Goal: Task Accomplishment & Management: Manage account settings

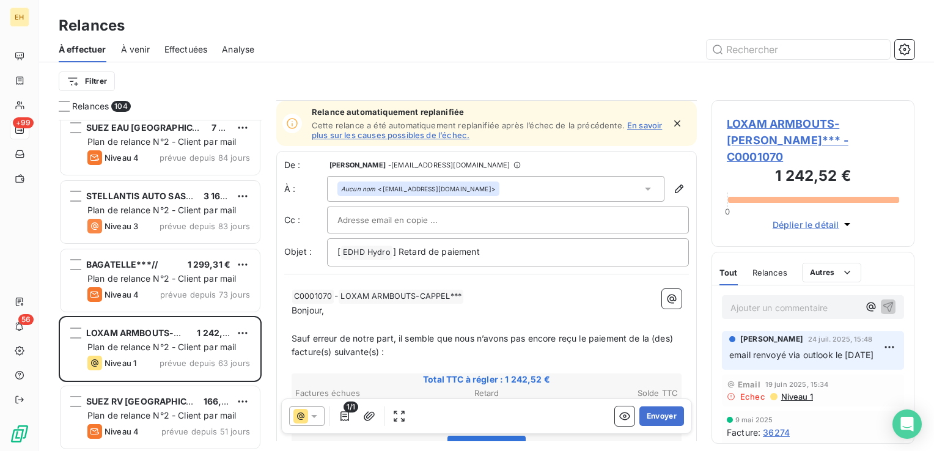
scroll to position [122, 0]
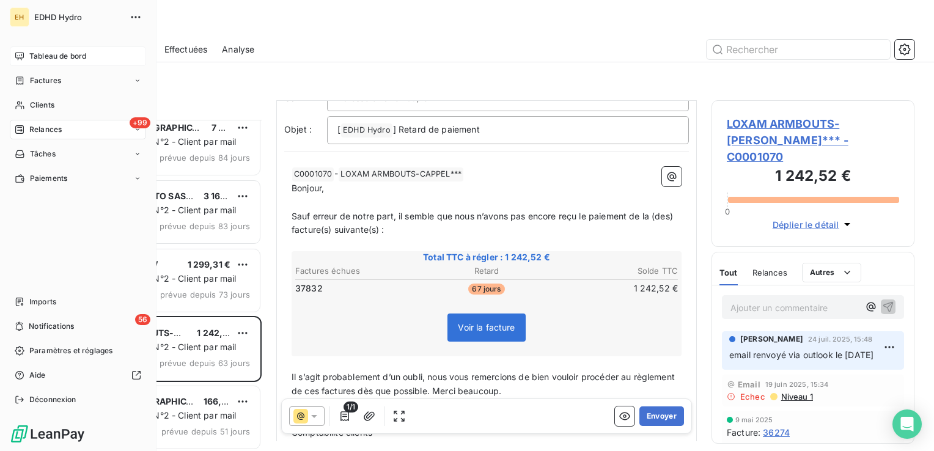
click at [35, 52] on span "Tableau de bord" at bounding box center [57, 56] width 57 height 11
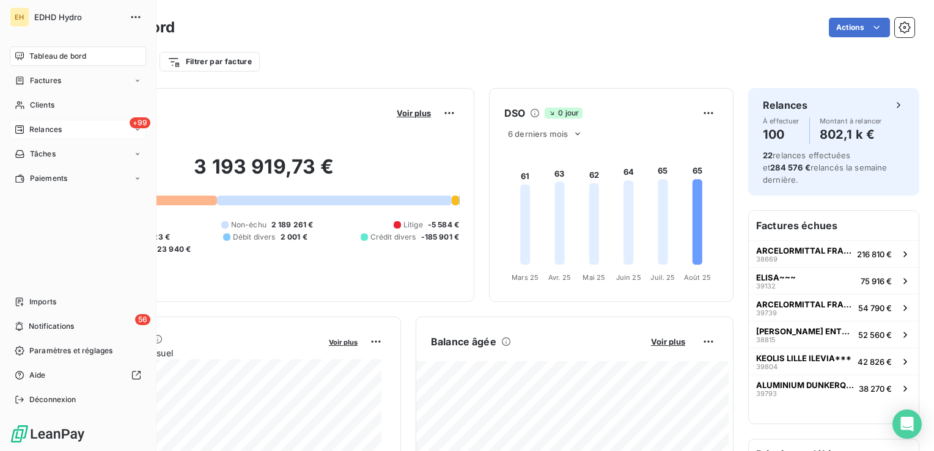
click at [53, 133] on span "Relances" at bounding box center [45, 129] width 32 height 11
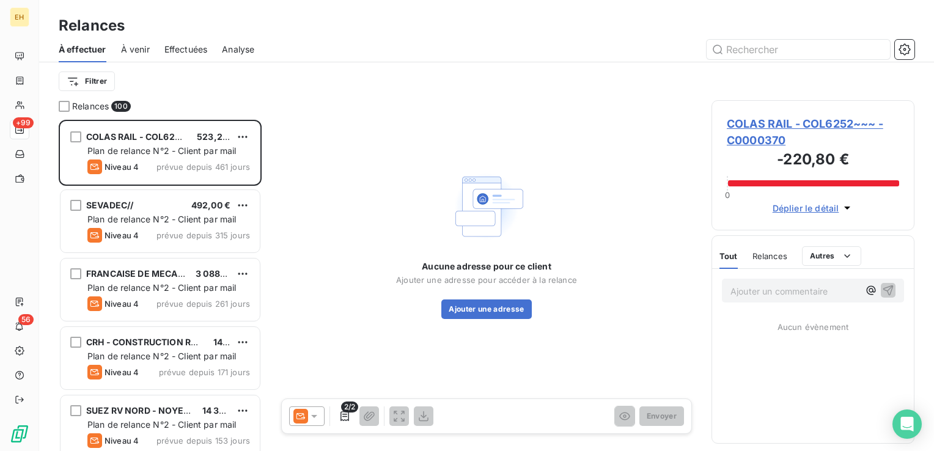
scroll to position [322, 193]
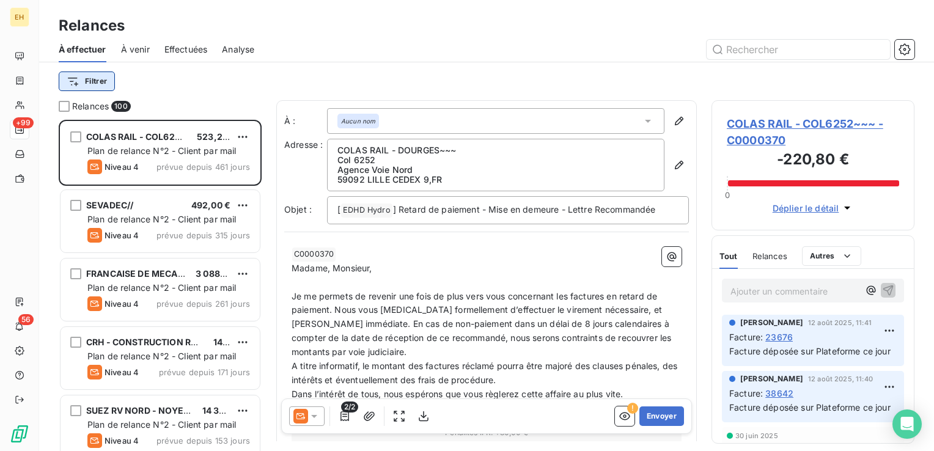
click at [109, 80] on html "EH +99 56 Relances À effectuer À venir Effectuées Analyse Filtrer Relances 100 …" at bounding box center [467, 225] width 934 height 451
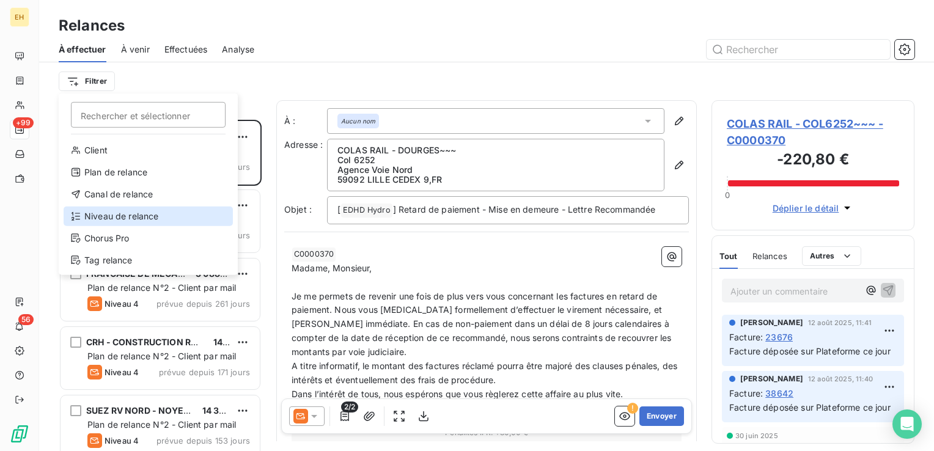
click at [122, 210] on div "Niveau de relance" at bounding box center [148, 217] width 169 height 20
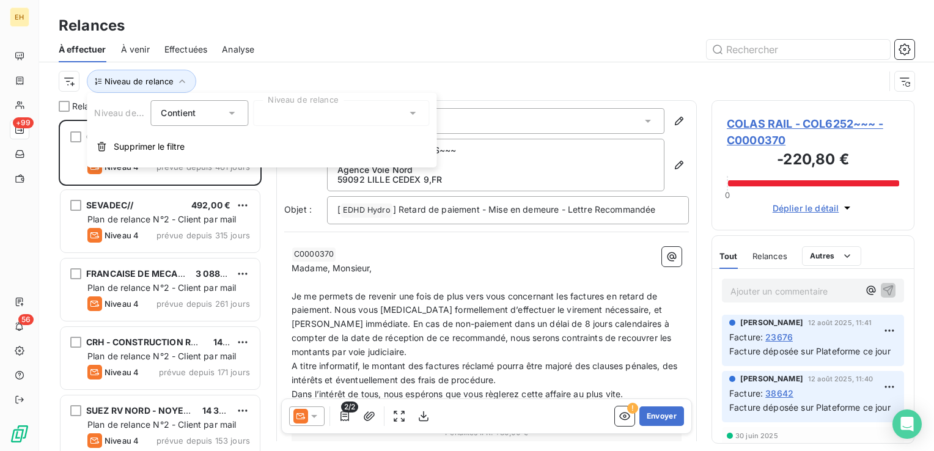
click at [301, 116] on div at bounding box center [341, 113] width 176 height 26
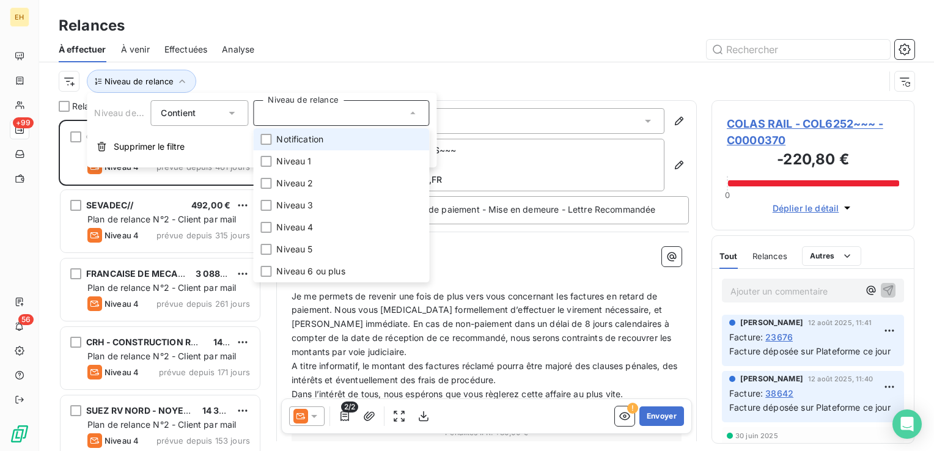
click at [296, 140] on span "Notification" at bounding box center [299, 139] width 47 height 12
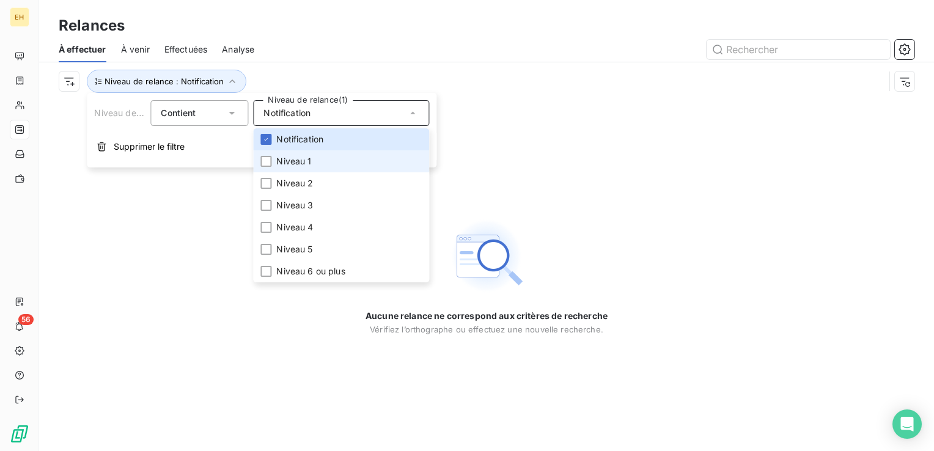
click at [295, 161] on span "Niveau 1" at bounding box center [293, 161] width 35 height 12
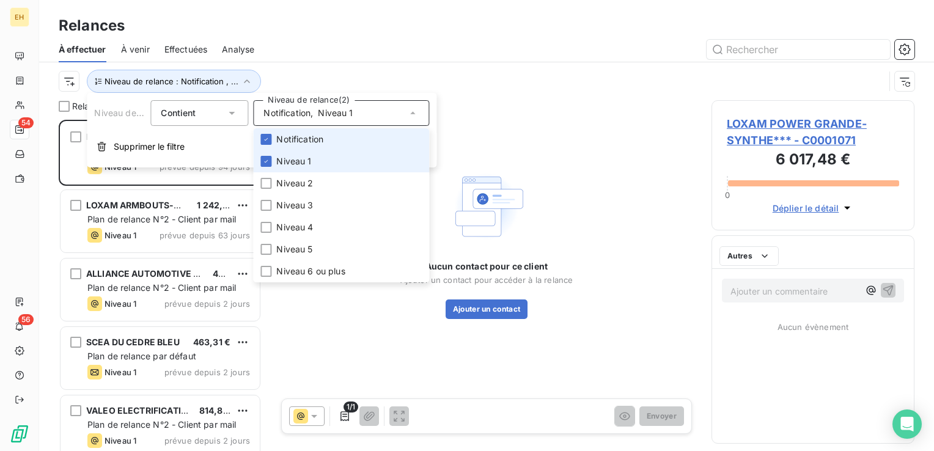
scroll to position [322, 193]
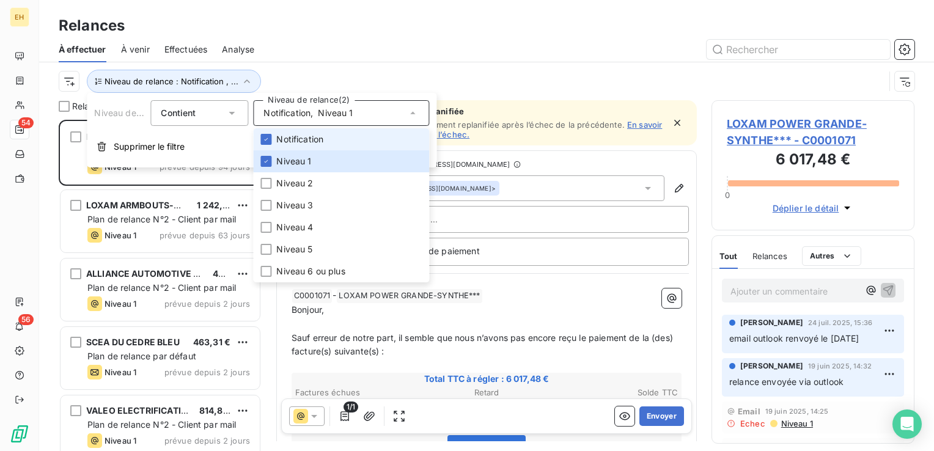
click at [287, 138] on span "Notification" at bounding box center [299, 139] width 47 height 12
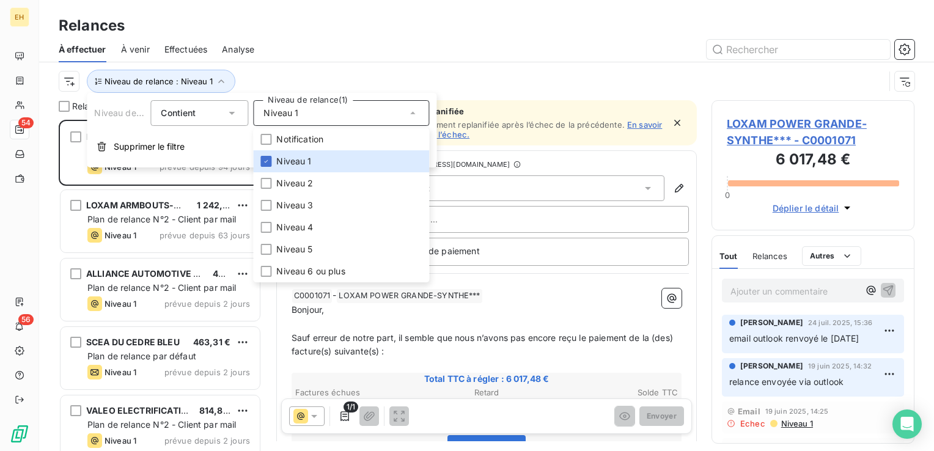
click at [284, 57] on div at bounding box center [592, 50] width 646 height 20
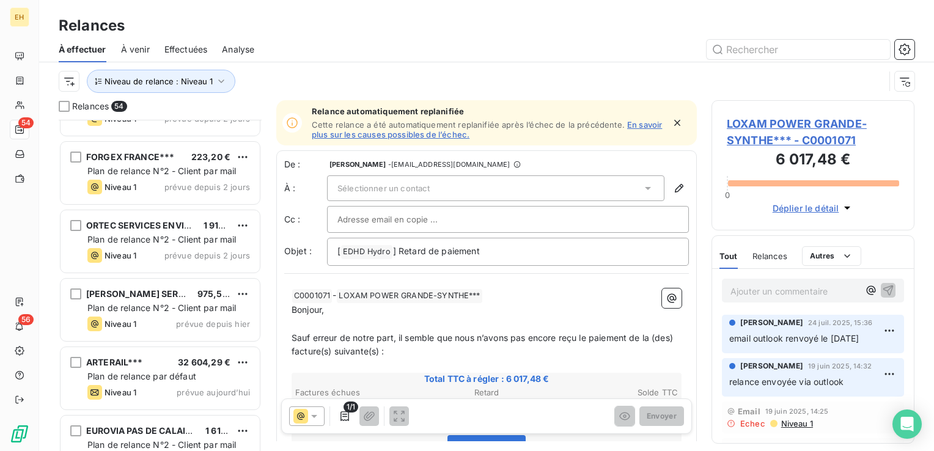
scroll to position [3367, 0]
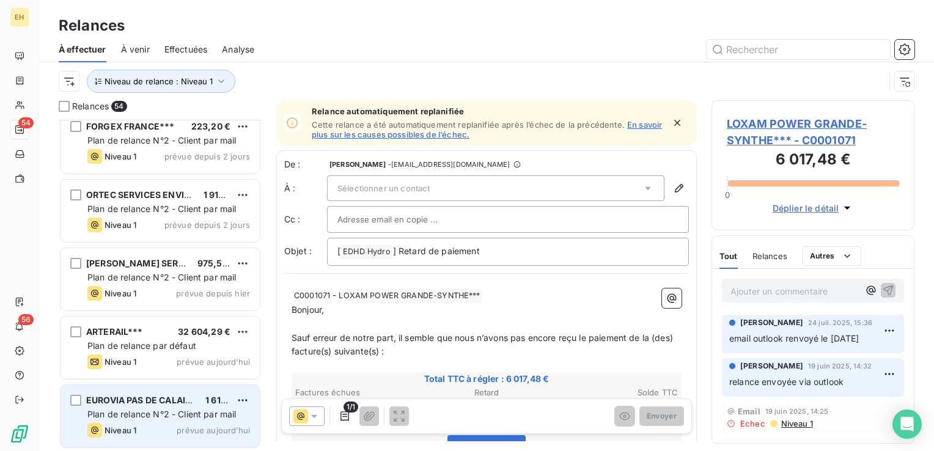
click at [144, 444] on div "EUROVIA PAS DE CALAIS - GUARBECQUE*** 1 610,40 € Plan de relance N°2 - Client p…" at bounding box center [160, 416] width 199 height 62
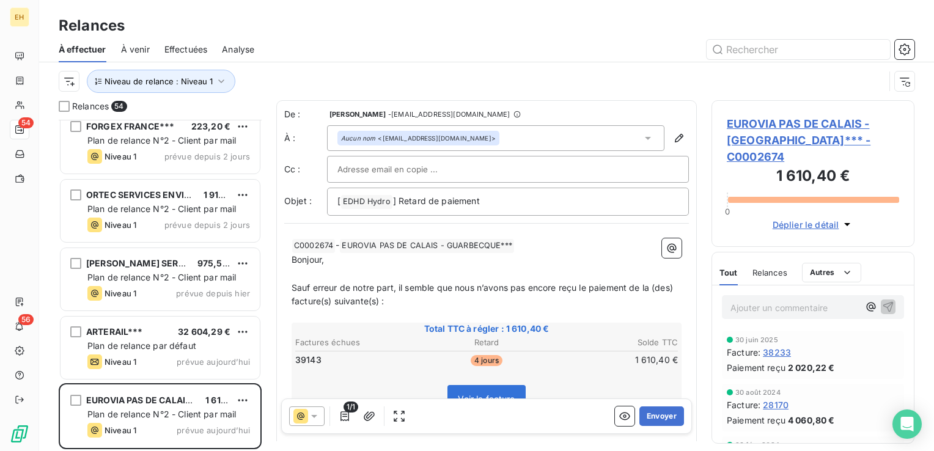
click at [763, 122] on span "EUROVIA PAS DE CALAIS - GUARBECQUE*** - C0002674" at bounding box center [813, 141] width 172 height 50
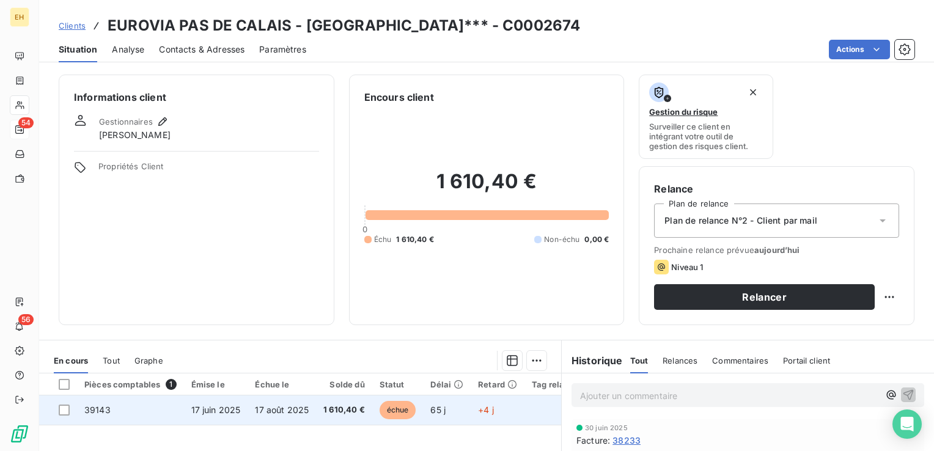
click at [243, 410] on td "17 juin 2025" at bounding box center [216, 410] width 64 height 29
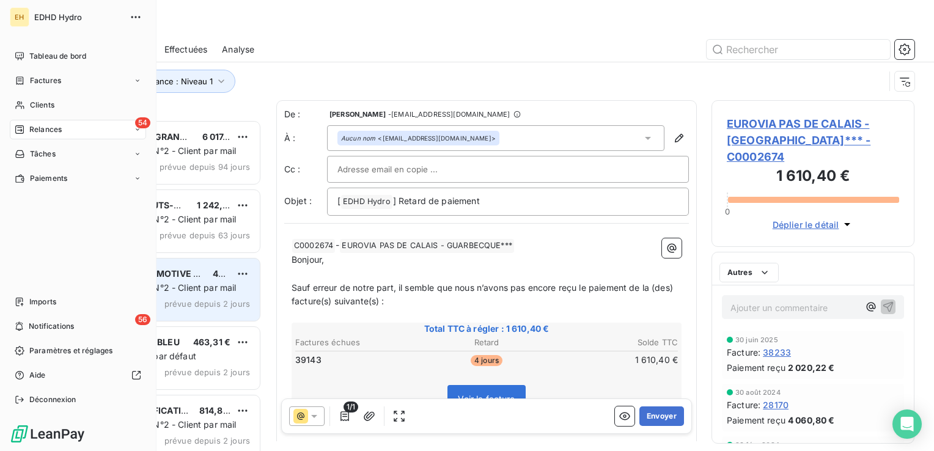
scroll to position [322, 193]
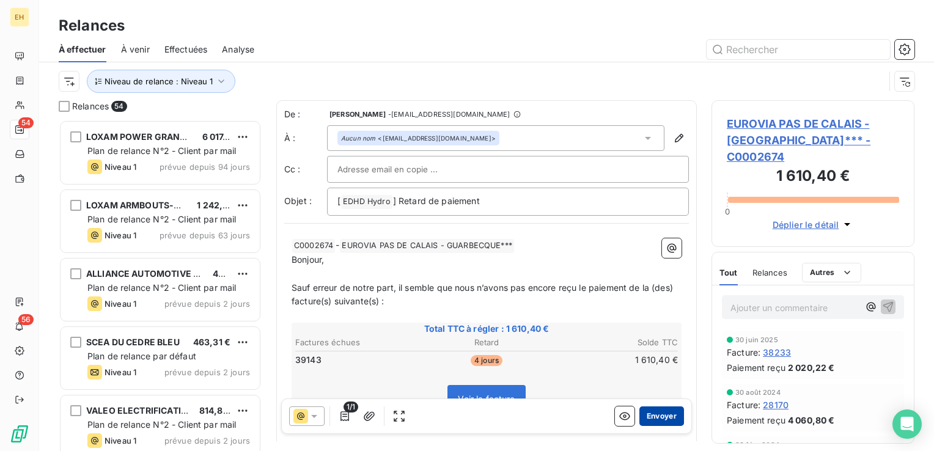
click at [658, 413] on button "Envoyer" at bounding box center [662, 417] width 45 height 20
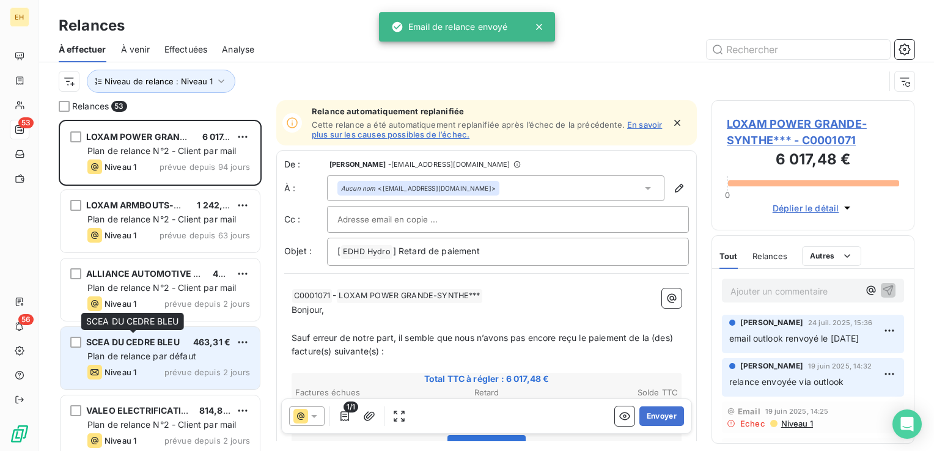
click at [169, 341] on span "SCEA DU CEDRE BLEU" at bounding box center [133, 342] width 94 height 10
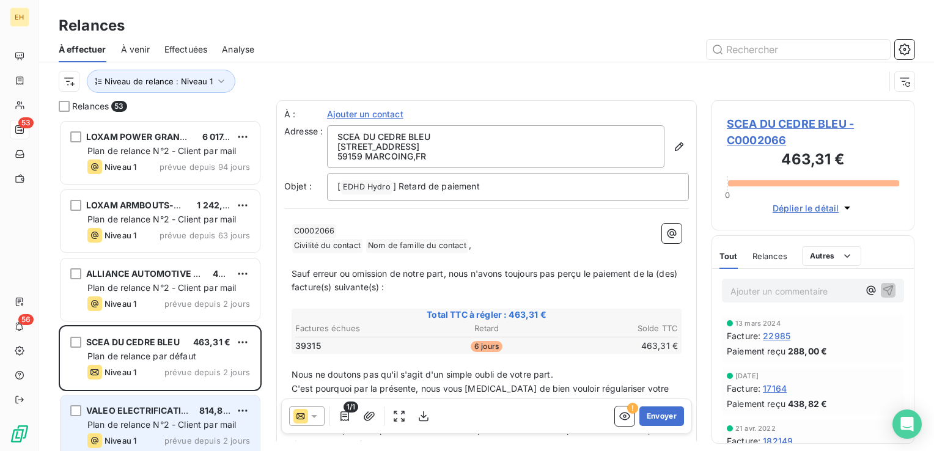
click at [161, 442] on div "Niveau 1 prévue depuis 2 jours" at bounding box center [168, 441] width 163 height 15
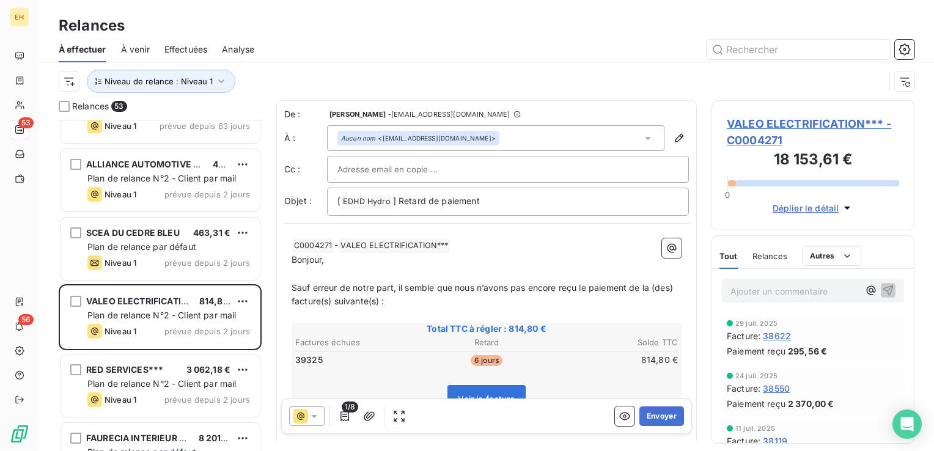
scroll to position [245, 0]
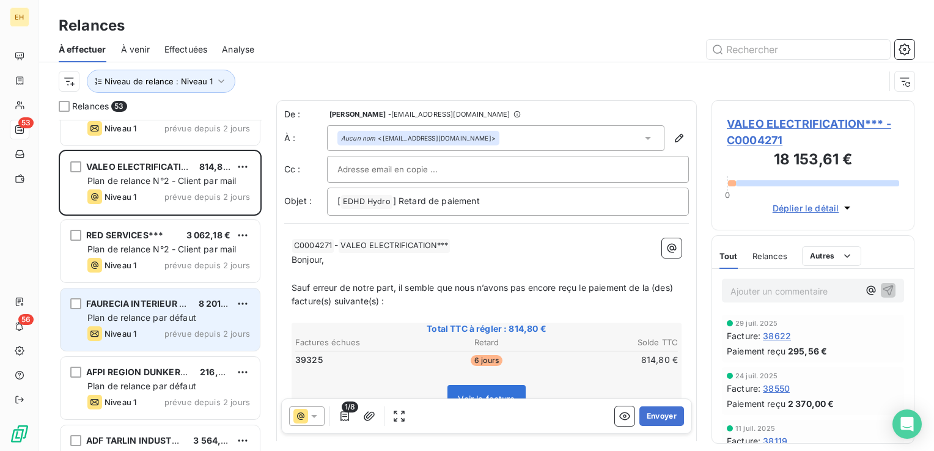
click at [168, 313] on span "Plan de relance par défaut" at bounding box center [141, 318] width 109 height 10
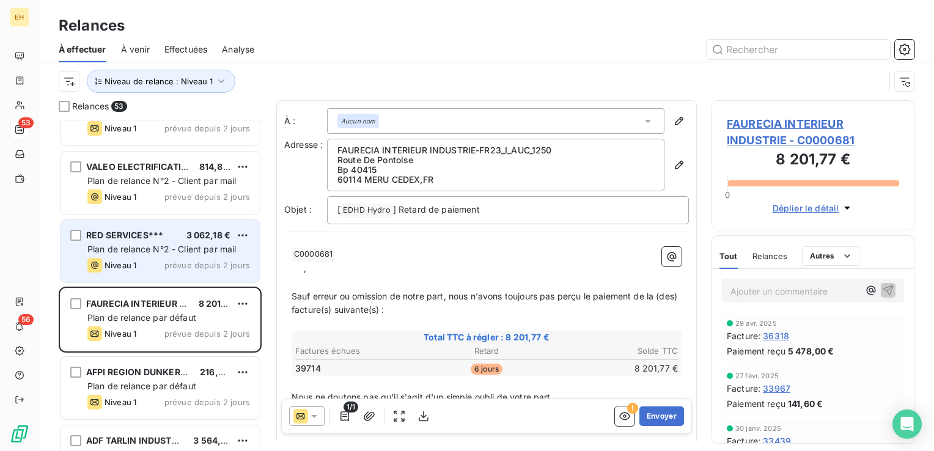
click at [157, 252] on span "Plan de relance N°2 - Client par mail" at bounding box center [161, 249] width 149 height 10
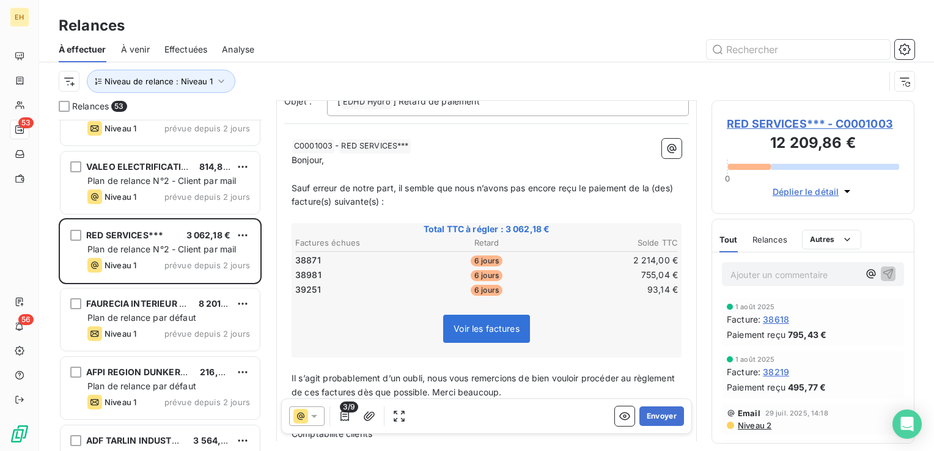
scroll to position [122, 0]
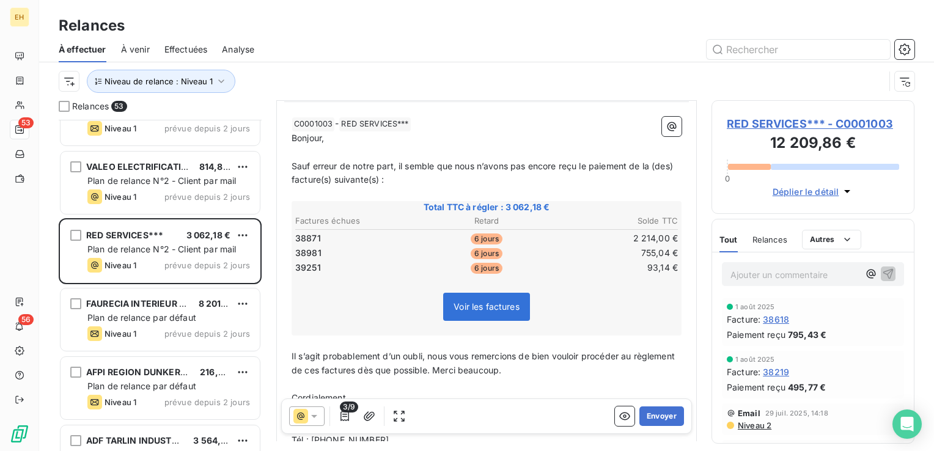
click at [794, 126] on span "RED SERVICES*** - C0001003" at bounding box center [813, 124] width 172 height 17
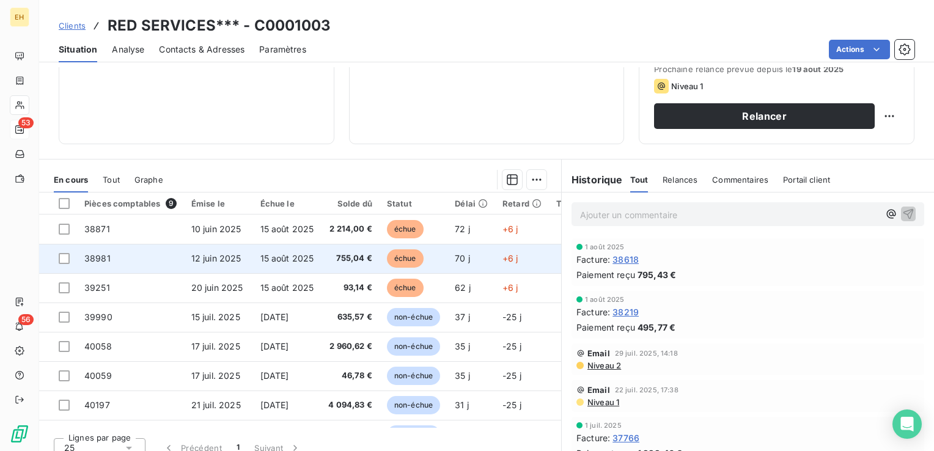
scroll to position [183, 0]
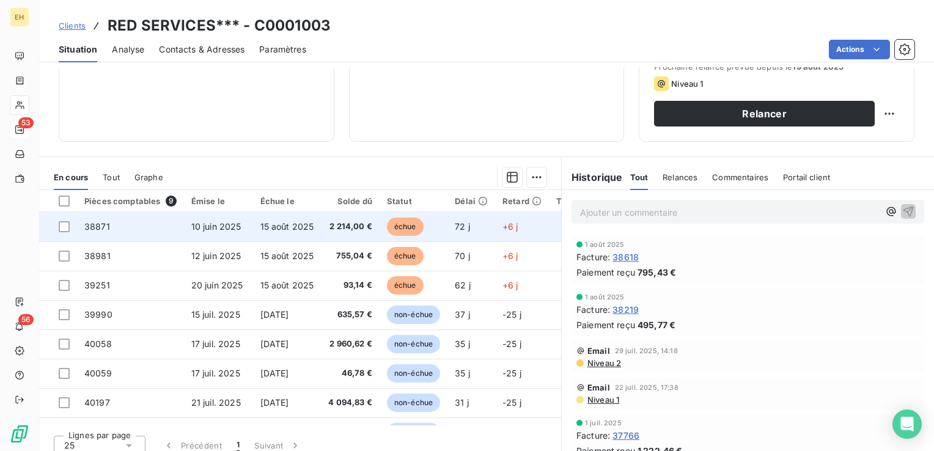
click at [341, 228] on span "2 214,00 €" at bounding box center [350, 227] width 44 height 12
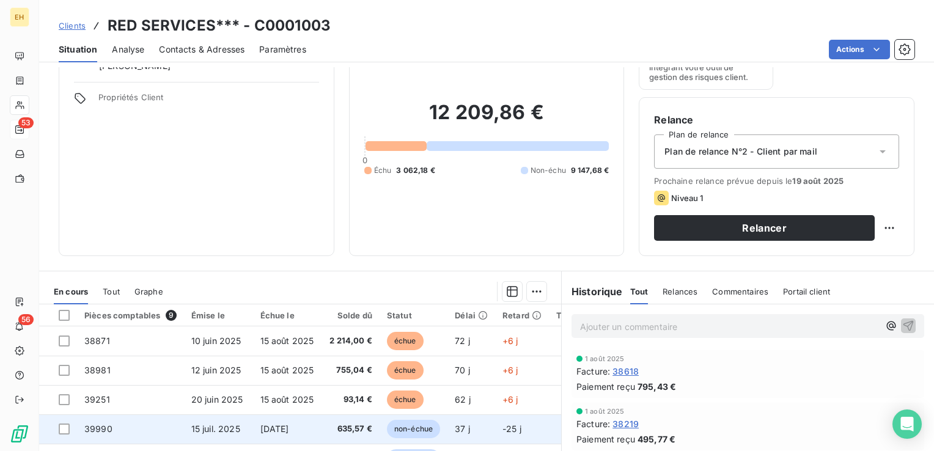
scroll to position [122, 0]
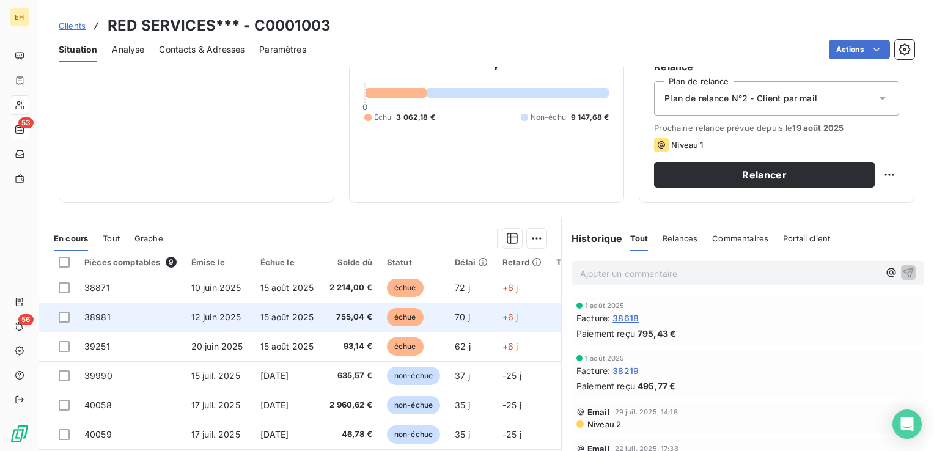
click at [262, 321] on span "15 août 2025" at bounding box center [288, 317] width 54 height 10
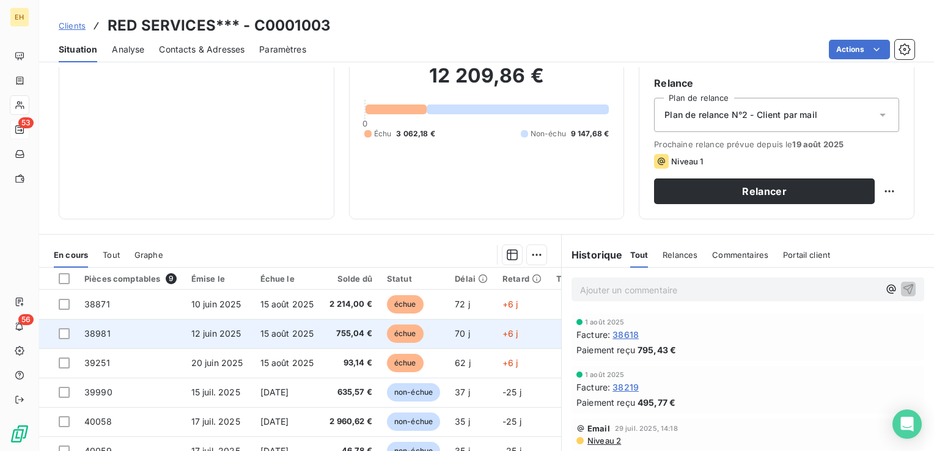
scroll to position [183, 0]
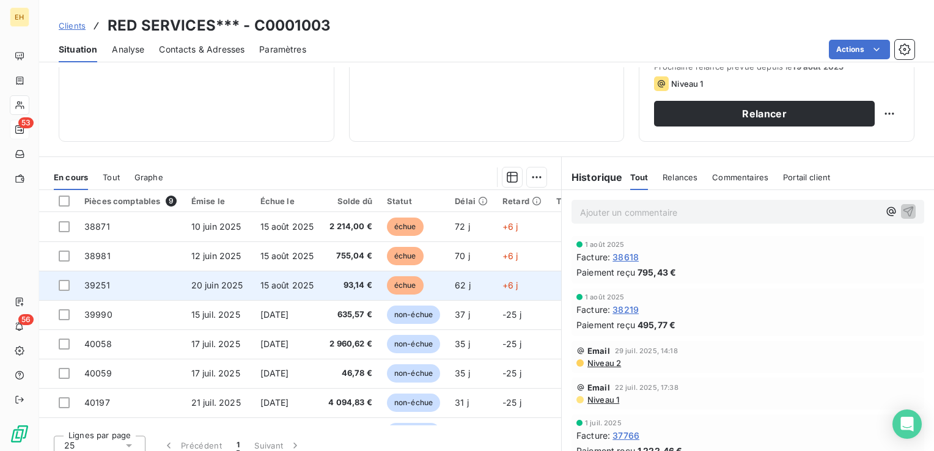
click at [225, 287] on span "20 juin 2025" at bounding box center [217, 285] width 52 height 10
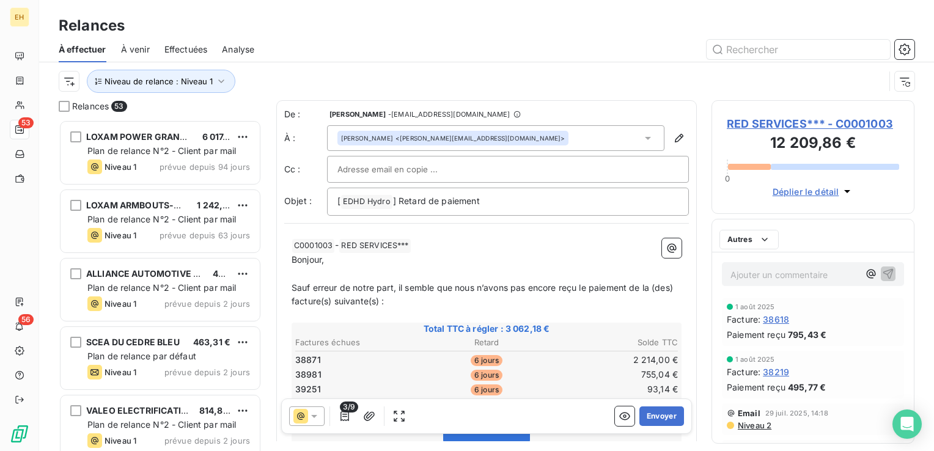
scroll to position [322, 193]
click at [345, 421] on icon "button" at bounding box center [345, 416] width 12 height 12
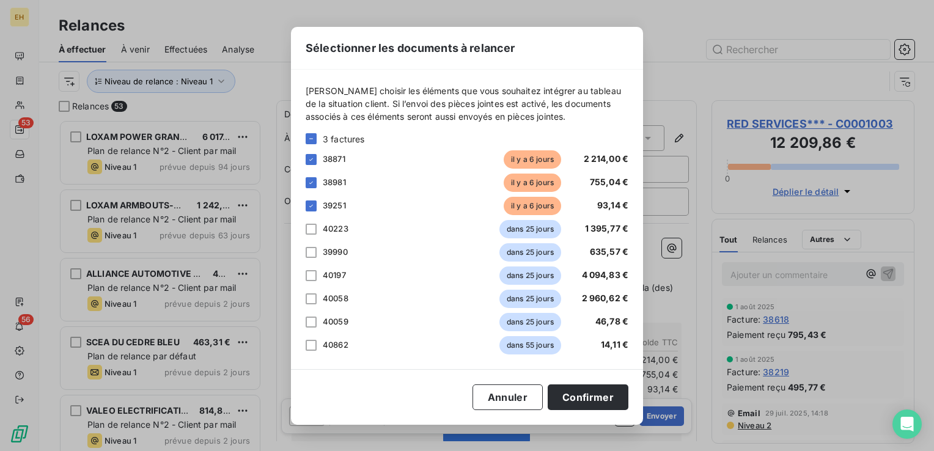
click at [345, 421] on div "Sélectionner les documents à relancer Veuillez choisir les éléments que vous so…" at bounding box center [467, 226] width 352 height 398
click at [616, 400] on button "Confirmer" at bounding box center [588, 398] width 81 height 26
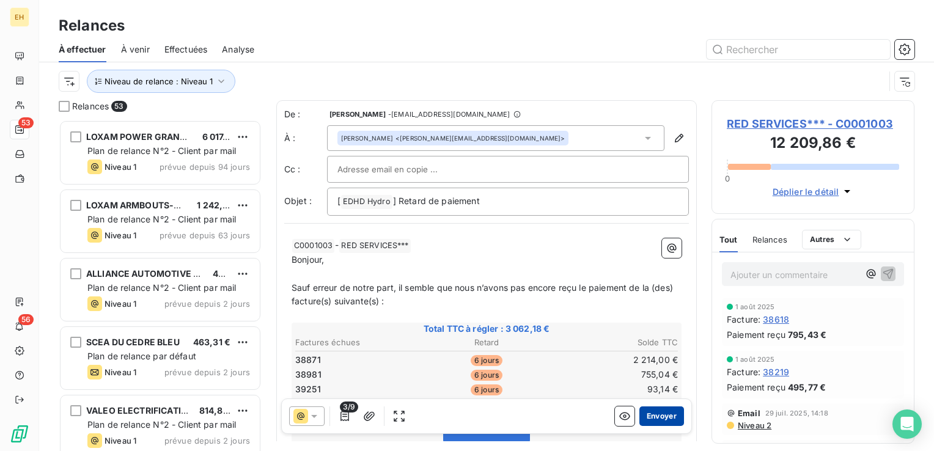
click at [653, 420] on button "Envoyer" at bounding box center [662, 417] width 45 height 20
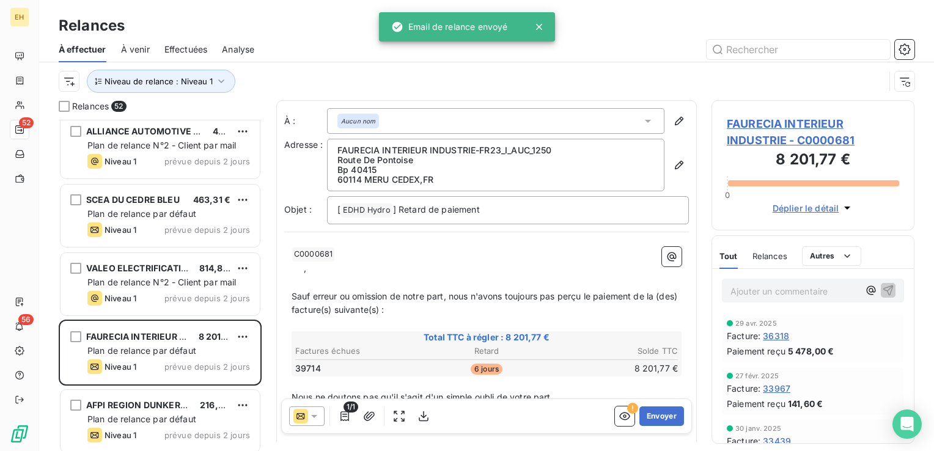
scroll to position [245, 0]
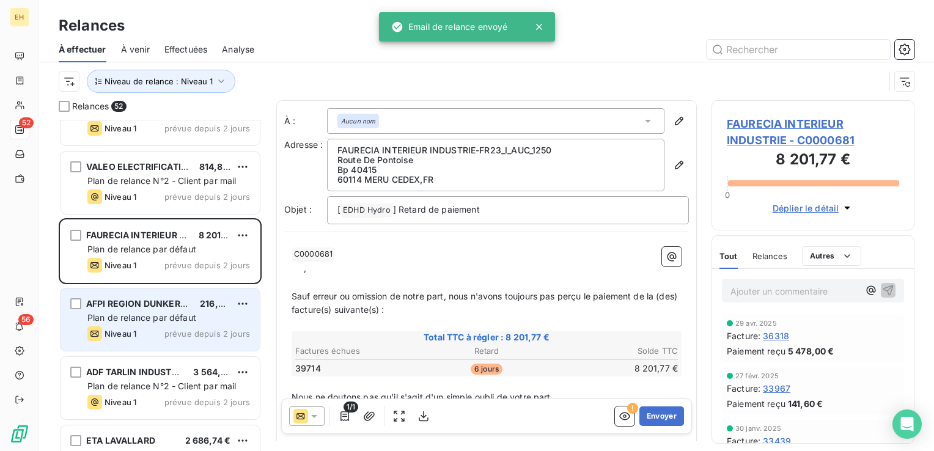
click at [201, 312] on div "Plan de relance par défaut" at bounding box center [168, 318] width 163 height 12
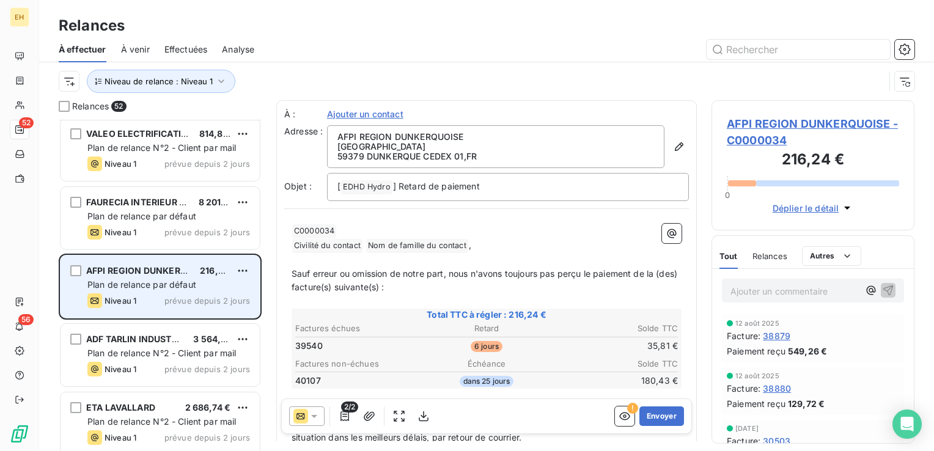
scroll to position [306, 0]
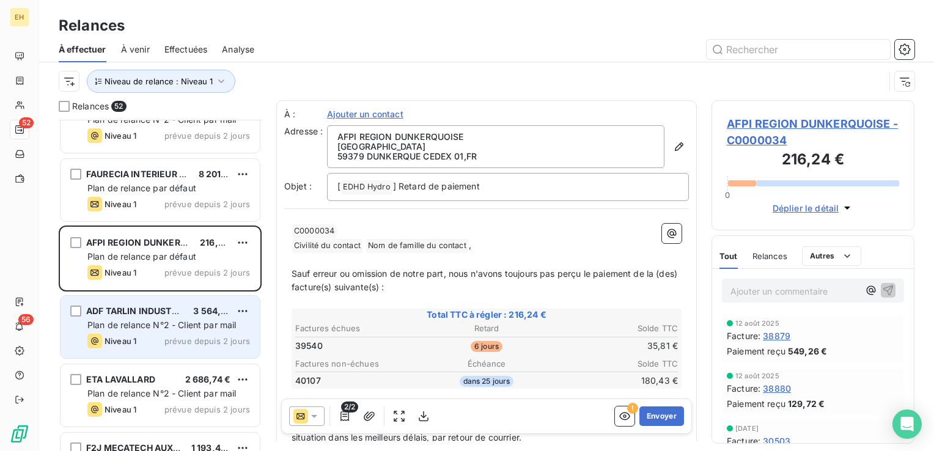
click at [191, 338] on span "prévue depuis 2 jours" at bounding box center [208, 341] width 86 height 10
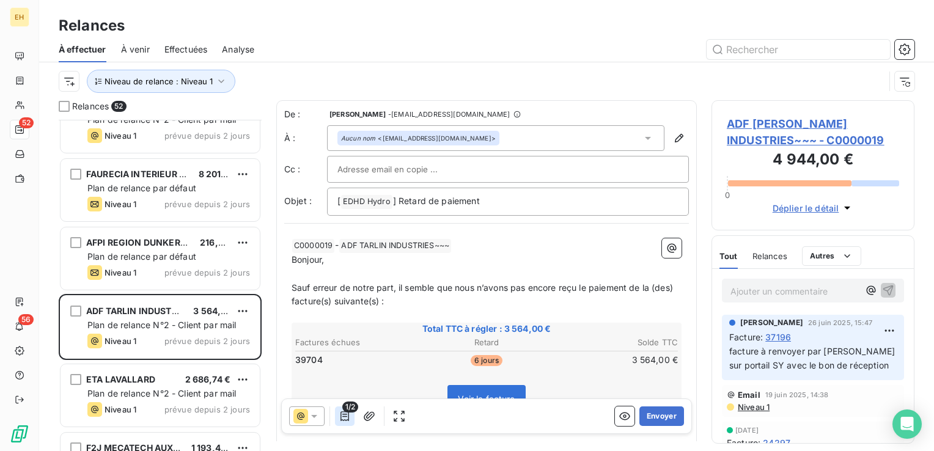
click at [342, 416] on icon "button" at bounding box center [345, 416] width 12 height 12
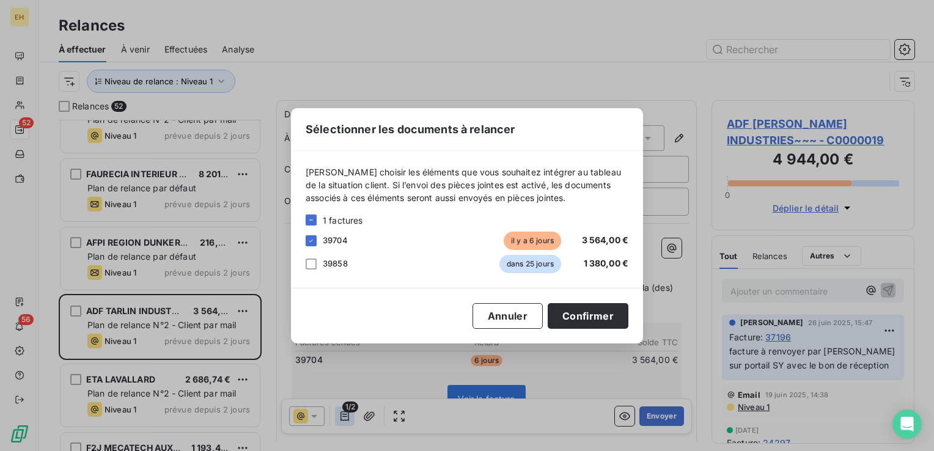
click at [342, 416] on div "Sélectionner les documents à relancer Veuillez choisir les éléments que vous so…" at bounding box center [467, 225] width 934 height 451
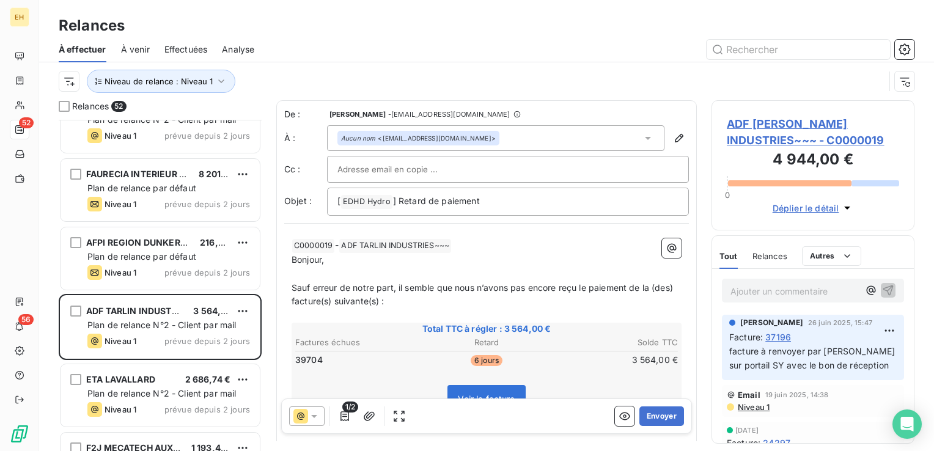
click at [747, 121] on span "ADF TARLIN INDUSTRIES~~~ - C0000019" at bounding box center [813, 132] width 172 height 33
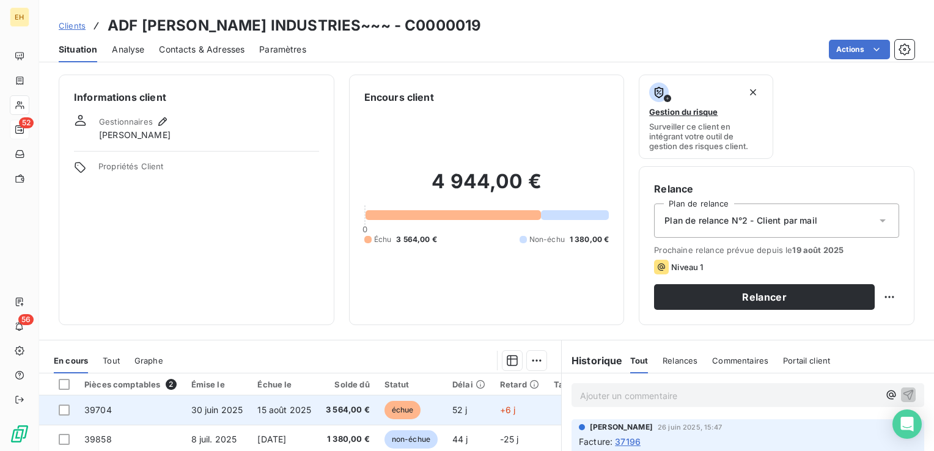
click at [256, 407] on td "15 août 2025" at bounding box center [284, 410] width 68 height 29
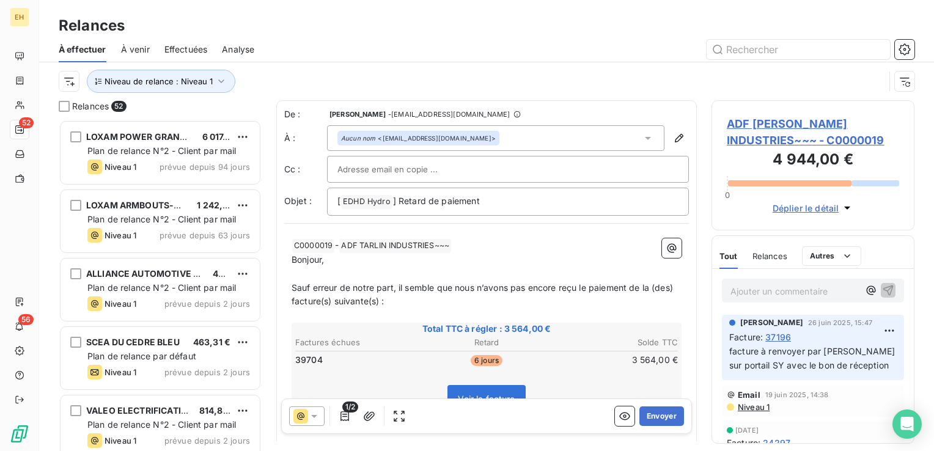
scroll to position [322, 193]
click at [656, 416] on button "Envoyer" at bounding box center [662, 417] width 45 height 20
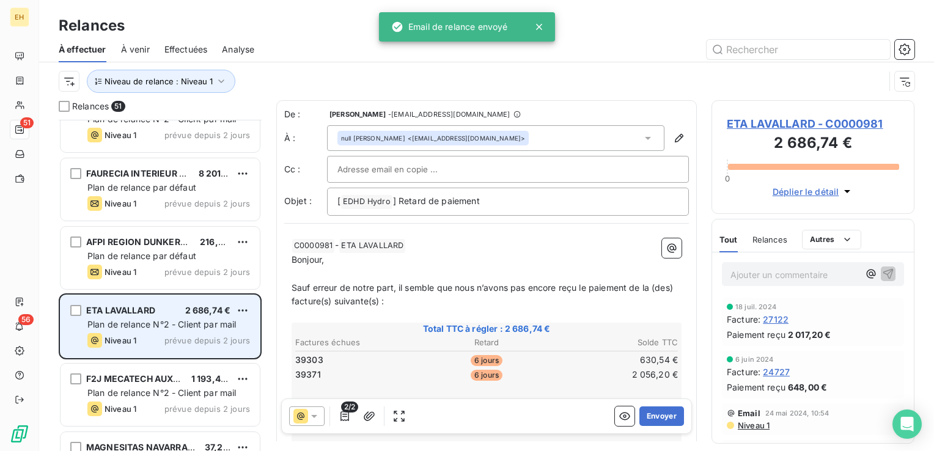
scroll to position [367, 0]
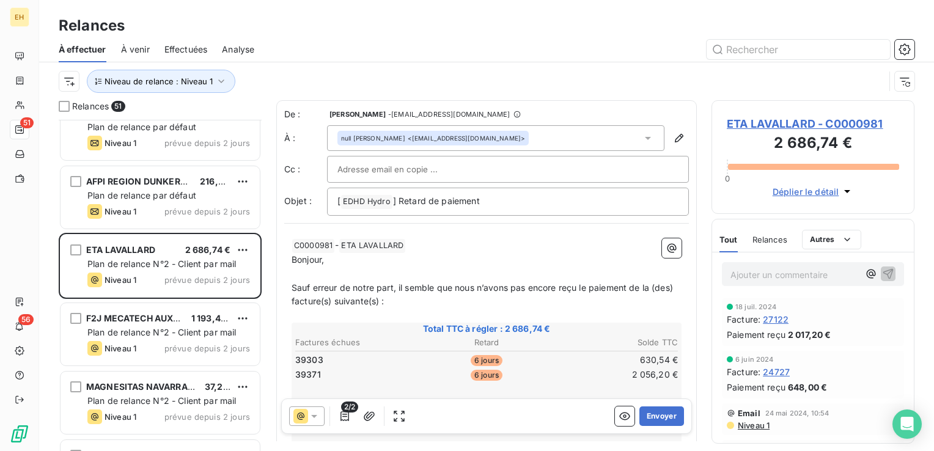
click at [763, 125] on span "ETA LAVALLARD - C0000981" at bounding box center [813, 124] width 172 height 17
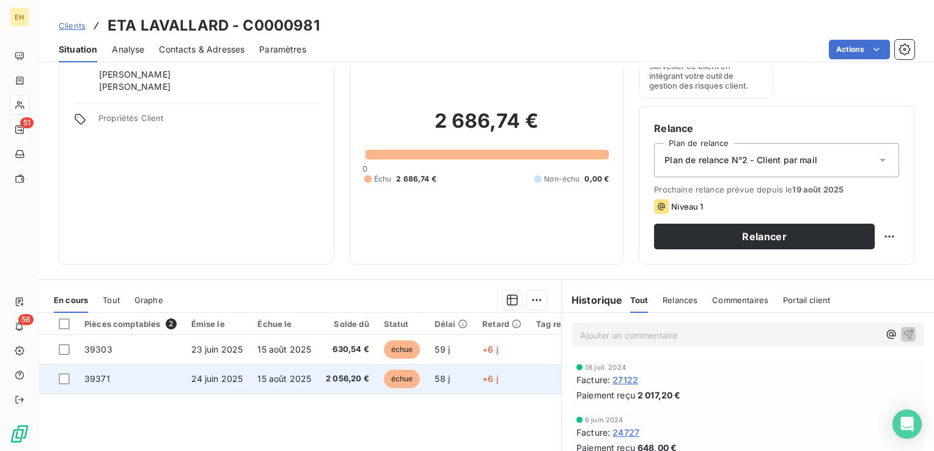
scroll to position [122, 0]
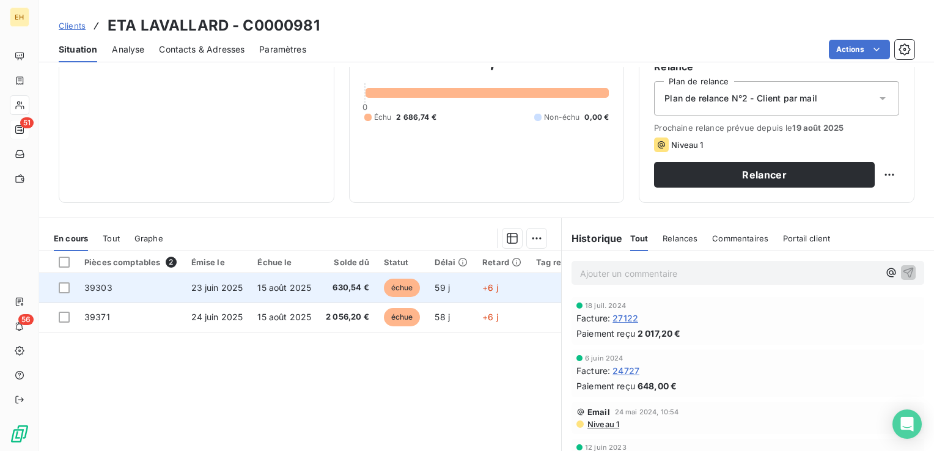
click at [314, 288] on td "15 août 2025" at bounding box center [284, 287] width 68 height 29
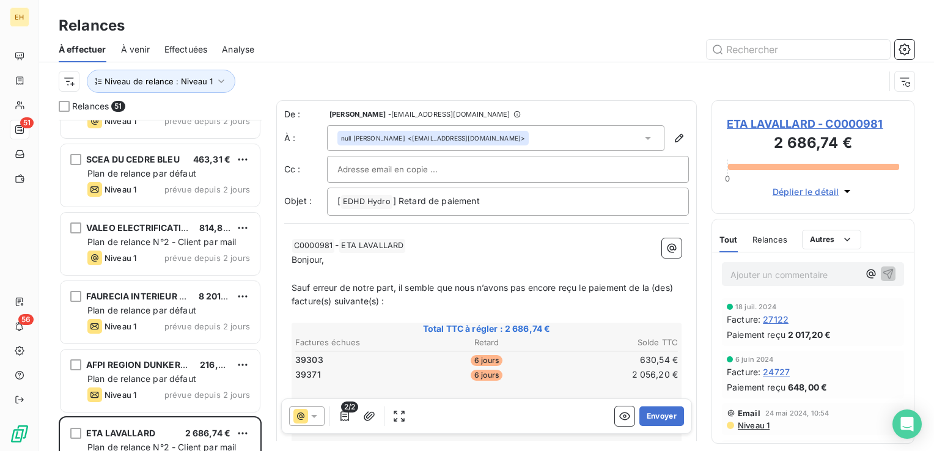
scroll to position [428, 0]
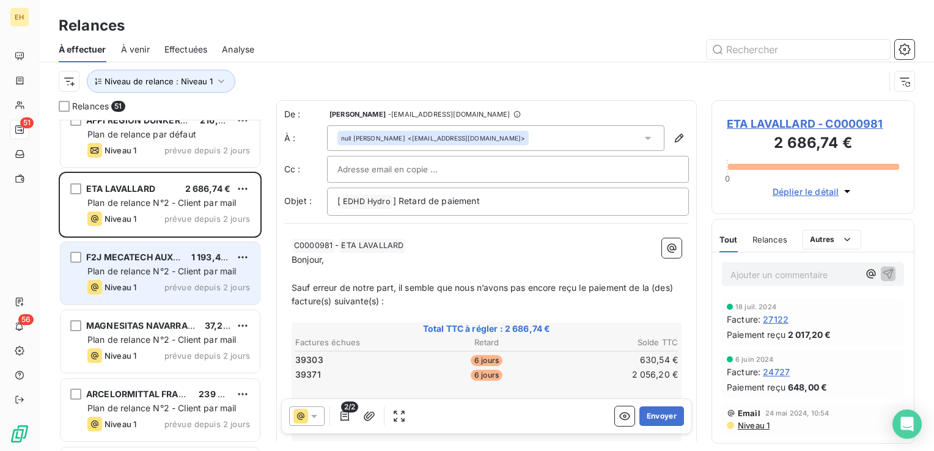
click at [208, 275] on span "Plan de relance N°2 - Client par mail" at bounding box center [161, 271] width 149 height 10
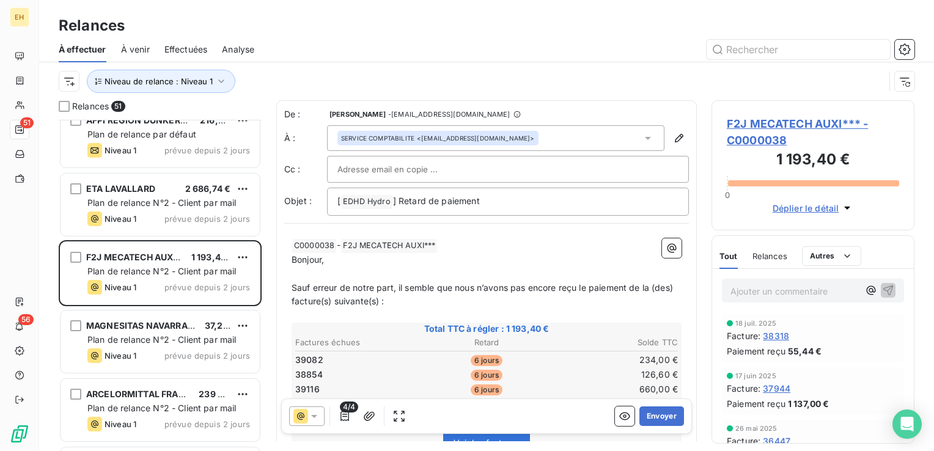
click at [745, 127] on span "F2J MECATECH AUXI*** - C0000038" at bounding box center [813, 132] width 172 height 33
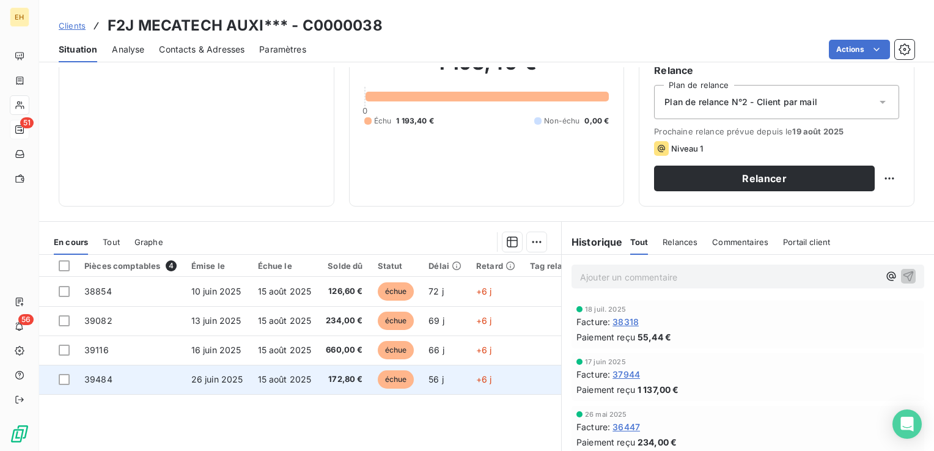
scroll to position [183, 0]
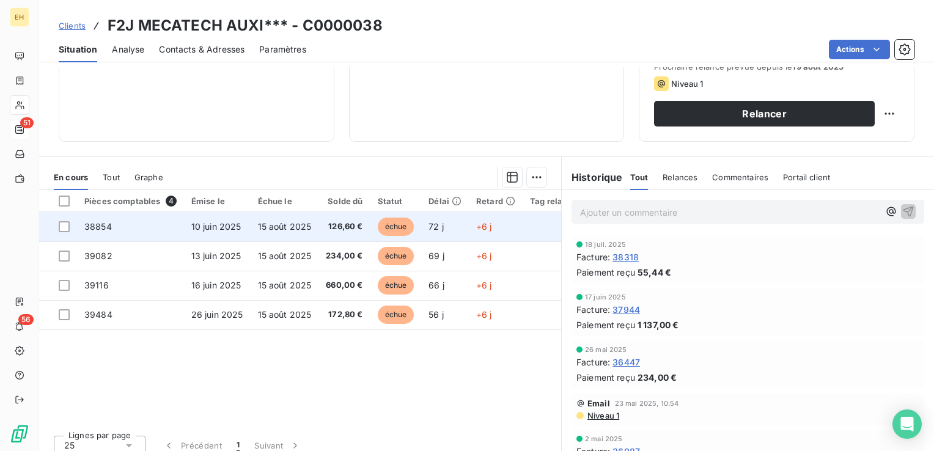
click at [297, 227] on span "15 août 2025" at bounding box center [285, 226] width 54 height 10
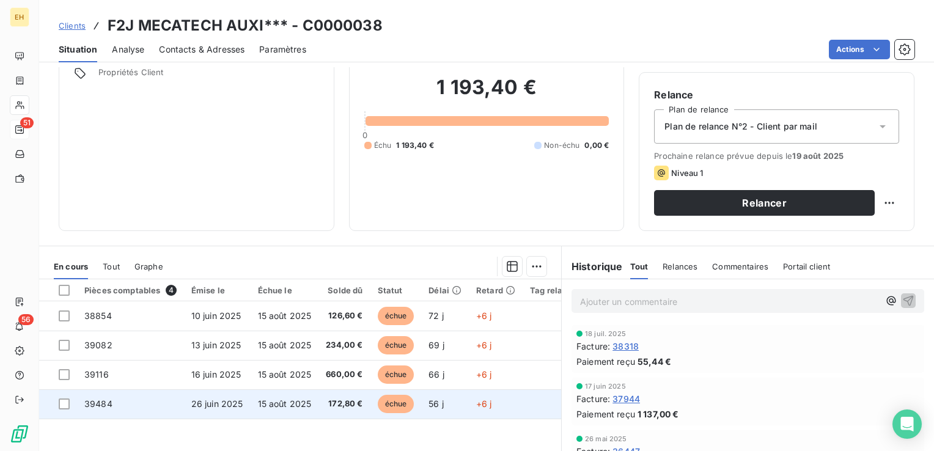
scroll to position [183, 0]
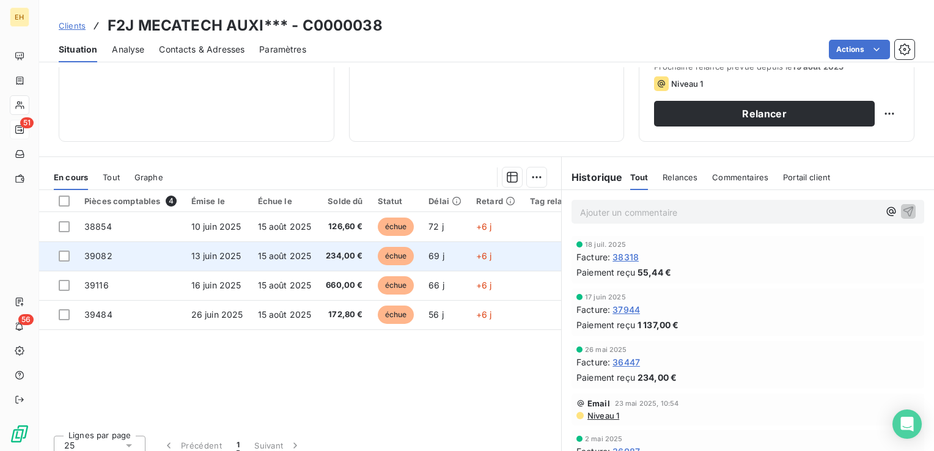
click at [328, 256] on span "234,00 €" at bounding box center [344, 256] width 37 height 12
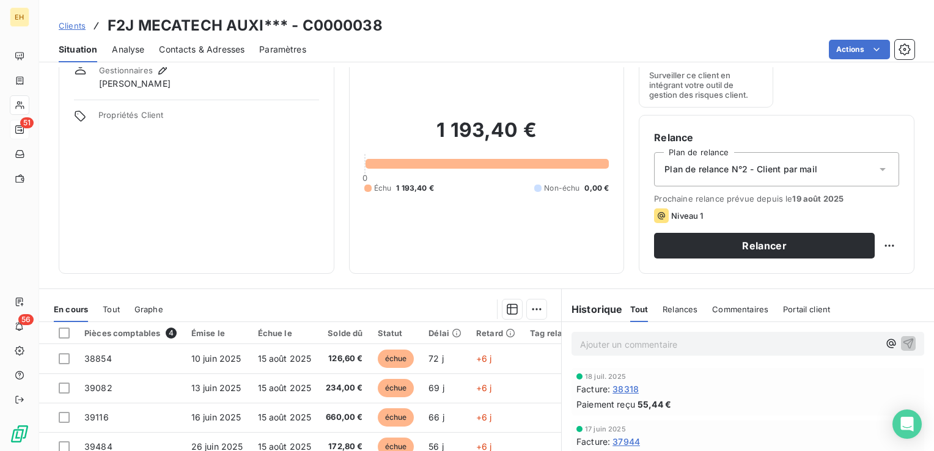
scroll to position [122, 0]
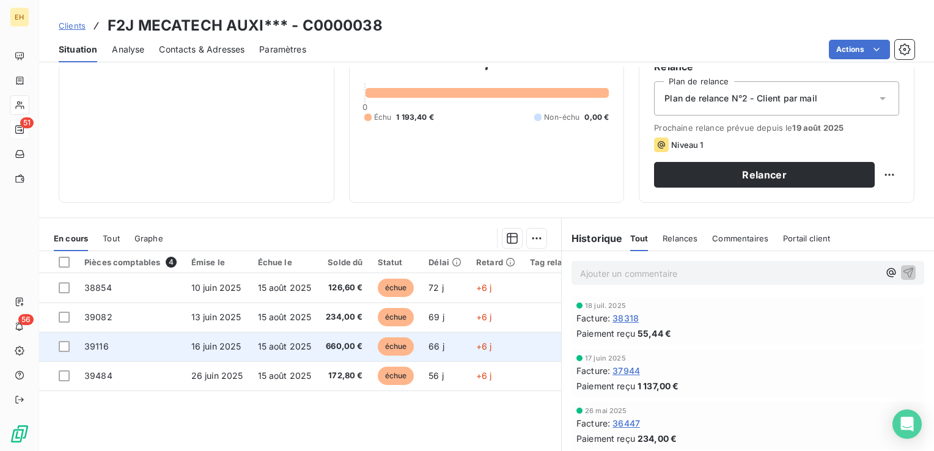
click at [393, 351] on span "échue" at bounding box center [396, 347] width 37 height 18
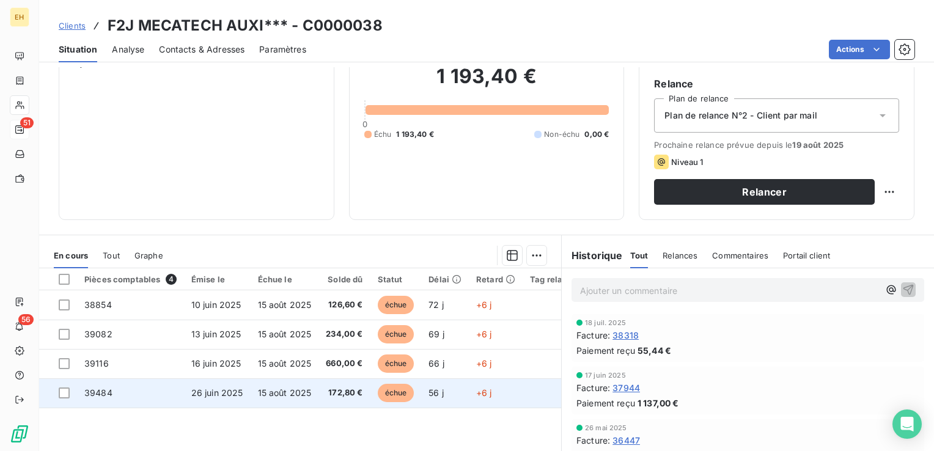
scroll to position [183, 0]
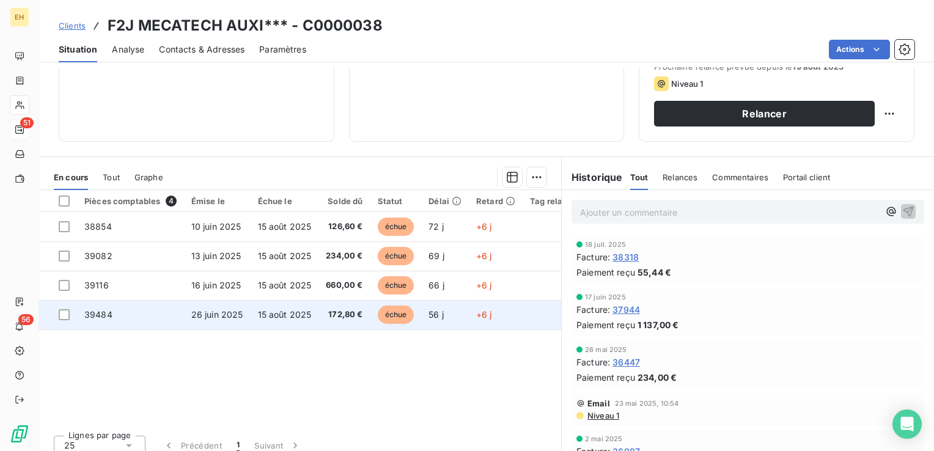
click at [307, 324] on td "15 août 2025" at bounding box center [285, 314] width 68 height 29
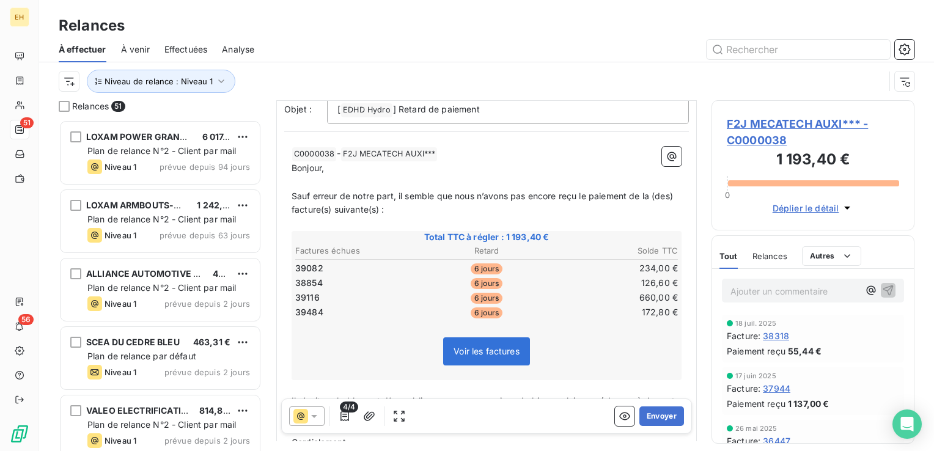
scroll to position [183, 0]
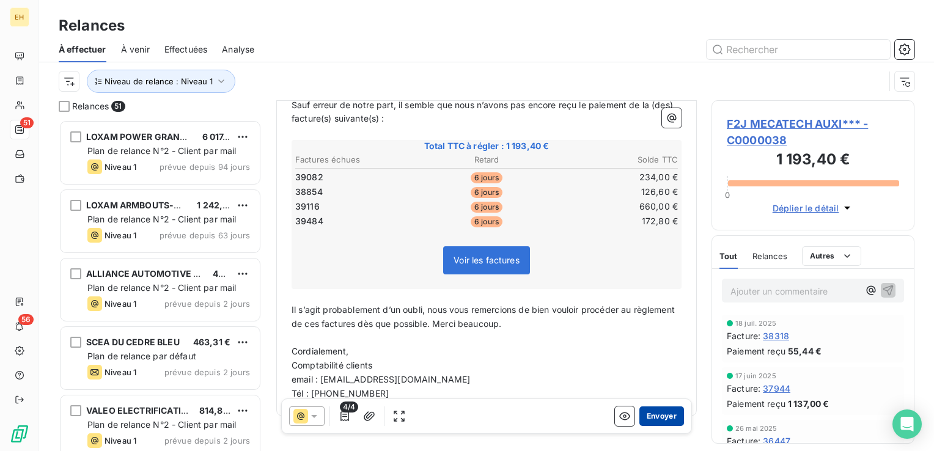
click at [648, 420] on button "Envoyer" at bounding box center [662, 417] width 45 height 20
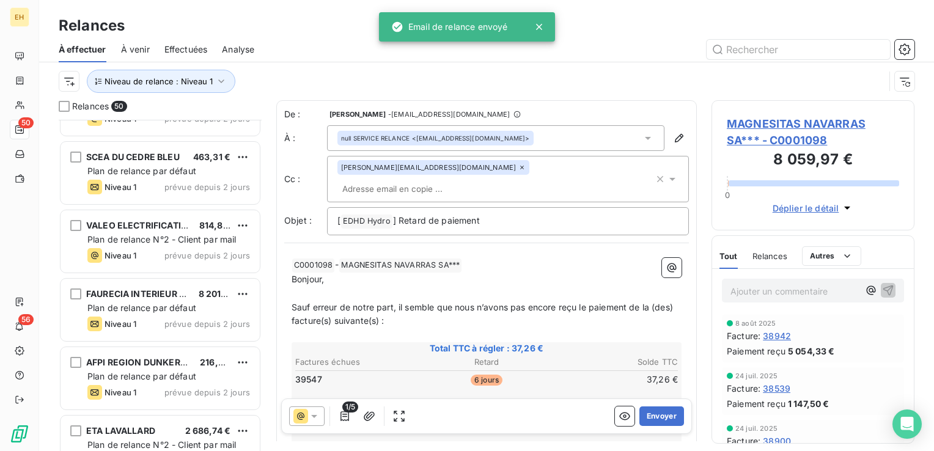
scroll to position [367, 0]
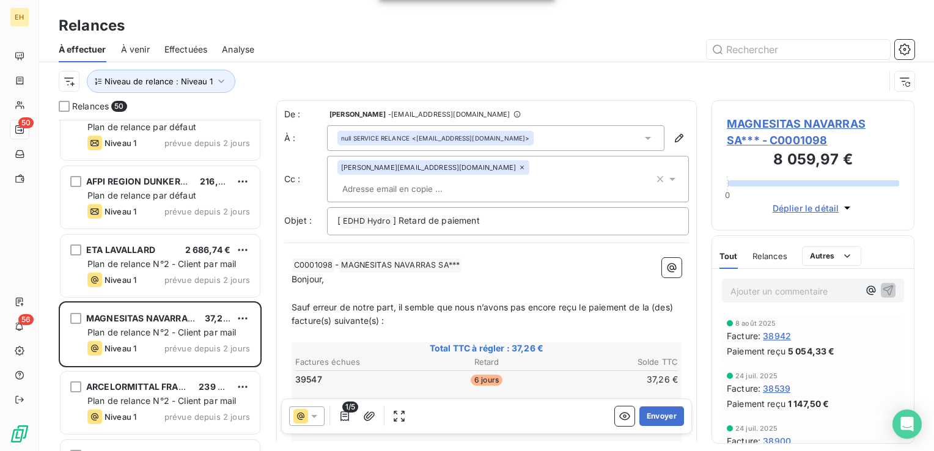
click at [791, 121] on span "MAGNESITAS NAVARRAS SA*** - C0001098" at bounding box center [813, 132] width 172 height 33
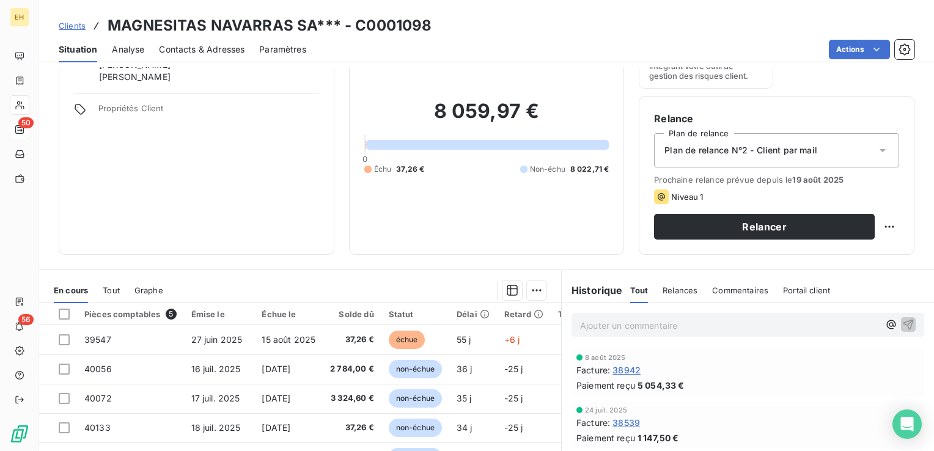
scroll to position [122, 0]
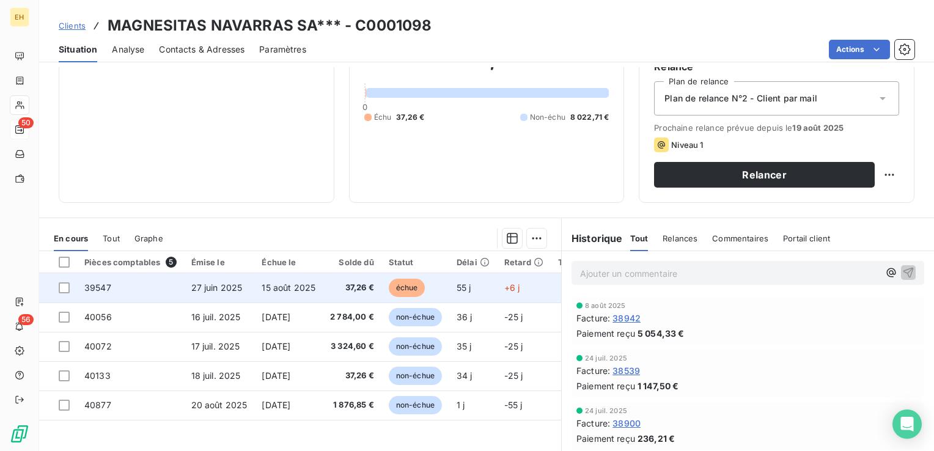
click at [272, 283] on span "15 août 2025" at bounding box center [289, 288] width 54 height 10
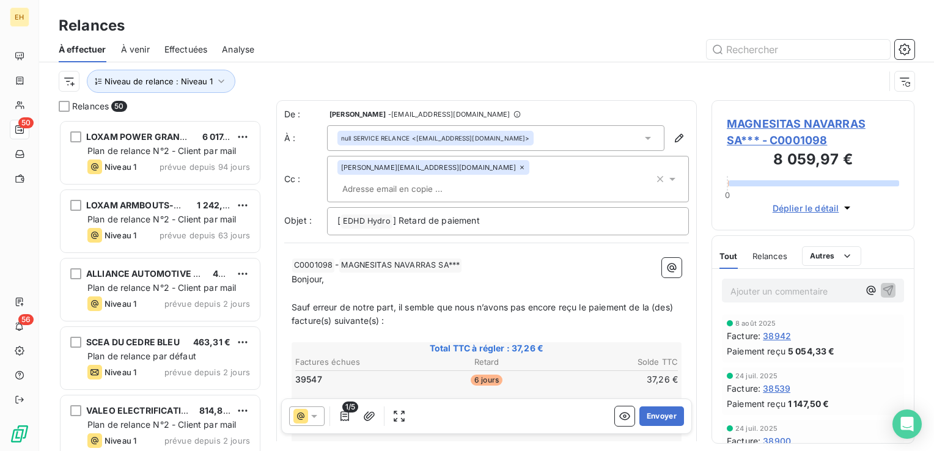
scroll to position [322, 193]
click at [649, 412] on button "Envoyer" at bounding box center [662, 417] width 45 height 20
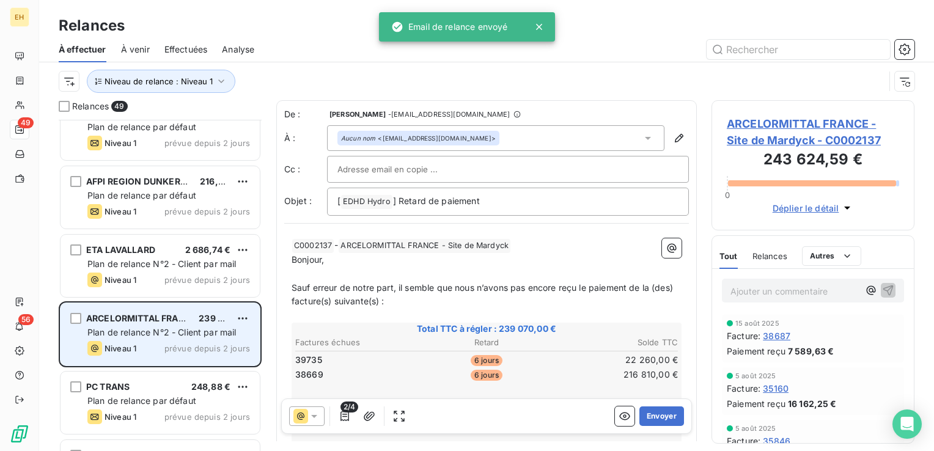
scroll to position [489, 0]
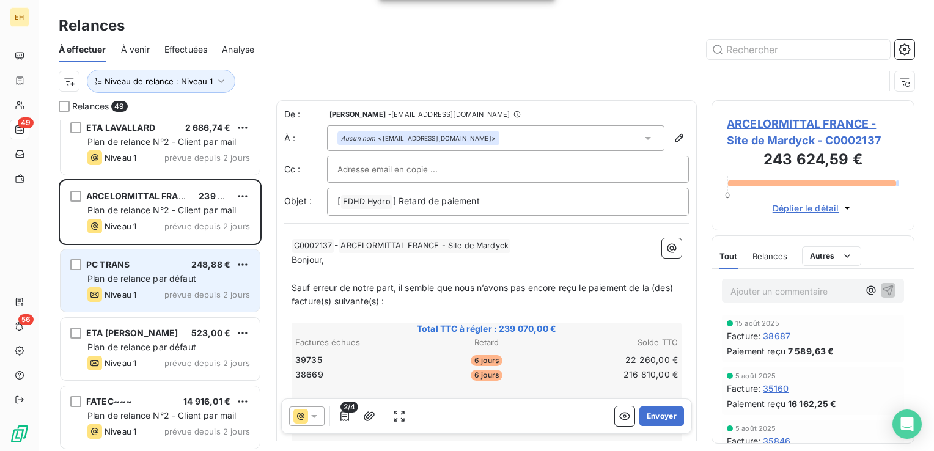
click at [199, 287] on div "Niveau 1 prévue depuis 2 jours" at bounding box center [168, 294] width 163 height 15
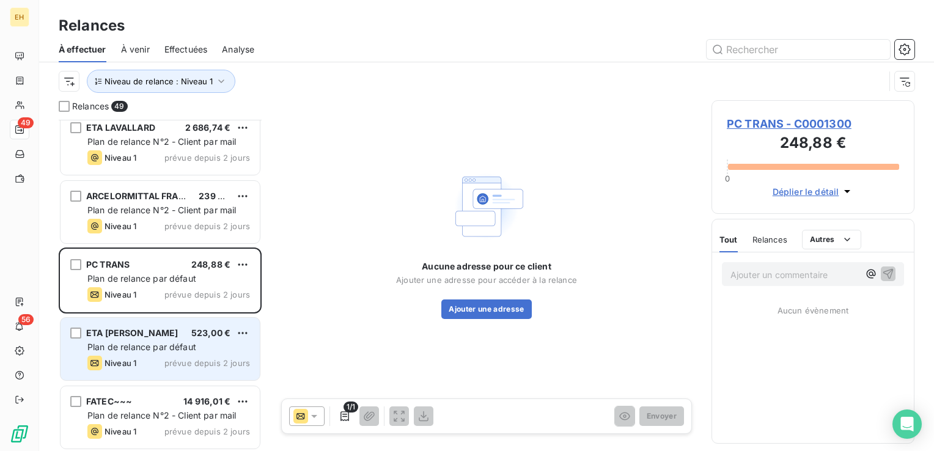
click at [186, 339] on div "ETA TIMMERMAN 523,00 € Plan de relance par défaut Niveau 1 prévue depuis 2 jours" at bounding box center [160, 349] width 199 height 62
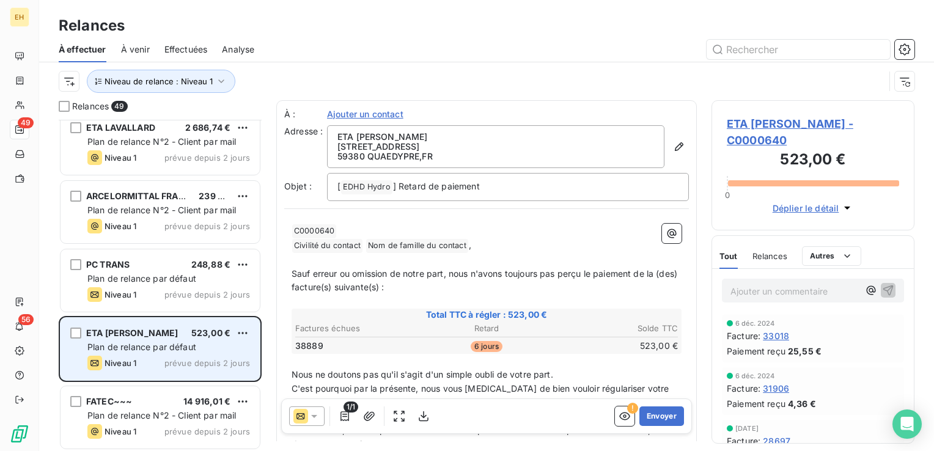
scroll to position [550, 0]
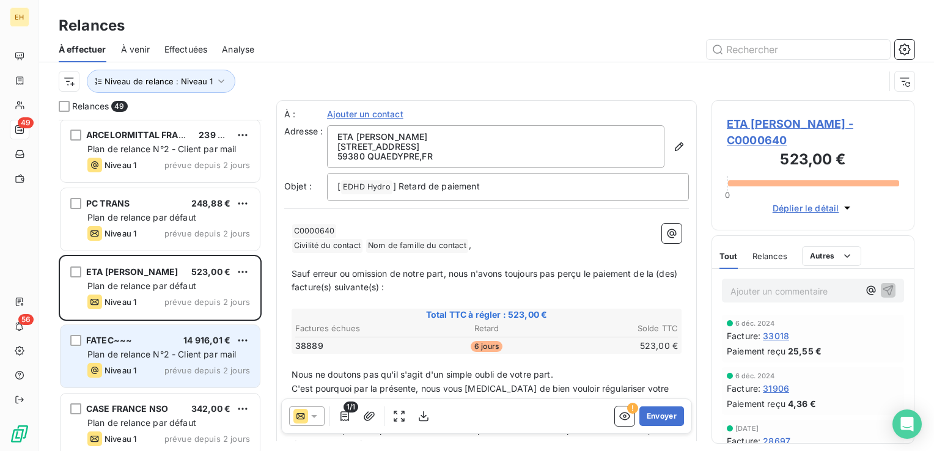
click at [187, 339] on span "14 916,01 €" at bounding box center [206, 340] width 47 height 10
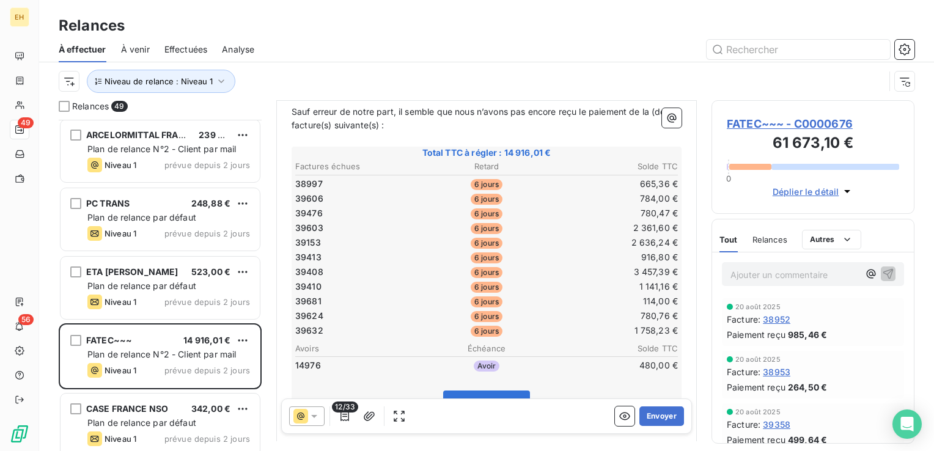
scroll to position [183, 0]
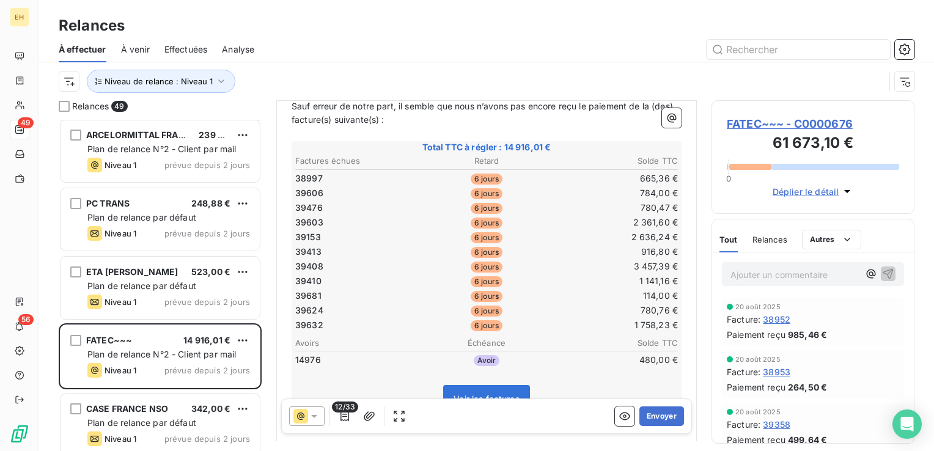
click at [841, 120] on span "FATEC~~~ - C0000676" at bounding box center [813, 124] width 172 height 17
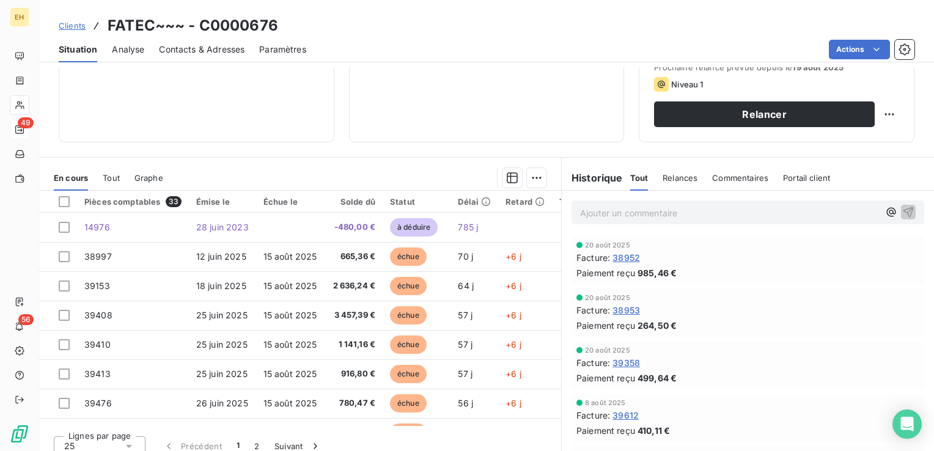
scroll to position [193, 0]
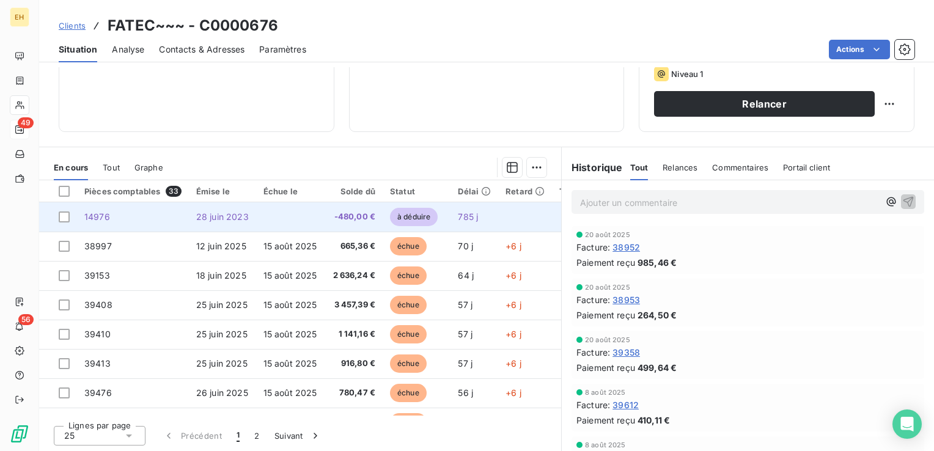
click at [227, 214] on span "28 juin 2023" at bounding box center [222, 217] width 53 height 10
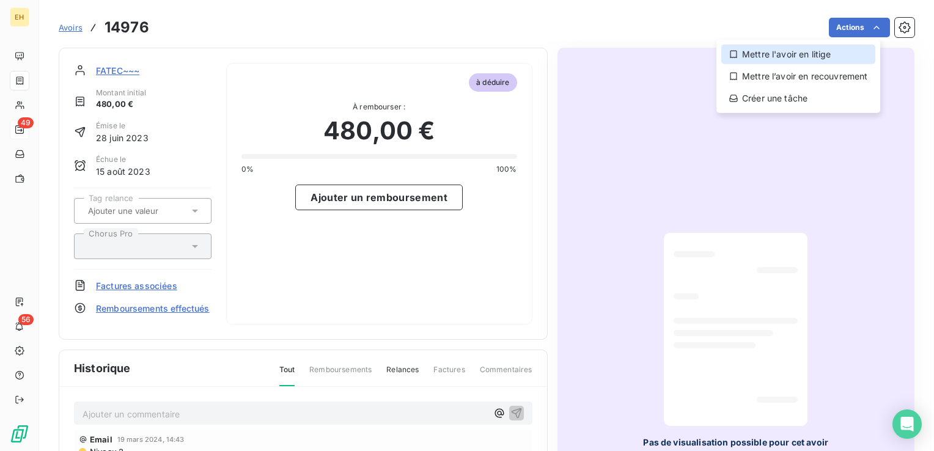
click at [823, 57] on div "Mettre l'avoir en litige" at bounding box center [799, 55] width 154 height 20
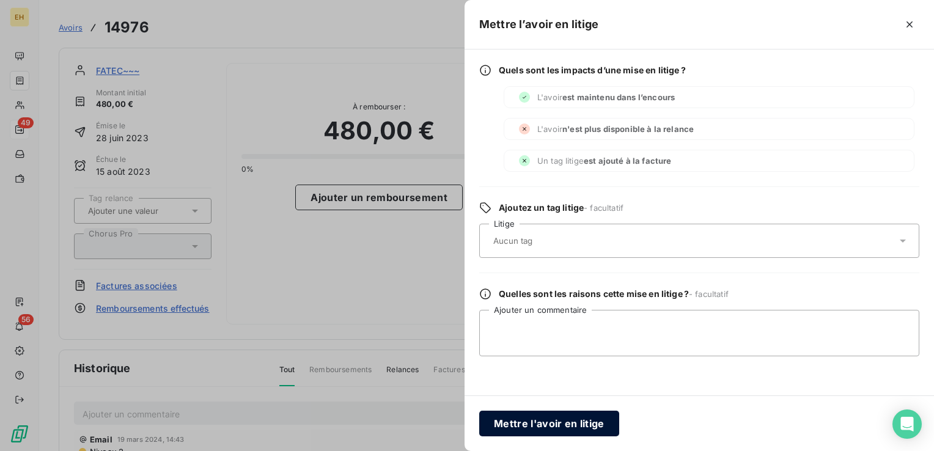
click at [583, 426] on button "Mettre l'avoir en litige" at bounding box center [549, 424] width 140 height 26
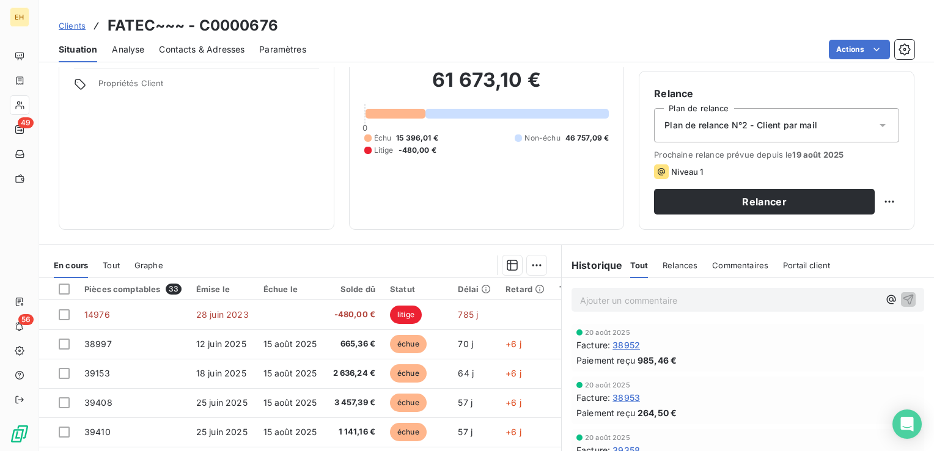
scroll to position [193, 0]
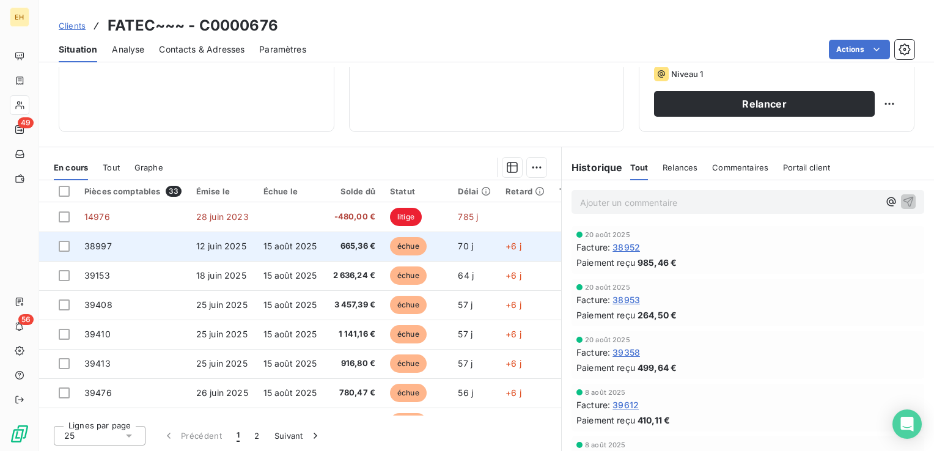
click at [364, 243] on span "665,36 €" at bounding box center [354, 246] width 44 height 12
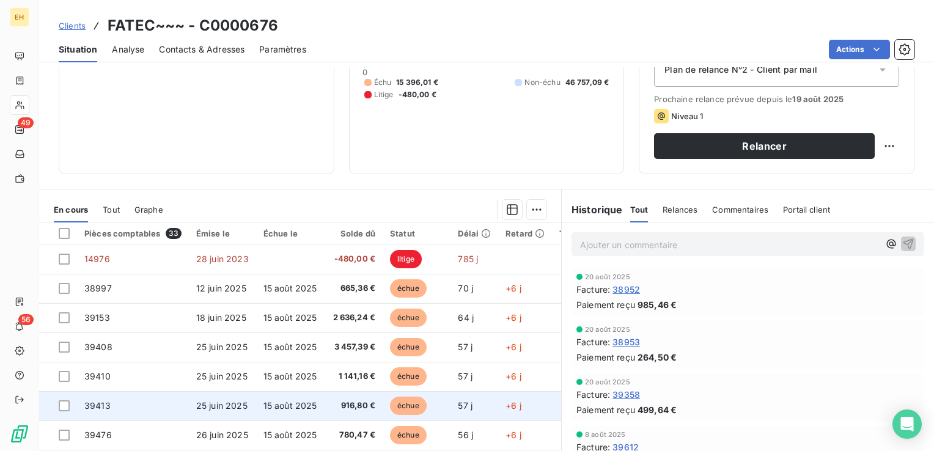
scroll to position [183, 0]
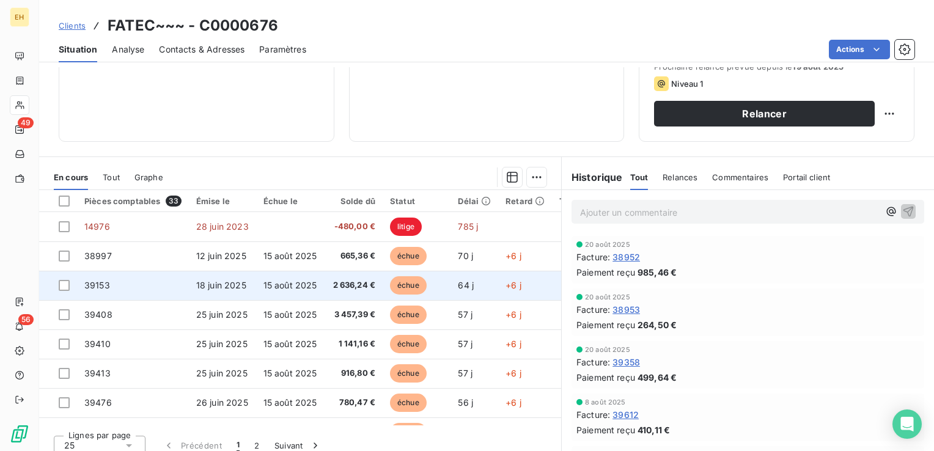
click at [371, 284] on span "2 636,24 €" at bounding box center [354, 285] width 44 height 12
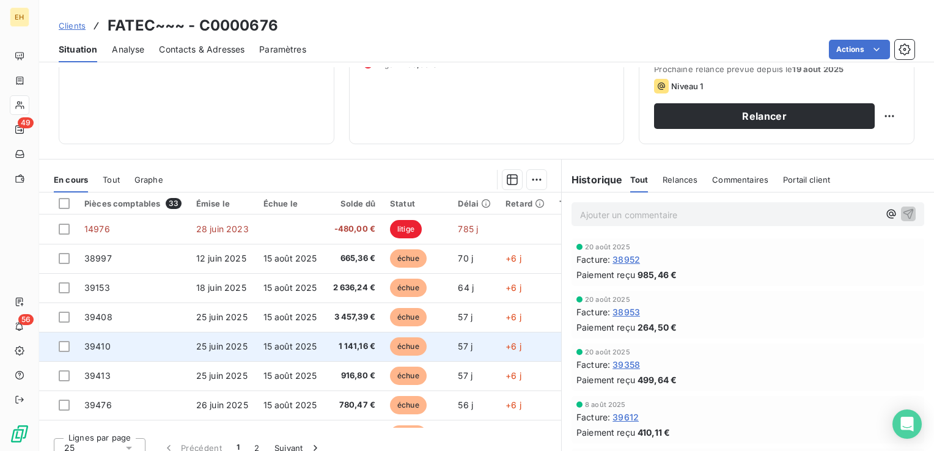
scroll to position [183, 0]
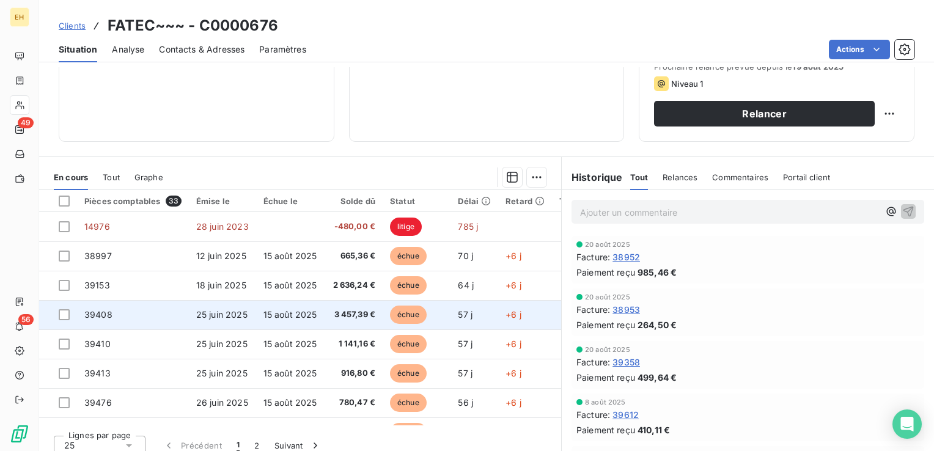
click at [421, 316] on span "échue" at bounding box center [408, 315] width 37 height 18
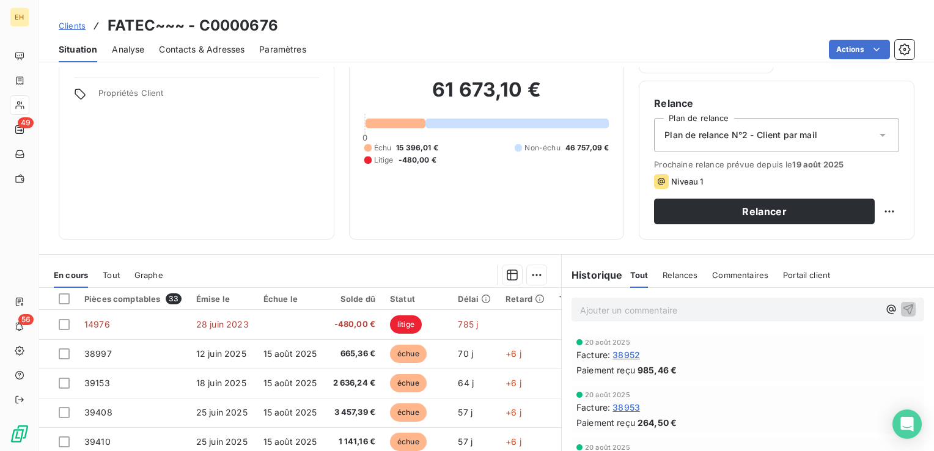
scroll to position [193, 0]
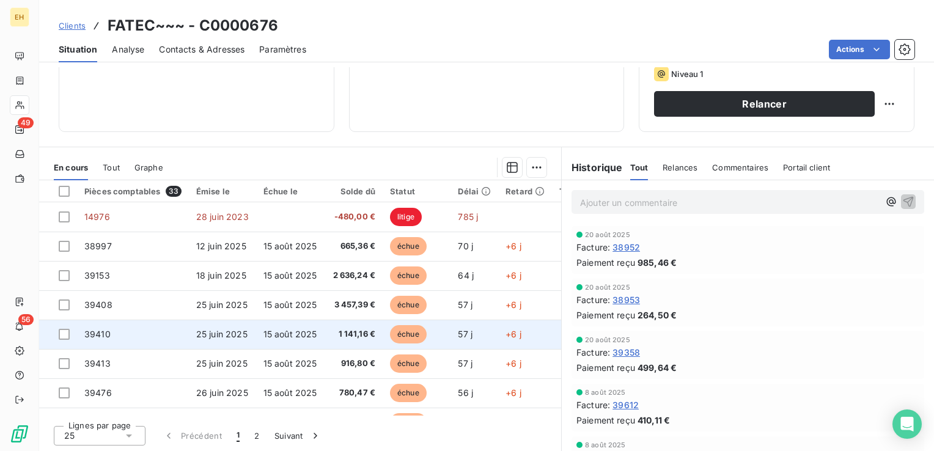
click at [358, 339] on span "1 141,16 €" at bounding box center [354, 334] width 44 height 12
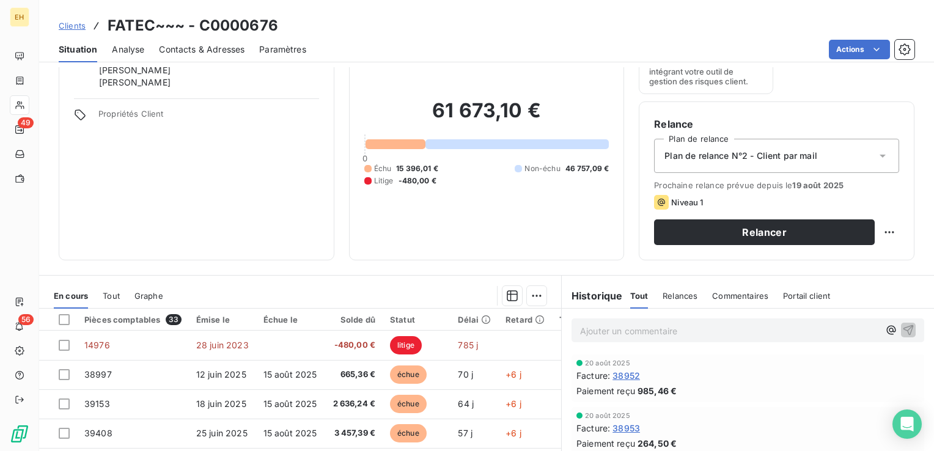
scroll to position [193, 0]
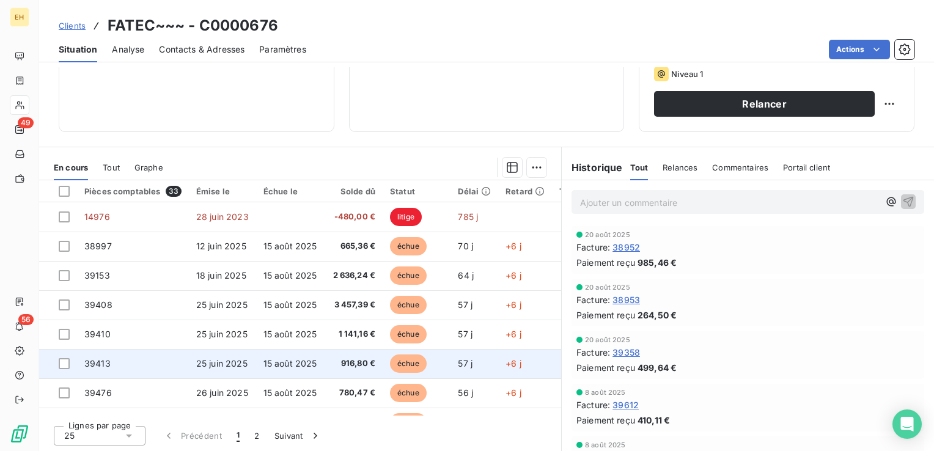
click at [346, 361] on span "916,80 €" at bounding box center [354, 364] width 44 height 12
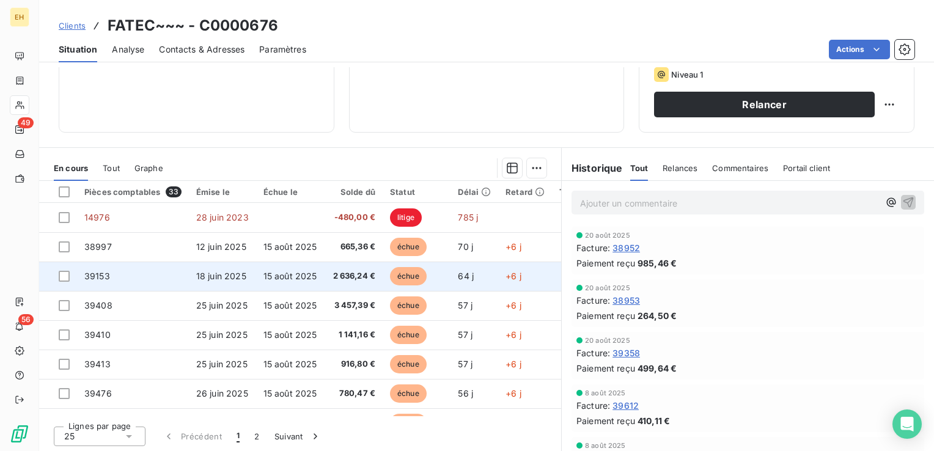
scroll to position [193, 0]
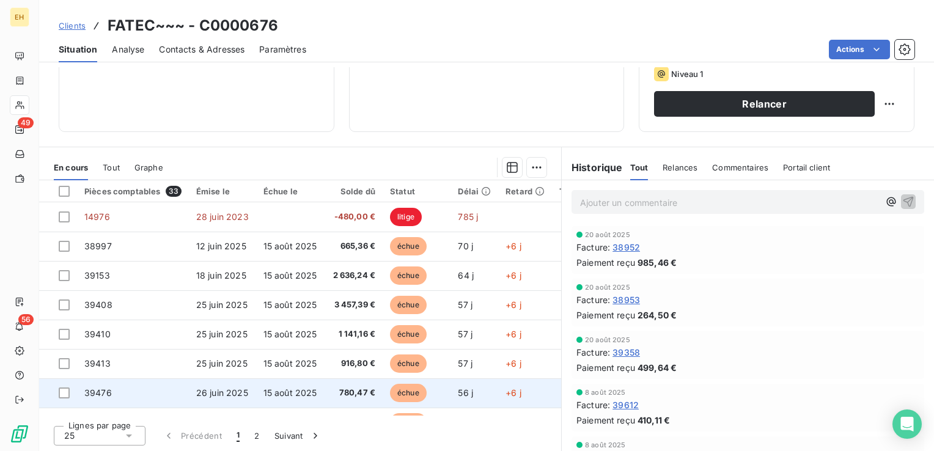
click at [327, 381] on td "780,47 €" at bounding box center [354, 393] width 59 height 29
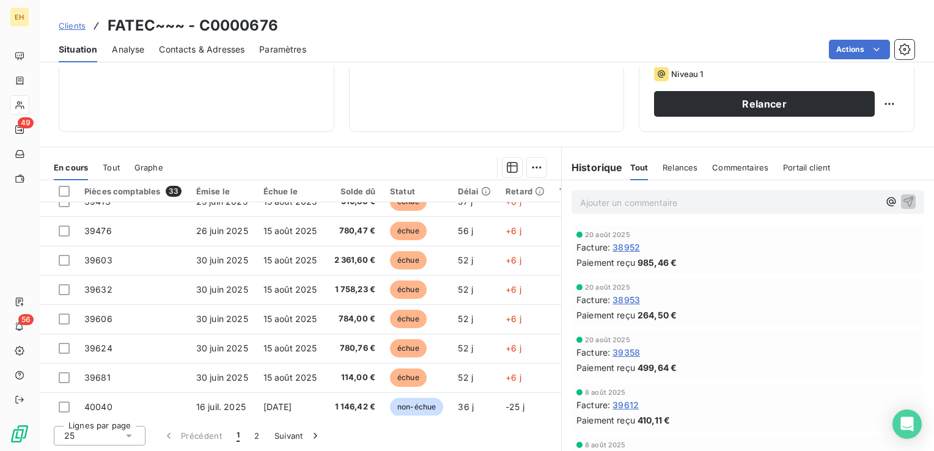
scroll to position [183, 0]
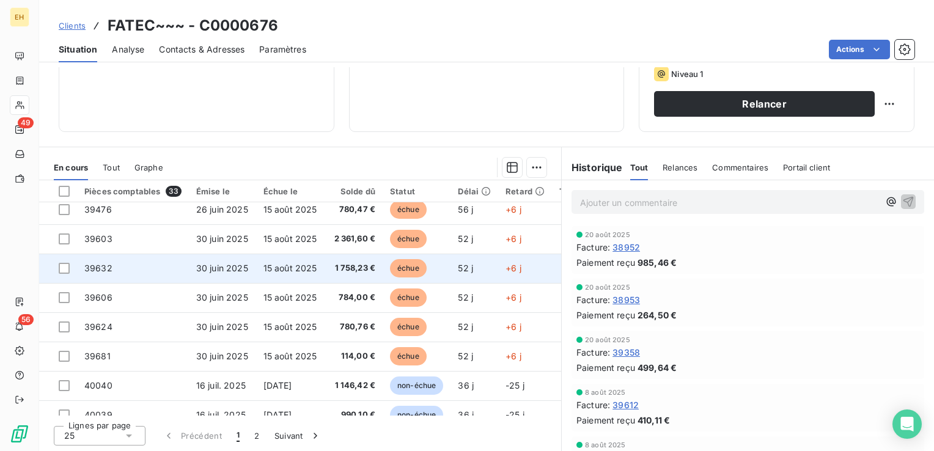
click at [418, 268] on span "échue" at bounding box center [408, 268] width 37 height 18
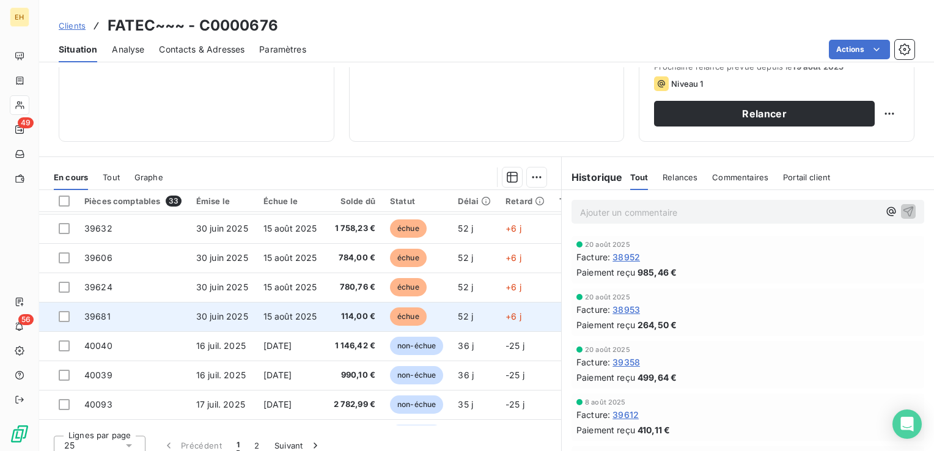
scroll to position [245, 0]
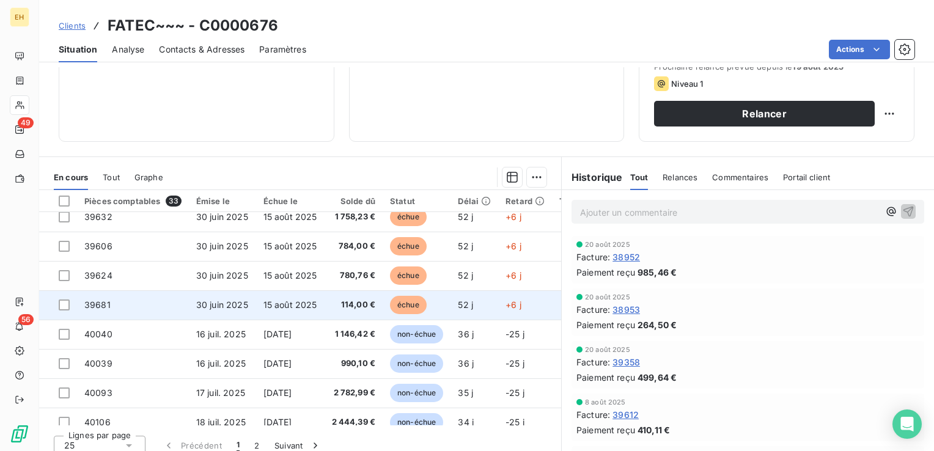
click at [391, 312] on td "échue" at bounding box center [417, 304] width 68 height 29
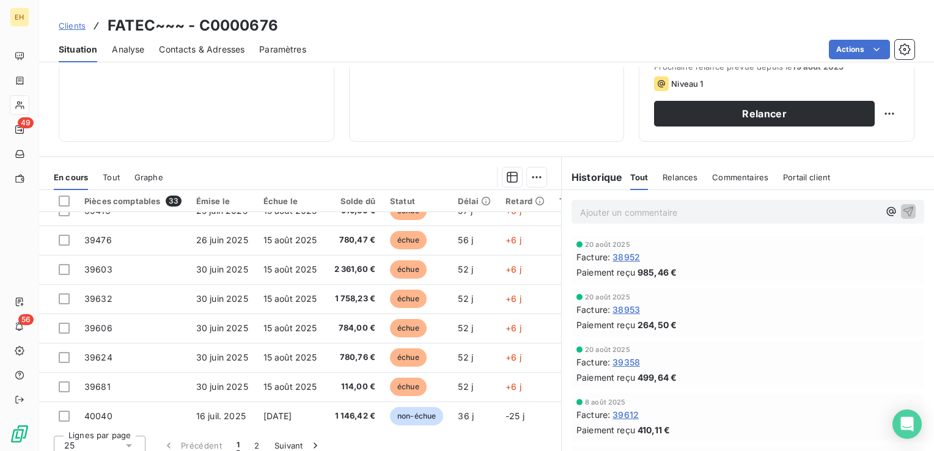
scroll to position [183, 0]
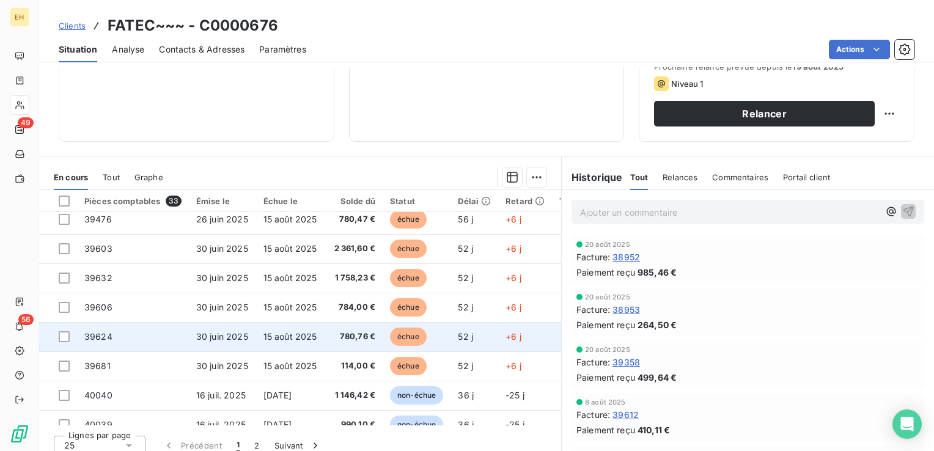
click at [431, 333] on td "échue" at bounding box center [417, 336] width 68 height 29
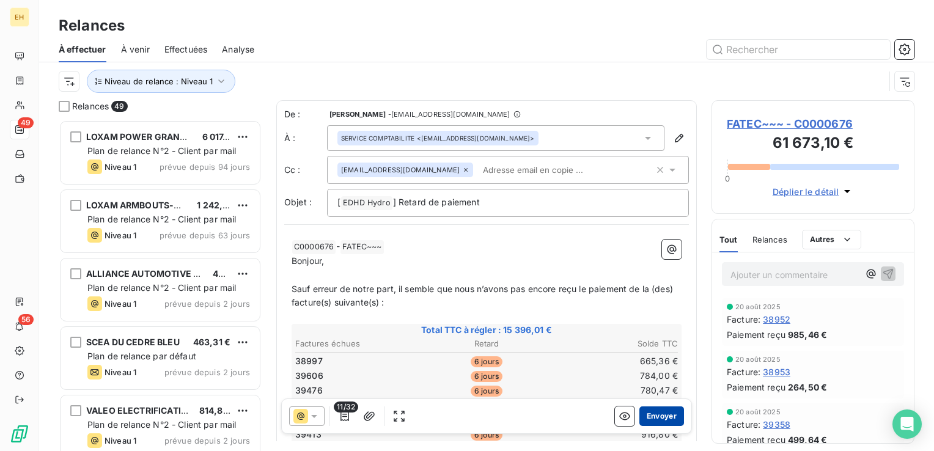
click at [671, 417] on button "Envoyer" at bounding box center [662, 417] width 45 height 20
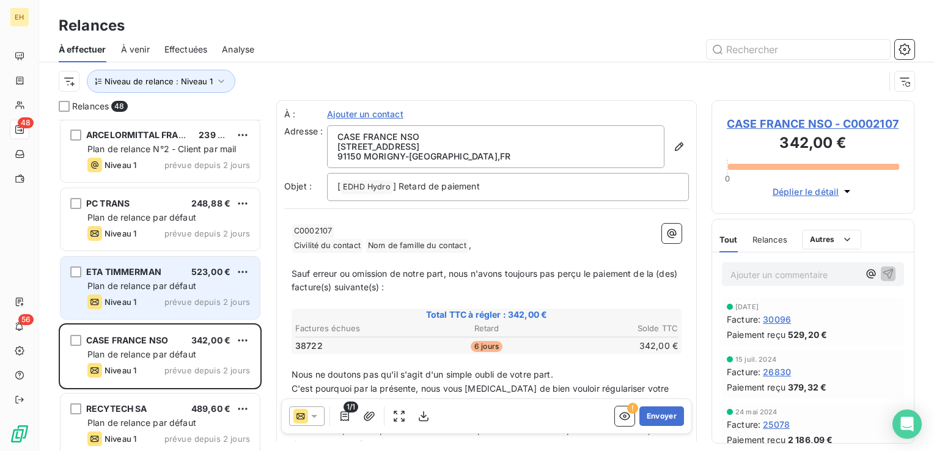
scroll to position [673, 0]
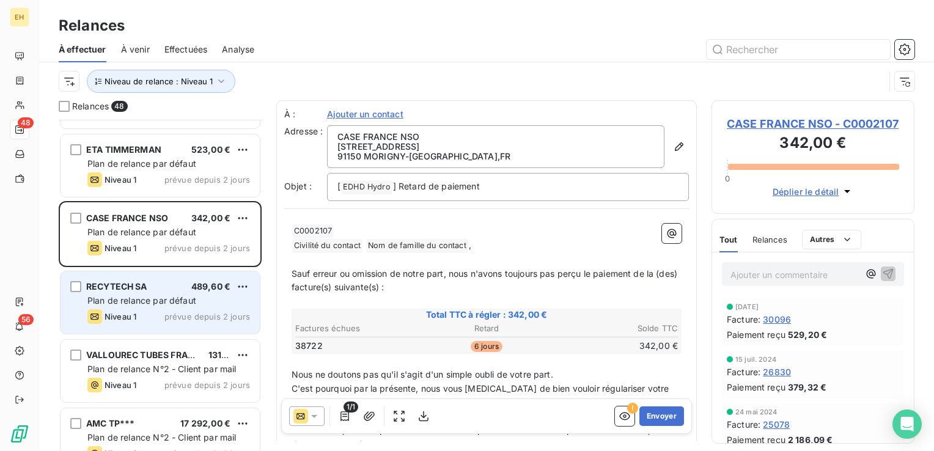
click at [206, 294] on div "RECYTECH SA 489,60 € Plan de relance par défaut Niveau 1 prévue depuis 2 jours" at bounding box center [160, 303] width 199 height 62
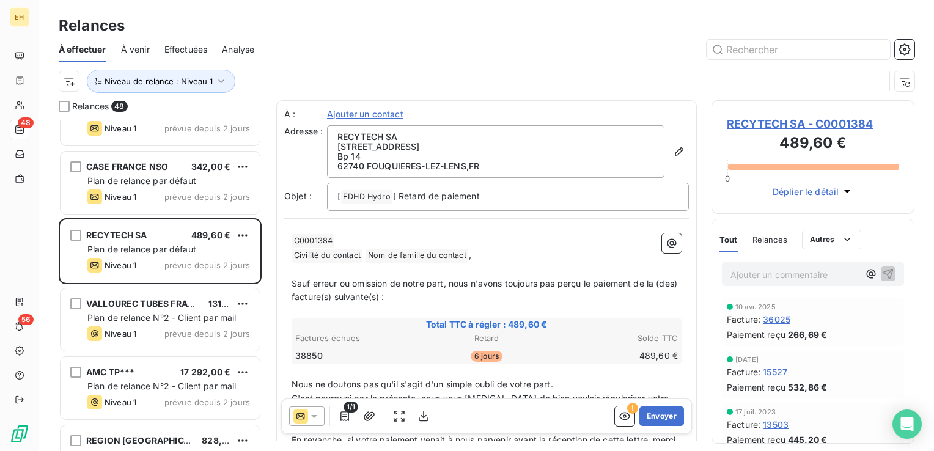
scroll to position [795, 0]
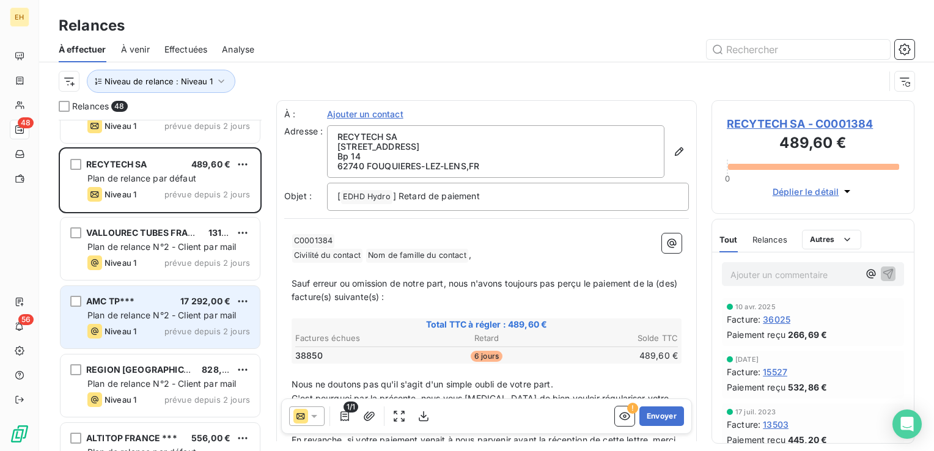
click at [169, 319] on span "Plan de relance N°2 - Client par mail" at bounding box center [161, 315] width 149 height 10
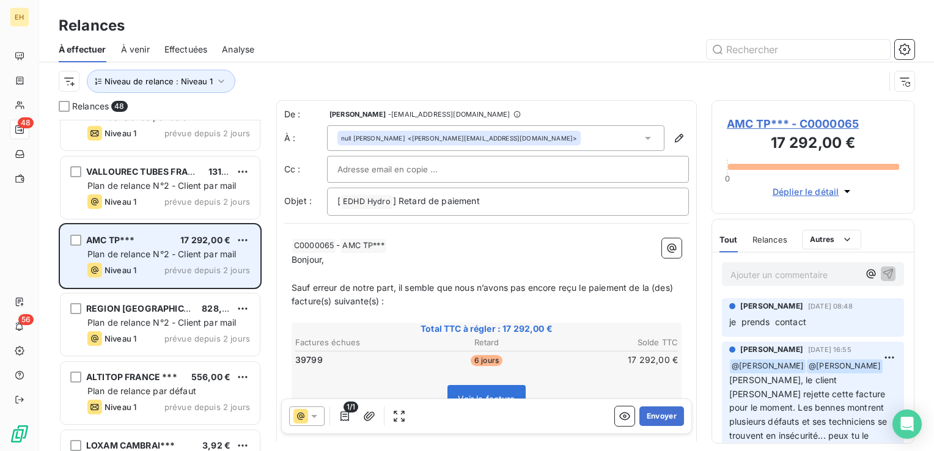
scroll to position [917, 0]
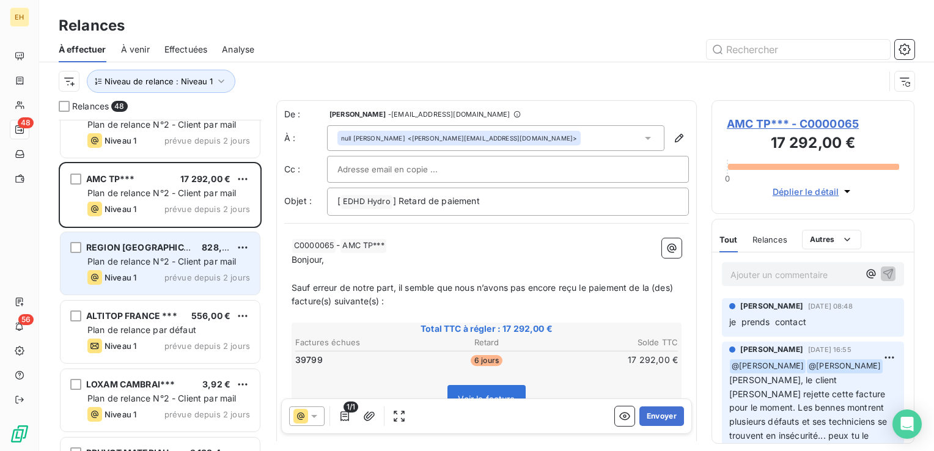
click at [162, 251] on span "REGION HAUTS DE FRANCE~~~" at bounding box center [159, 247] width 146 height 10
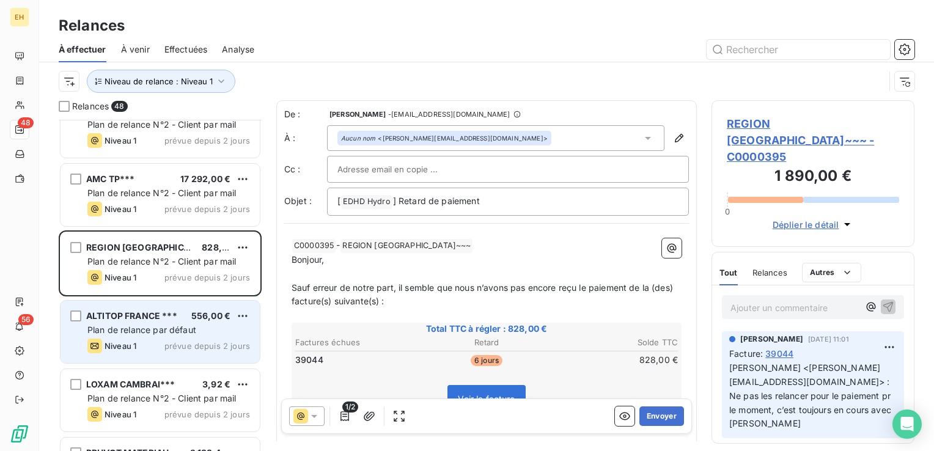
click at [158, 330] on span "Plan de relance par défaut" at bounding box center [141, 330] width 109 height 10
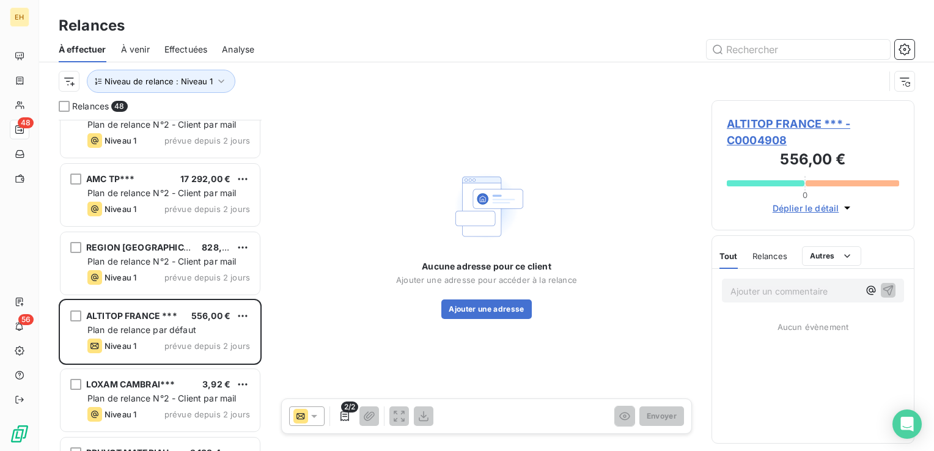
click at [812, 126] on span "ALTITOP FRANCE *** - C0004908" at bounding box center [813, 132] width 172 height 33
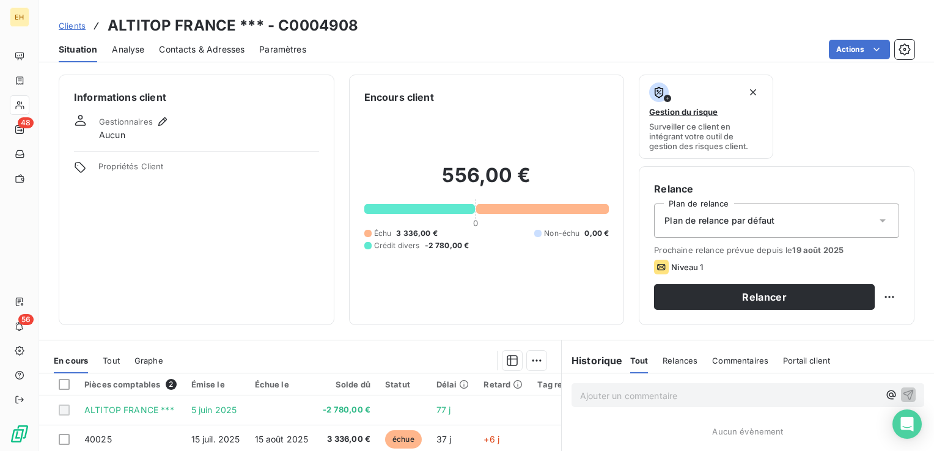
click at [809, 224] on div "Plan de relance par défaut" at bounding box center [776, 221] width 245 height 34
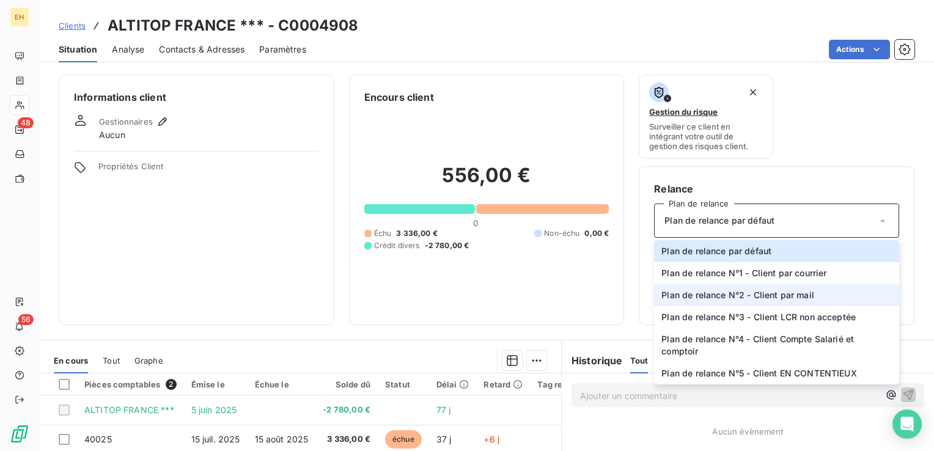
click at [804, 295] on span "Plan de relance N°2 - Client par mail" at bounding box center [738, 295] width 153 height 12
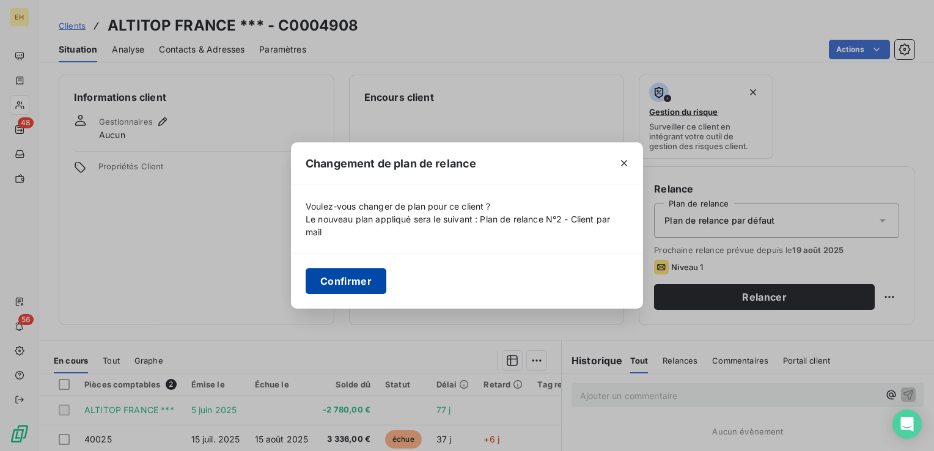
click at [336, 282] on button "Confirmer" at bounding box center [346, 281] width 81 height 26
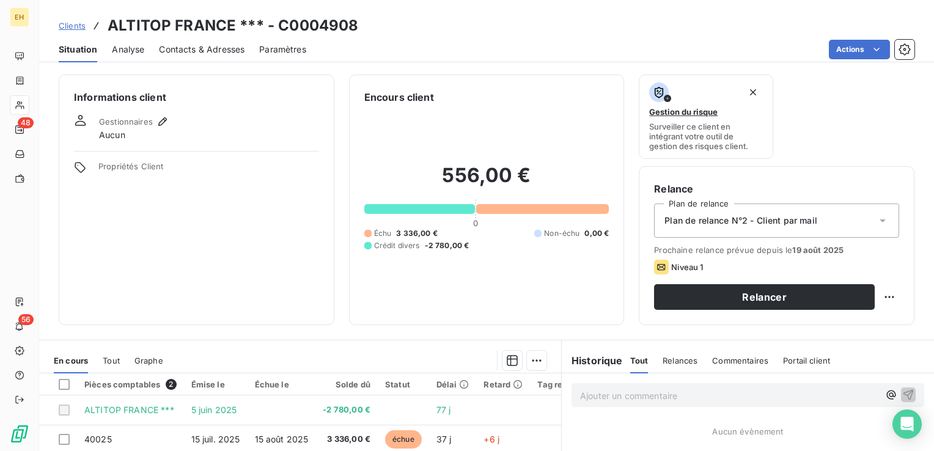
click at [194, 55] on span "Contacts & Adresses" at bounding box center [202, 49] width 86 height 12
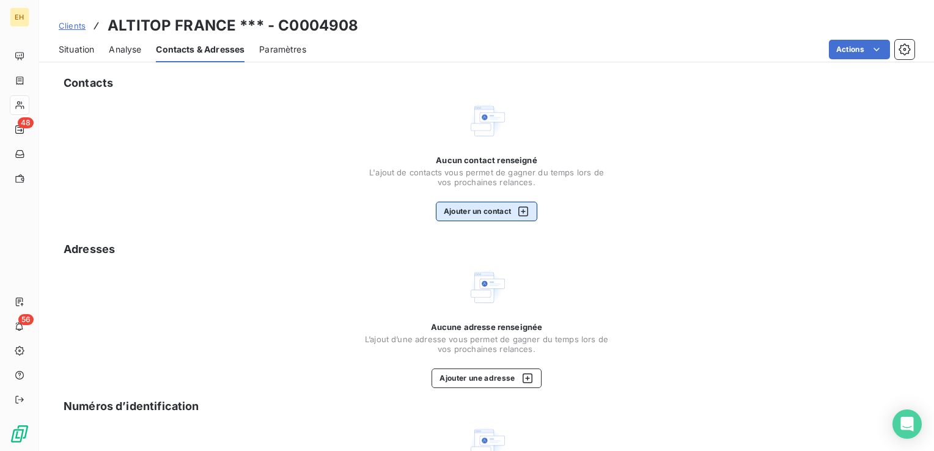
click at [506, 203] on button "Ajouter un contact" at bounding box center [487, 212] width 102 height 20
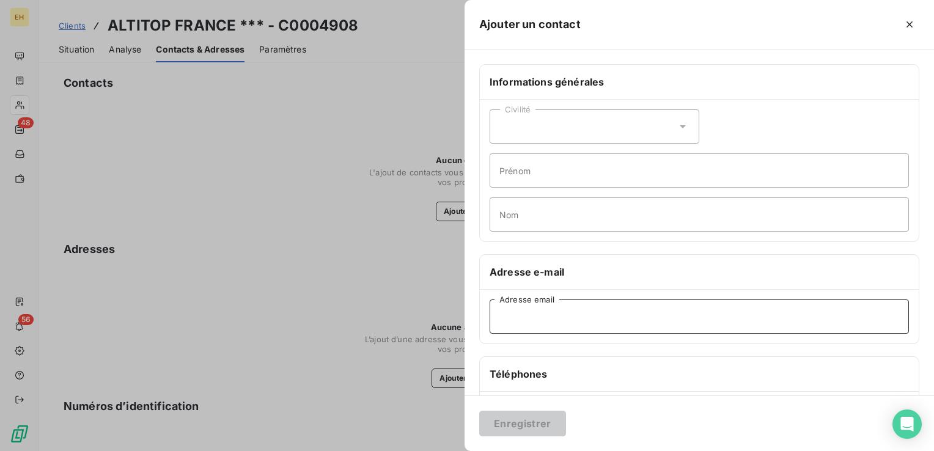
click at [565, 316] on input "Adresse email" at bounding box center [700, 317] width 420 height 34
paste input "jeremy.ternisien@altitop.com"
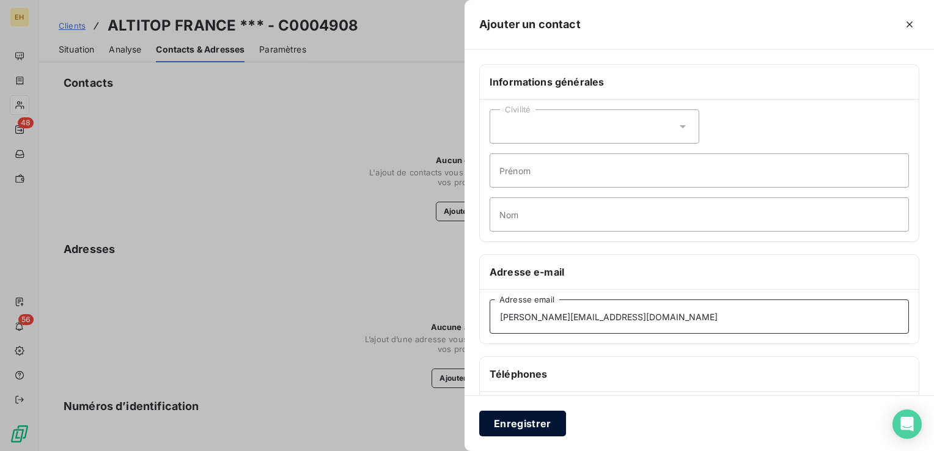
type input "jeremy.ternisien@altitop.com"
click at [547, 431] on button "Enregistrer" at bounding box center [522, 424] width 87 height 26
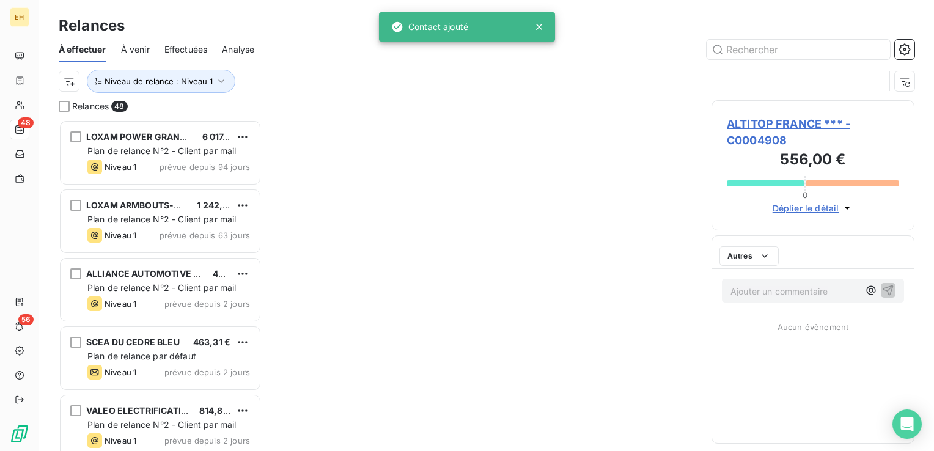
scroll to position [322, 193]
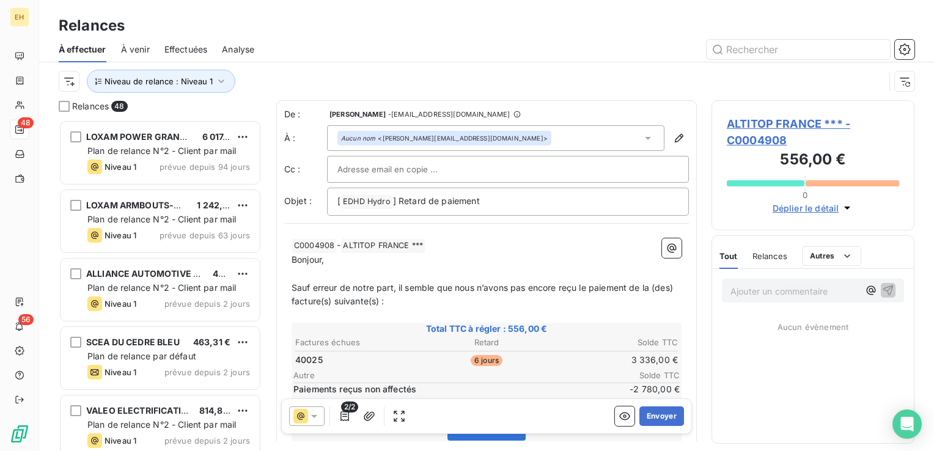
click at [758, 141] on span "ALTITOP FRANCE *** - C0004908" at bounding box center [813, 132] width 172 height 33
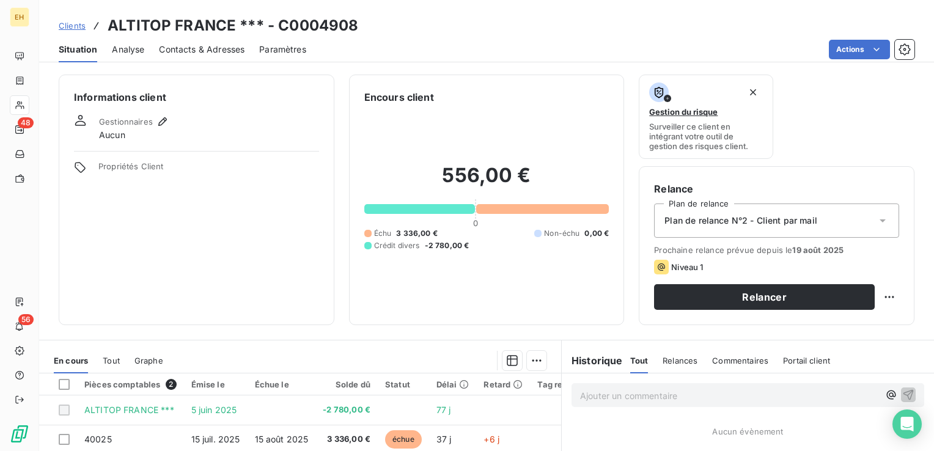
scroll to position [61, 0]
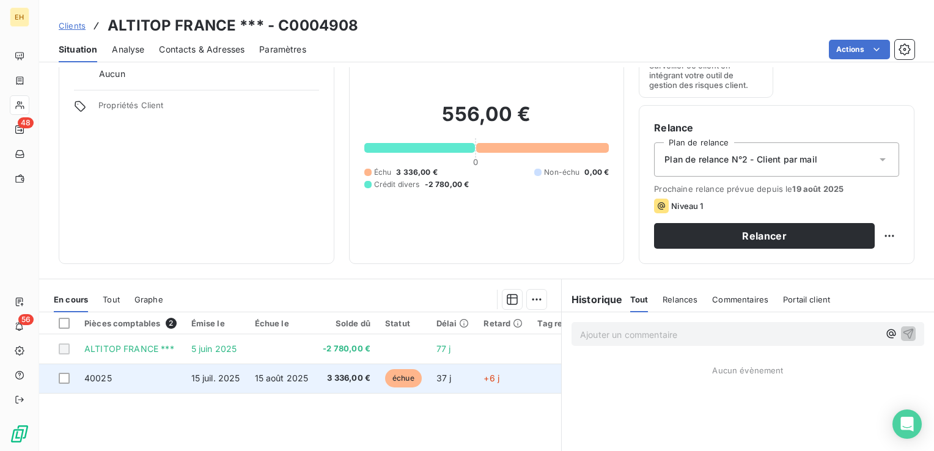
click at [231, 371] on td "15 juil. 2025" at bounding box center [216, 378] width 64 height 29
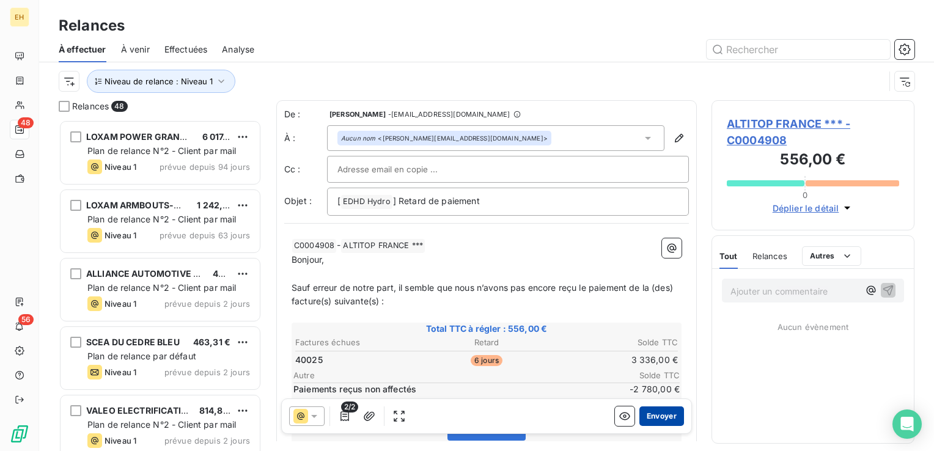
click at [657, 417] on button "Envoyer" at bounding box center [662, 417] width 45 height 20
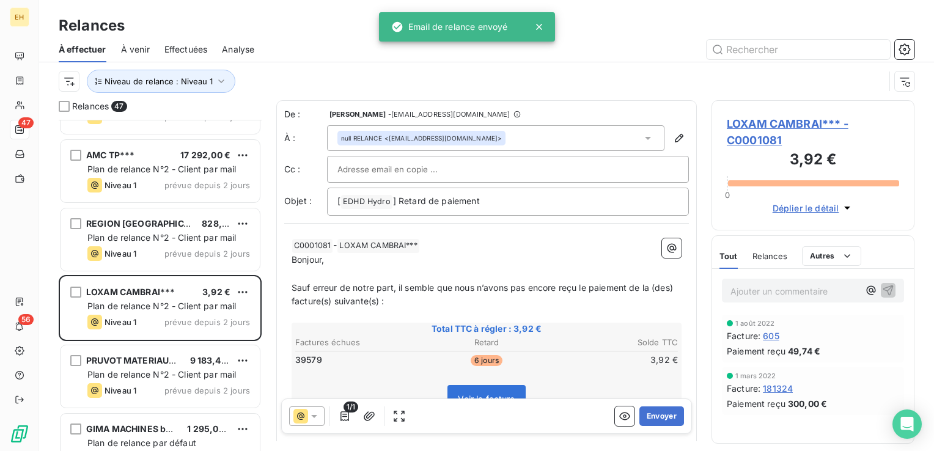
scroll to position [978, 0]
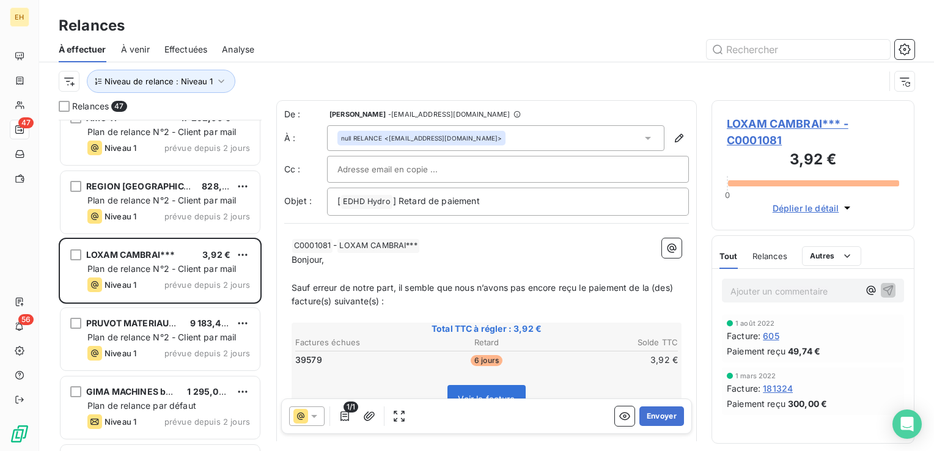
click at [205, 339] on span "Plan de relance N°2 - Client par mail" at bounding box center [161, 337] width 149 height 10
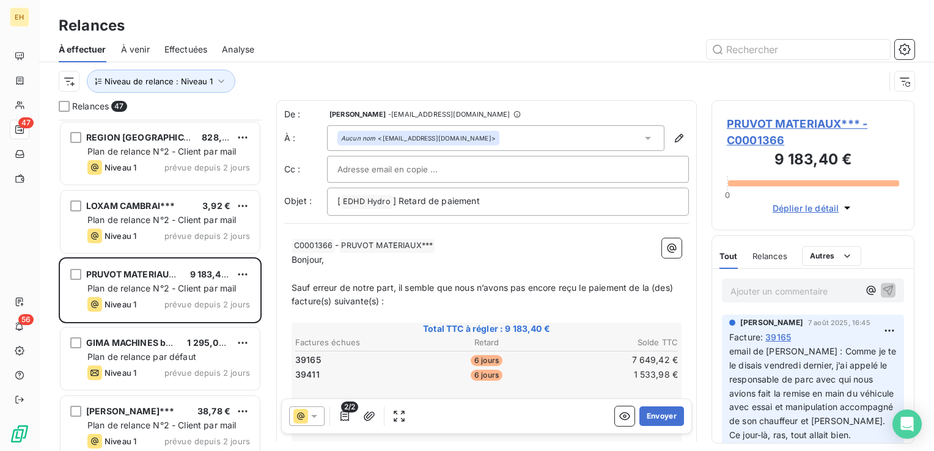
scroll to position [1101, 0]
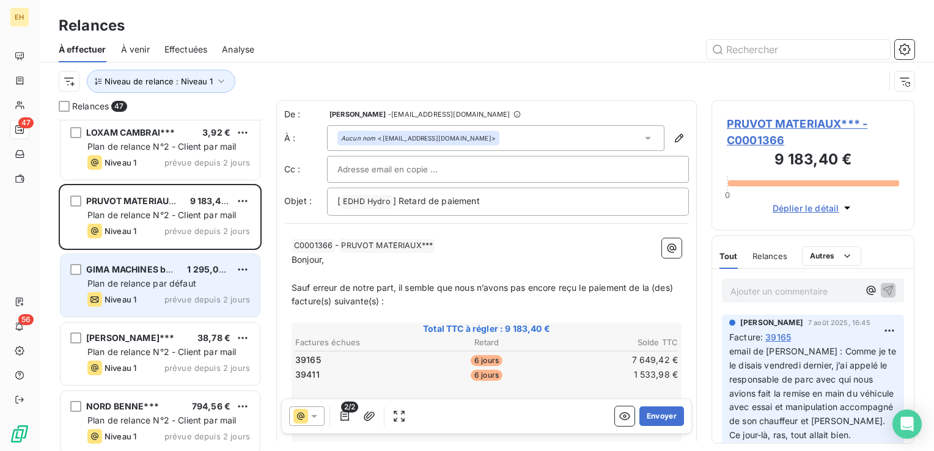
click at [199, 283] on div "Plan de relance par défaut" at bounding box center [168, 284] width 163 height 12
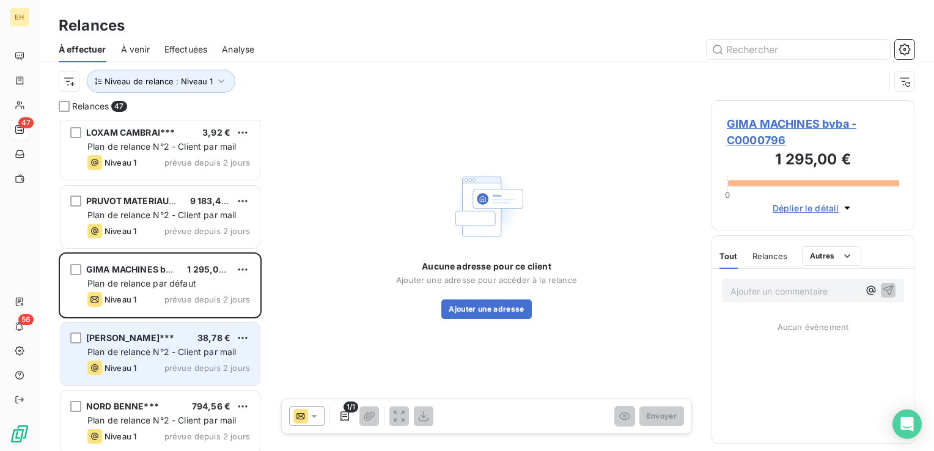
click at [193, 339] on div "JARDI VRAC*** 38,78 €" at bounding box center [168, 338] width 163 height 11
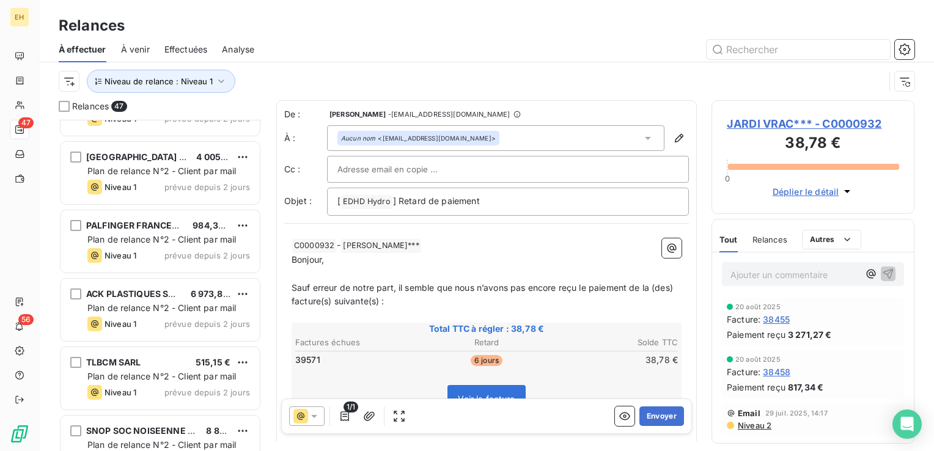
scroll to position [1468, 0]
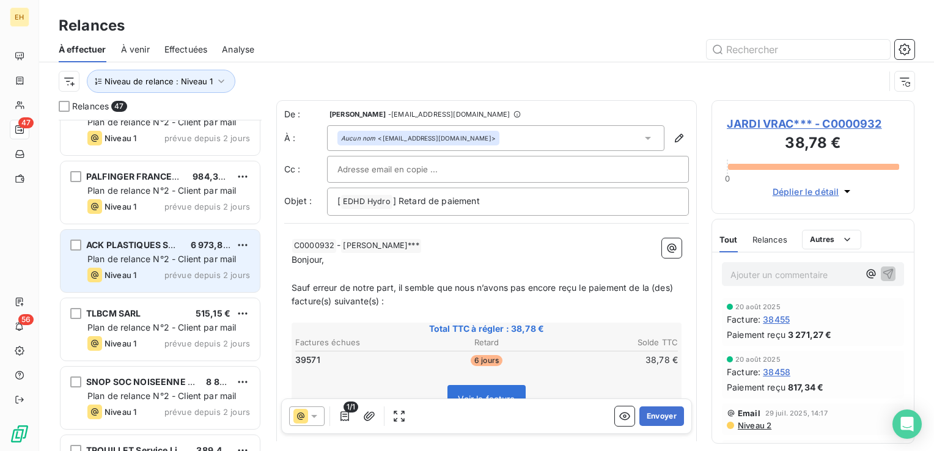
click at [174, 265] on div "ACK PLASTIQUES SAS*** 6 973,80 € Plan de relance N°2 - Client par mail Niveau 1…" at bounding box center [160, 261] width 199 height 62
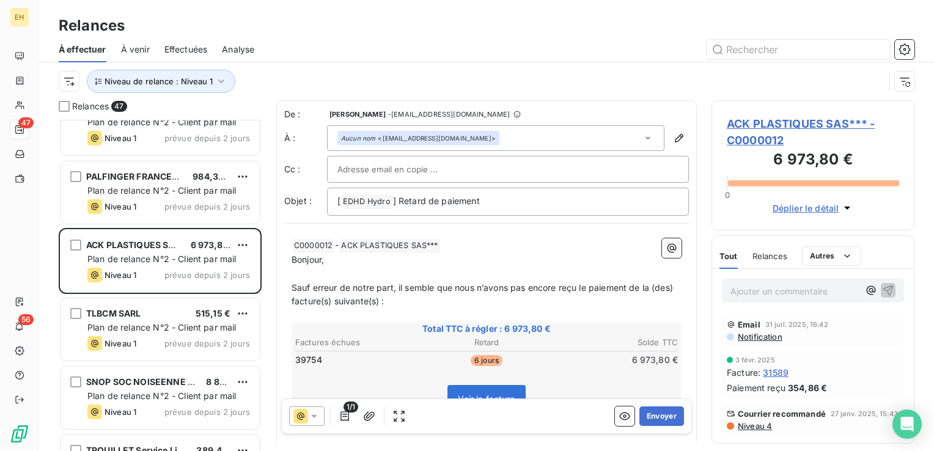
click at [790, 126] on span "ACK PLASTIQUES SAS*** - C0000012" at bounding box center [813, 132] width 172 height 33
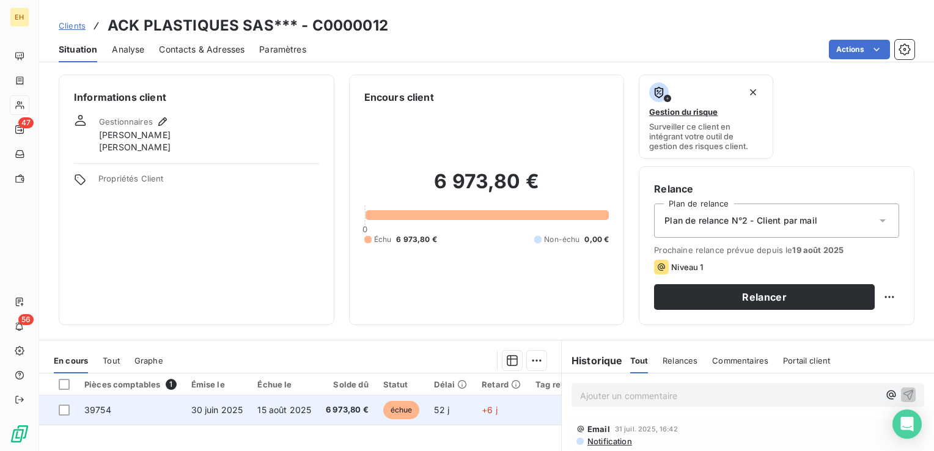
click at [331, 413] on span "6 973,80 €" at bounding box center [347, 410] width 43 height 12
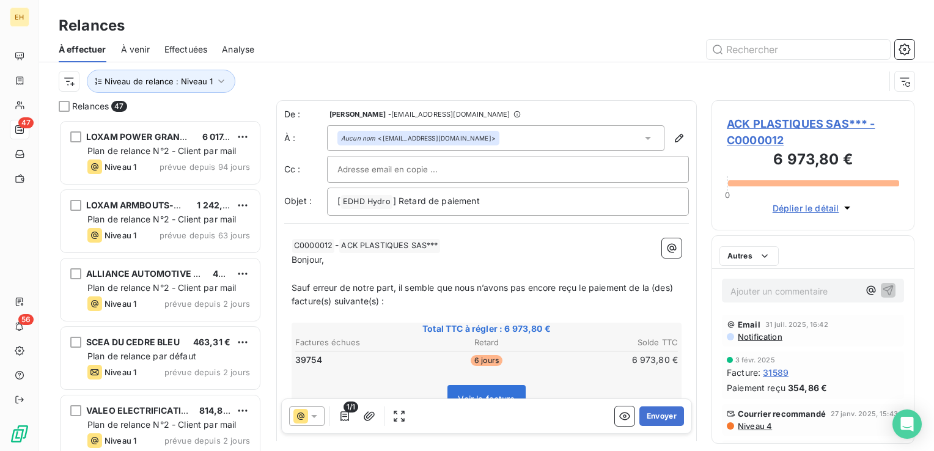
scroll to position [322, 193]
click at [665, 420] on button "Envoyer" at bounding box center [662, 417] width 45 height 20
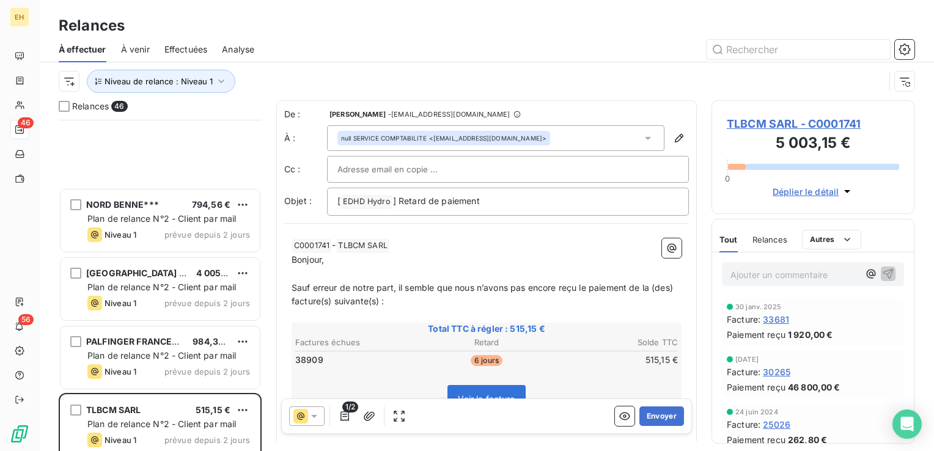
scroll to position [1468, 0]
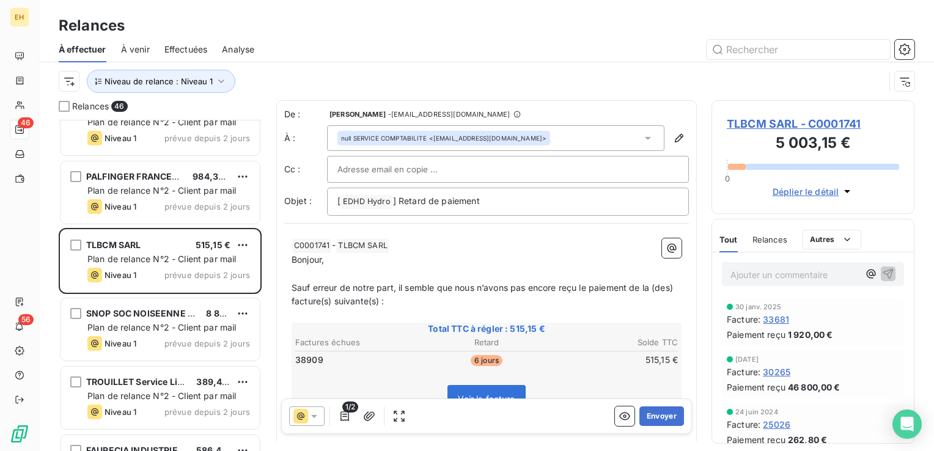
click at [799, 123] on span "TLBCM SARL - C0001741" at bounding box center [813, 124] width 172 height 17
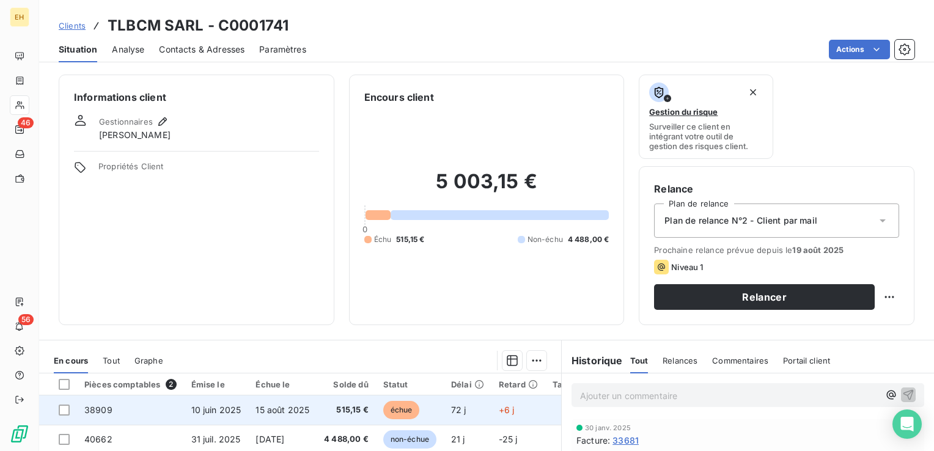
click at [339, 412] on span "515,15 €" at bounding box center [346, 410] width 45 height 12
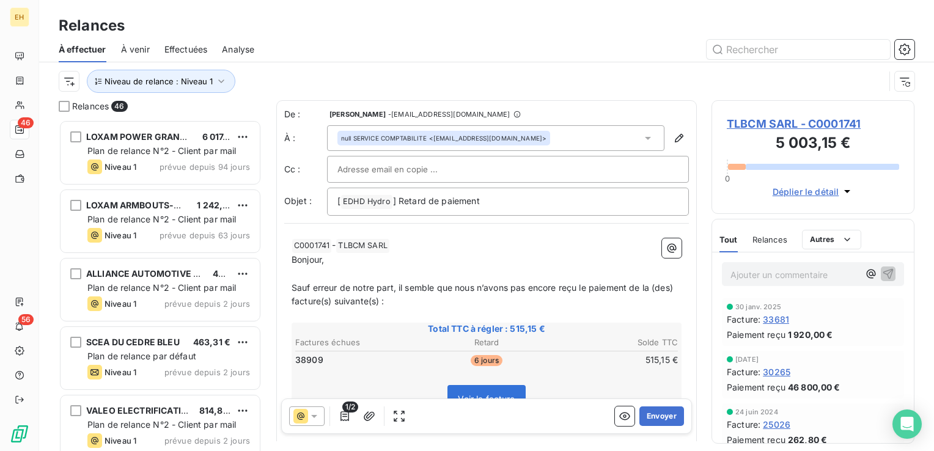
scroll to position [322, 193]
click at [344, 418] on icon "button" at bounding box center [345, 416] width 12 height 12
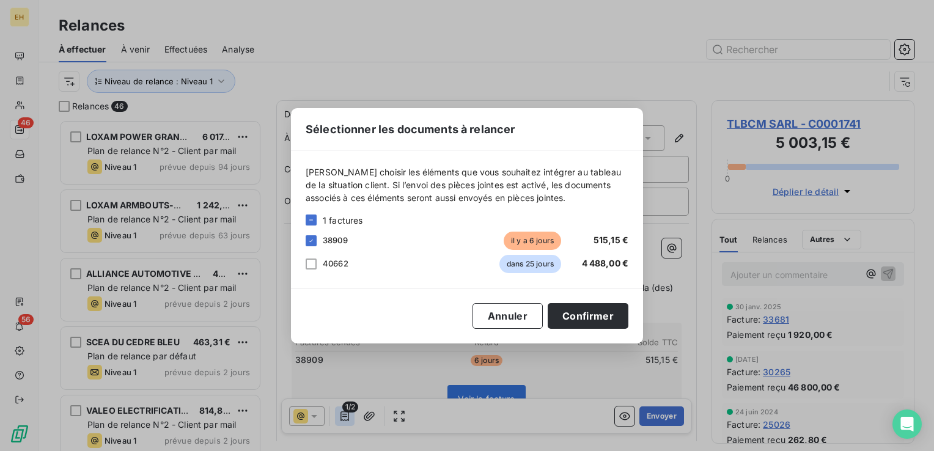
click at [344, 418] on div "Sélectionner les documents à relancer Veuillez choisir les éléments que vous so…" at bounding box center [467, 225] width 934 height 451
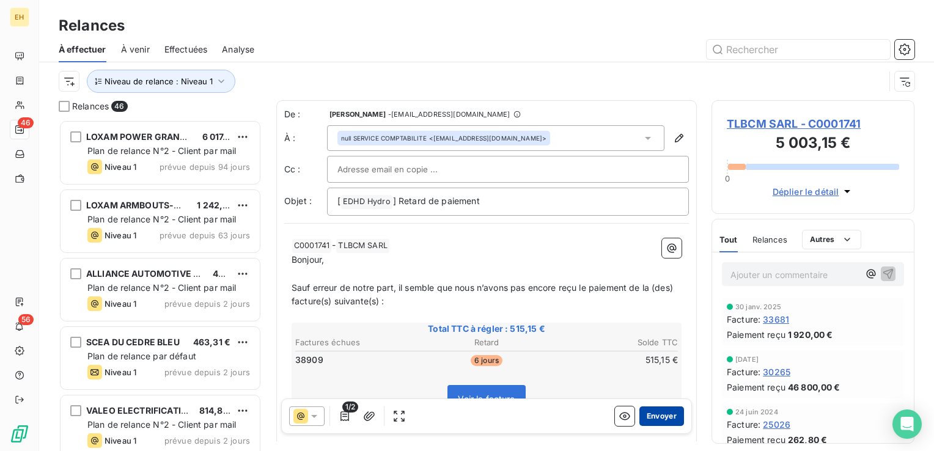
click at [651, 413] on button "Envoyer" at bounding box center [662, 417] width 45 height 20
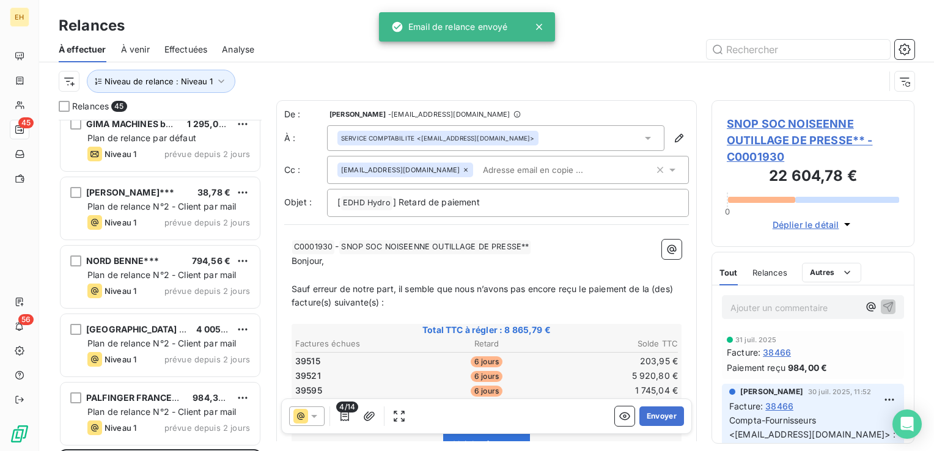
scroll to position [1407, 0]
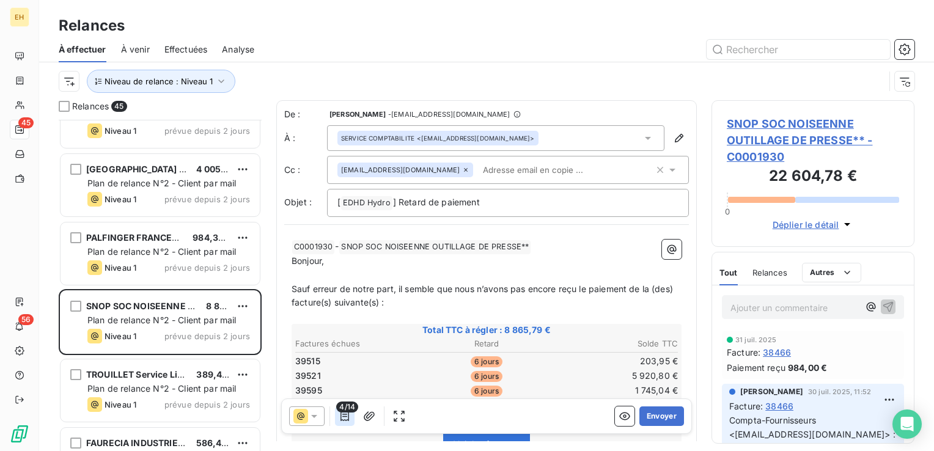
click at [345, 418] on icon "button" at bounding box center [345, 416] width 12 height 12
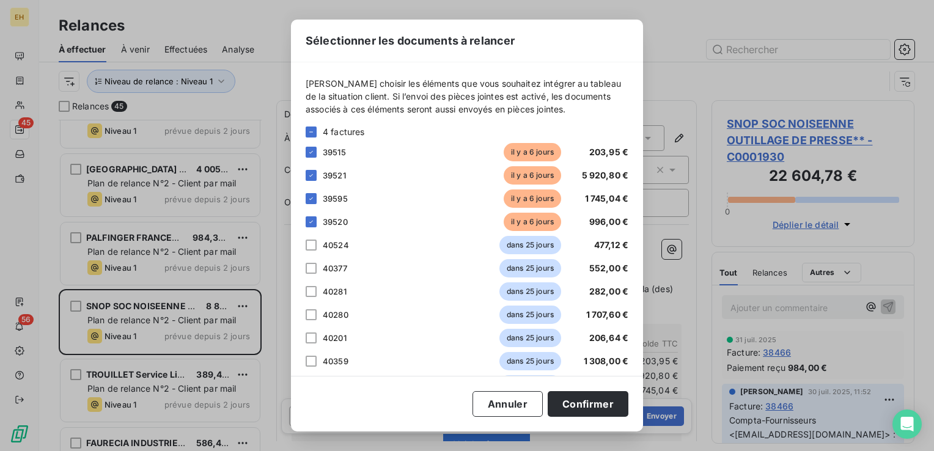
click at [344, 418] on div "Sélectionner les documents à relancer Veuillez choisir les éléments que vous so…" at bounding box center [467, 226] width 352 height 412
click at [565, 400] on button "Confirmer" at bounding box center [588, 404] width 81 height 26
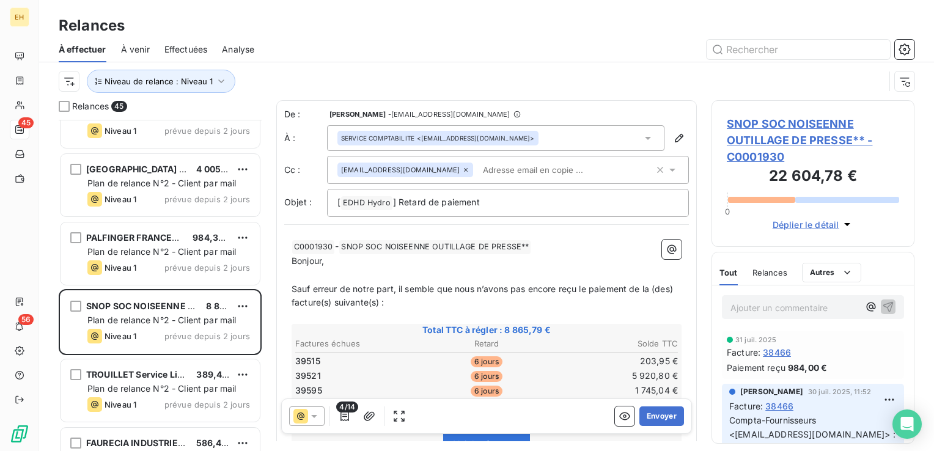
click at [764, 138] on span "SNOP SOC NOISEENNE OUTILLAGE DE PRESSE** - C0001930" at bounding box center [813, 141] width 172 height 50
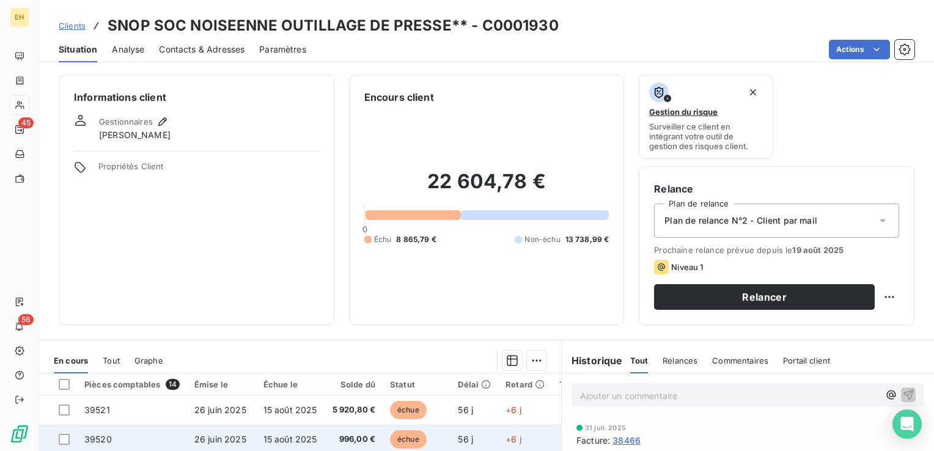
scroll to position [183, 0]
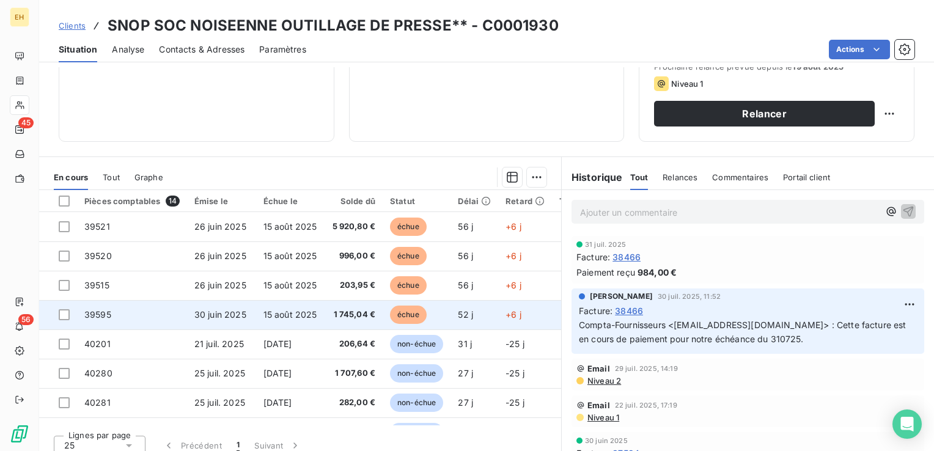
click at [360, 318] on span "1 745,04 €" at bounding box center [354, 315] width 44 height 12
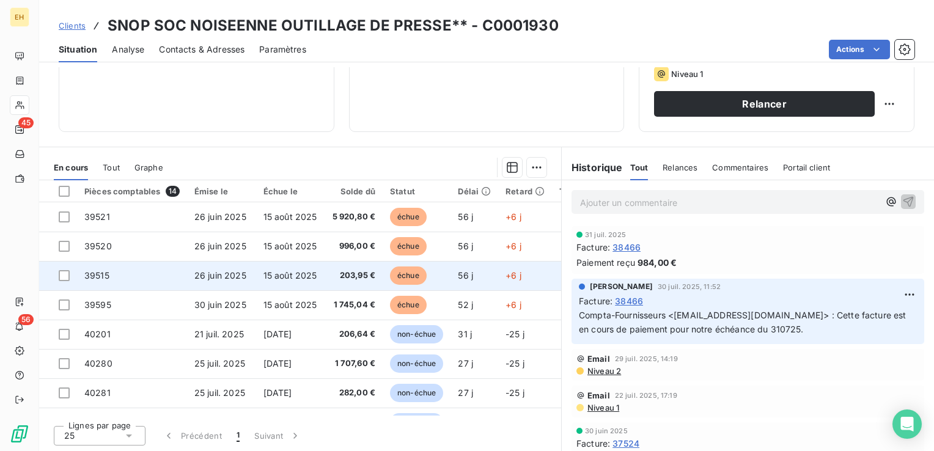
click at [362, 279] on span "203,95 €" at bounding box center [354, 276] width 44 height 12
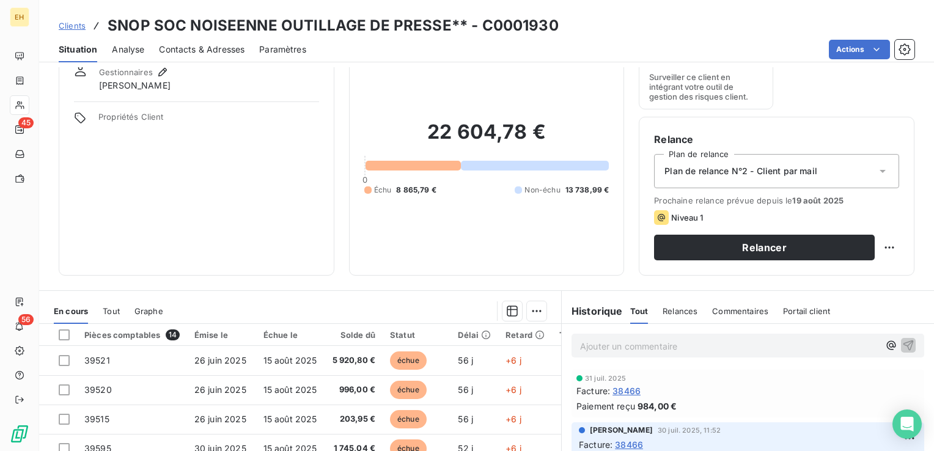
scroll to position [122, 0]
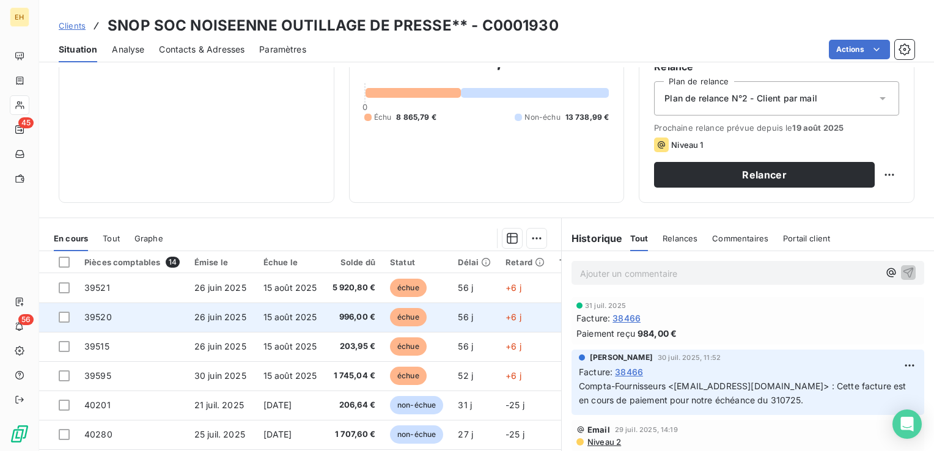
click at [378, 319] on td "996,00 €" at bounding box center [354, 317] width 59 height 29
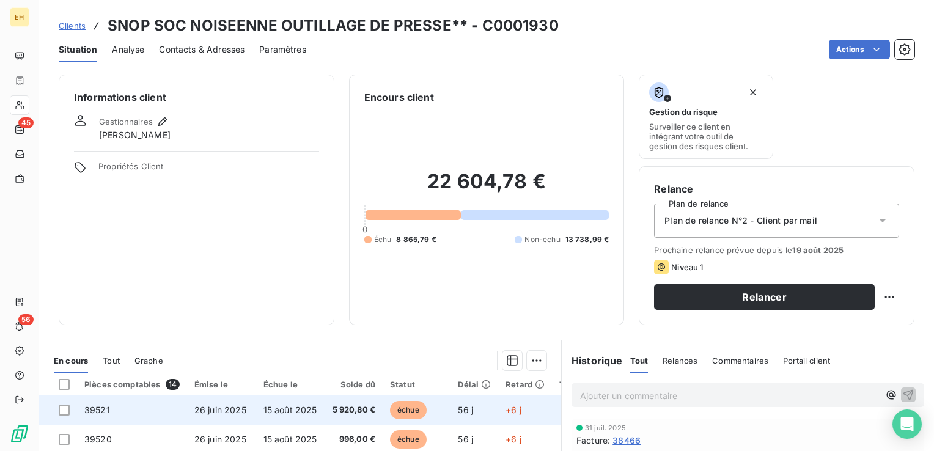
click at [344, 413] on span "5 920,80 €" at bounding box center [354, 410] width 44 height 12
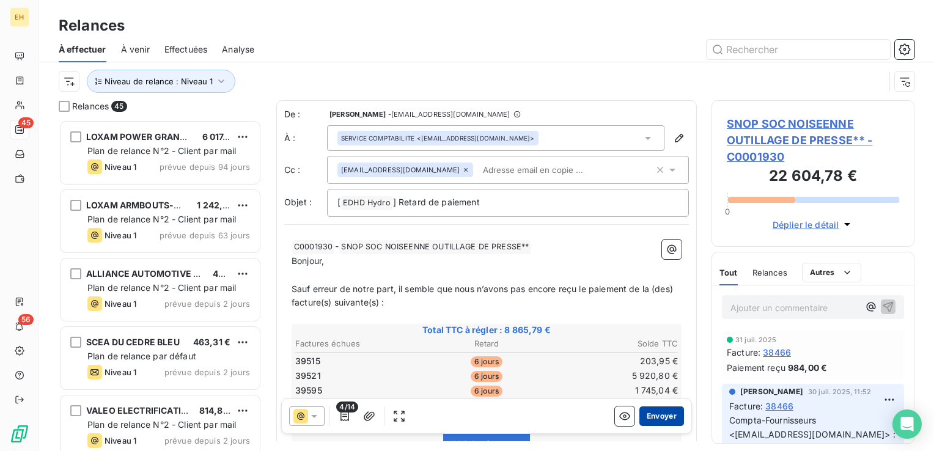
click at [660, 420] on button "Envoyer" at bounding box center [662, 417] width 45 height 20
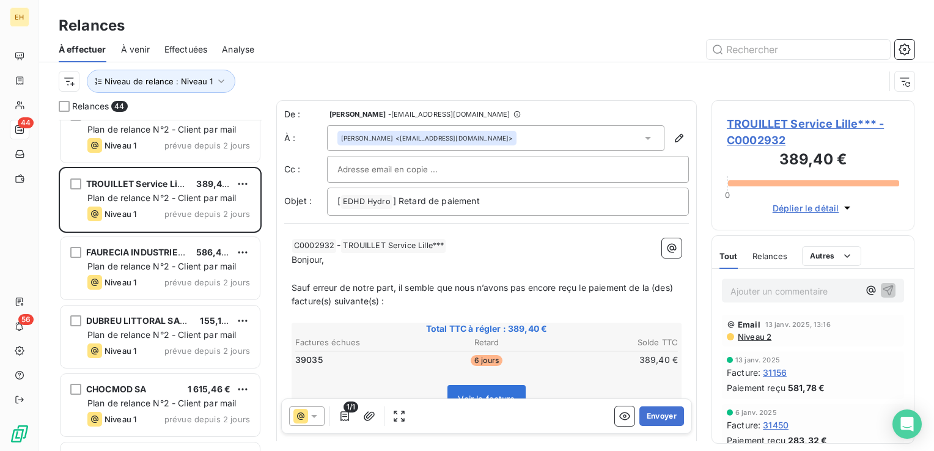
scroll to position [1712, 0]
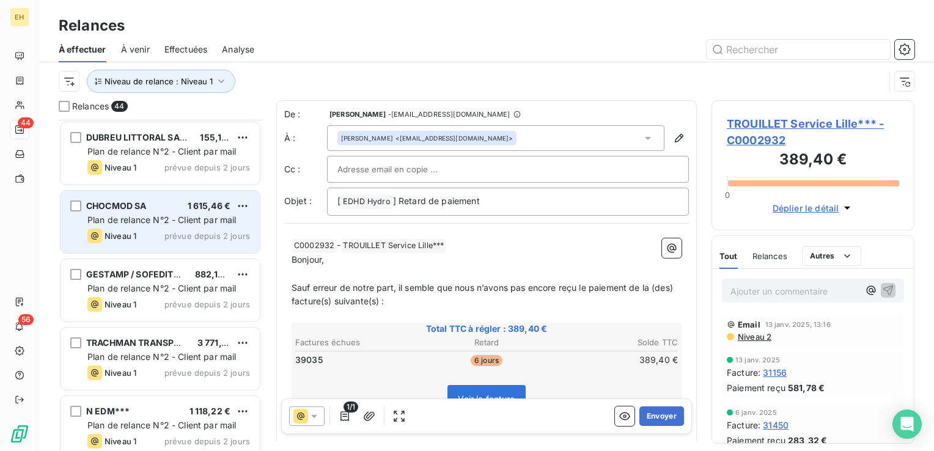
click at [179, 223] on span "Plan de relance N°2 - Client par mail" at bounding box center [161, 220] width 149 height 10
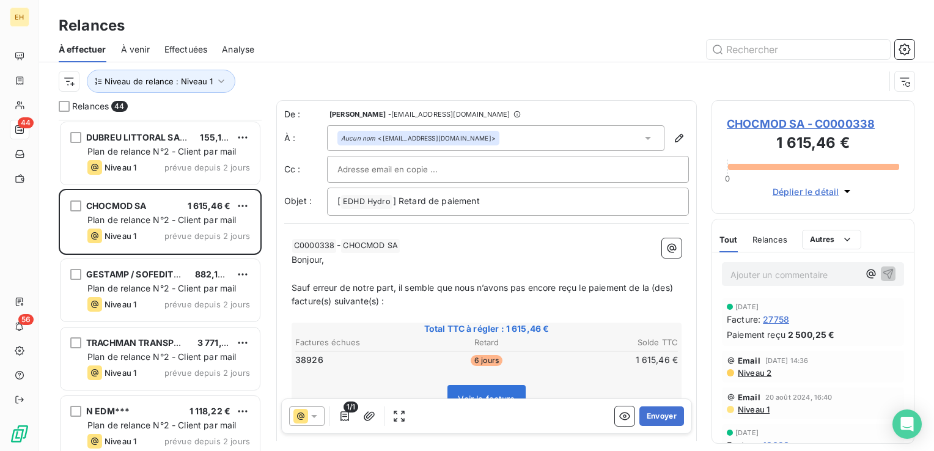
click at [815, 120] on span "CHOCMOD SA - C0000338" at bounding box center [813, 124] width 172 height 17
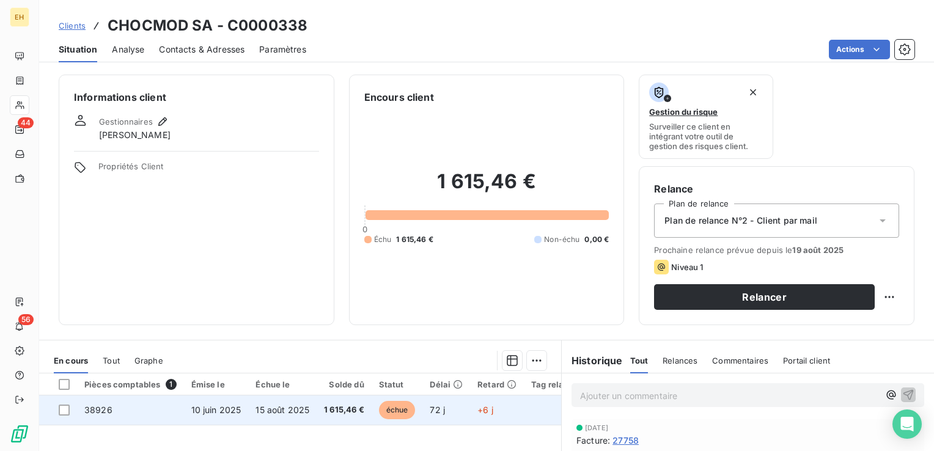
click at [340, 410] on span "1 615,46 €" at bounding box center [344, 410] width 40 height 12
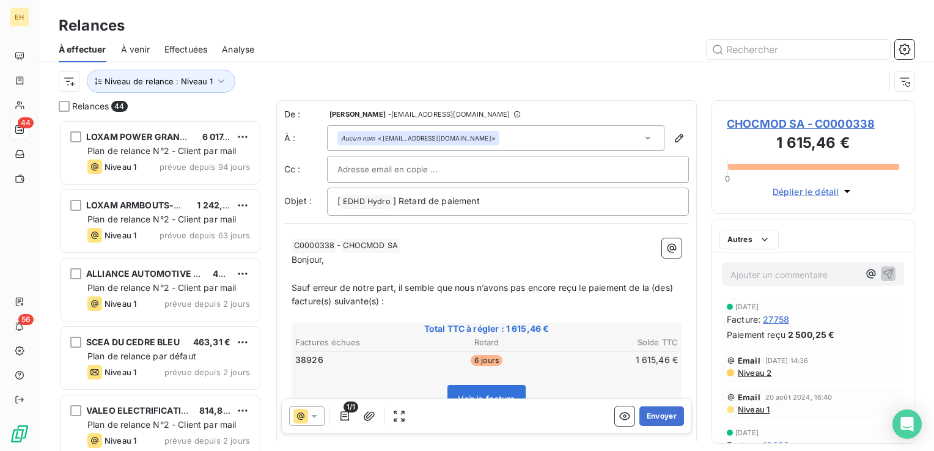
scroll to position [322, 193]
click at [646, 416] on button "Envoyer" at bounding box center [662, 417] width 45 height 20
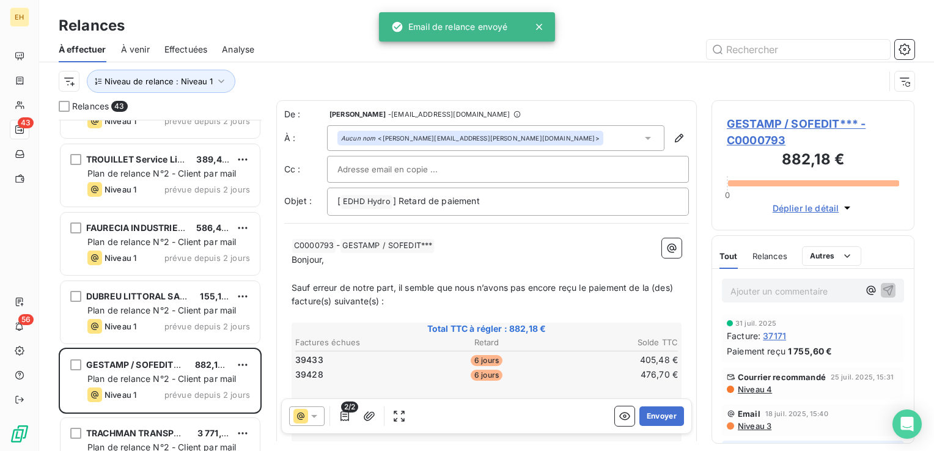
scroll to position [1712, 0]
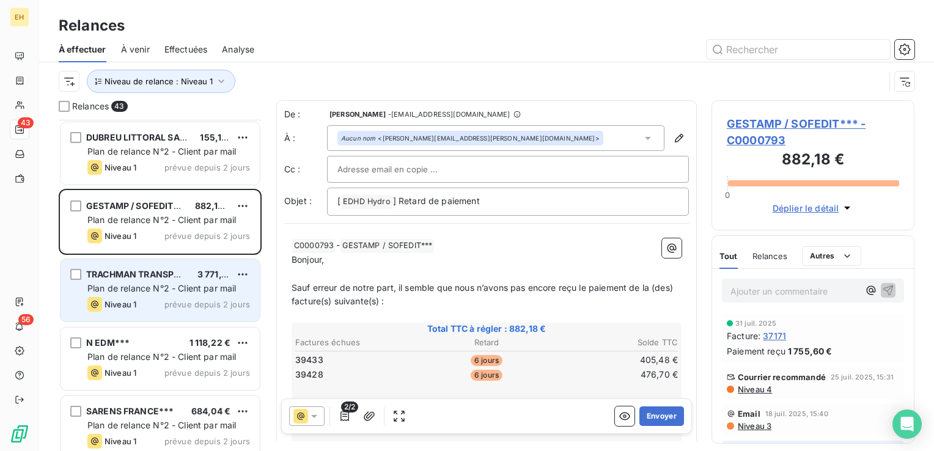
click at [156, 281] on div "TRACHMAN TRANSPORTS*** 3 771,12 € Plan de relance N°2 - Client par mail Niveau …" at bounding box center [160, 290] width 199 height 62
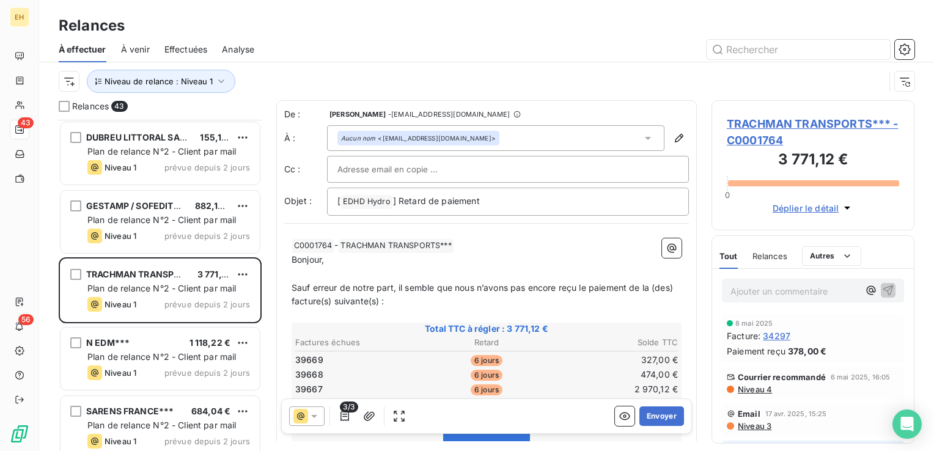
click at [829, 121] on span "TRACHMAN TRANSPORTS*** - C0001764" at bounding box center [813, 132] width 172 height 33
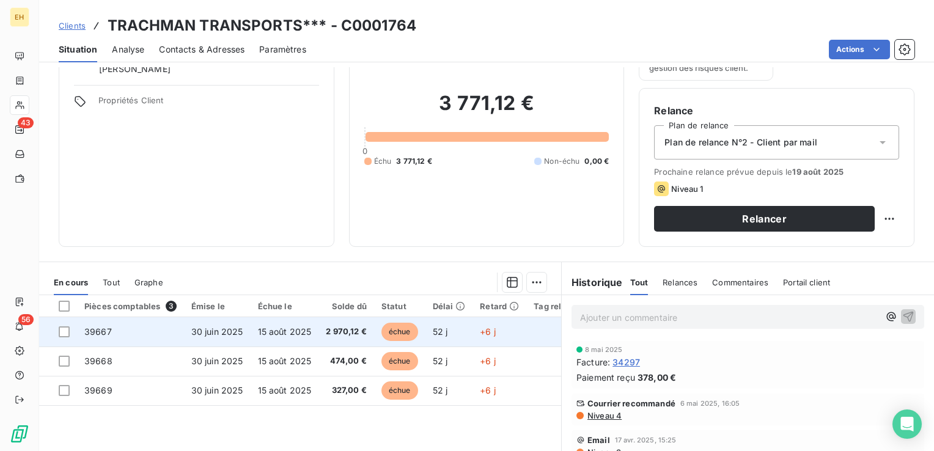
scroll to position [183, 0]
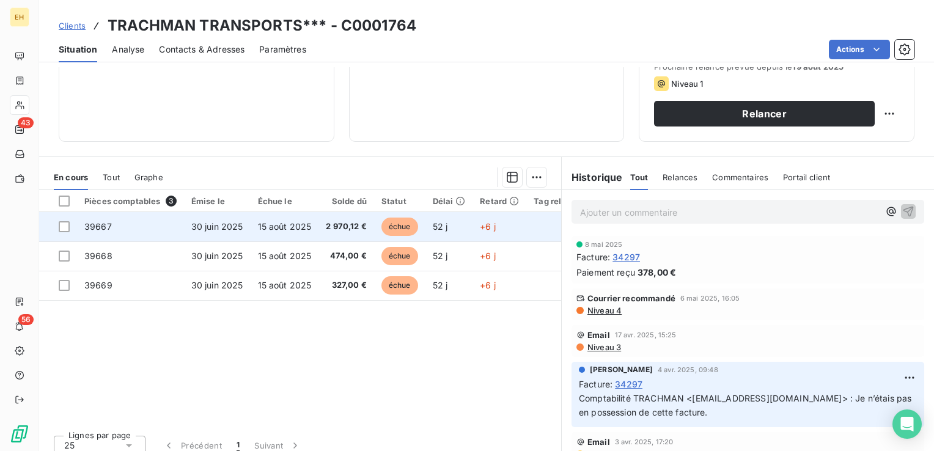
click at [357, 231] on span "2 970,12 €" at bounding box center [346, 227] width 41 height 12
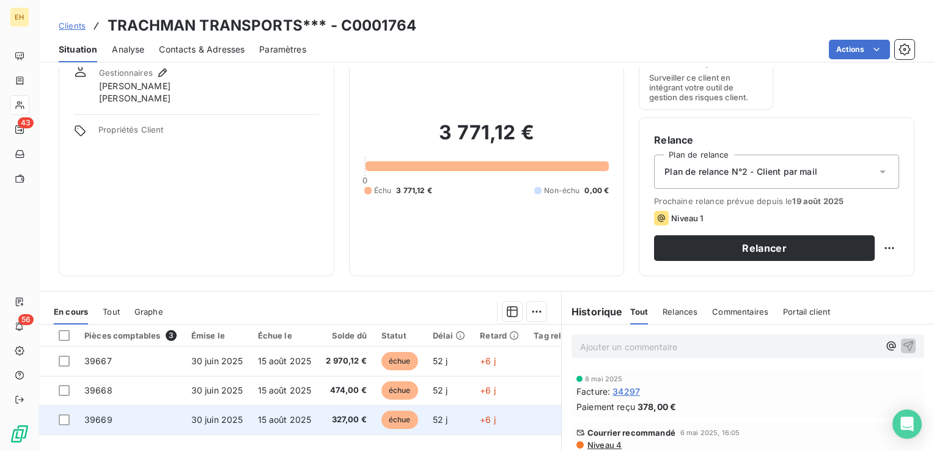
scroll to position [183, 0]
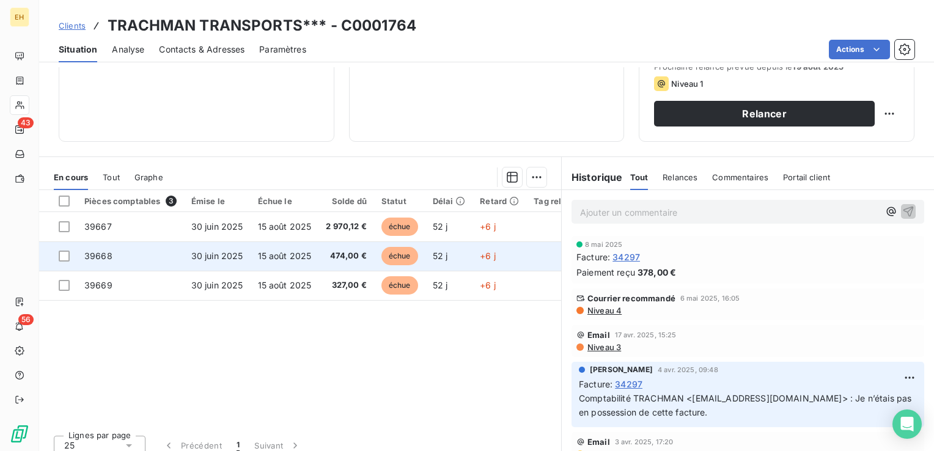
click at [279, 265] on td "15 août 2025" at bounding box center [285, 256] width 68 height 29
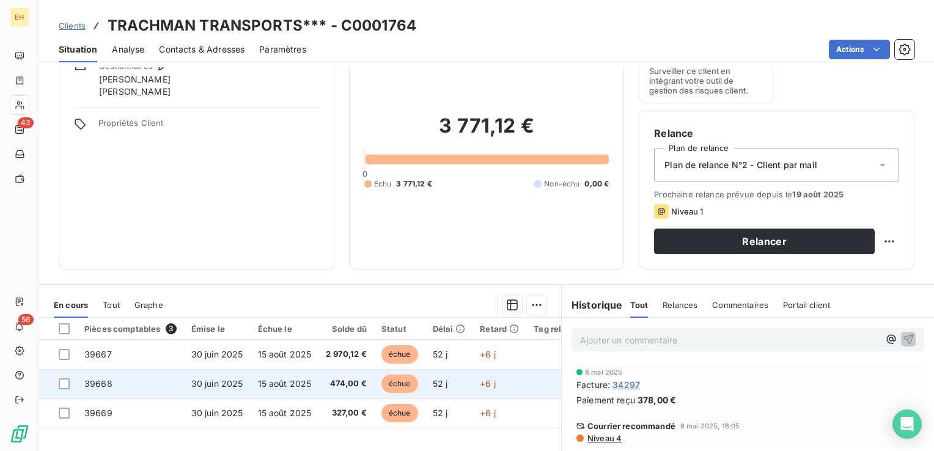
scroll to position [183, 0]
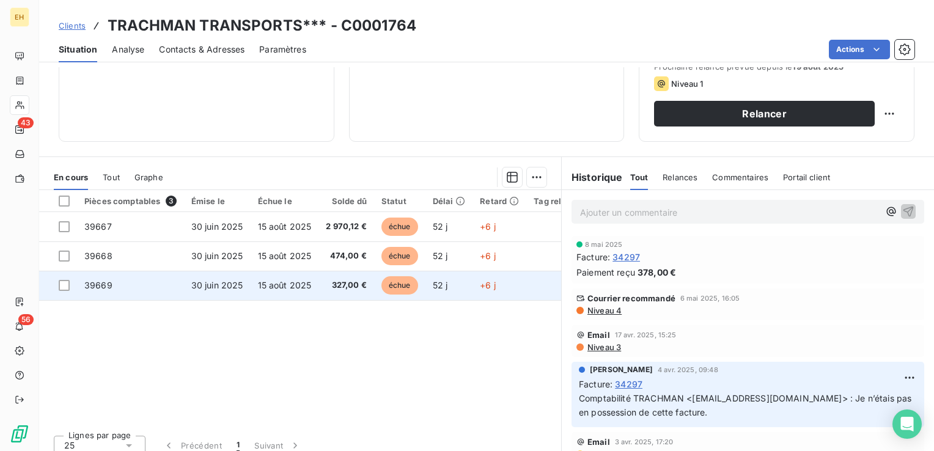
click at [315, 292] on td "15 août 2025" at bounding box center [285, 285] width 68 height 29
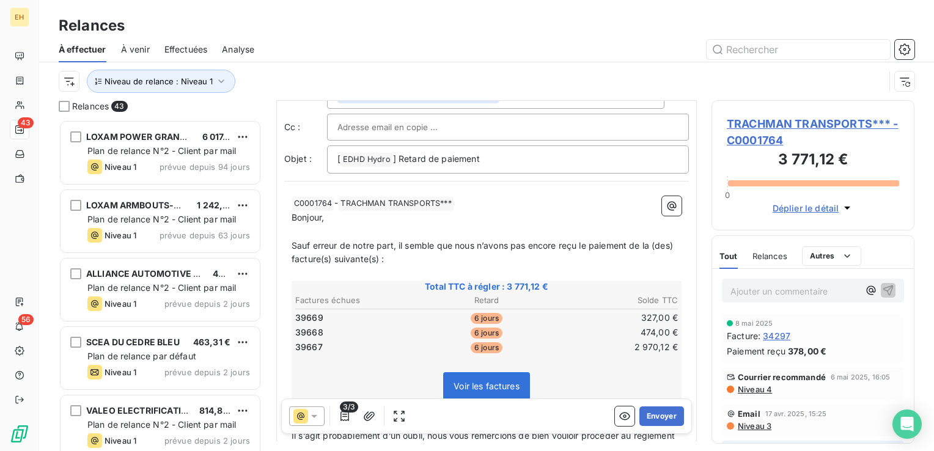
scroll to position [122, 0]
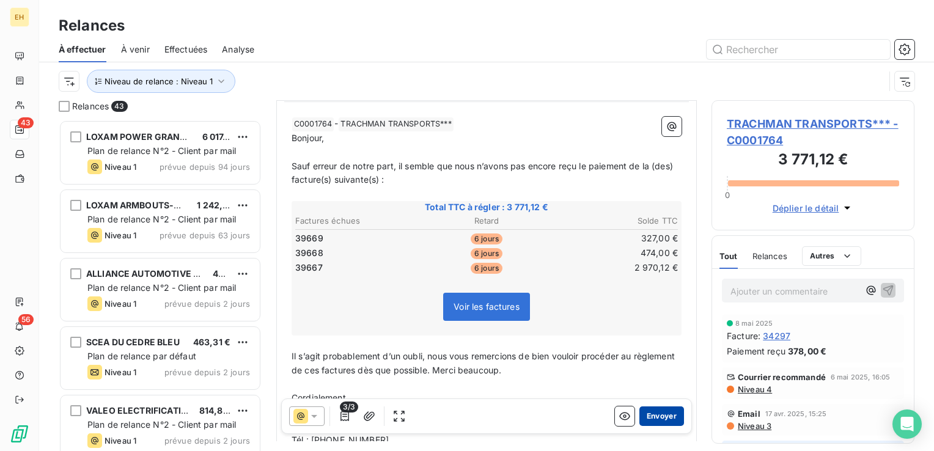
click at [658, 410] on button "Envoyer" at bounding box center [662, 417] width 45 height 20
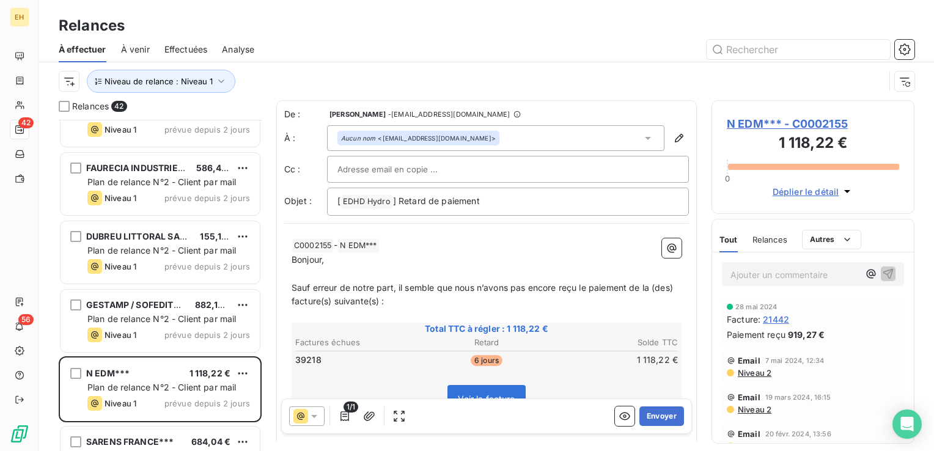
scroll to position [1774, 0]
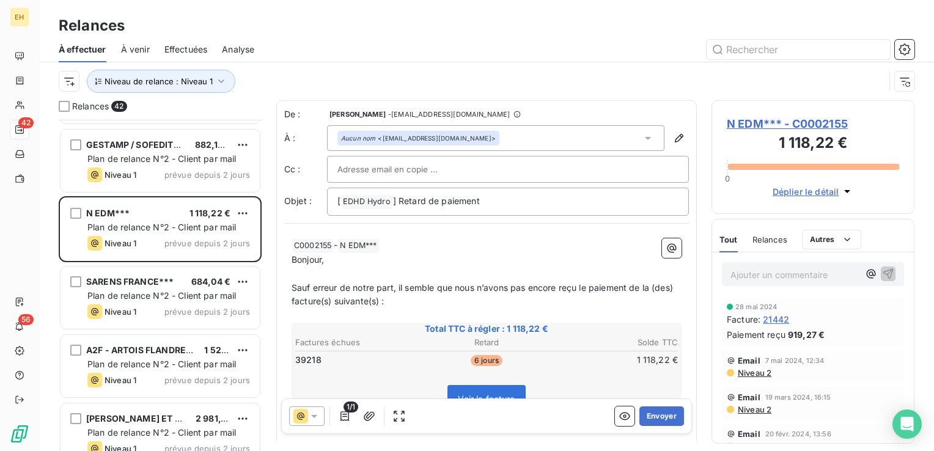
click at [780, 126] on span "N EDM*** - C0002155" at bounding box center [813, 124] width 172 height 17
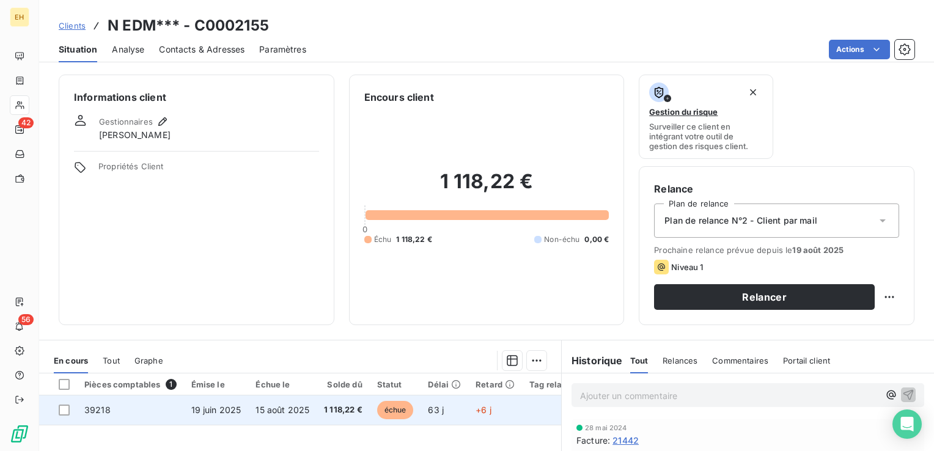
click at [286, 420] on td "15 août 2025" at bounding box center [282, 410] width 68 height 29
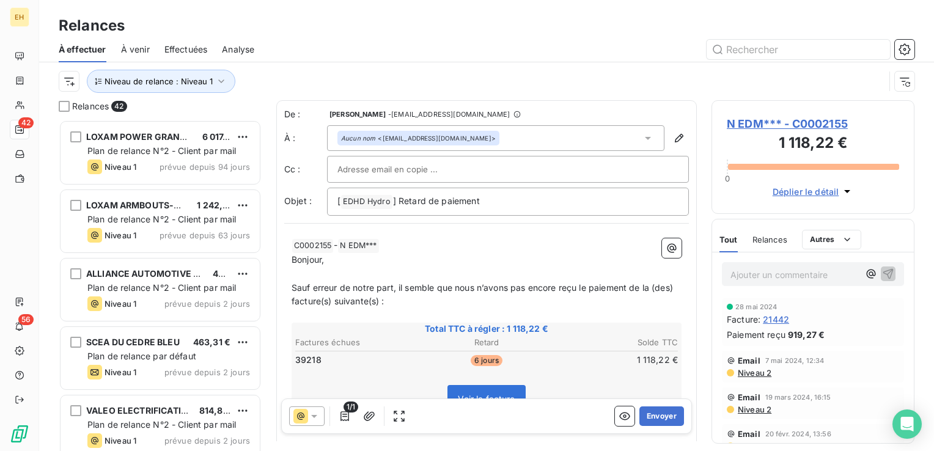
scroll to position [322, 193]
click at [659, 416] on button "Envoyer" at bounding box center [662, 417] width 45 height 20
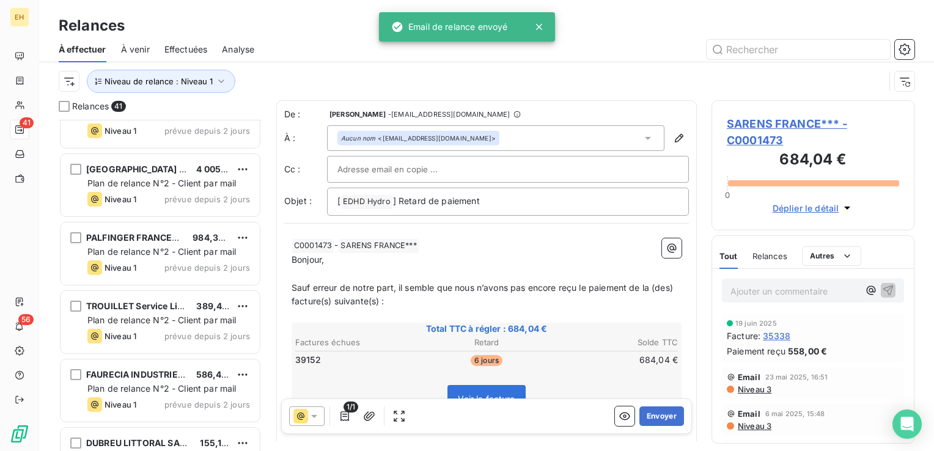
scroll to position [1651, 0]
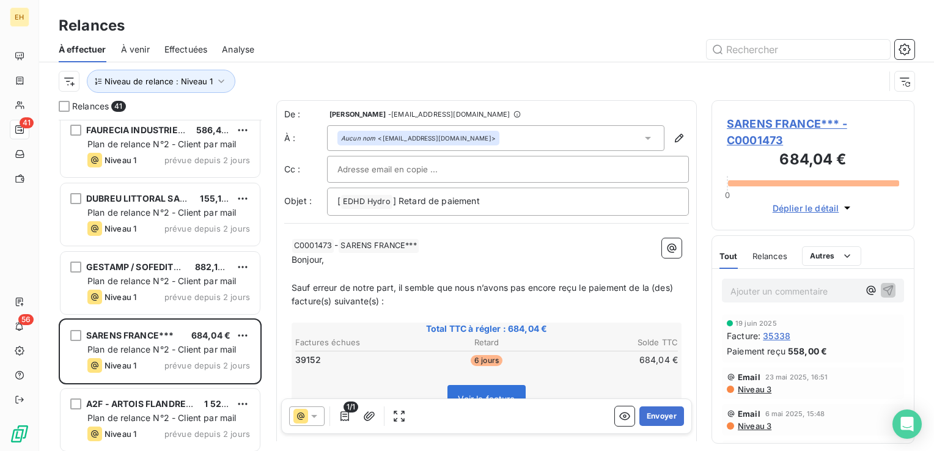
click at [815, 121] on span "SARENS FRANCE*** - C0001473" at bounding box center [813, 132] width 172 height 33
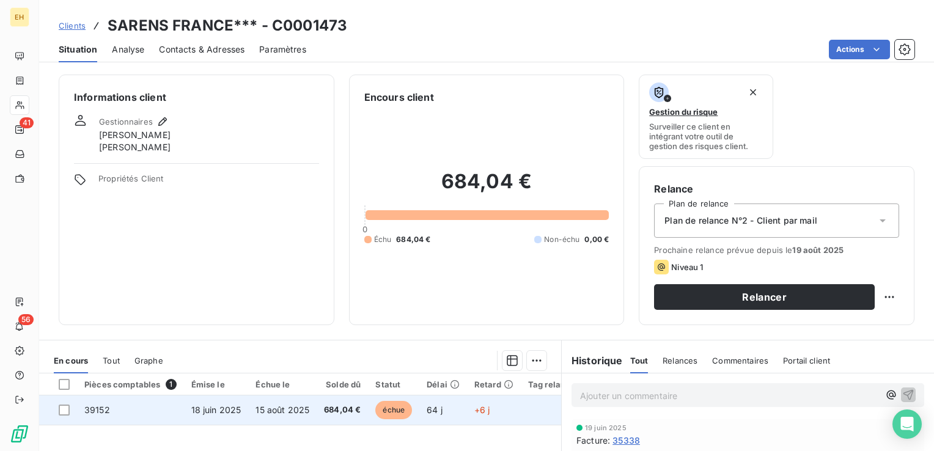
click at [325, 408] on span "684,04 €" at bounding box center [342, 410] width 37 height 12
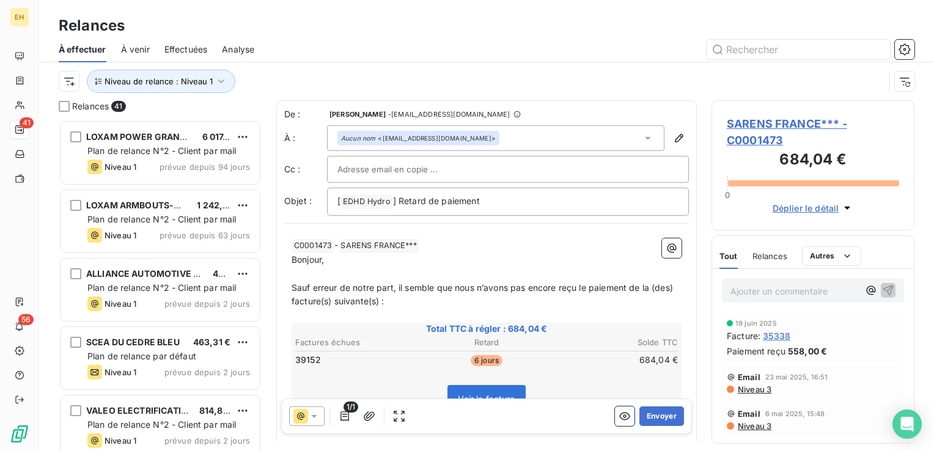
scroll to position [322, 193]
click at [658, 415] on button "Envoyer" at bounding box center [662, 417] width 45 height 20
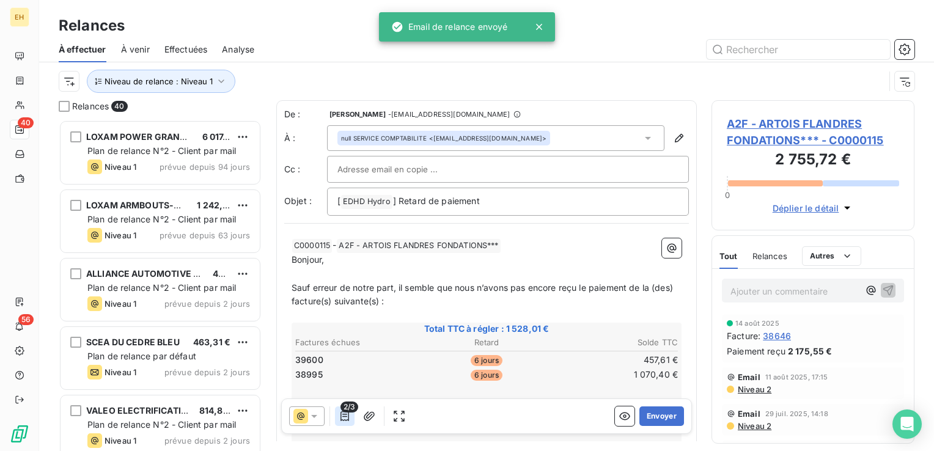
click at [347, 417] on icon "button" at bounding box center [345, 416] width 12 height 12
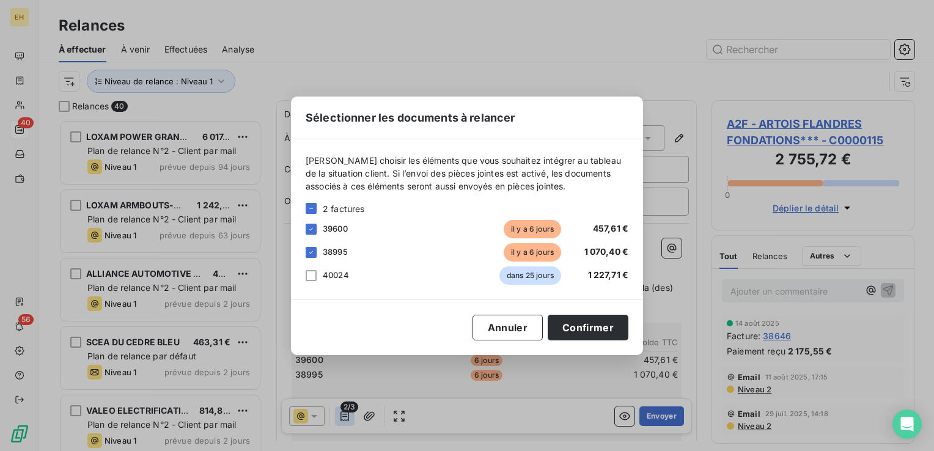
click at [347, 417] on div "Sélectionner les documents à relancer Veuillez choisir les éléments que vous so…" at bounding box center [467, 225] width 934 height 451
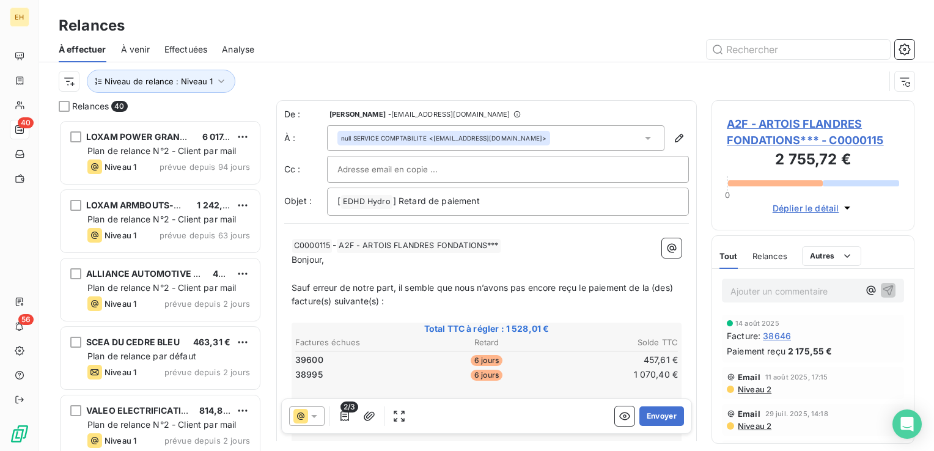
click at [751, 133] on span "A2F - ARTOIS FLANDRES FONDATIONS*** - C0000115" at bounding box center [813, 132] width 172 height 33
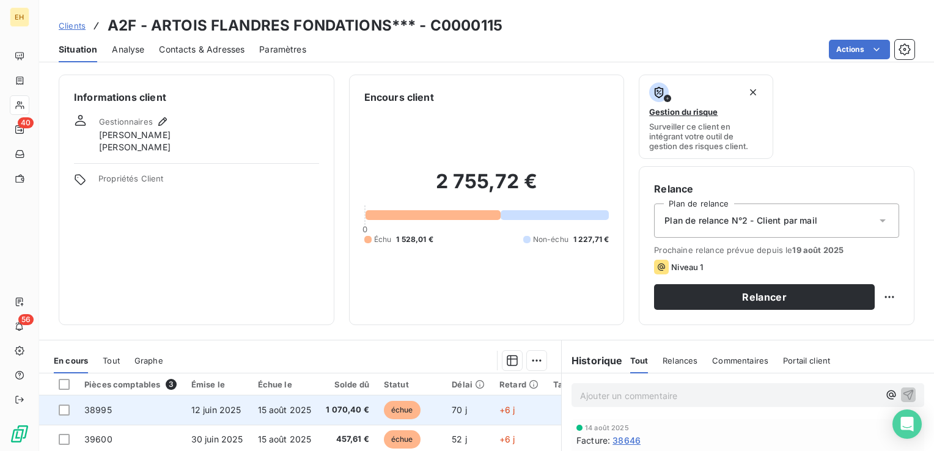
click at [186, 410] on td "12 juin 2025" at bounding box center [217, 410] width 67 height 29
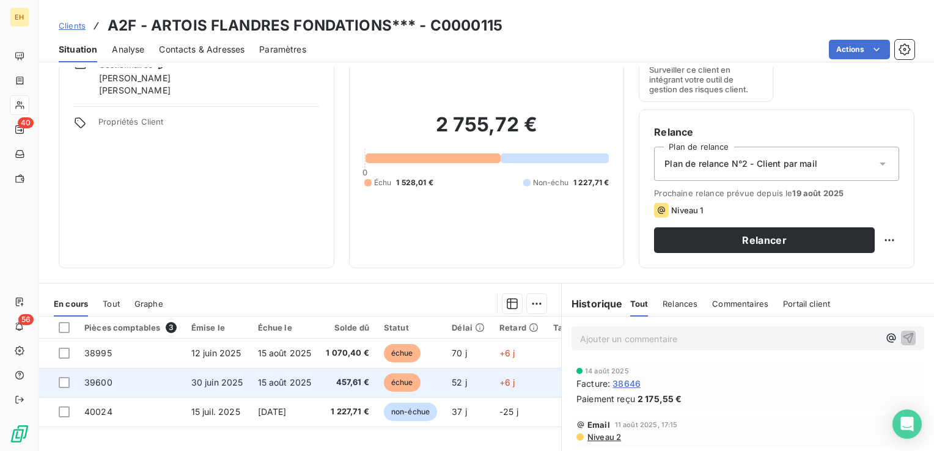
scroll to position [122, 0]
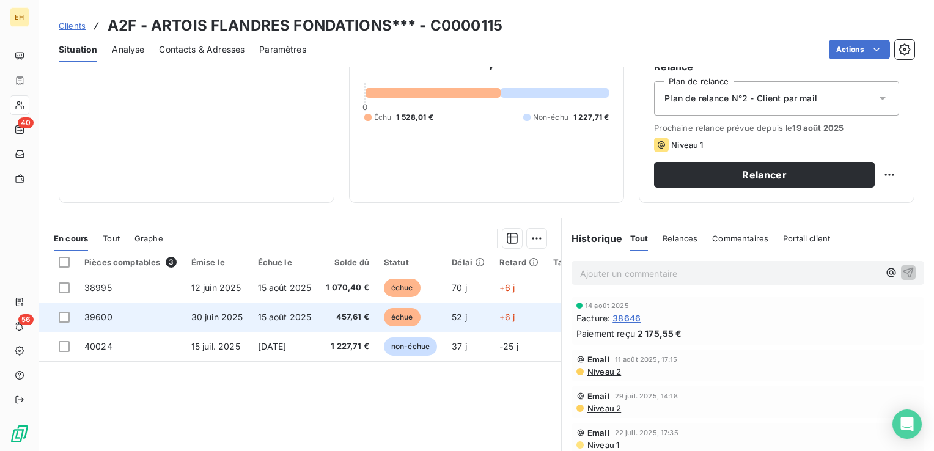
click at [315, 314] on td "15 août 2025" at bounding box center [285, 317] width 68 height 29
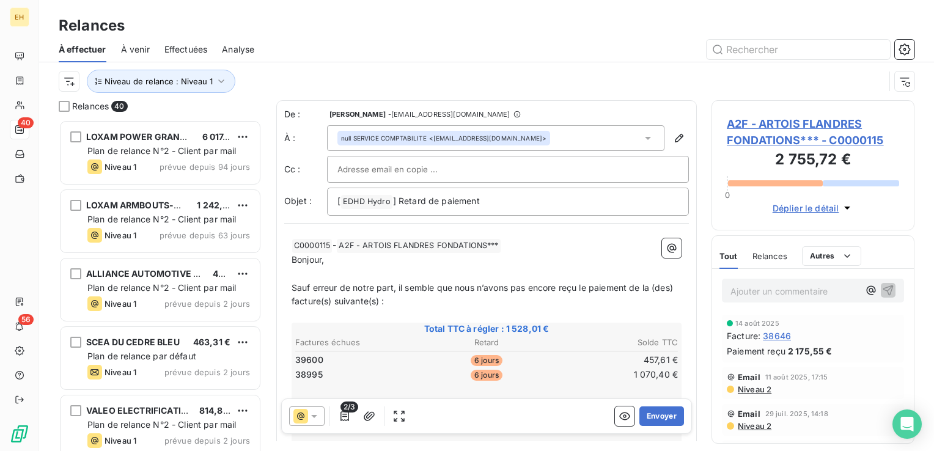
scroll to position [322, 193]
click at [642, 416] on button "Envoyer" at bounding box center [662, 417] width 45 height 20
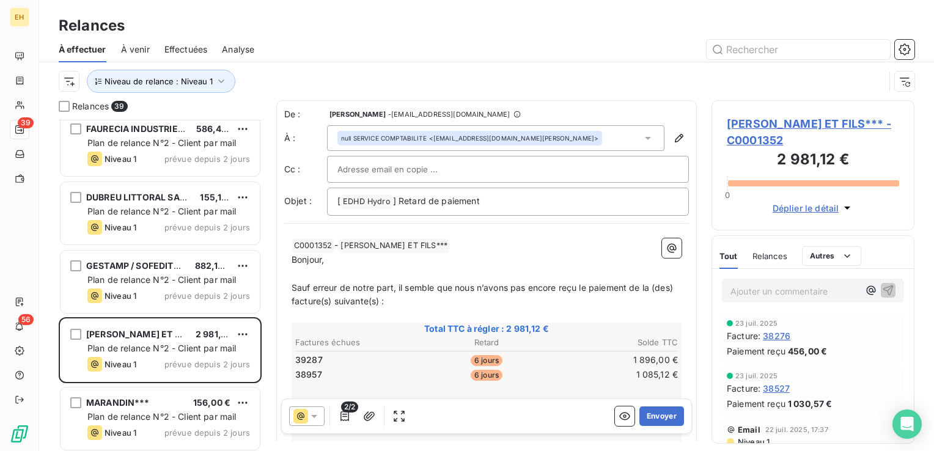
scroll to position [1774, 0]
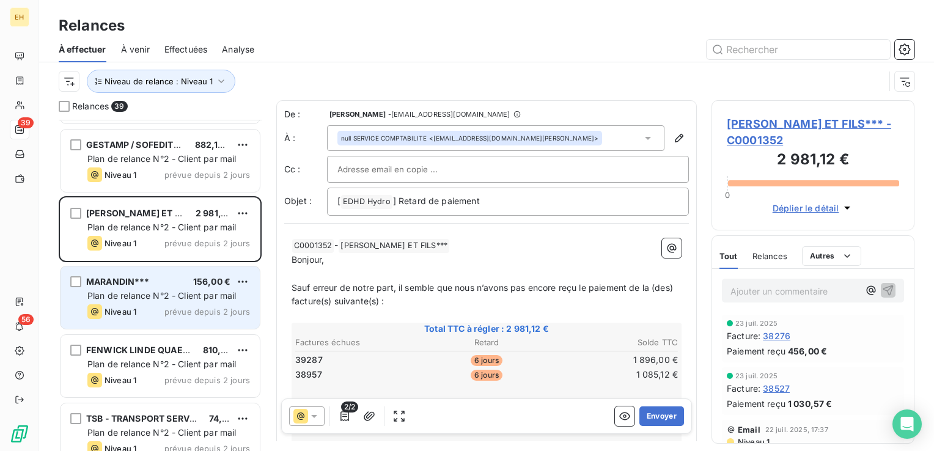
click at [208, 301] on div "Plan de relance N°2 - Client par mail" at bounding box center [168, 296] width 163 height 12
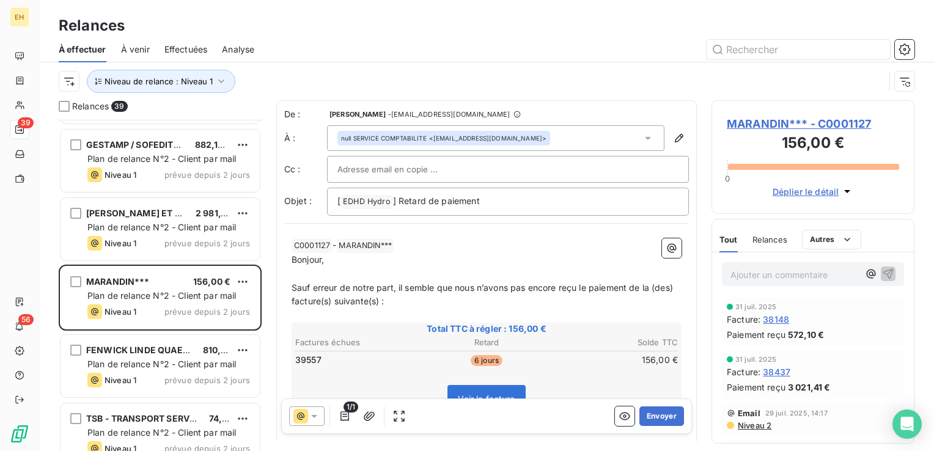
click at [785, 124] on span "MARANDIN*** - C0001127" at bounding box center [813, 124] width 172 height 17
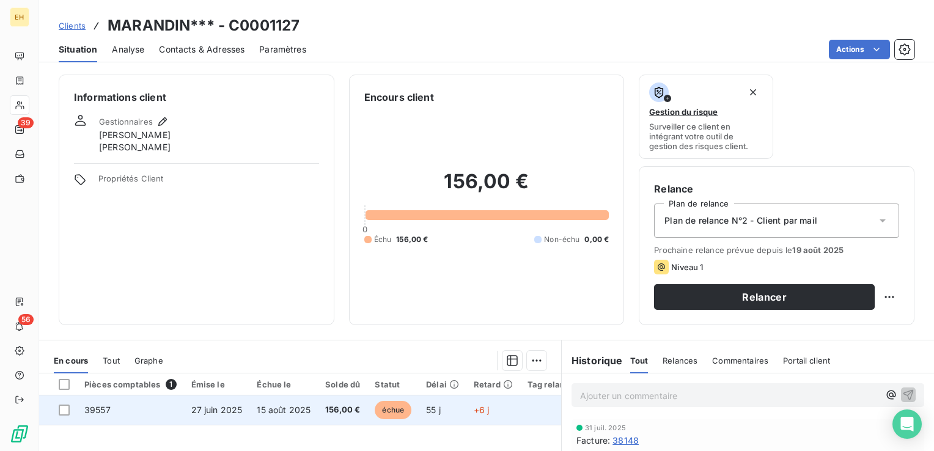
click at [279, 417] on td "15 août 2025" at bounding box center [284, 410] width 68 height 29
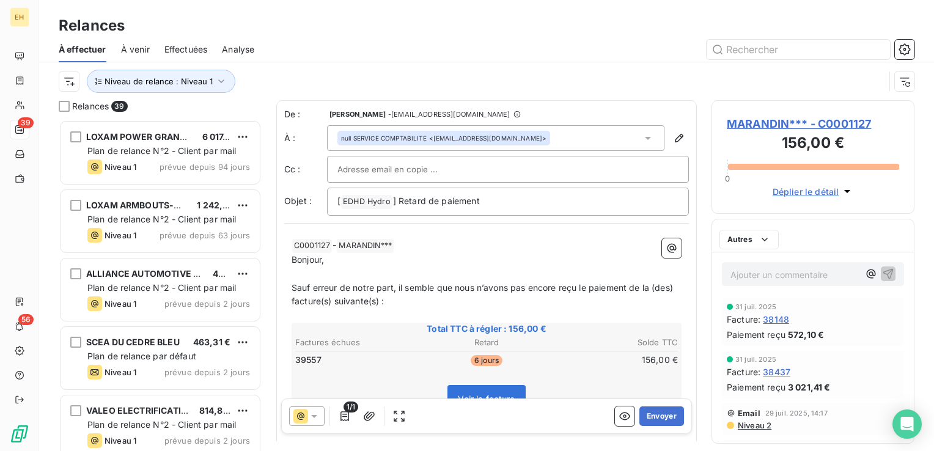
scroll to position [322, 193]
click at [650, 416] on button "Envoyer" at bounding box center [662, 417] width 45 height 20
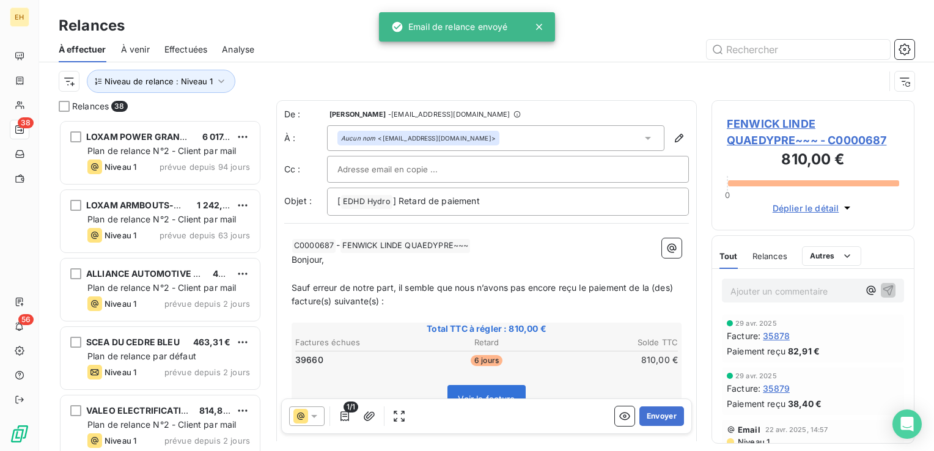
click at [788, 124] on span "FENWICK LINDE QUAEDYPRE~~~ - C0000687" at bounding box center [813, 132] width 172 height 33
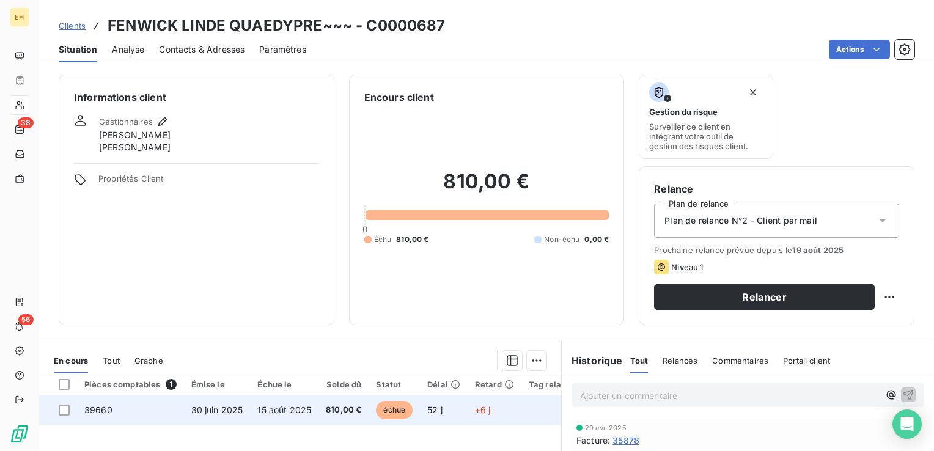
click at [340, 411] on span "810,00 €" at bounding box center [343, 410] width 35 height 12
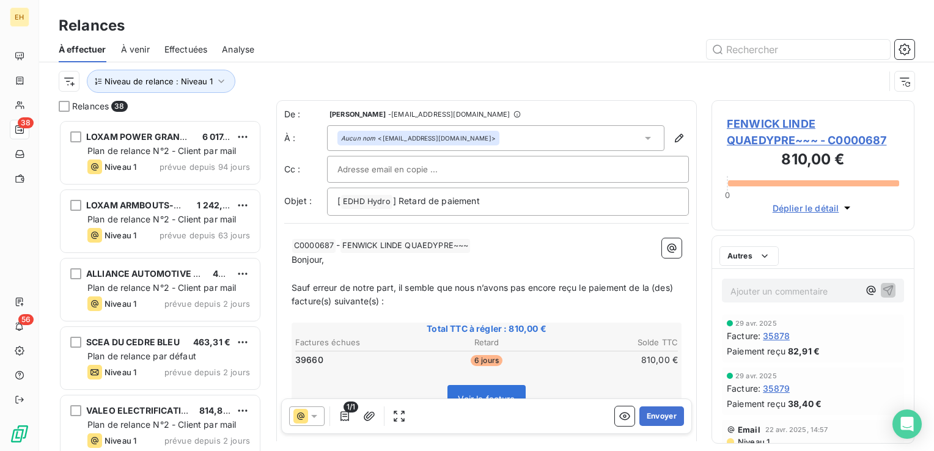
scroll to position [322, 193]
click at [664, 415] on button "Envoyer" at bounding box center [662, 417] width 45 height 20
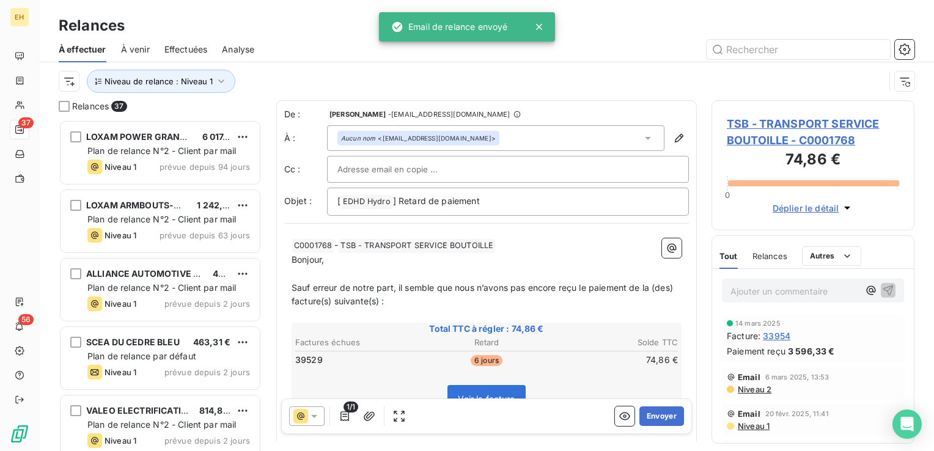
click at [771, 130] on span "TSB - TRANSPORT SERVICE BOUTOILLE - C0001768" at bounding box center [813, 132] width 172 height 33
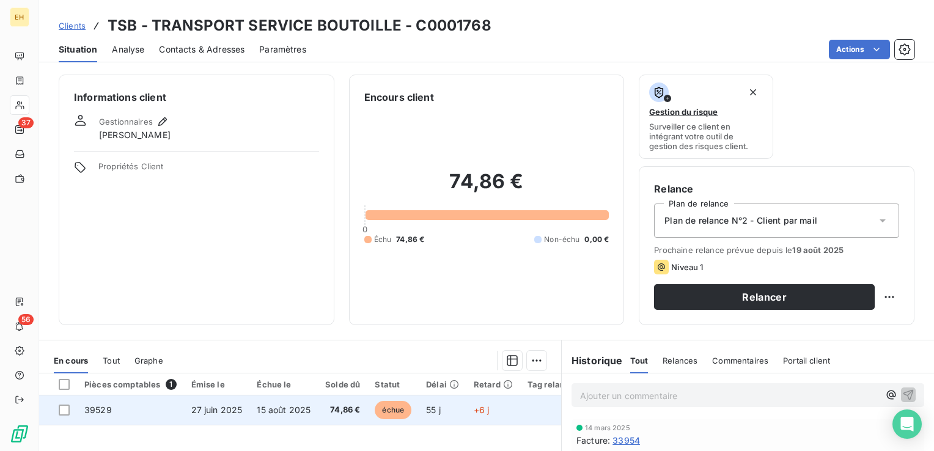
click at [157, 410] on td "39529" at bounding box center [130, 410] width 107 height 29
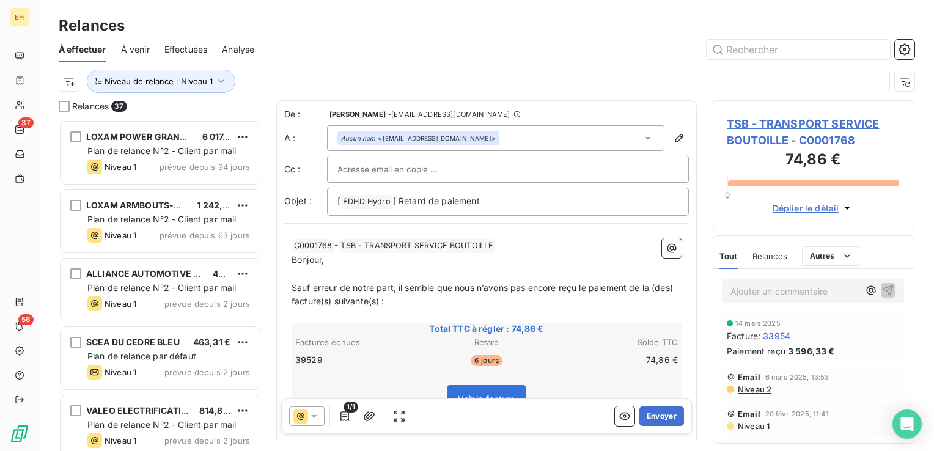
scroll to position [322, 193]
click at [648, 421] on button "Envoyer" at bounding box center [662, 417] width 45 height 20
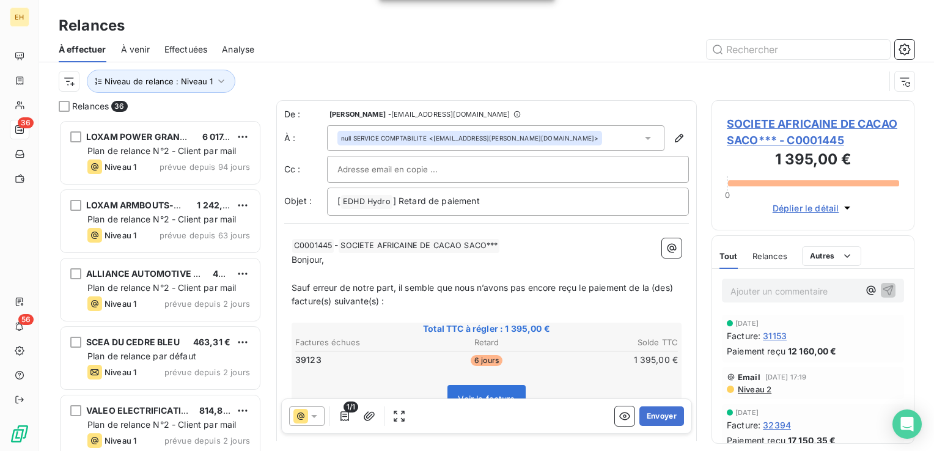
click at [829, 124] on span "SOCIETE AFRICAINE DE CACAO SACO*** - C0001445" at bounding box center [813, 132] width 172 height 33
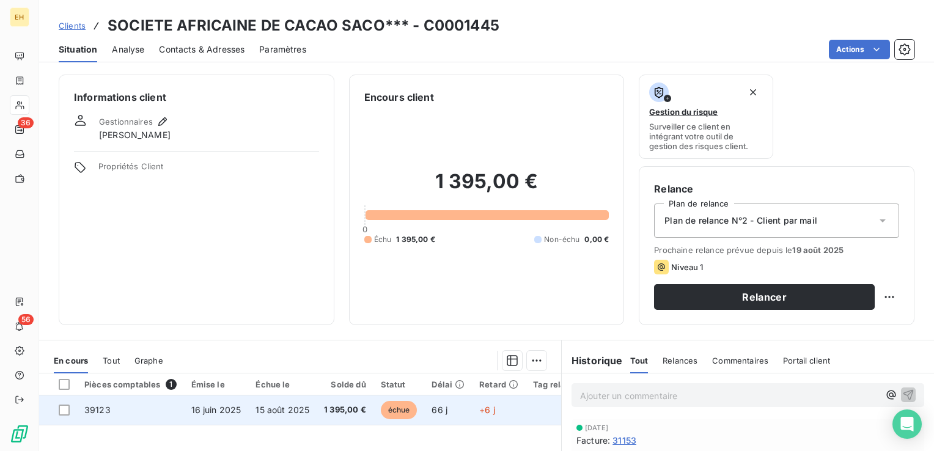
click at [441, 416] on td "66 j" at bounding box center [448, 410] width 48 height 29
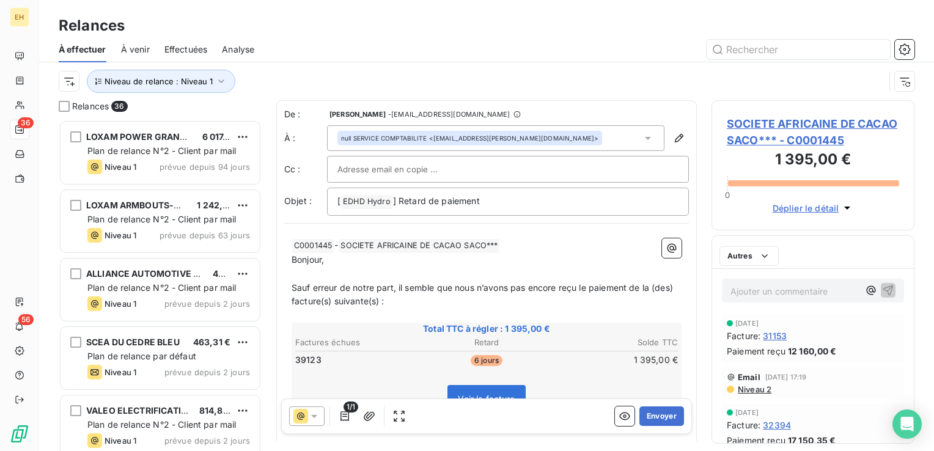
scroll to position [322, 193]
click at [660, 416] on button "Envoyer" at bounding box center [662, 417] width 45 height 20
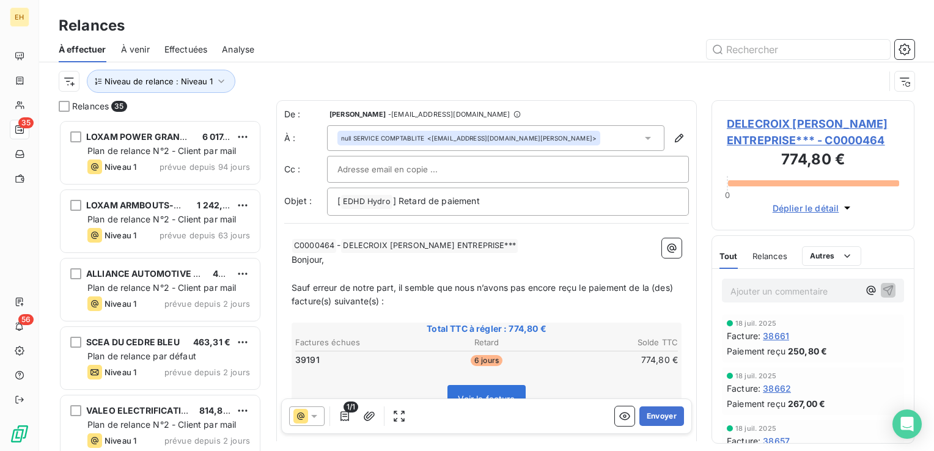
click at [833, 119] on span "DELECROIX STANCZYK ENTREPRISE*** - C0000464" at bounding box center [813, 132] width 172 height 33
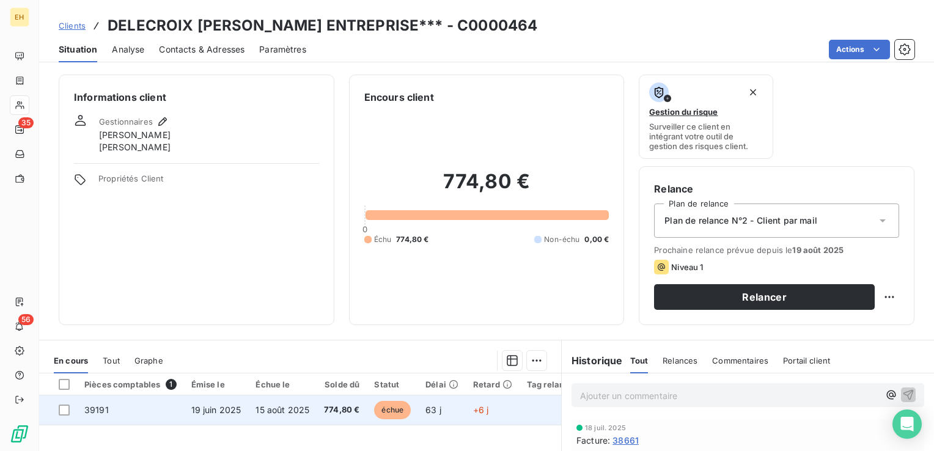
click at [318, 404] on td "774,80 €" at bounding box center [342, 410] width 50 height 29
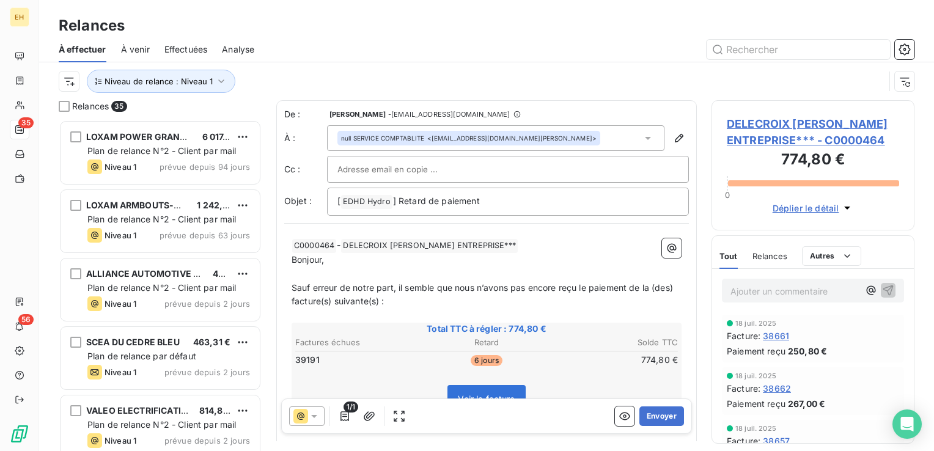
scroll to position [322, 193]
click at [655, 417] on button "Envoyer" at bounding box center [662, 417] width 45 height 20
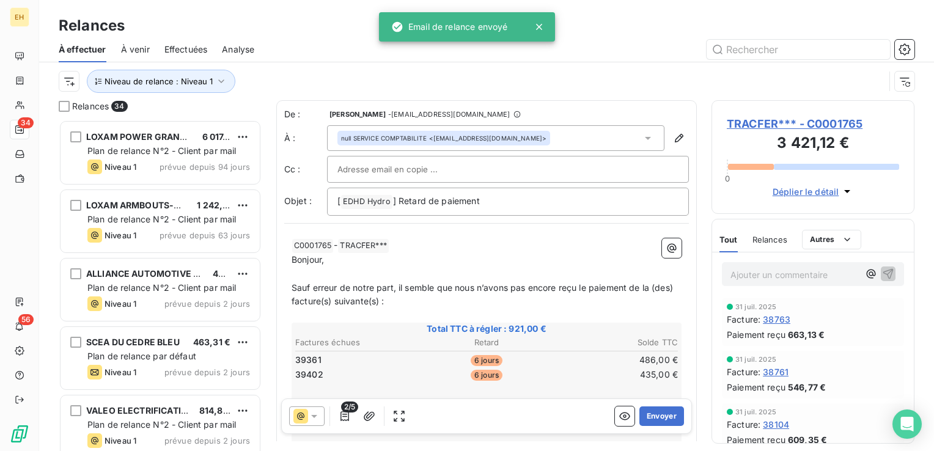
click at [793, 119] on span "TRACFER*** - C0001765" at bounding box center [813, 124] width 172 height 17
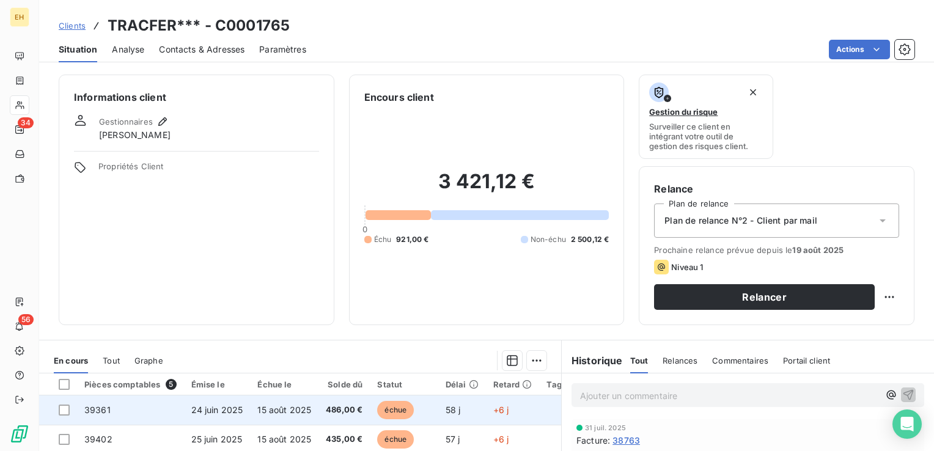
scroll to position [122, 0]
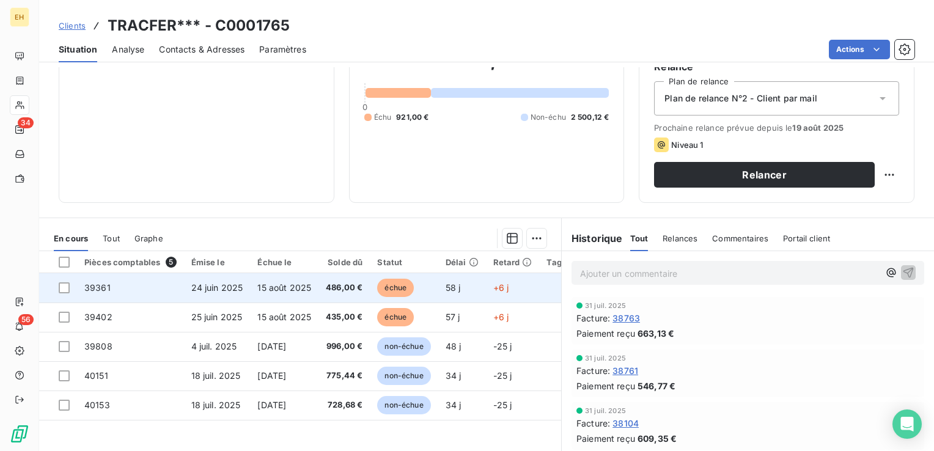
click at [315, 286] on td "15 août 2025" at bounding box center [284, 287] width 68 height 29
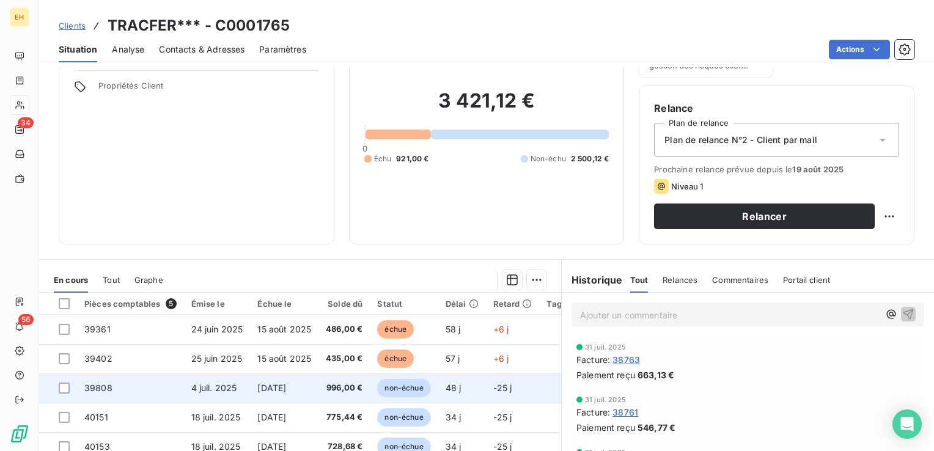
scroll to position [183, 0]
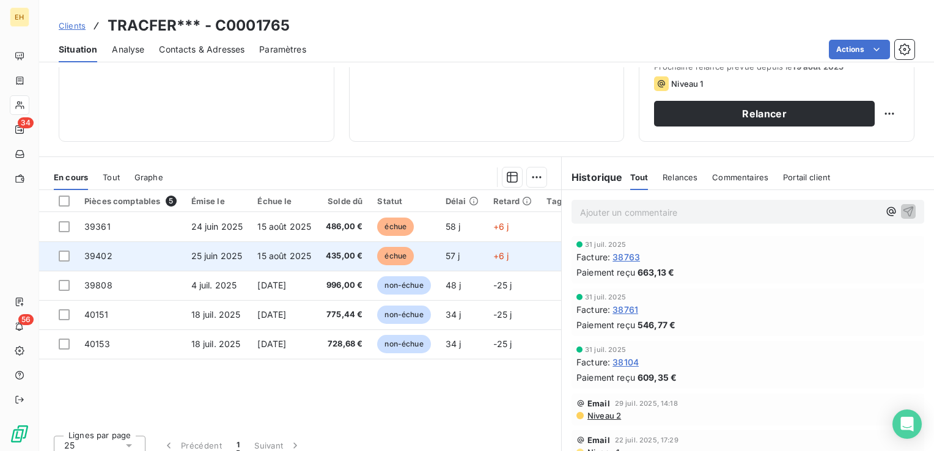
click at [278, 261] on td "15 août 2025" at bounding box center [284, 256] width 68 height 29
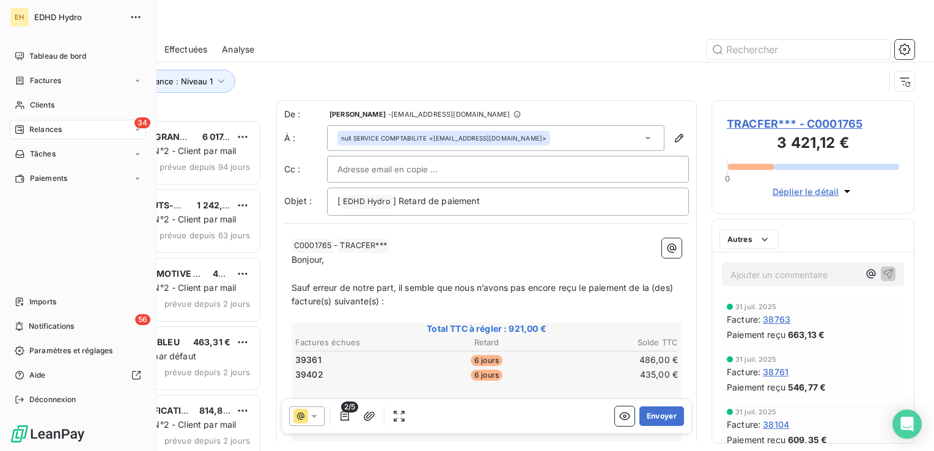
scroll to position [322, 193]
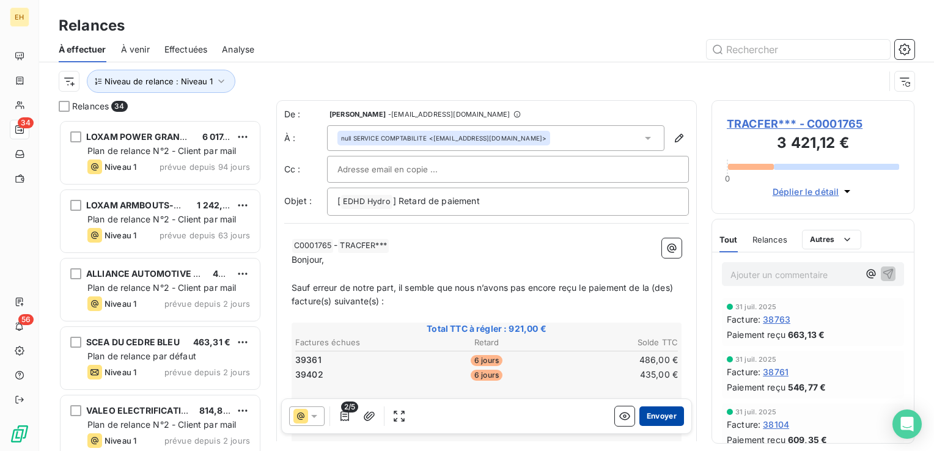
click at [660, 412] on button "Envoyer" at bounding box center [662, 417] width 45 height 20
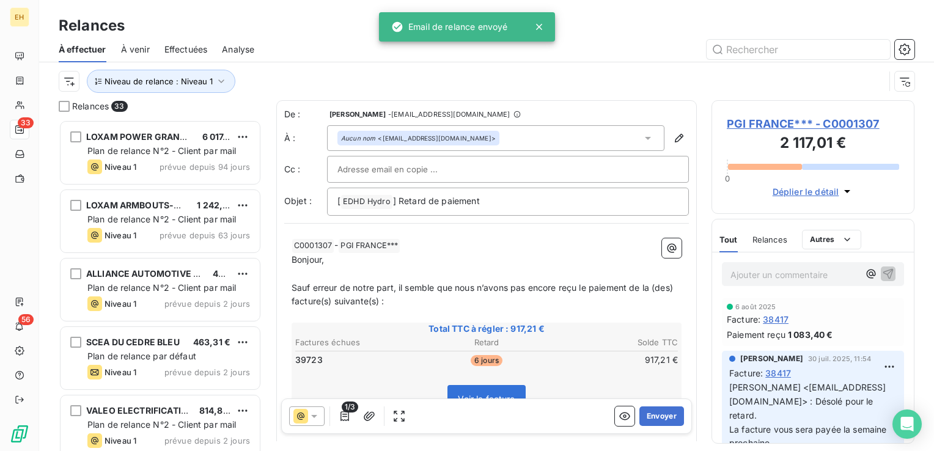
click at [808, 127] on span "PGI FRANCE*** - C0001307" at bounding box center [813, 124] width 172 height 17
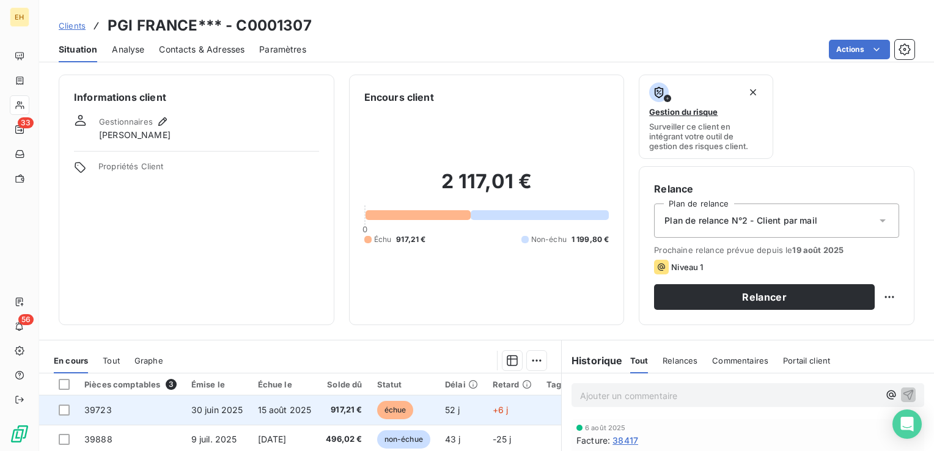
click at [360, 406] on span "917,21 €" at bounding box center [344, 410] width 36 height 12
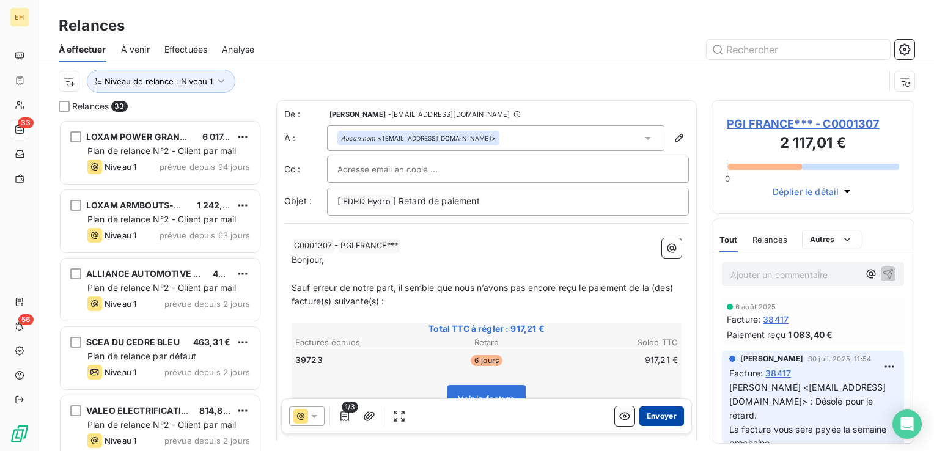
scroll to position [322, 193]
click at [656, 415] on button "Envoyer" at bounding box center [662, 417] width 45 height 20
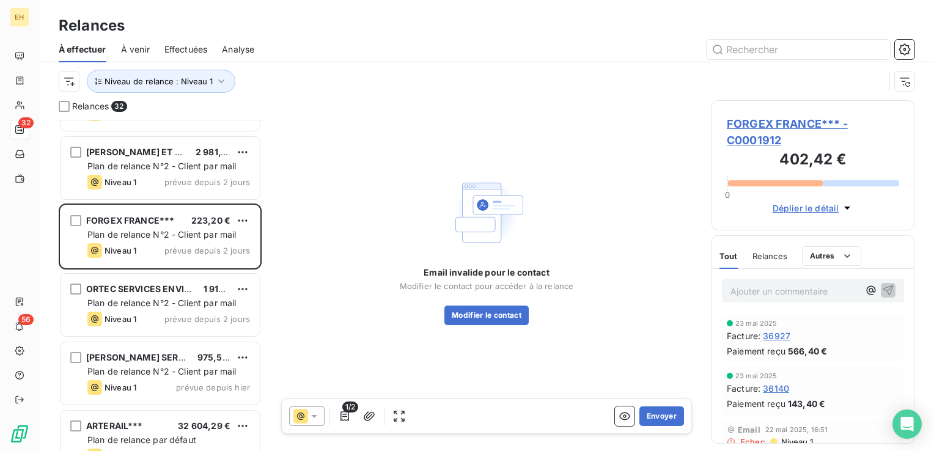
scroll to position [1860, 0]
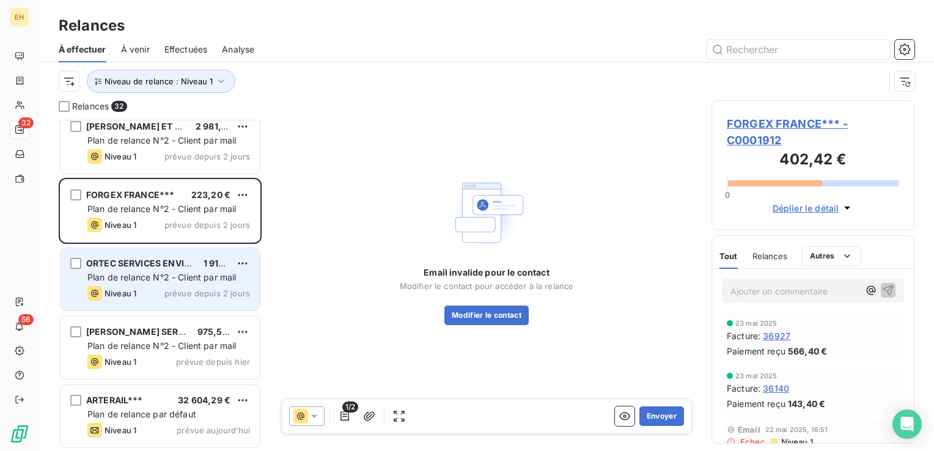
click at [127, 278] on span "Plan de relance N°2 - Client par mail" at bounding box center [161, 277] width 149 height 10
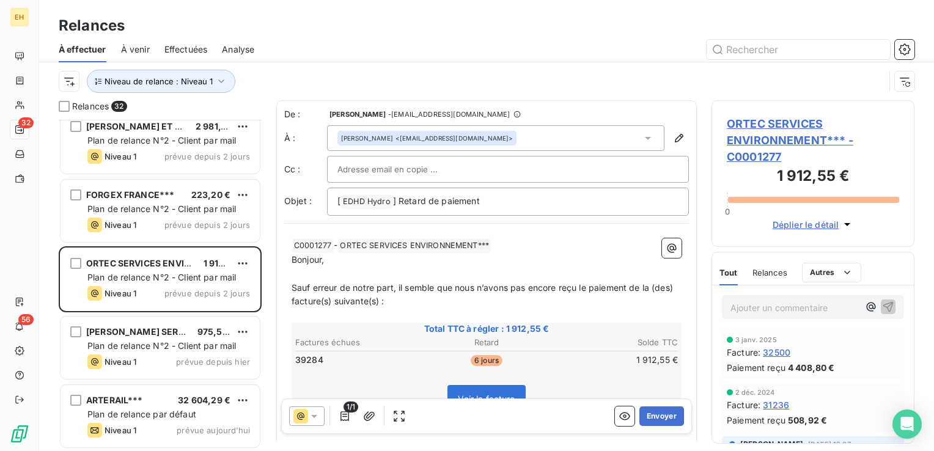
click at [788, 142] on span "ORTEC SERVICES ENVIRONNEMENT*** - C0001277" at bounding box center [813, 141] width 172 height 50
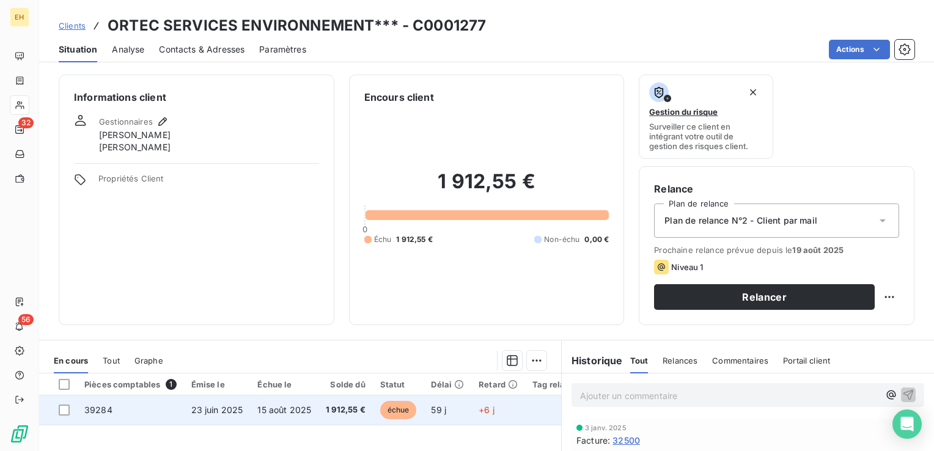
click at [355, 414] on span "1 912,55 €" at bounding box center [346, 410] width 40 height 12
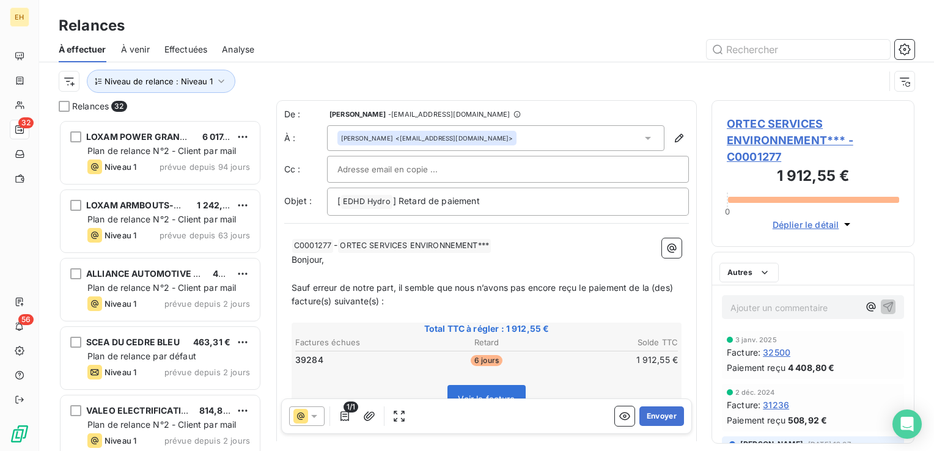
scroll to position [322, 193]
click at [665, 418] on button "Envoyer" at bounding box center [662, 417] width 45 height 20
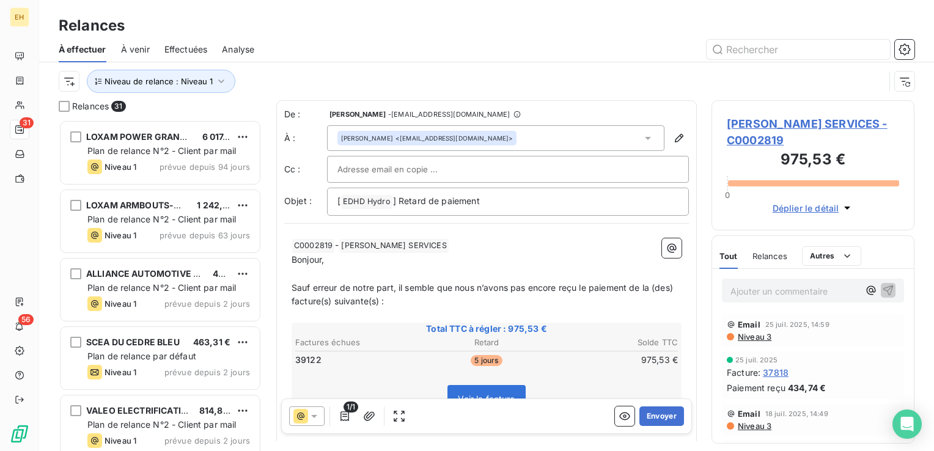
click at [779, 125] on span "CALAS CLEMENT SERVICES - C0002819" at bounding box center [813, 132] width 172 height 33
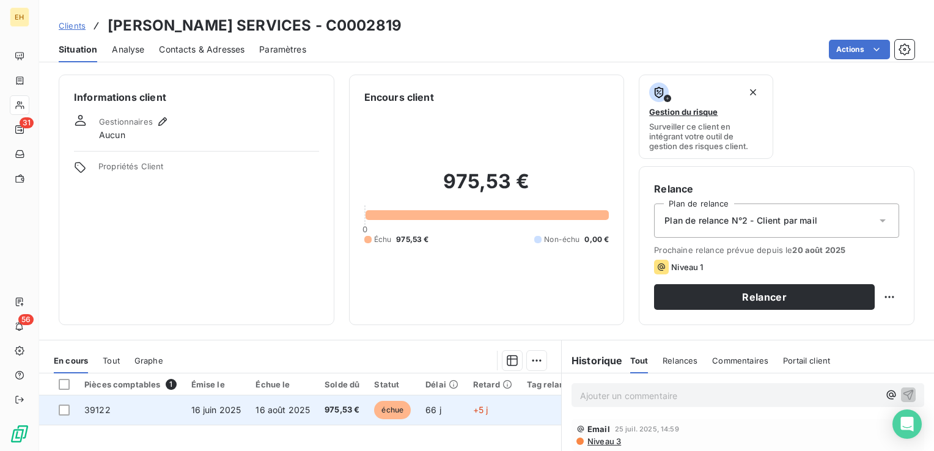
click at [240, 400] on td "16 juin 2025" at bounding box center [216, 410] width 65 height 29
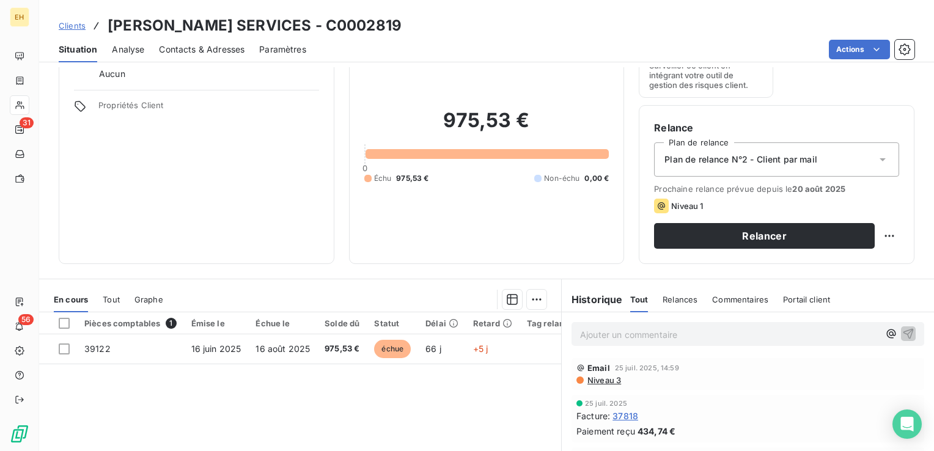
scroll to position [122, 0]
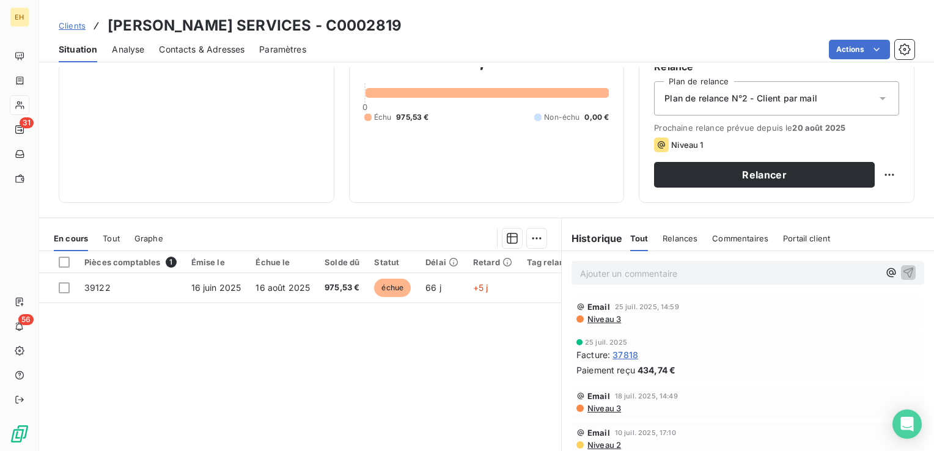
click at [610, 316] on span "Niveau 3" at bounding box center [603, 319] width 35 height 10
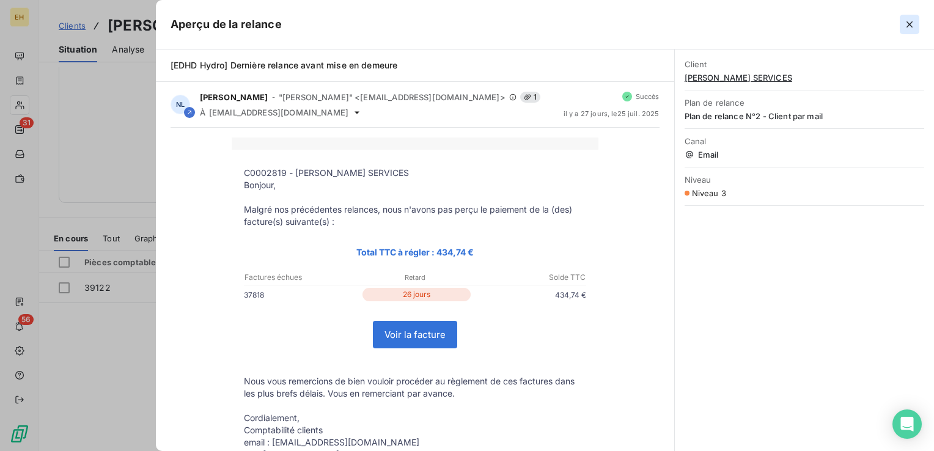
click at [908, 28] on icon "button" at bounding box center [910, 24] width 12 height 12
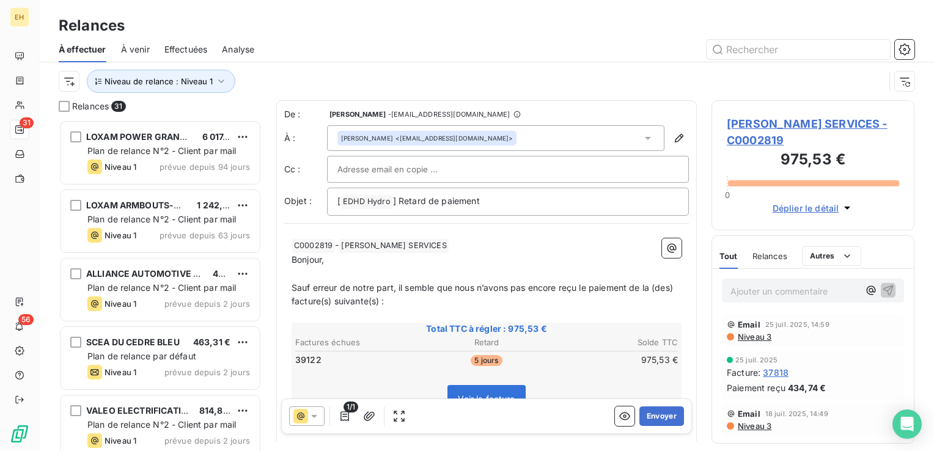
scroll to position [322, 193]
click at [643, 417] on button "Envoyer" at bounding box center [662, 417] width 45 height 20
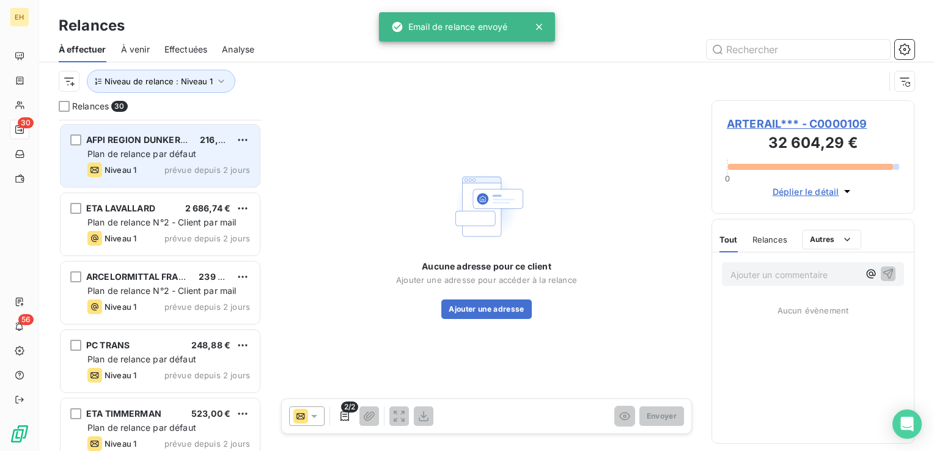
scroll to position [428, 0]
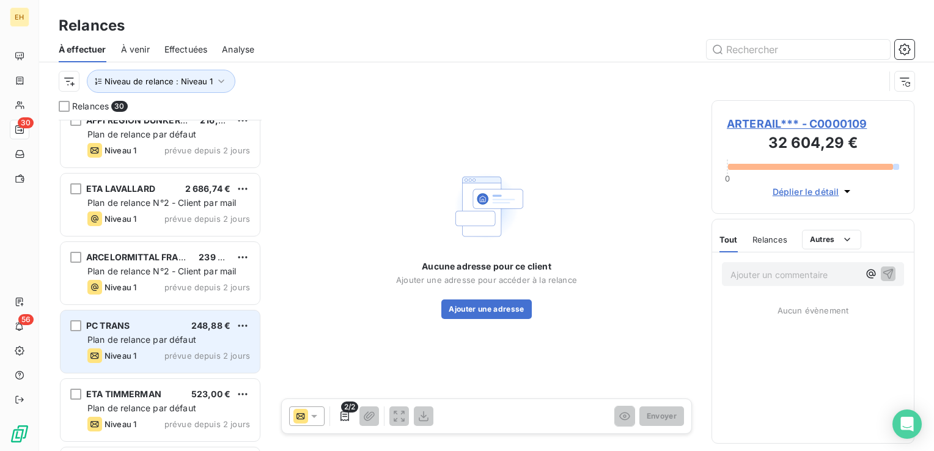
click at [136, 351] on span "Niveau 1" at bounding box center [121, 356] width 32 height 10
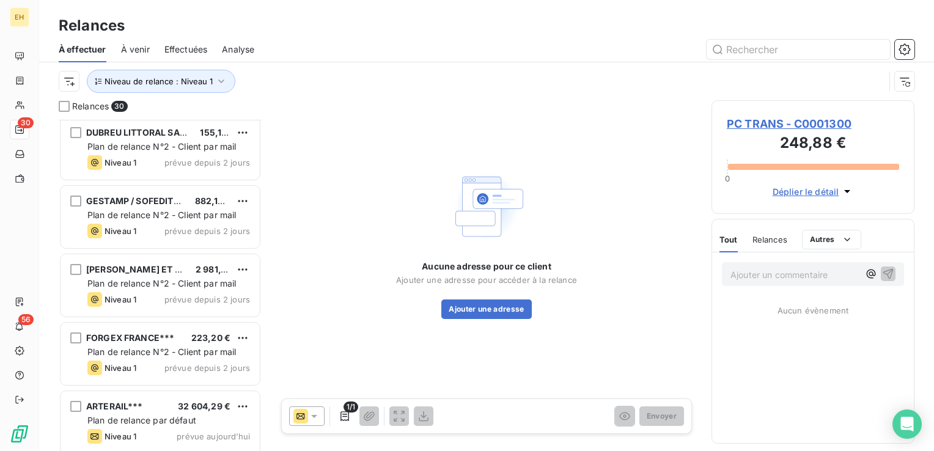
scroll to position [1723, 0]
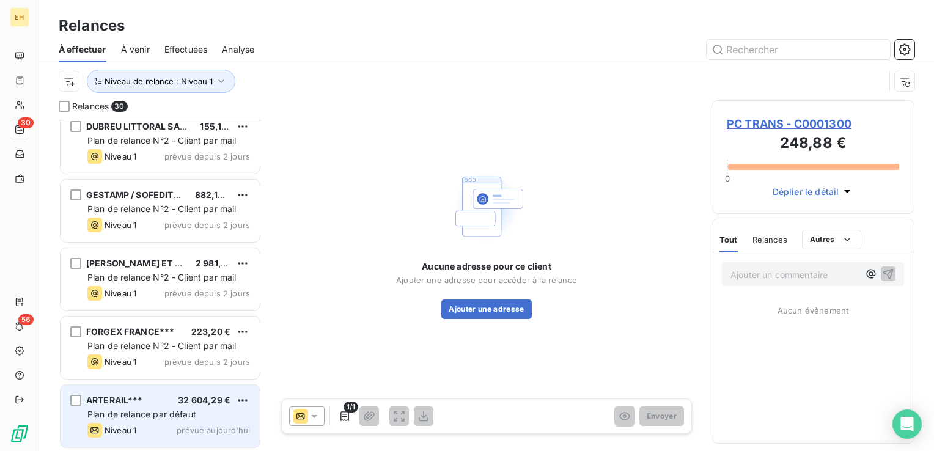
click at [133, 412] on span "Plan de relance par défaut" at bounding box center [141, 414] width 109 height 10
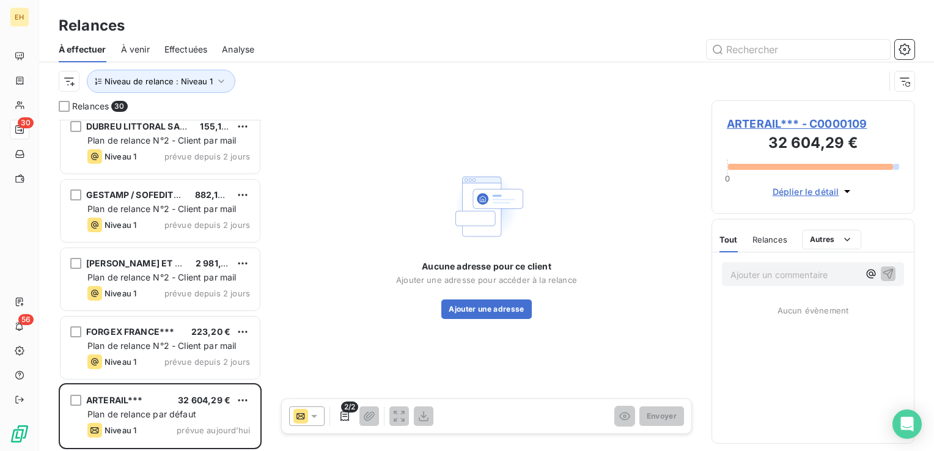
click at [766, 126] on span "ARTERAIL*** - C0000109" at bounding box center [813, 124] width 172 height 17
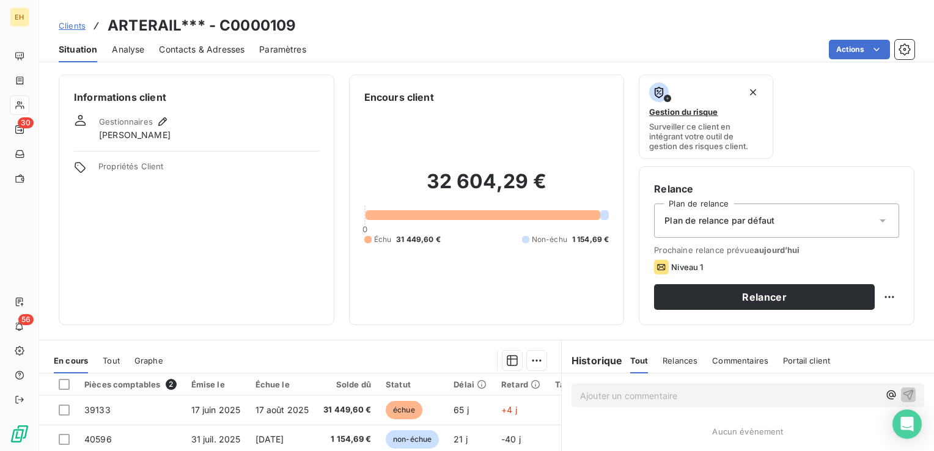
click at [790, 221] on div "Plan de relance par défaut" at bounding box center [776, 221] width 245 height 34
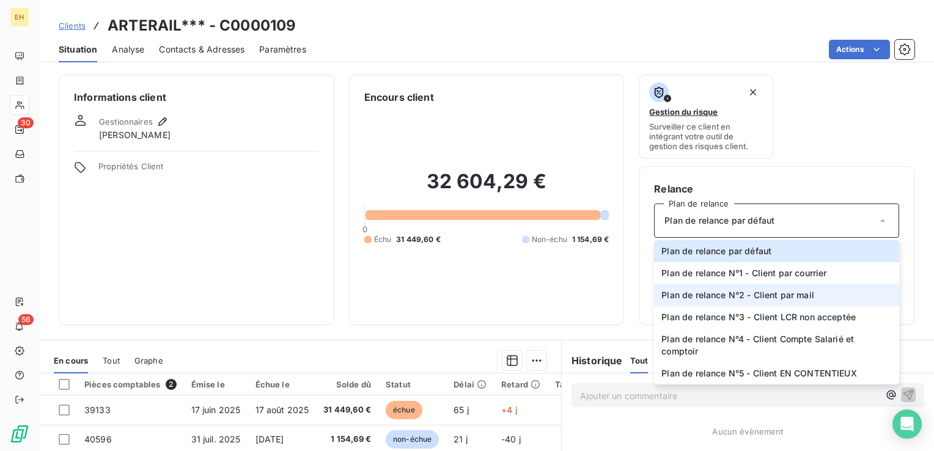
click at [801, 294] on span "Plan de relance N°2 - Client par mail" at bounding box center [738, 295] width 153 height 12
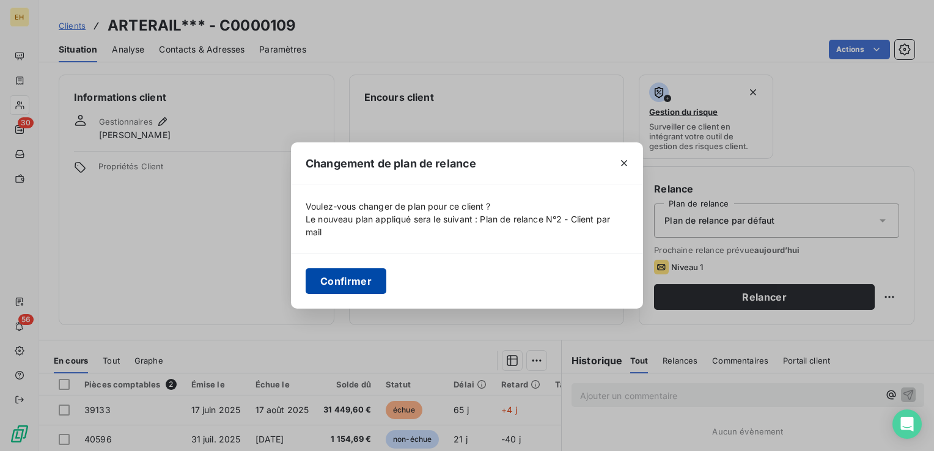
click at [357, 275] on button "Confirmer" at bounding box center [346, 281] width 81 height 26
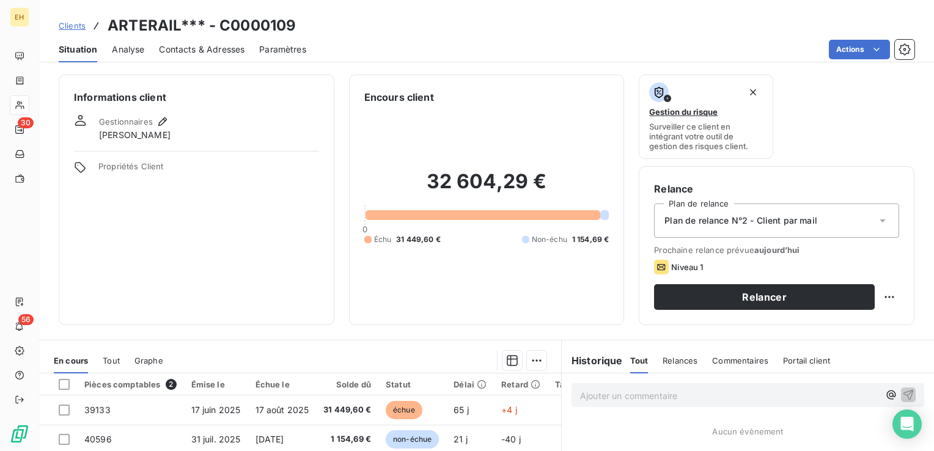
click at [213, 57] on div "Contacts & Adresses" at bounding box center [202, 50] width 86 height 26
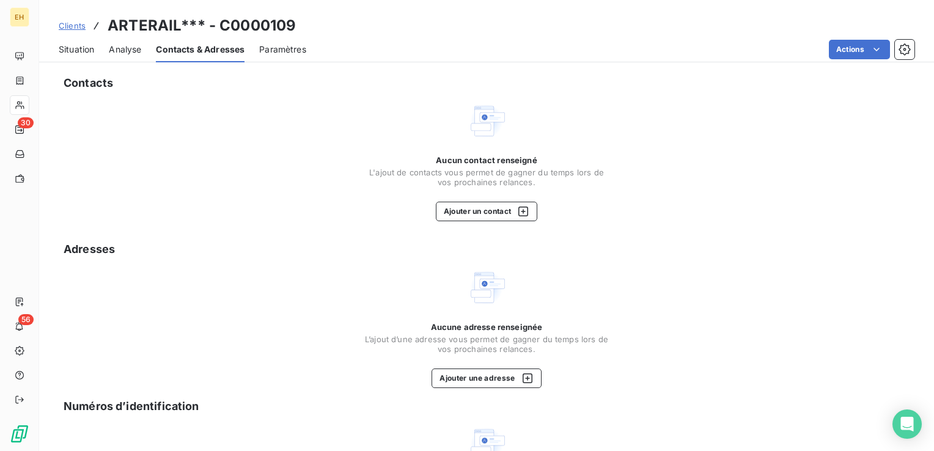
click at [493, 223] on div "Contacts Aucun contact renseigné L'ajout de contacts vous permet de gagner du t…" at bounding box center [486, 320] width 895 height 507
click at [494, 213] on button "Ajouter un contact" at bounding box center [487, 212] width 102 height 20
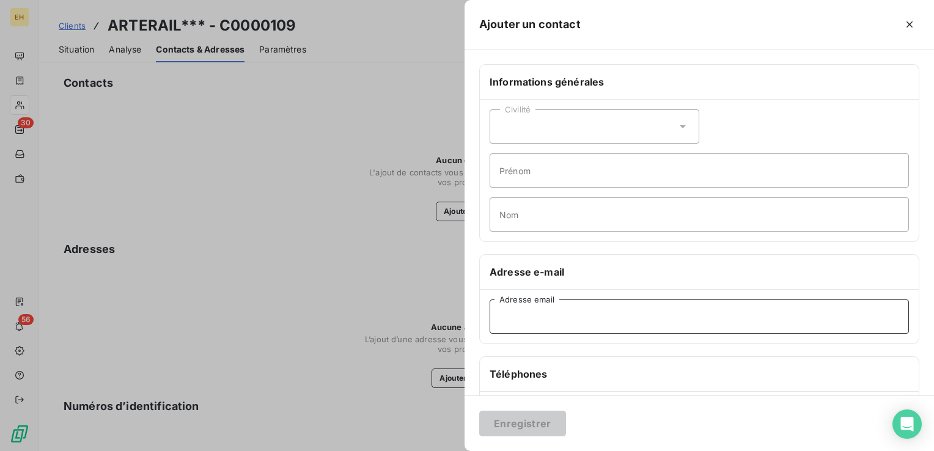
click at [534, 313] on input "Adresse email" at bounding box center [700, 317] width 420 height 34
paste input "[PERSON_NAME][EMAIL_ADDRESS][DOMAIN_NAME]"
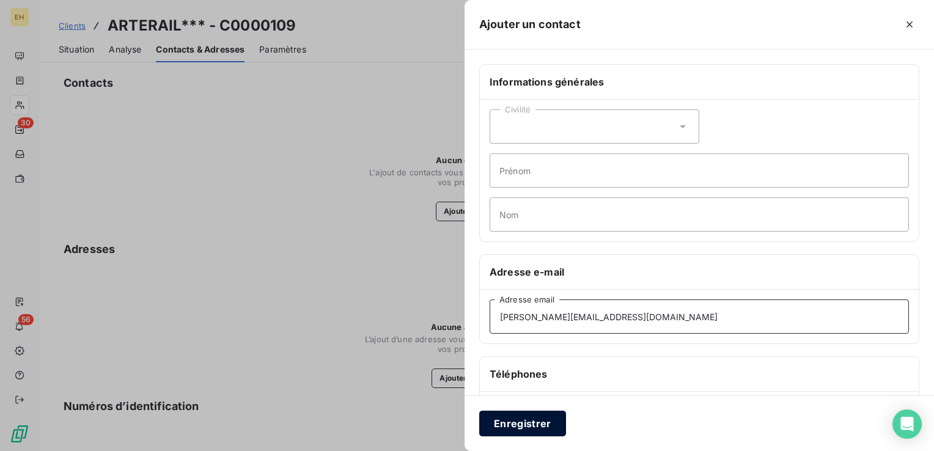
type input "[PERSON_NAME][EMAIL_ADDRESS][DOMAIN_NAME]"
click at [555, 420] on button "Enregistrer" at bounding box center [522, 424] width 87 height 26
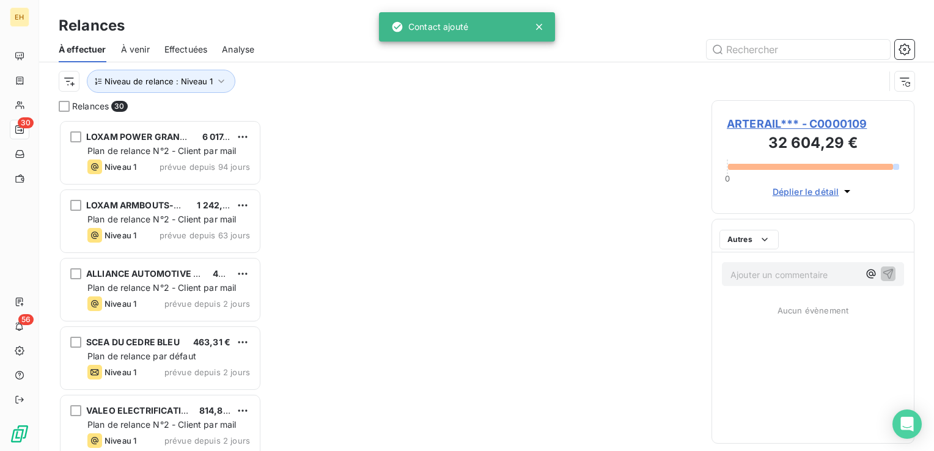
scroll to position [322, 193]
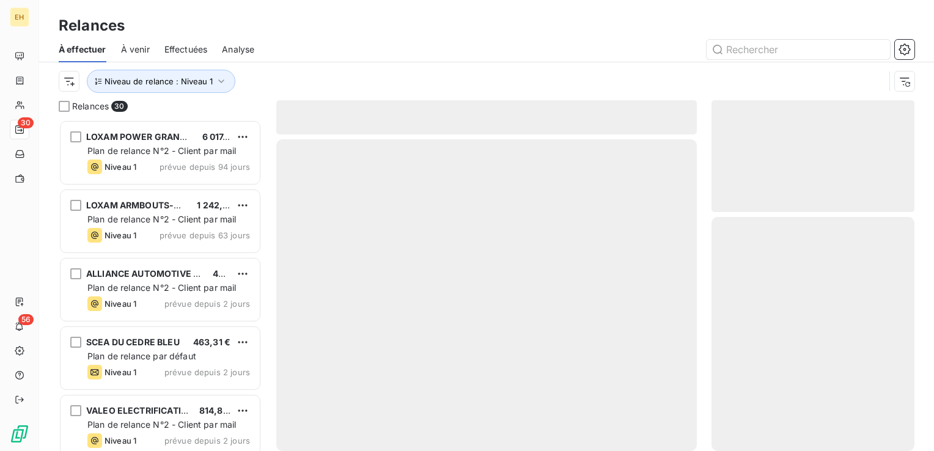
scroll to position [322, 193]
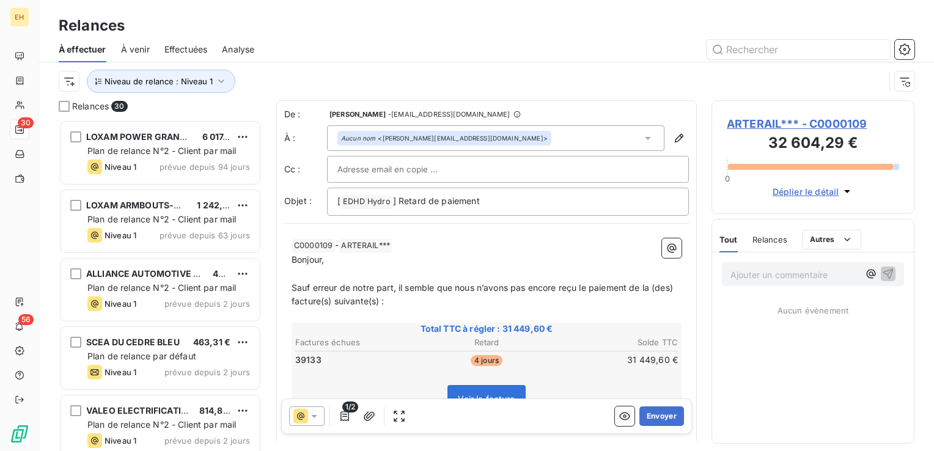
click at [793, 121] on span "ARTERAIL*** - C0000109" at bounding box center [813, 124] width 172 height 17
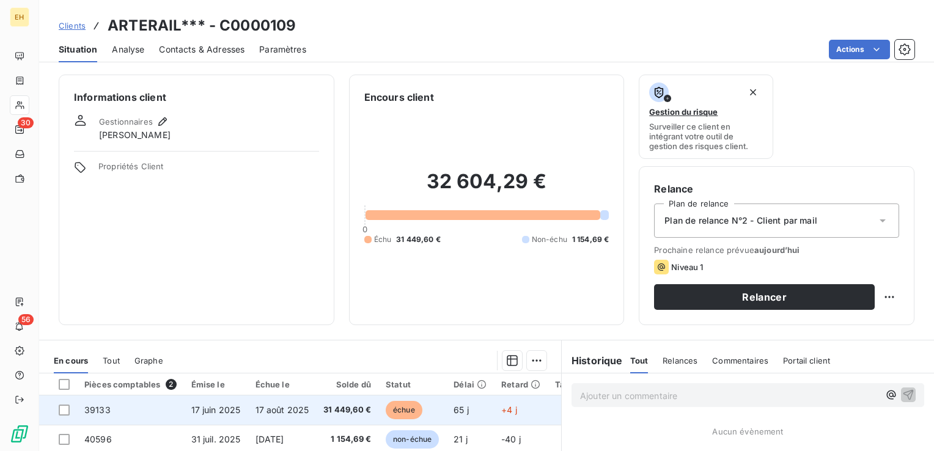
click at [352, 410] on span "31 449,60 €" at bounding box center [348, 410] width 48 height 12
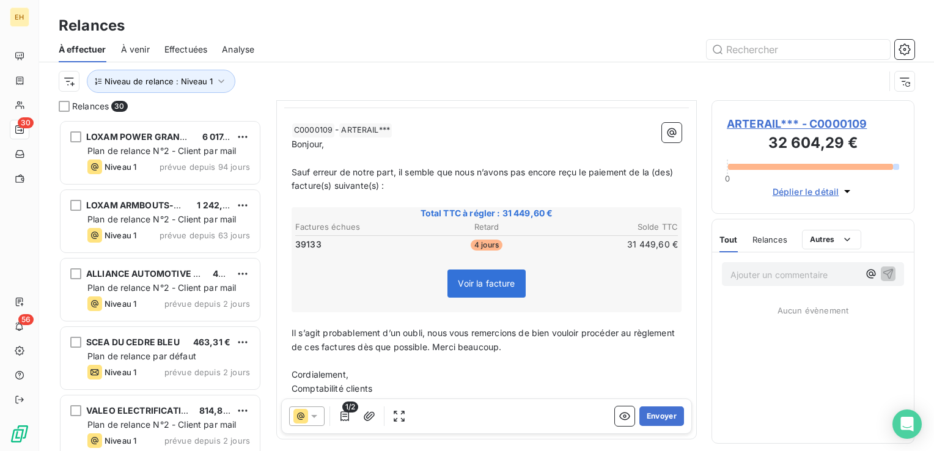
scroll to position [161, 0]
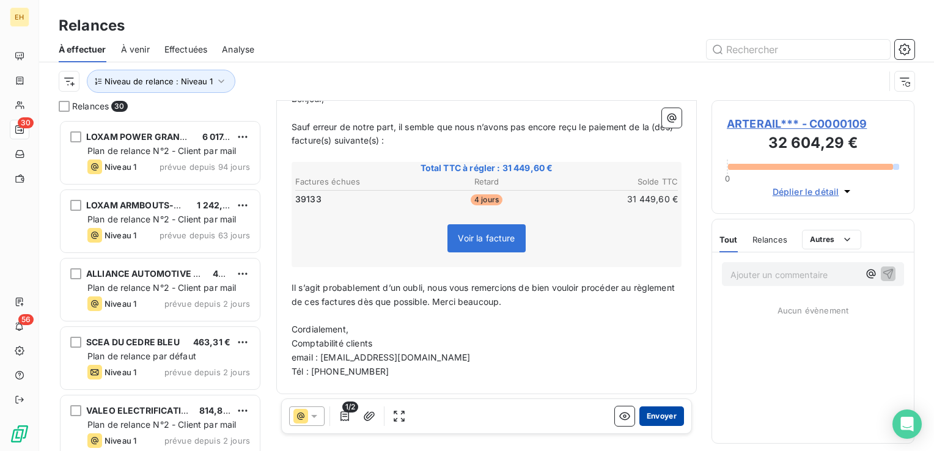
click at [645, 418] on button "Envoyer" at bounding box center [662, 417] width 45 height 20
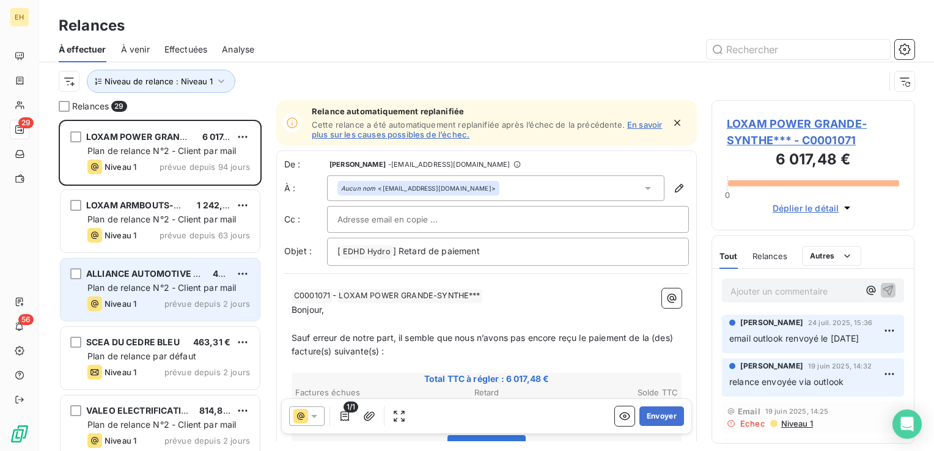
click at [160, 289] on span "Plan de relance N°2 - Client par mail" at bounding box center [161, 288] width 149 height 10
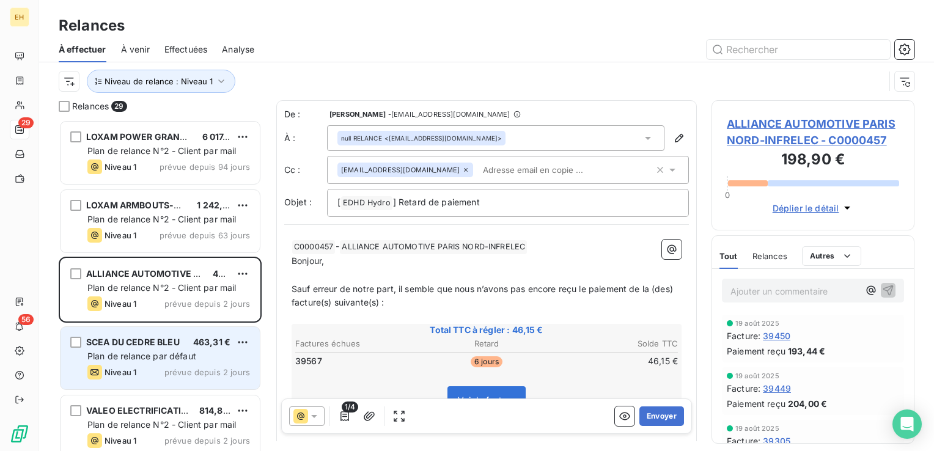
click at [173, 353] on span "Plan de relance par défaut" at bounding box center [141, 356] width 109 height 10
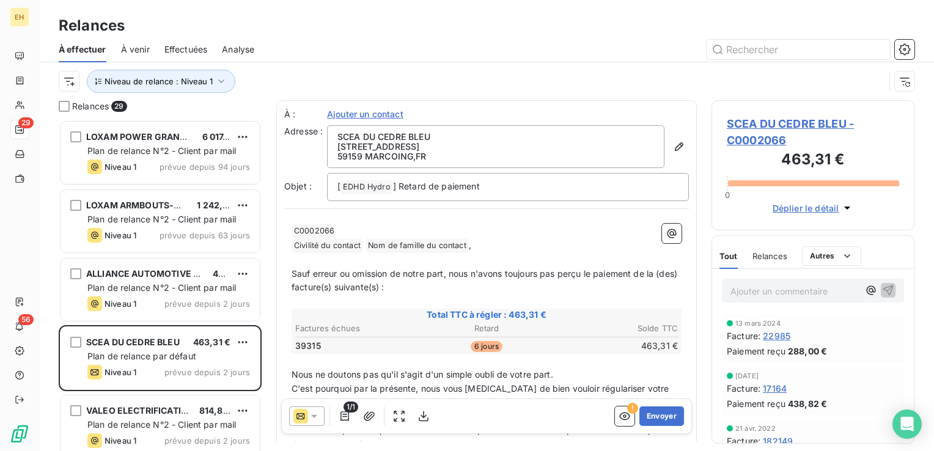
click at [771, 126] on span "SCEA DU CEDRE BLEU - C0002066" at bounding box center [813, 132] width 172 height 33
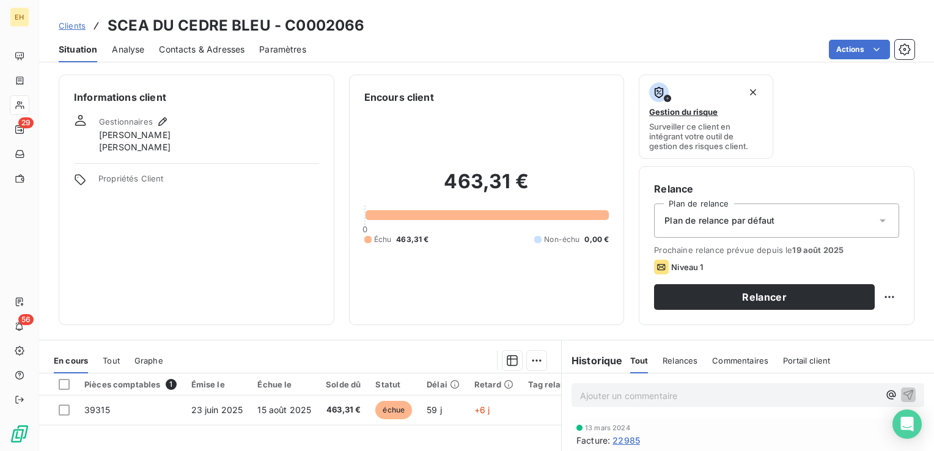
click at [756, 221] on span "Plan de relance par défaut" at bounding box center [720, 221] width 110 height 12
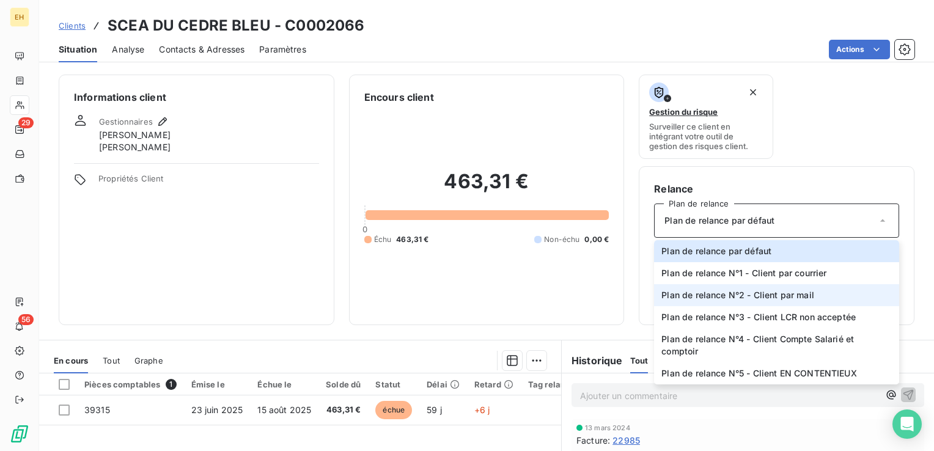
click at [770, 295] on span "Plan de relance N°2 - Client par mail" at bounding box center [738, 295] width 153 height 12
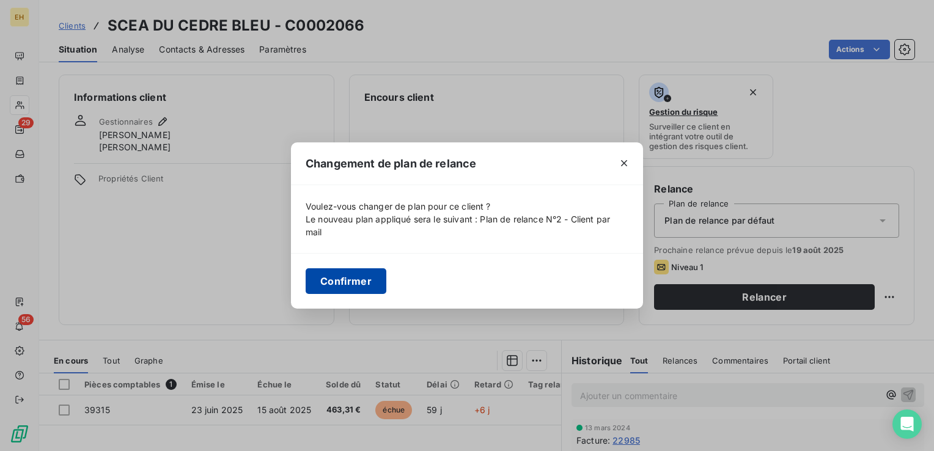
click at [355, 276] on button "Confirmer" at bounding box center [346, 281] width 81 height 26
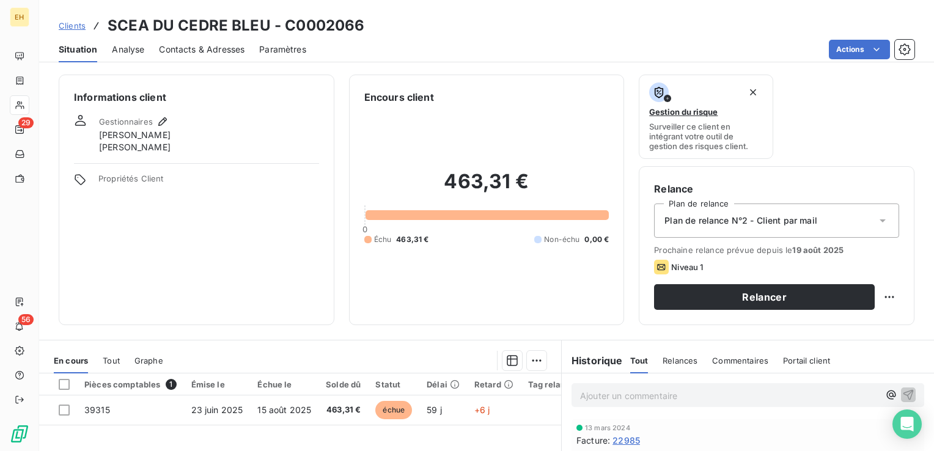
click at [227, 45] on span "Contacts & Adresses" at bounding box center [202, 49] width 86 height 12
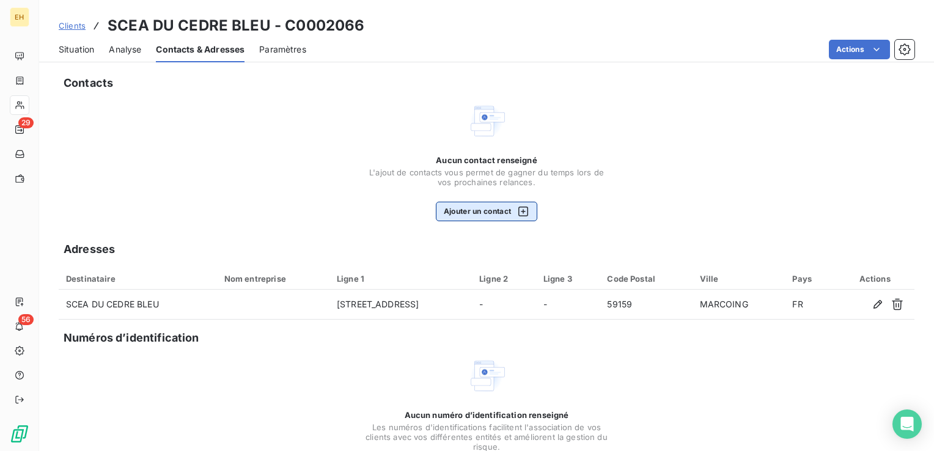
click at [475, 207] on button "Ajouter un contact" at bounding box center [487, 212] width 102 height 20
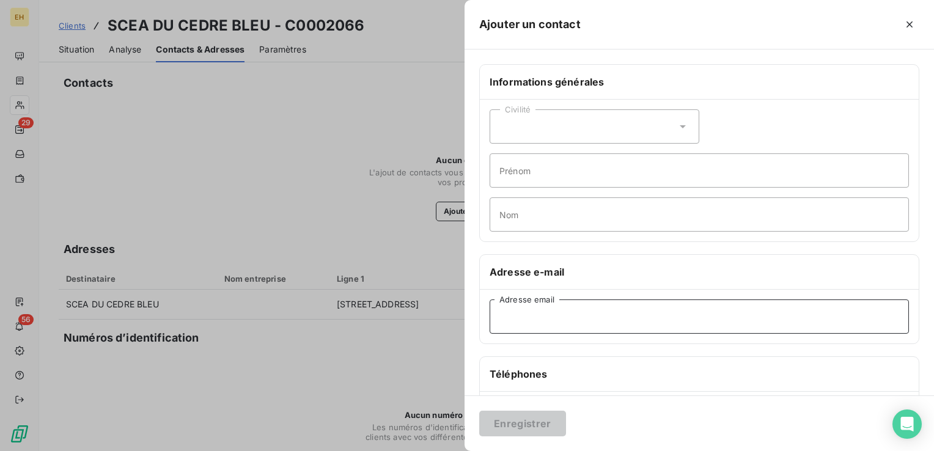
click at [592, 329] on input "Adresse email" at bounding box center [700, 317] width 420 height 34
paste input "dhalluinmichel@wanadoo.fr"
type input "dhalluinmichel@wanadoo.fr"
click at [507, 437] on button "Enregistrer" at bounding box center [522, 424] width 87 height 26
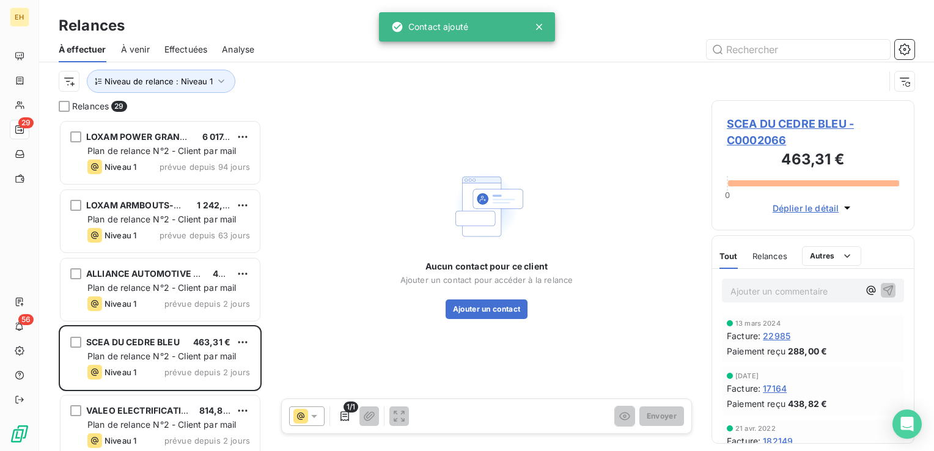
scroll to position [322, 193]
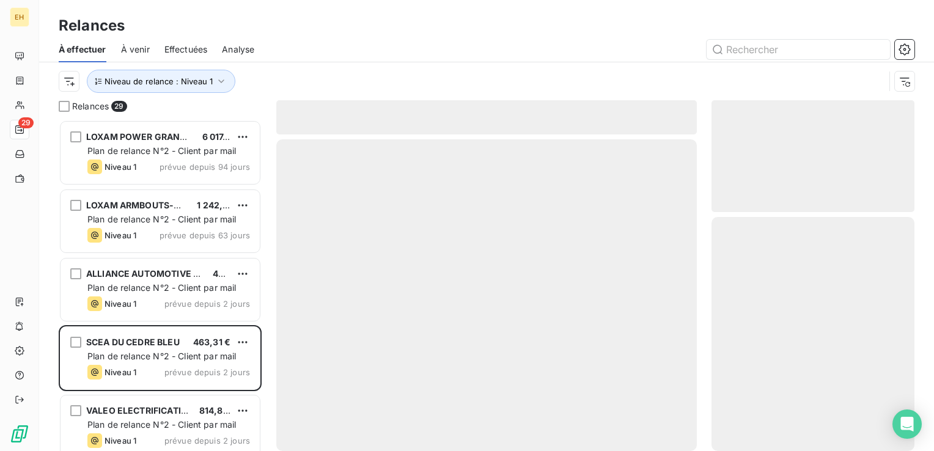
scroll to position [322, 193]
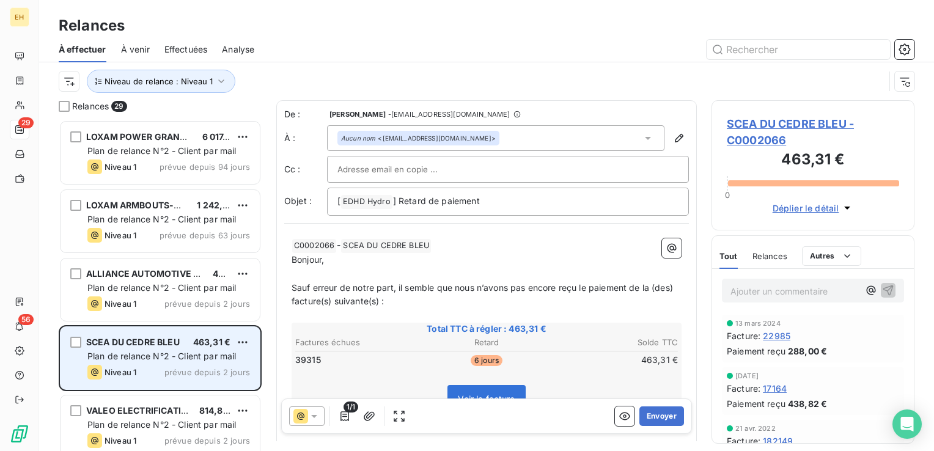
click at [197, 360] on span "Plan de relance N°2 - Client par mail" at bounding box center [161, 356] width 149 height 10
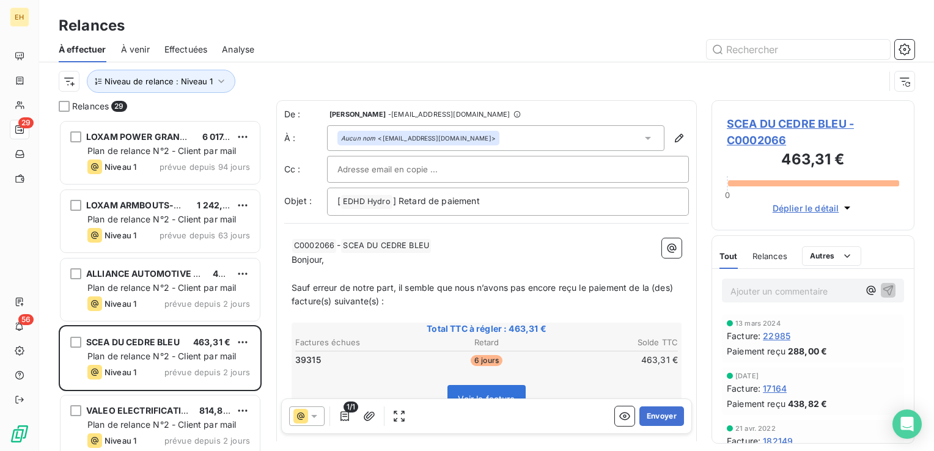
click at [750, 124] on span "SCEA DU CEDRE BLEU - C0002066" at bounding box center [813, 132] width 172 height 33
click at [203, 50] on span "Effectuées" at bounding box center [186, 49] width 43 height 12
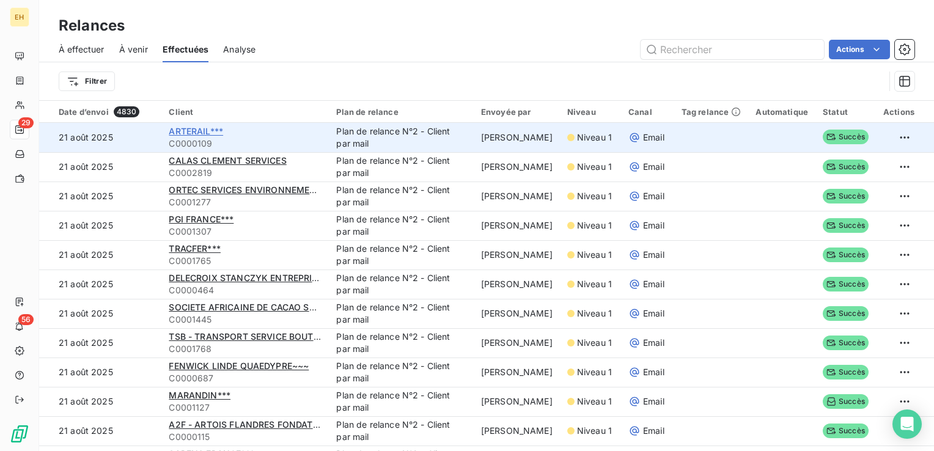
click at [213, 133] on span "ARTERAIL***" at bounding box center [196, 131] width 54 height 10
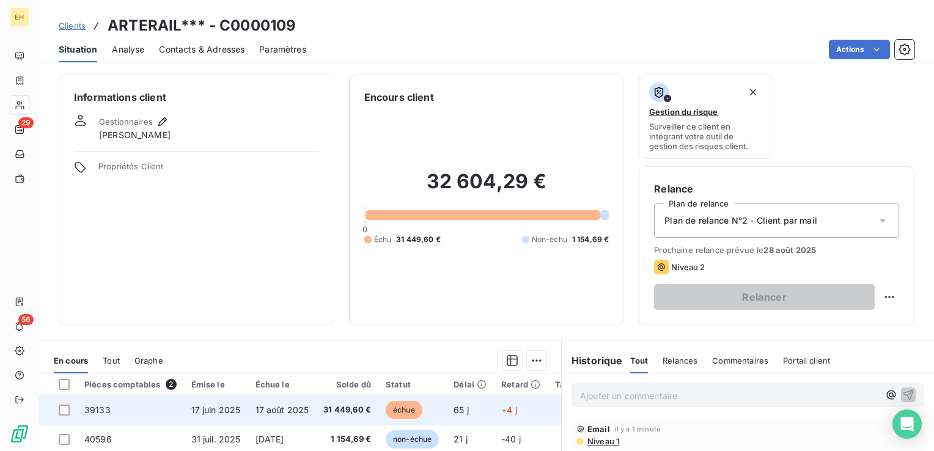
click at [337, 407] on span "31 449,60 €" at bounding box center [348, 410] width 48 height 12
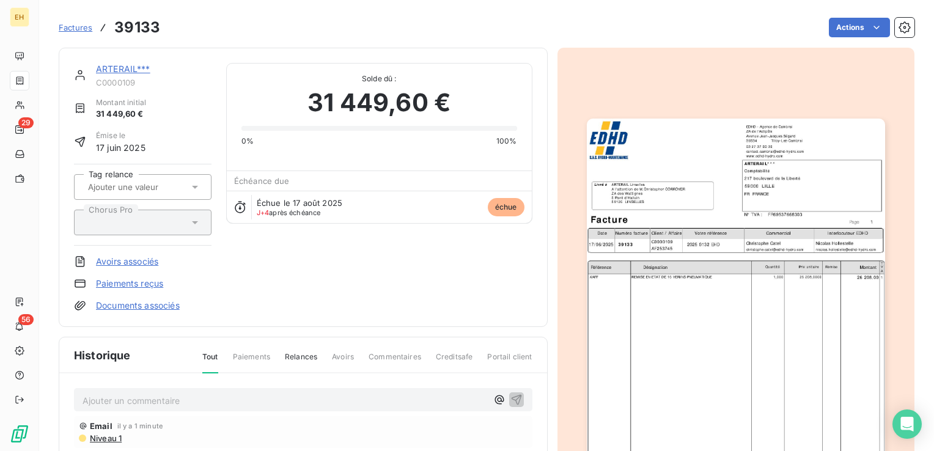
click at [120, 440] on span "Niveau 1" at bounding box center [105, 439] width 33 height 10
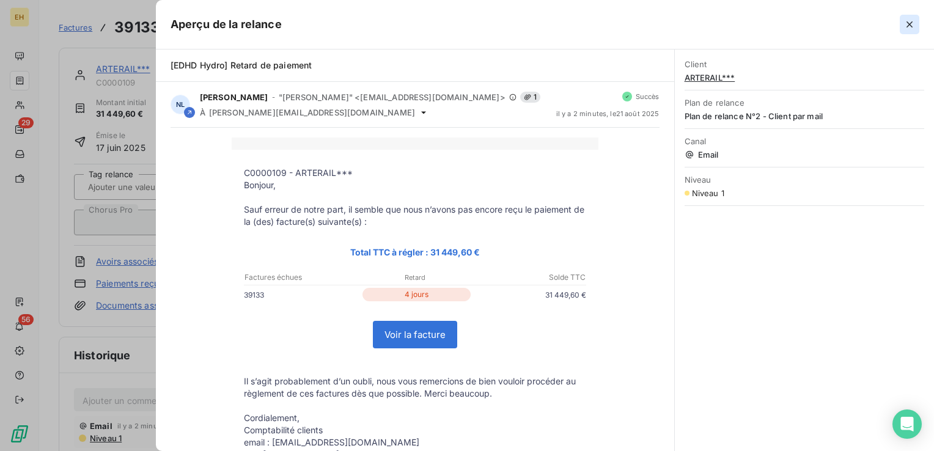
click at [910, 26] on icon "button" at bounding box center [910, 24] width 12 height 12
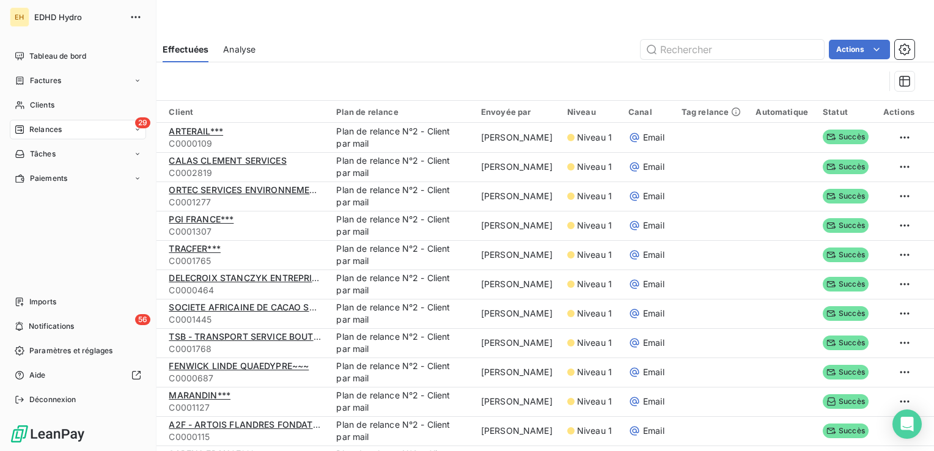
click at [34, 127] on span "Relances" at bounding box center [45, 129] width 32 height 11
click at [57, 124] on div "29 Relances" at bounding box center [78, 130] width 136 height 20
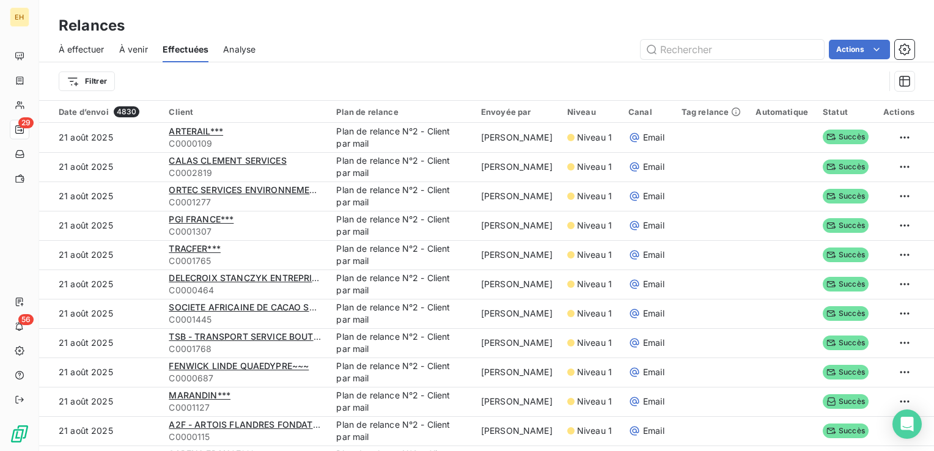
click at [86, 48] on span "À effectuer" at bounding box center [82, 49] width 46 height 12
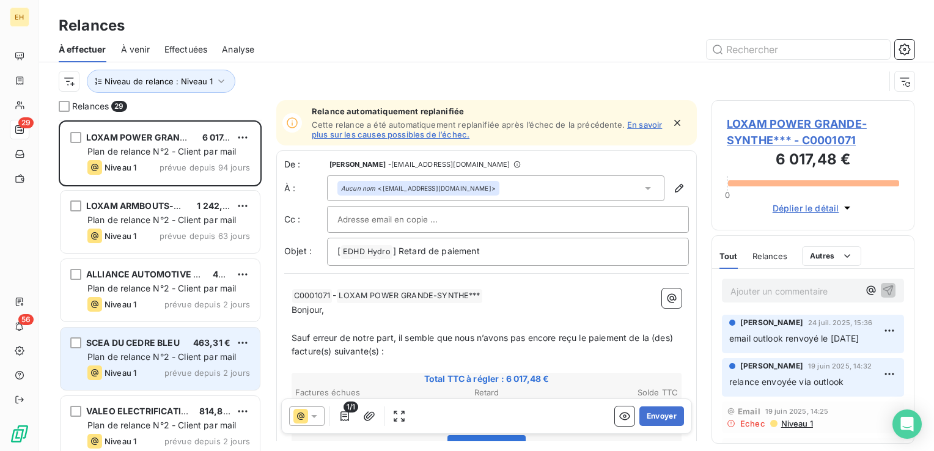
scroll to position [367, 0]
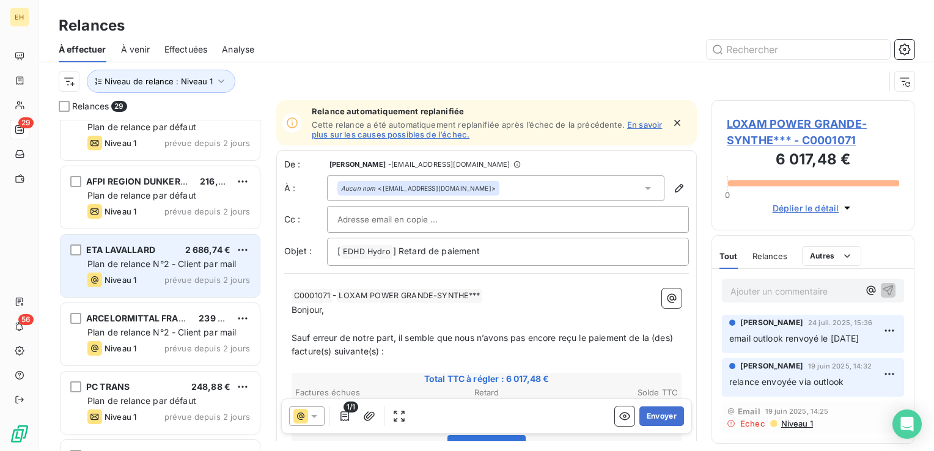
click at [147, 280] on div "Niveau 1 prévue depuis 2 jours" at bounding box center [168, 280] width 163 height 15
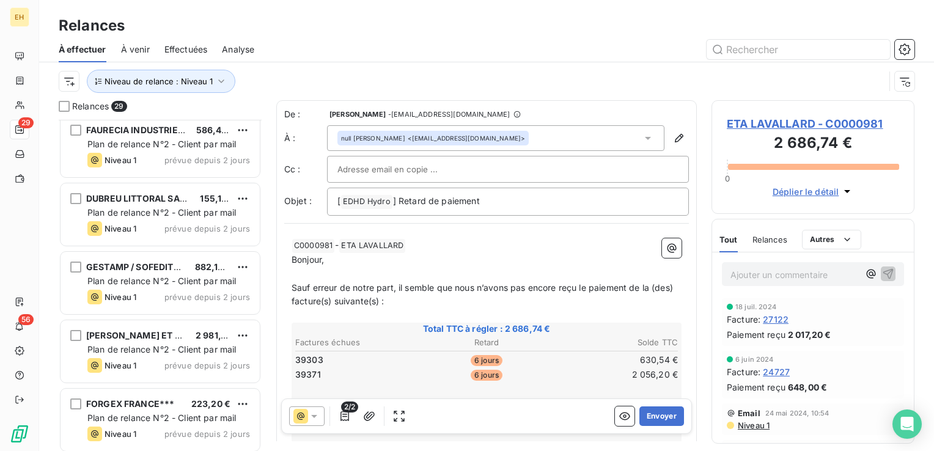
scroll to position [1655, 0]
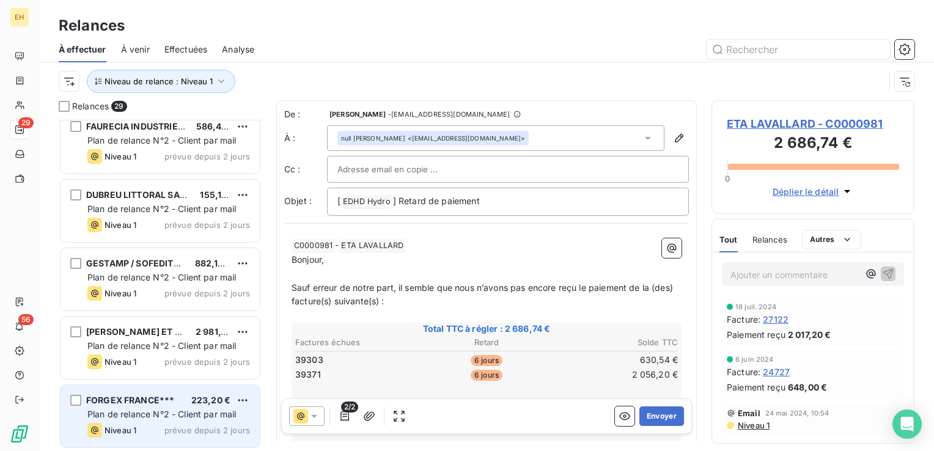
click at [163, 409] on div "Plan de relance N°2 - Client par mail" at bounding box center [168, 415] width 163 height 12
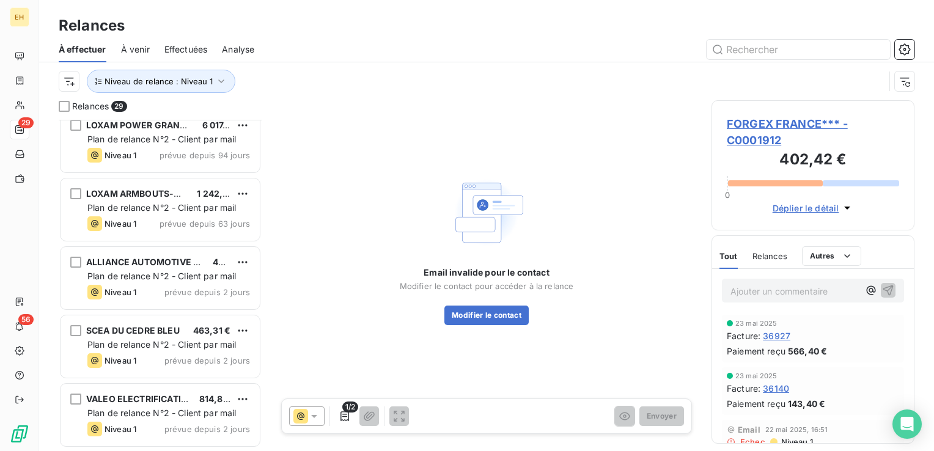
scroll to position [4, 0]
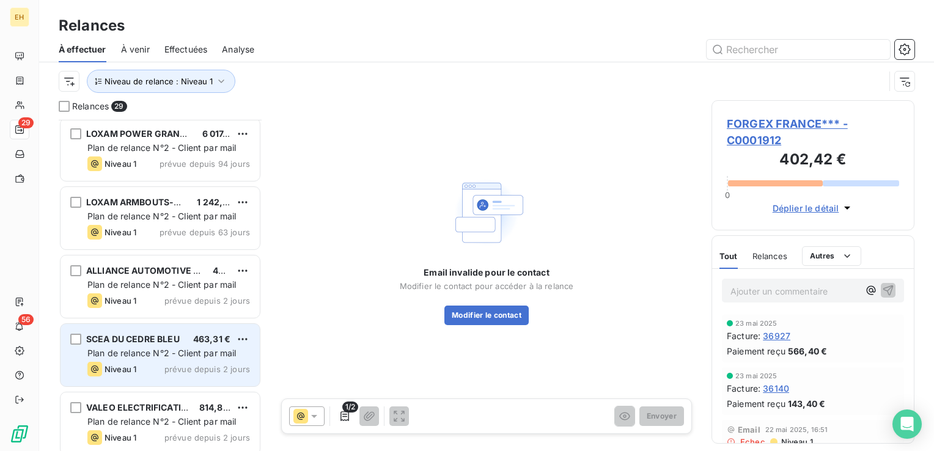
click at [174, 324] on div "SCEA DU CEDRE BLEU 463,31 € Plan de relance N°2 - Client par mail Niveau 1 prév…" at bounding box center [160, 355] width 199 height 62
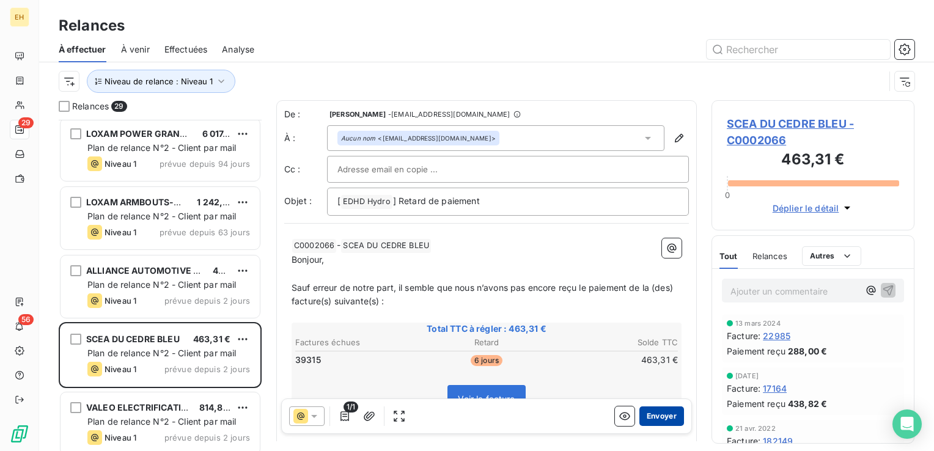
click at [665, 422] on button "Envoyer" at bounding box center [662, 417] width 45 height 20
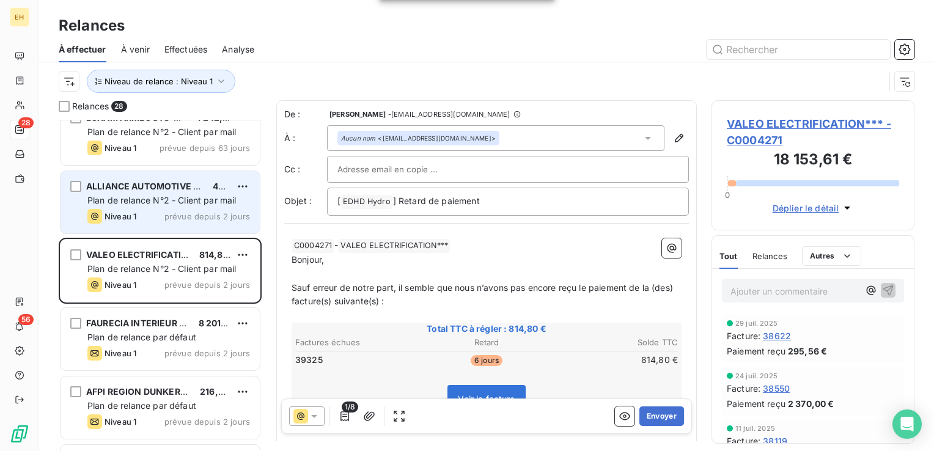
scroll to position [126, 0]
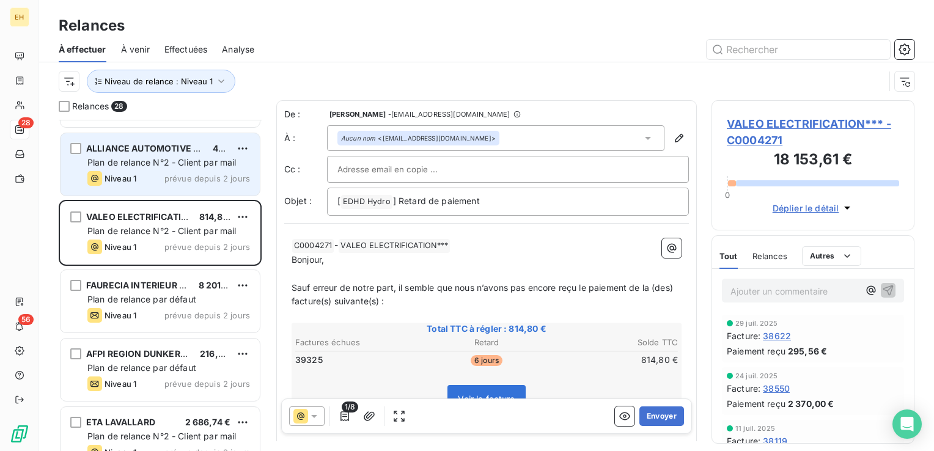
click at [209, 316] on span "prévue depuis 2 jours" at bounding box center [208, 316] width 86 height 10
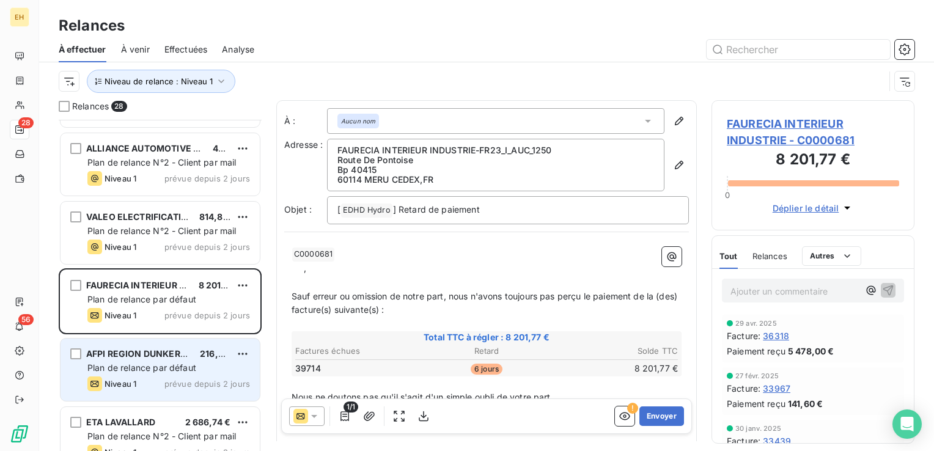
click at [195, 356] on div "AFPI REGION DUNKERQUOISE 216,24 €" at bounding box center [168, 354] width 163 height 11
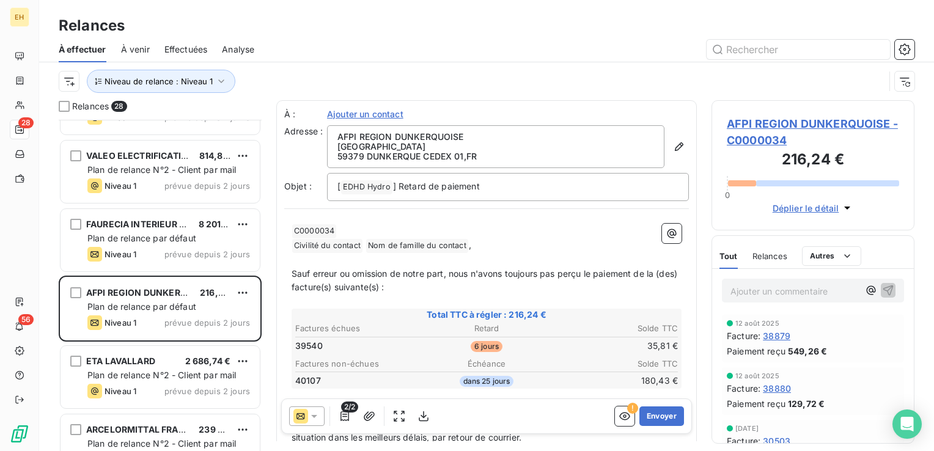
click at [814, 126] on span "AFPI REGION DUNKERQUOISE - C0000034" at bounding box center [813, 132] width 172 height 33
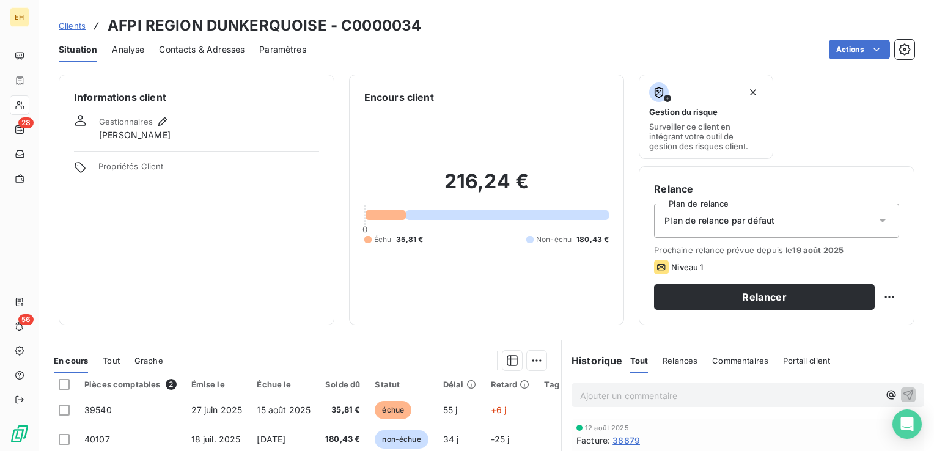
click at [791, 221] on div "Plan de relance par défaut" at bounding box center [776, 221] width 245 height 34
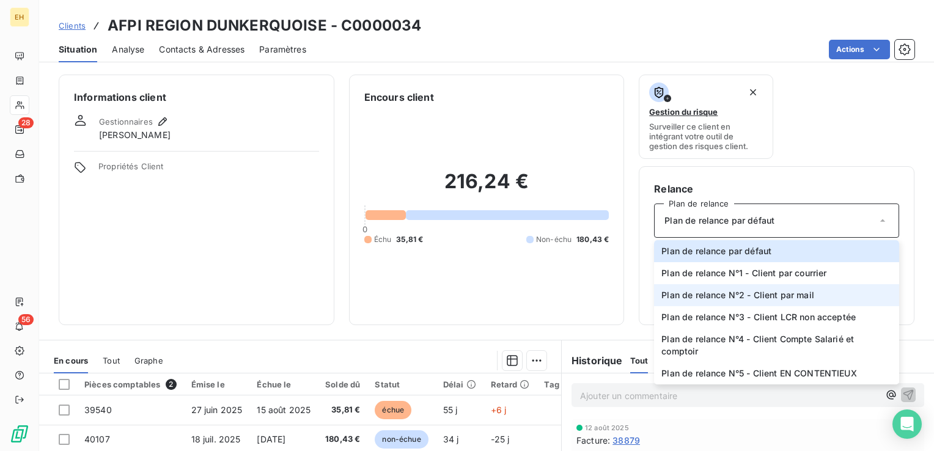
click at [793, 292] on span "Plan de relance N°2 - Client par mail" at bounding box center [738, 295] width 153 height 12
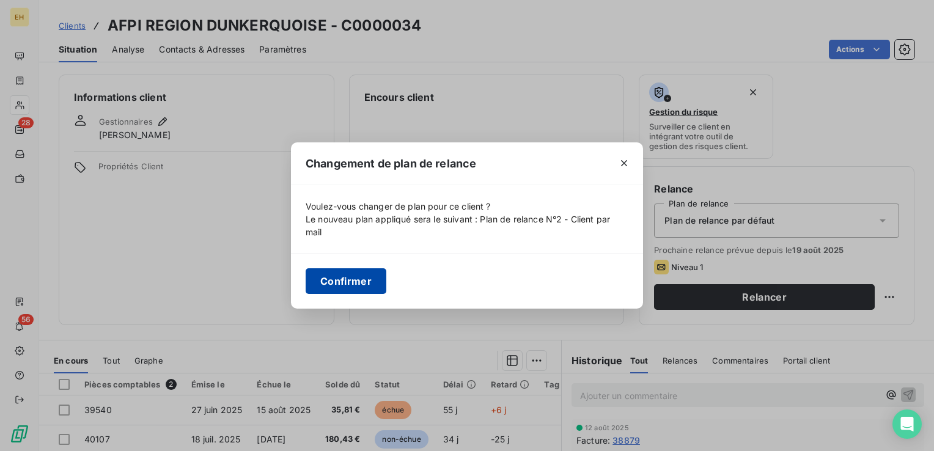
click at [355, 278] on button "Confirmer" at bounding box center [346, 281] width 81 height 26
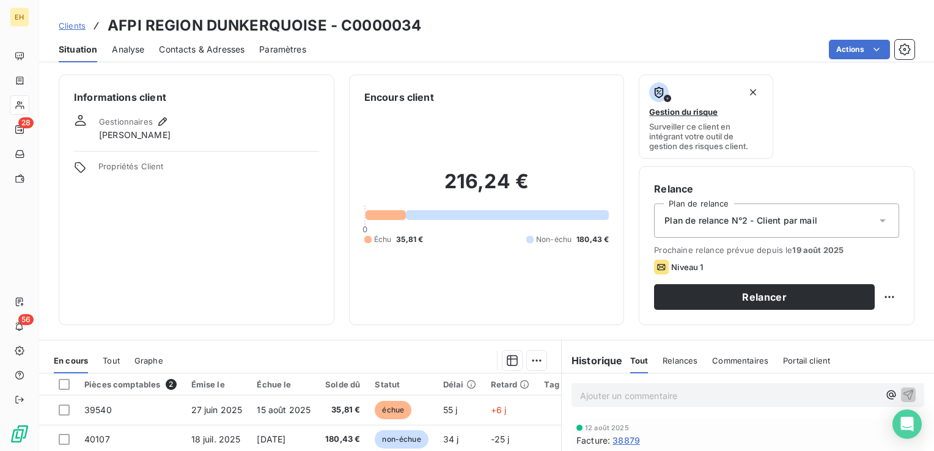
click at [194, 48] on span "Contacts & Adresses" at bounding box center [202, 49] width 86 height 12
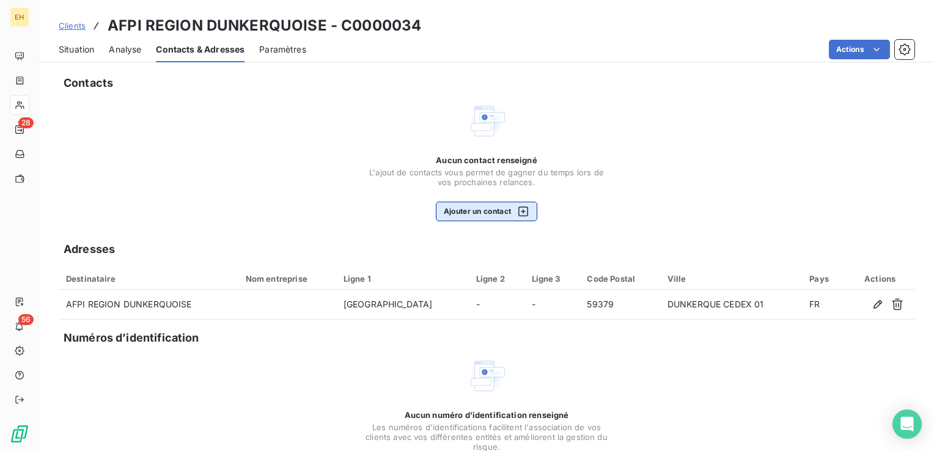
click at [476, 213] on button "Ajouter un contact" at bounding box center [487, 212] width 102 height 20
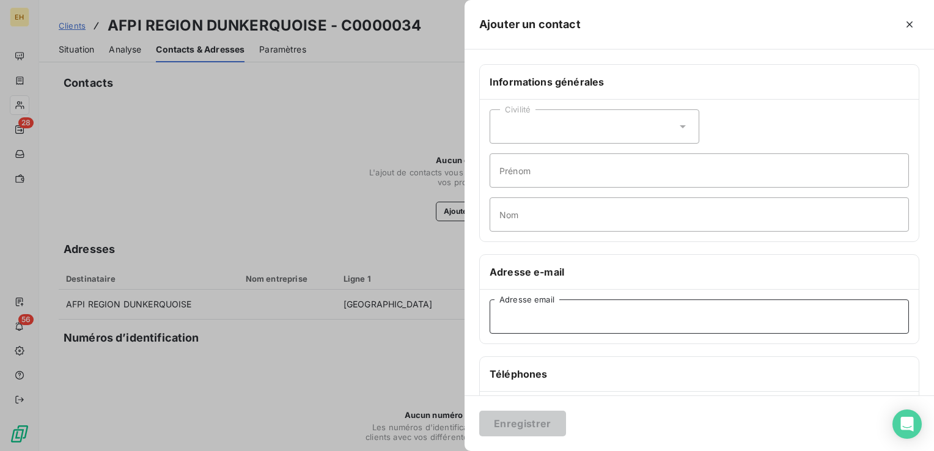
click at [580, 319] on input "Adresse email" at bounding box center [700, 317] width 420 height 34
paste input "accueil@afpi-formation.com"
type input "accueil@afpi-formation.com"
click at [558, 424] on button "Enregistrer" at bounding box center [522, 424] width 87 height 26
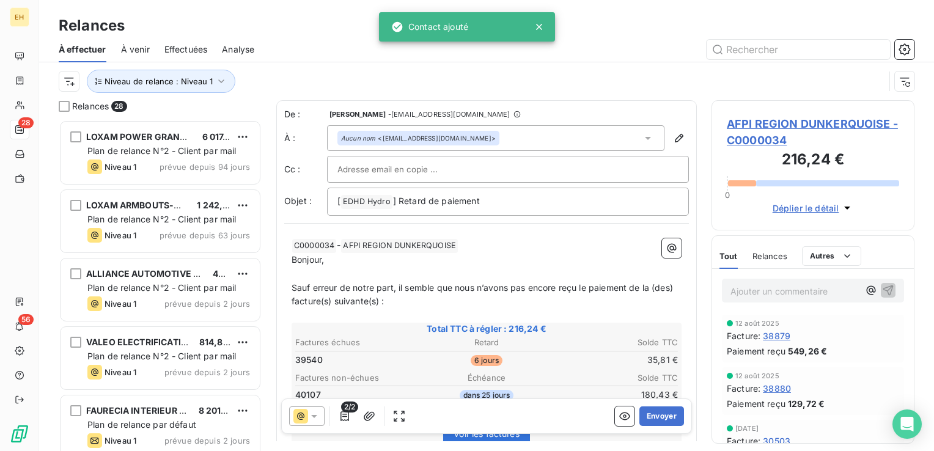
scroll to position [322, 193]
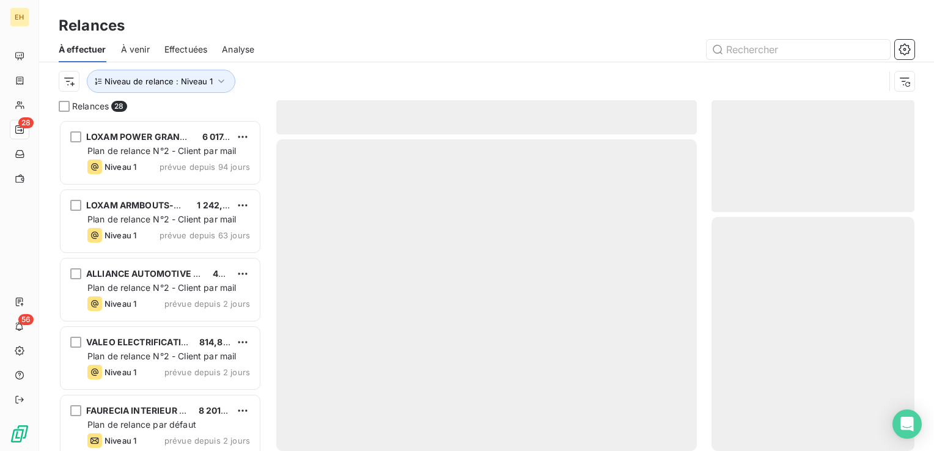
scroll to position [322, 193]
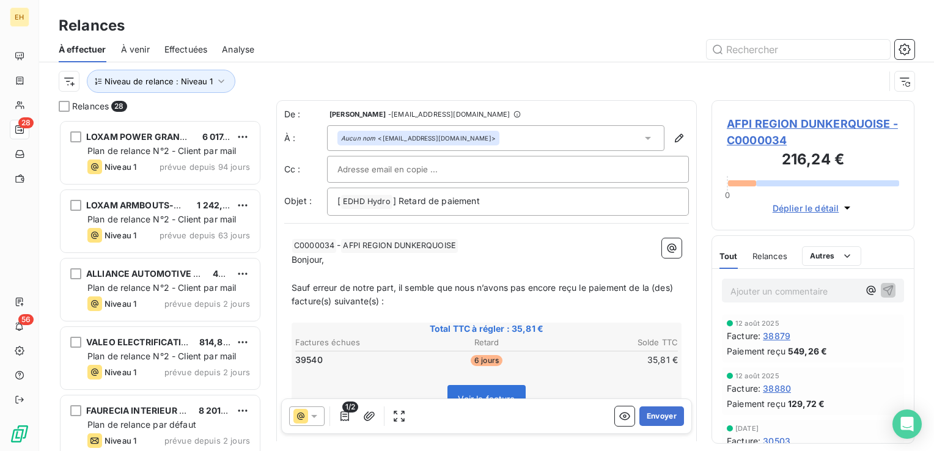
click at [822, 127] on span "AFPI REGION DUNKERQUOISE - C0000034" at bounding box center [813, 132] width 172 height 33
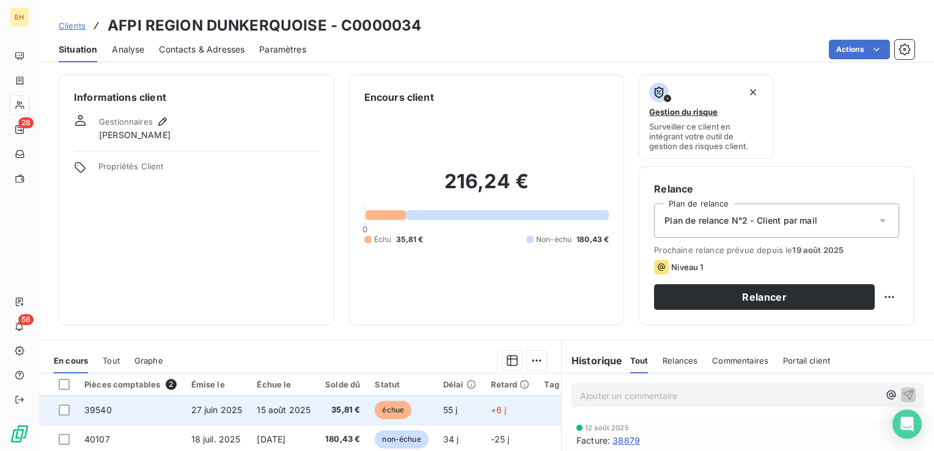
click at [339, 396] on td "35,81 €" at bounding box center [343, 410] width 50 height 29
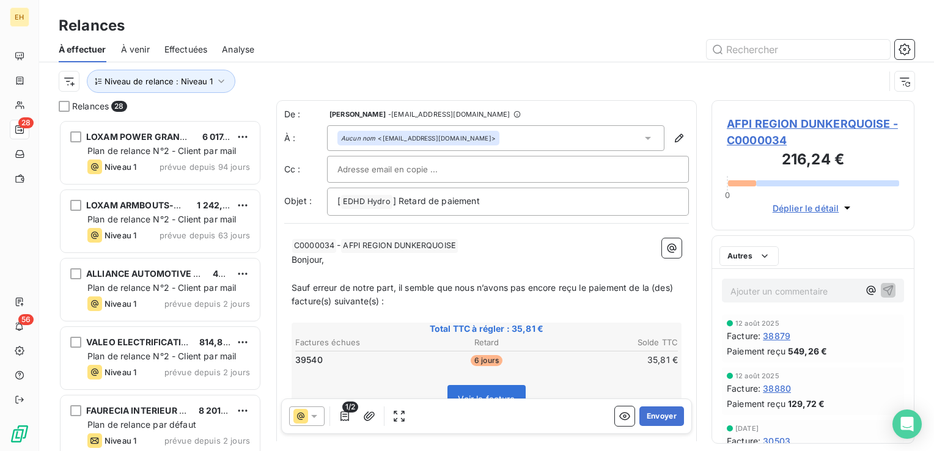
scroll to position [322, 193]
click at [659, 417] on button "Envoyer" at bounding box center [662, 417] width 45 height 20
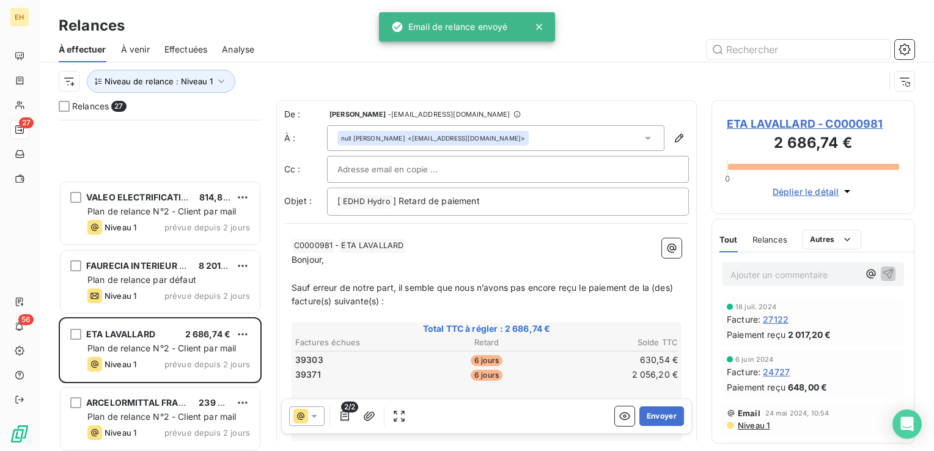
scroll to position [306, 0]
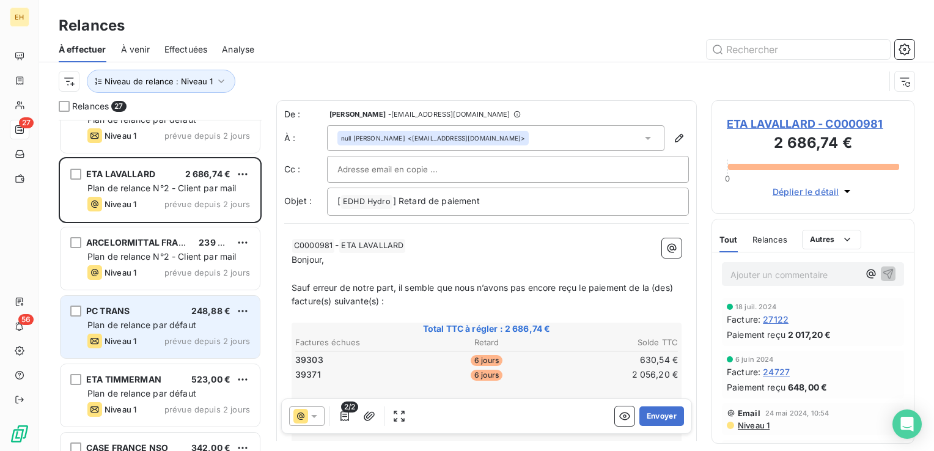
click at [151, 336] on div "Niveau 1 prévue depuis 2 jours" at bounding box center [168, 341] width 163 height 15
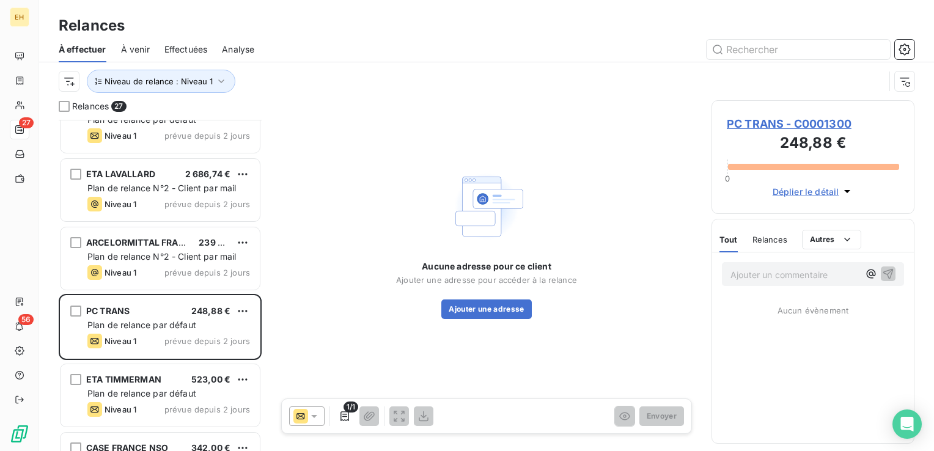
click at [791, 124] on span "PC TRANS - C0001300" at bounding box center [813, 124] width 172 height 17
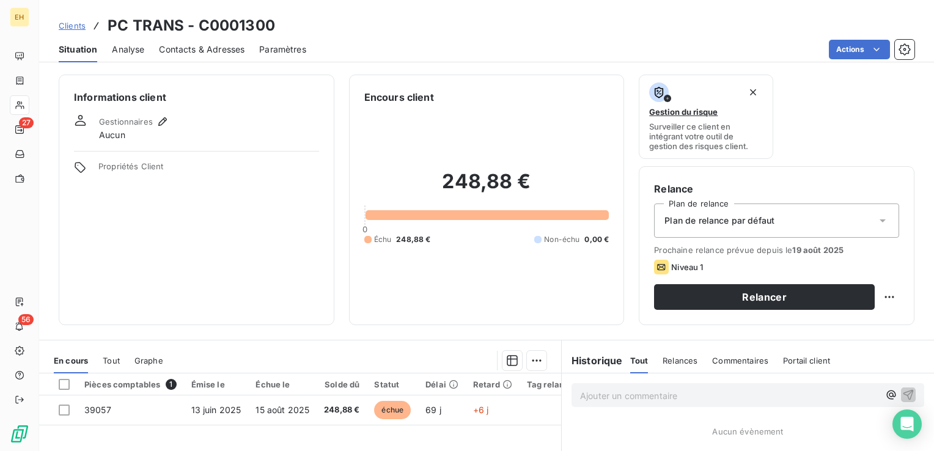
click at [775, 218] on div "Plan de relance par défaut" at bounding box center [776, 221] width 245 height 34
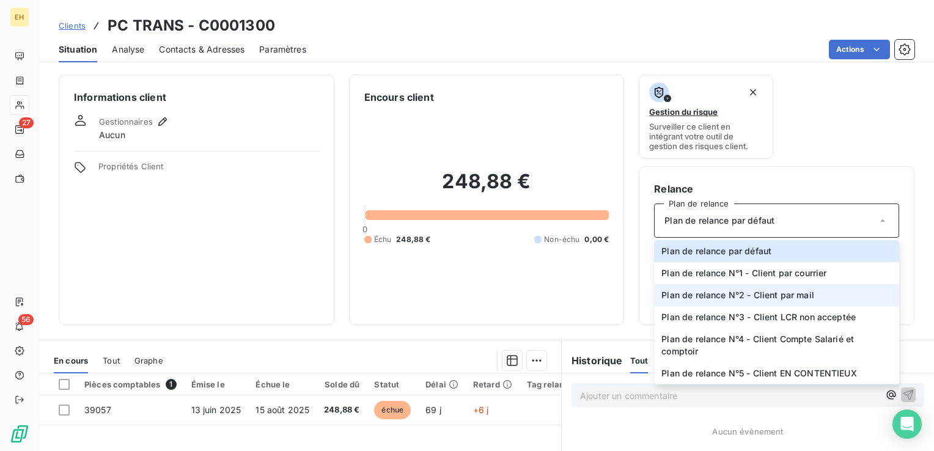
click at [772, 292] on span "Plan de relance N°2 - Client par mail" at bounding box center [738, 295] width 153 height 12
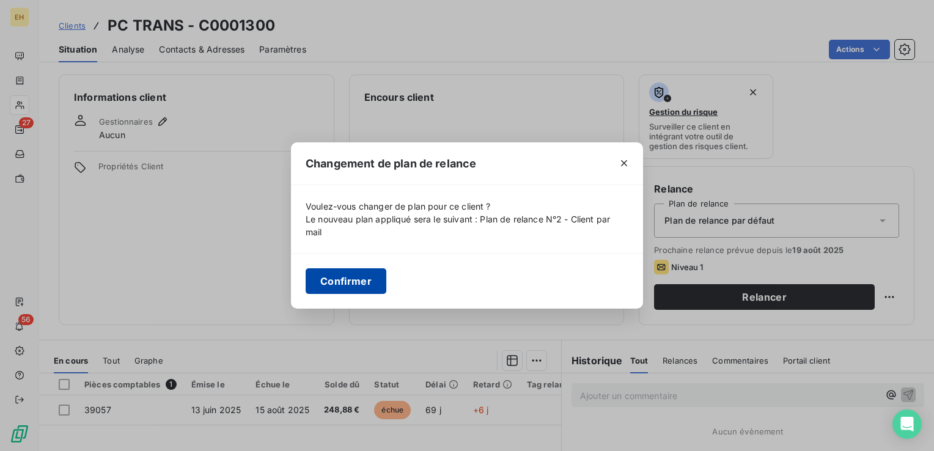
click at [361, 275] on button "Confirmer" at bounding box center [346, 281] width 81 height 26
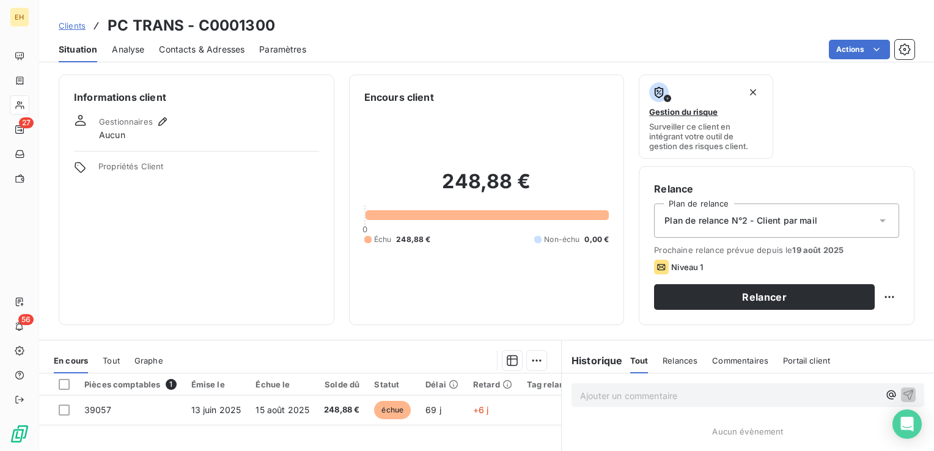
click at [210, 43] on span "Contacts & Adresses" at bounding box center [202, 49] width 86 height 12
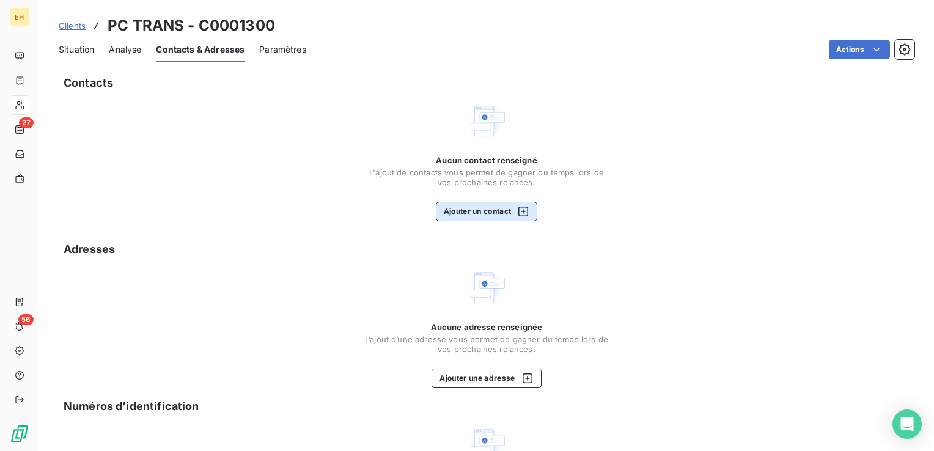
click at [470, 218] on button "Ajouter un contact" at bounding box center [487, 212] width 102 height 20
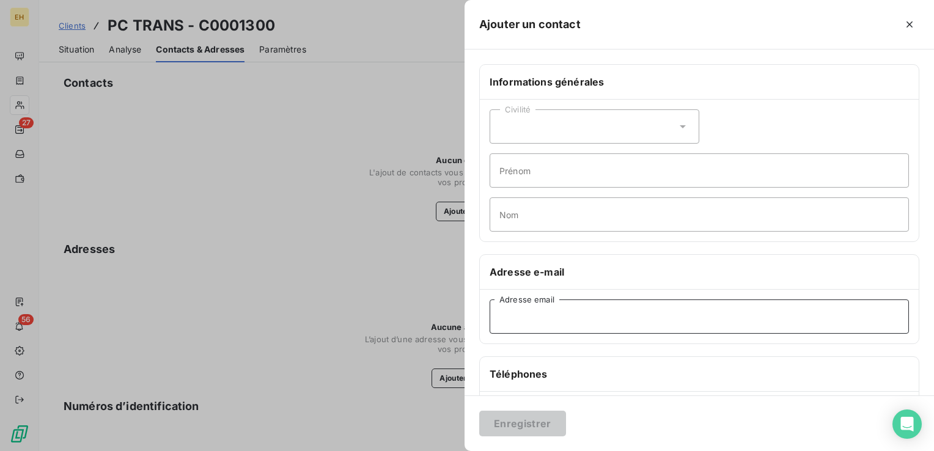
click at [522, 319] on input "Adresse email" at bounding box center [700, 317] width 420 height 34
paste input "[EMAIL_ADDRESS][DOMAIN_NAME]"
type input "[EMAIL_ADDRESS][DOMAIN_NAME]"
click at [541, 415] on button "Enregistrer" at bounding box center [522, 424] width 87 height 26
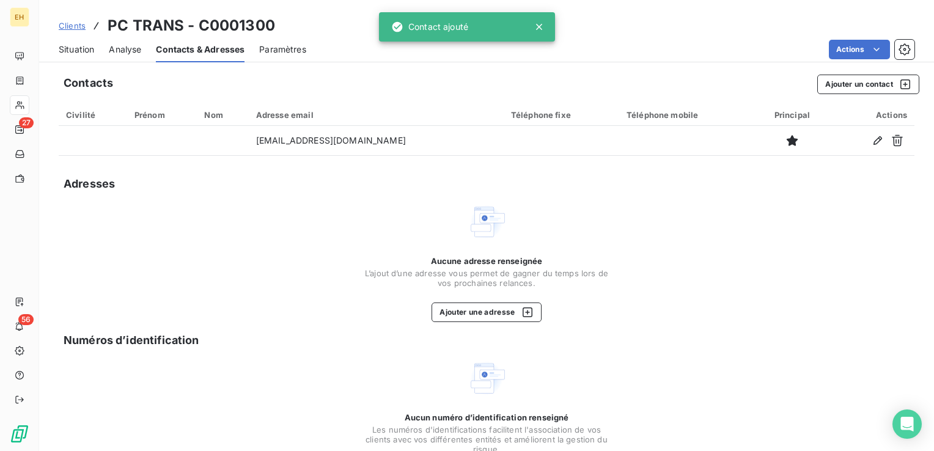
drag, startPoint x: 82, startPoint y: 64, endPoint x: 154, endPoint y: 163, distance: 122.6
click at [82, 64] on div "Clients PC TRANS - C0001300 Situation Analyse Contacts & Adresses Paramètres Ac…" at bounding box center [486, 225] width 895 height 451
click at [86, 50] on span "Situation" at bounding box center [76, 49] width 35 height 12
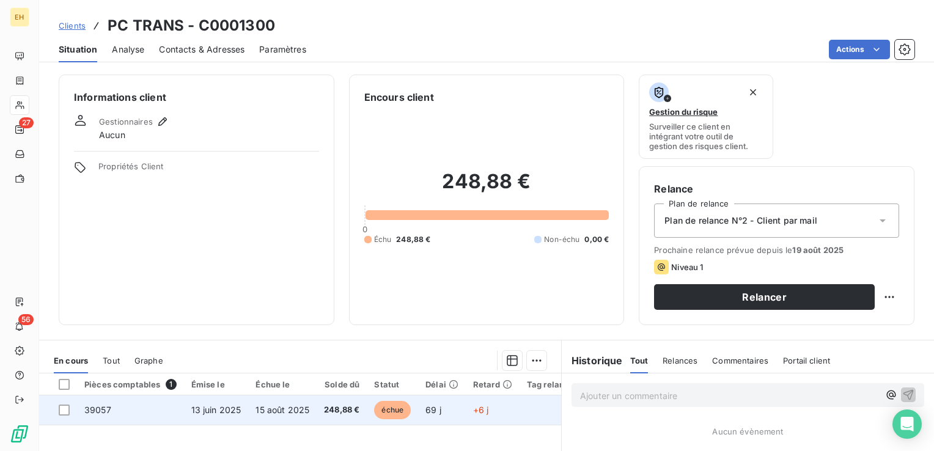
click at [320, 405] on td "248,88 €" at bounding box center [342, 410] width 50 height 29
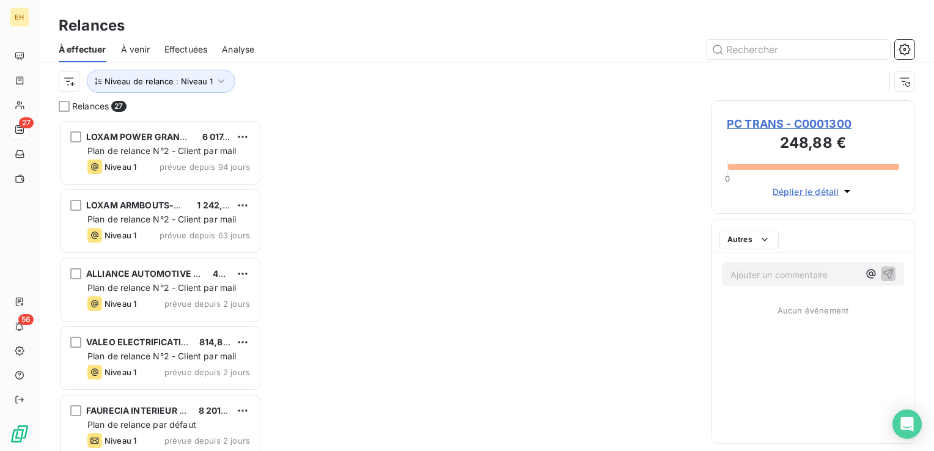
scroll to position [322, 193]
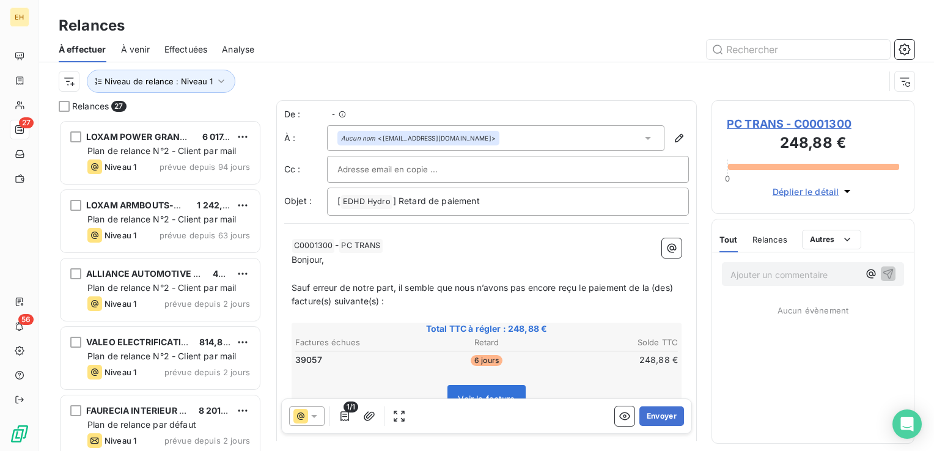
scroll to position [322, 193]
click at [660, 422] on button "Envoyer" at bounding box center [662, 417] width 45 height 20
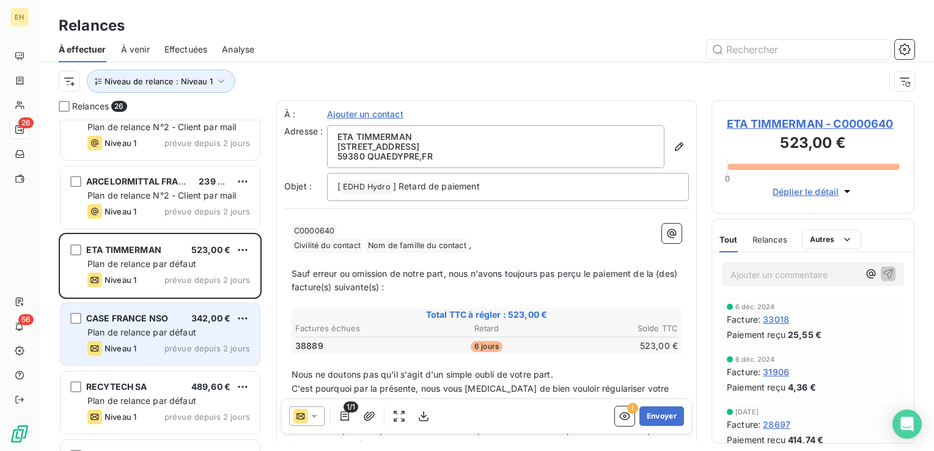
click at [199, 327] on div "Plan de relance par défaut" at bounding box center [168, 333] width 163 height 12
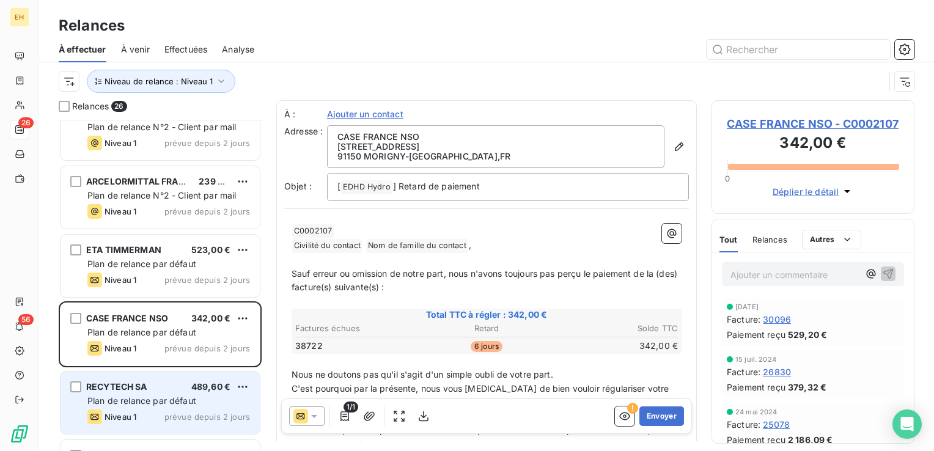
click at [165, 399] on span "Plan de relance par défaut" at bounding box center [141, 401] width 109 height 10
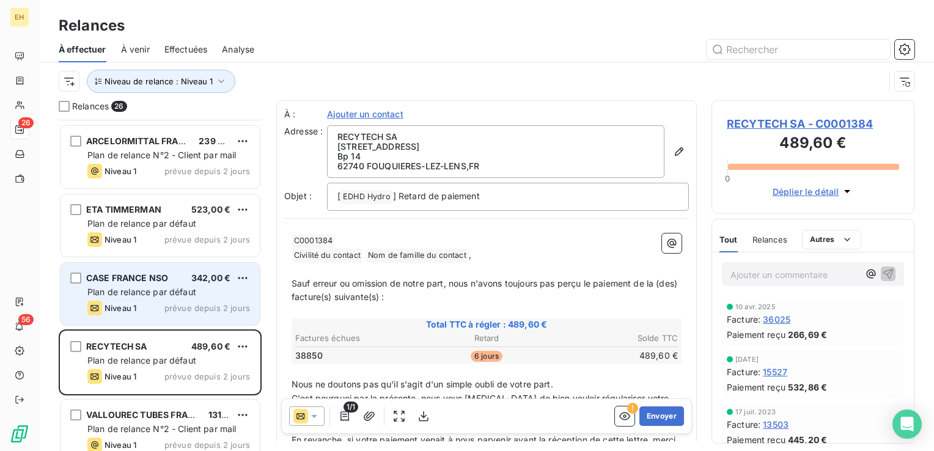
scroll to position [428, 0]
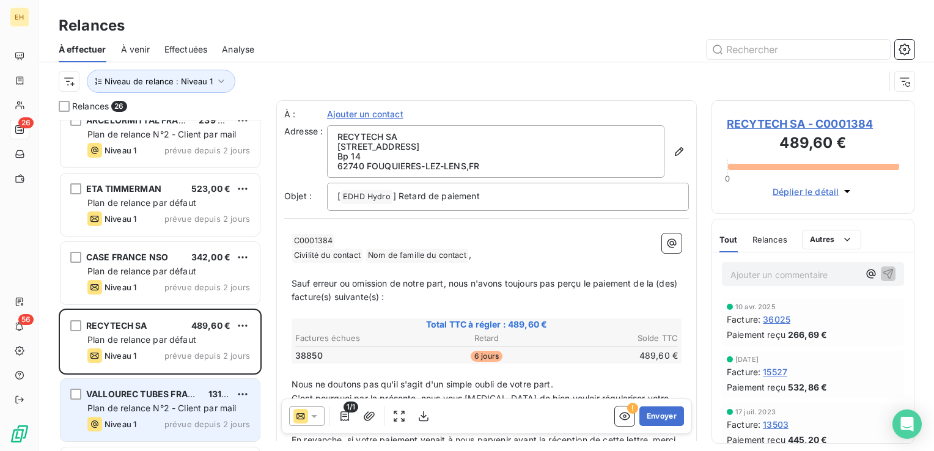
click at [197, 403] on span "Plan de relance N°2 - Client par mail" at bounding box center [161, 408] width 149 height 10
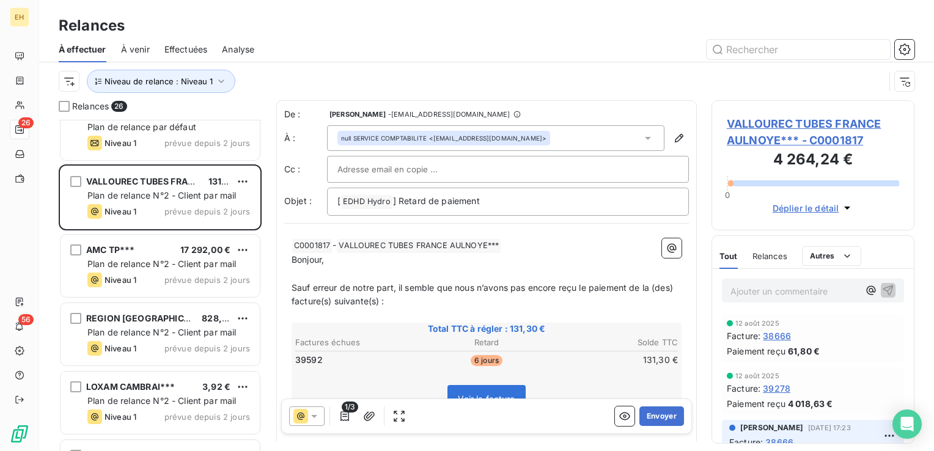
scroll to position [673, 0]
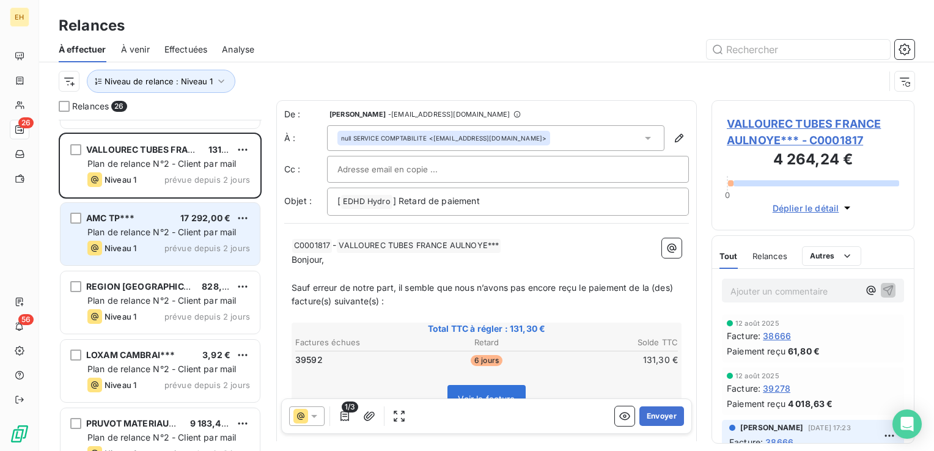
click at [166, 241] on div "Niveau 1 prévue depuis 2 jours" at bounding box center [168, 248] width 163 height 15
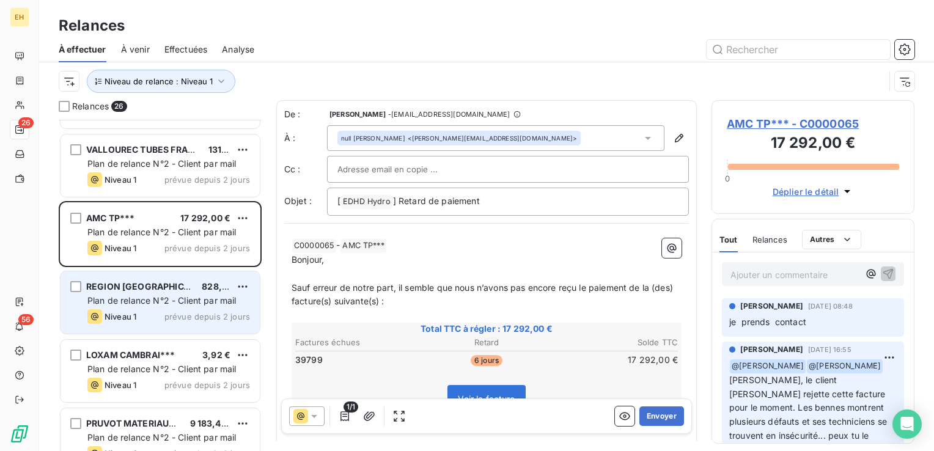
click at [156, 305] on span "Plan de relance N°2 - Client par mail" at bounding box center [161, 300] width 149 height 10
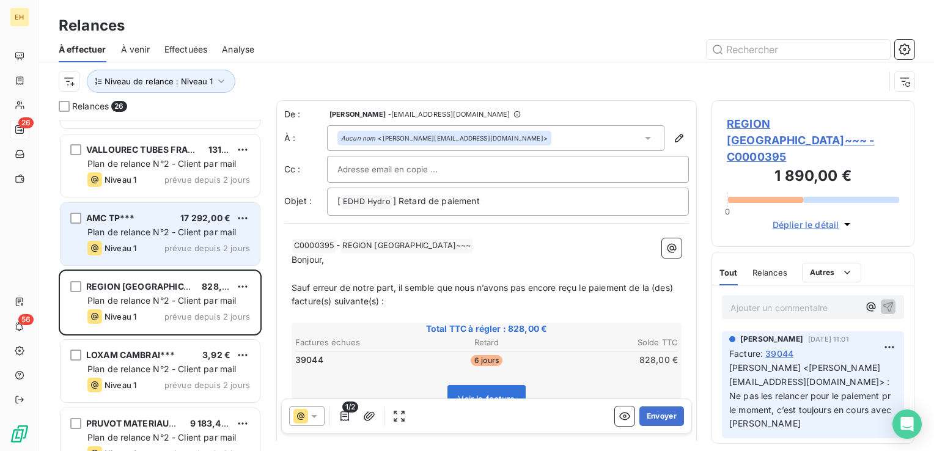
click at [167, 232] on span "Plan de relance N°2 - Client par mail" at bounding box center [161, 232] width 149 height 10
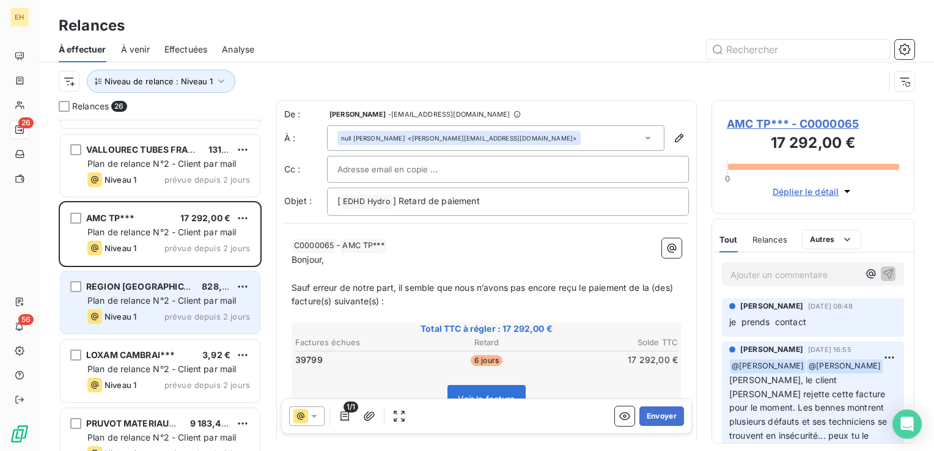
click at [166, 320] on div "Niveau 1 prévue depuis 2 jours" at bounding box center [168, 316] width 163 height 15
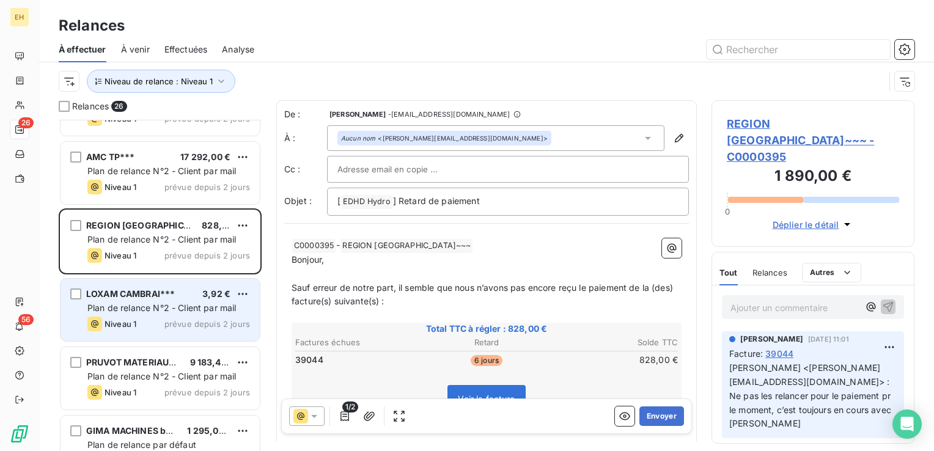
click at [152, 327] on div "Niveau 1 prévue depuis 2 jours" at bounding box center [168, 324] width 163 height 15
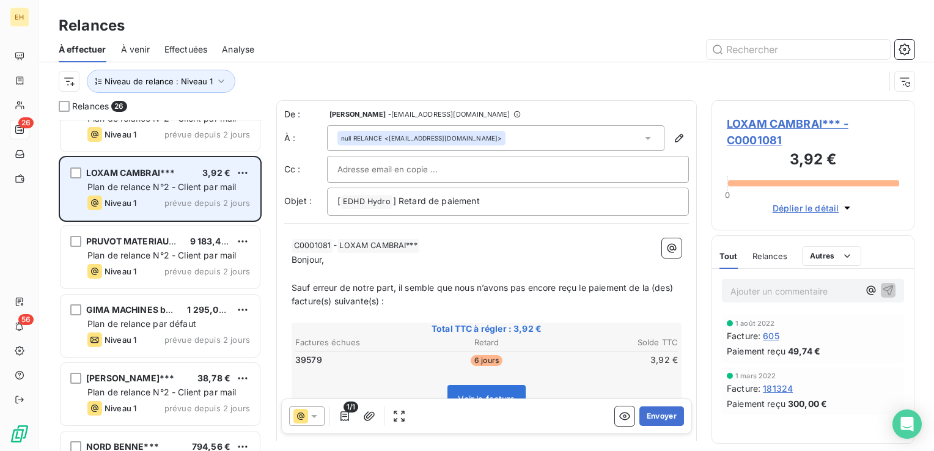
scroll to position [856, 0]
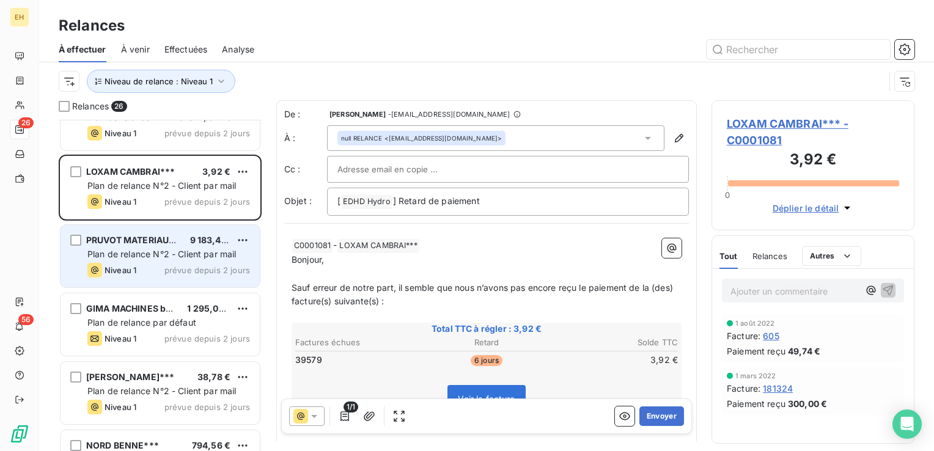
click at [159, 257] on span "Plan de relance N°2 - Client par mail" at bounding box center [161, 254] width 149 height 10
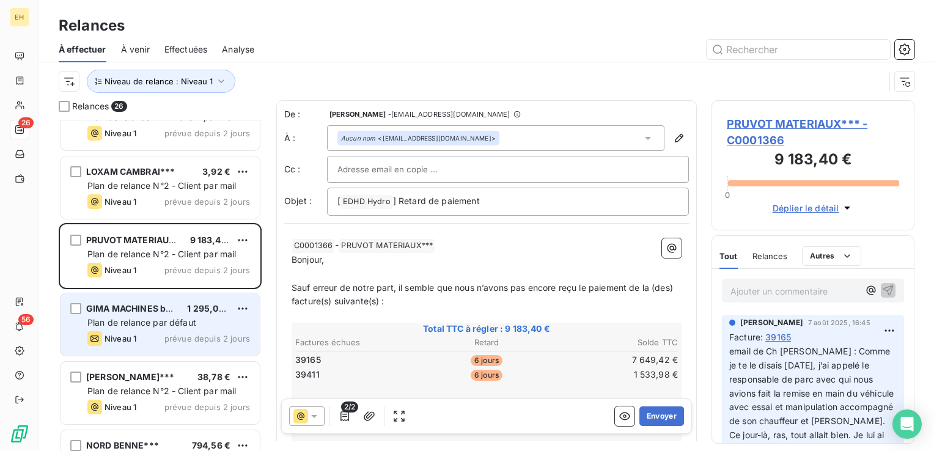
click at [164, 332] on div "Niveau 1 prévue depuis 2 jours" at bounding box center [168, 338] width 163 height 15
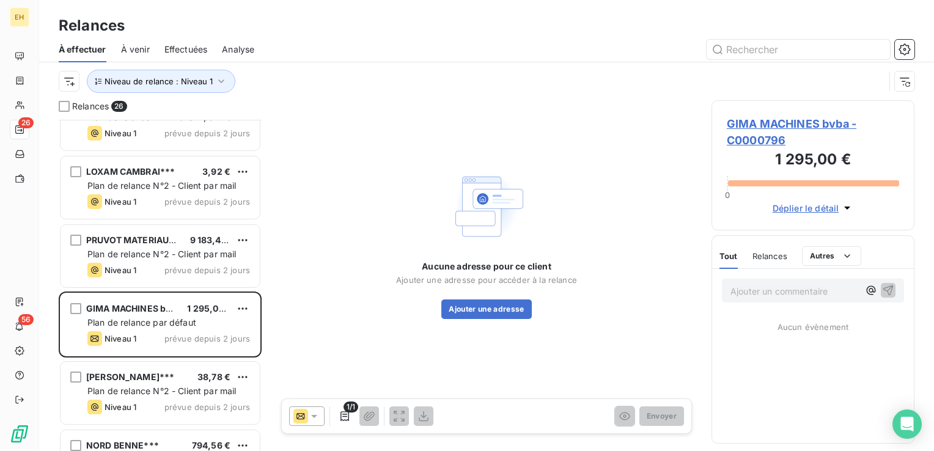
click at [779, 123] on span "GIMA MACHINES bvba - C0000796" at bounding box center [813, 132] width 172 height 33
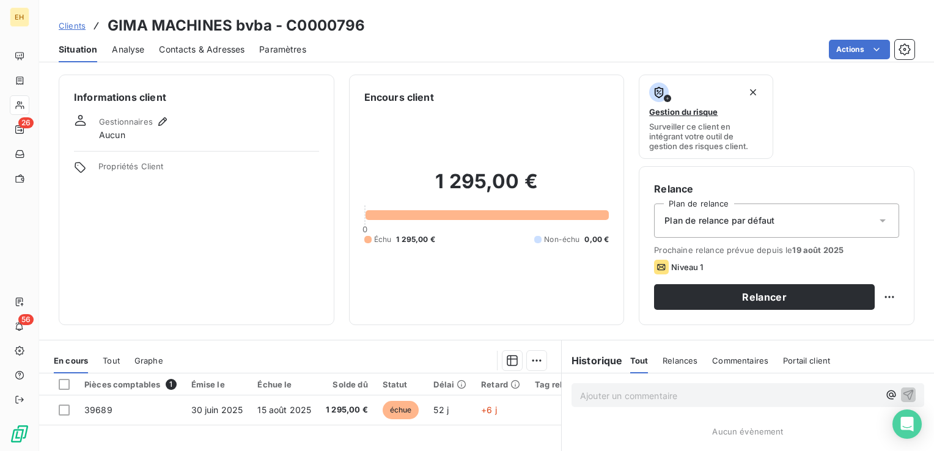
click at [711, 216] on span "Plan de relance par défaut" at bounding box center [720, 221] width 110 height 12
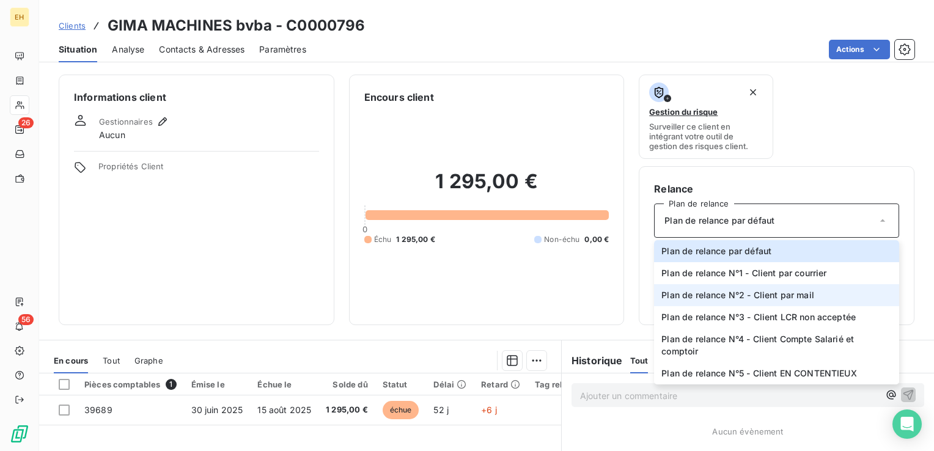
click at [698, 296] on span "Plan de relance N°2 - Client par mail" at bounding box center [738, 295] width 153 height 12
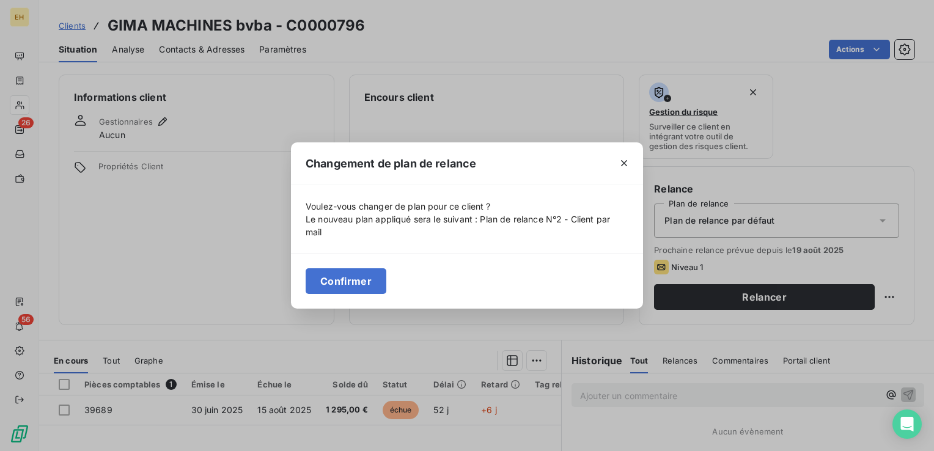
drag, startPoint x: 361, startPoint y: 279, endPoint x: 283, endPoint y: 199, distance: 112.4
click at [361, 280] on button "Confirmer" at bounding box center [346, 281] width 81 height 26
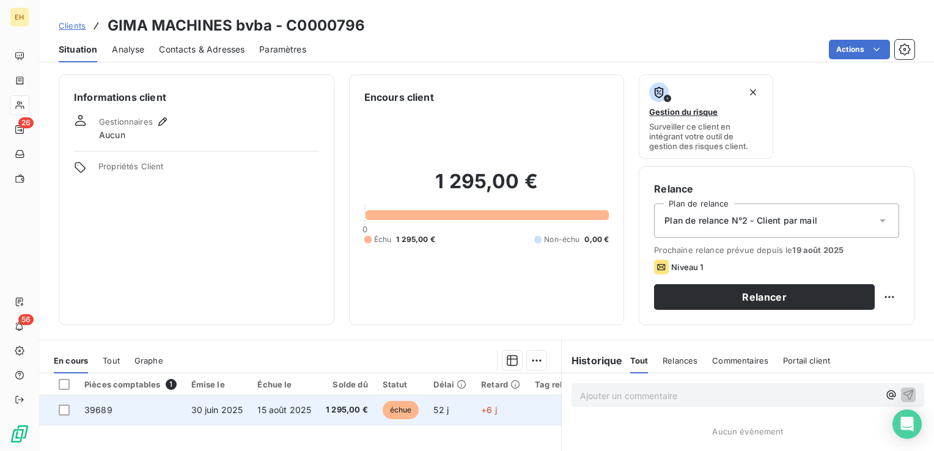
click at [334, 415] on td "1 295,00 €" at bounding box center [347, 410] width 57 height 29
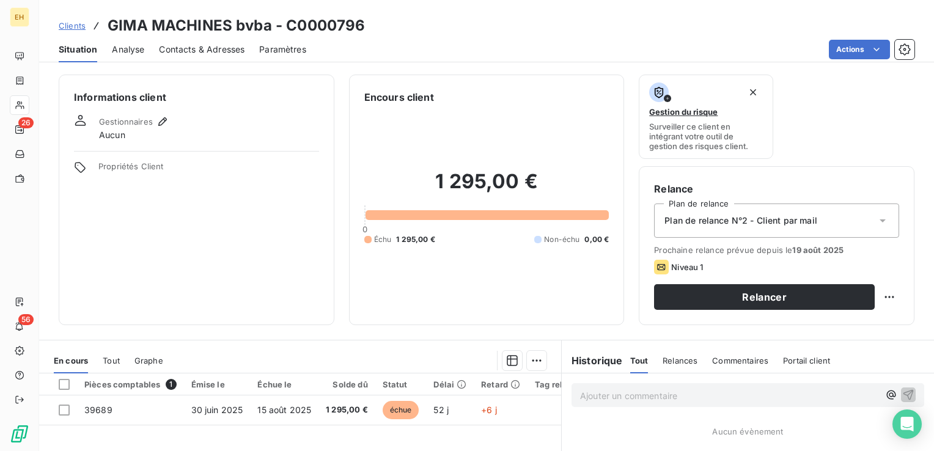
click at [227, 55] on span "Contacts & Adresses" at bounding box center [202, 49] width 86 height 12
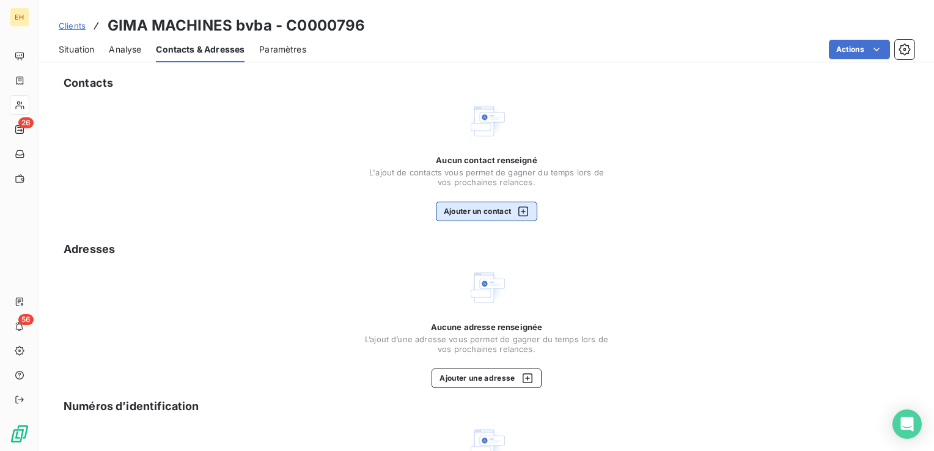
click at [494, 206] on button "Ajouter un contact" at bounding box center [487, 212] width 102 height 20
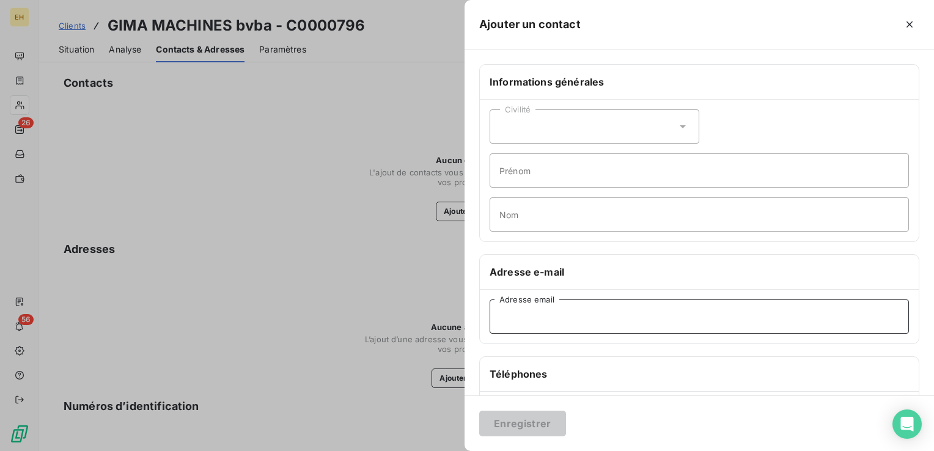
click at [576, 320] on input "Adresse email" at bounding box center [700, 317] width 420 height 34
paste input "[PERSON_NAME][EMAIL_ADDRESS][DOMAIN_NAME]"
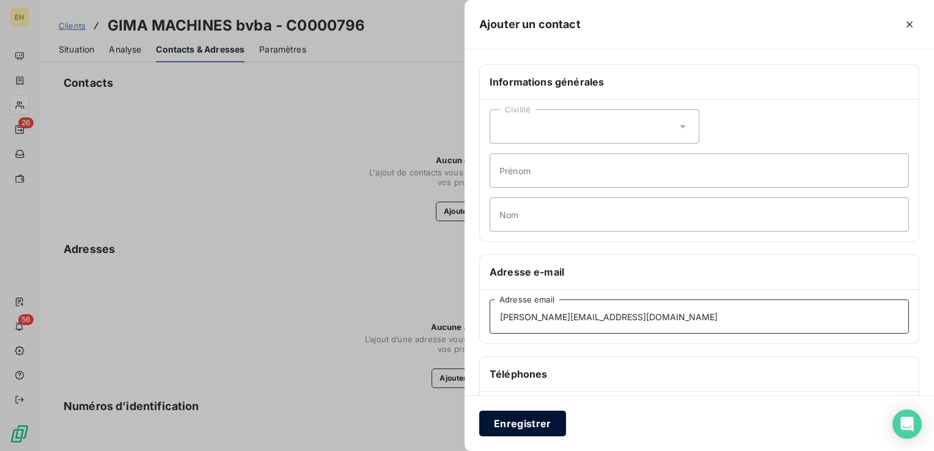
type input "[PERSON_NAME][EMAIL_ADDRESS][DOMAIN_NAME]"
click at [544, 433] on button "Enregistrer" at bounding box center [522, 424] width 87 height 26
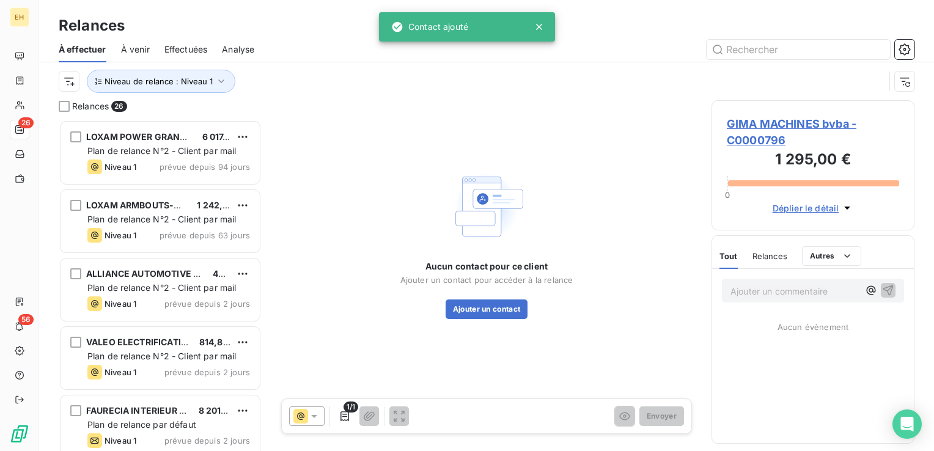
scroll to position [322, 193]
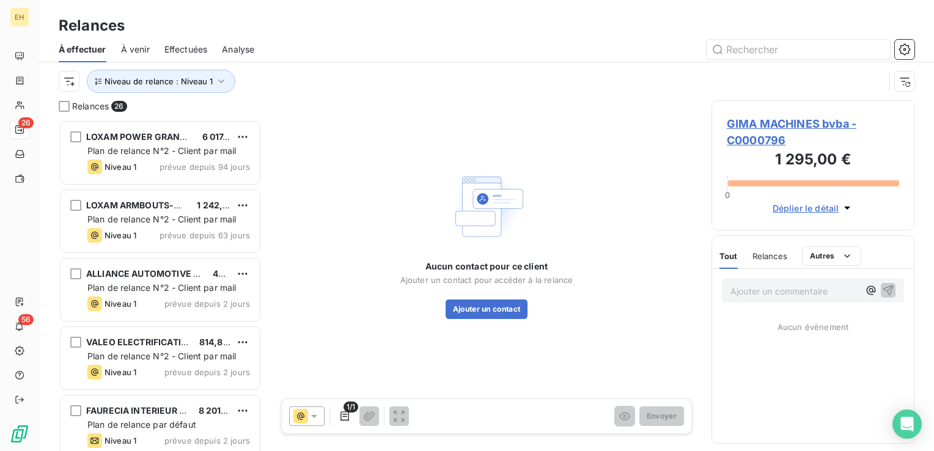
scroll to position [322, 193]
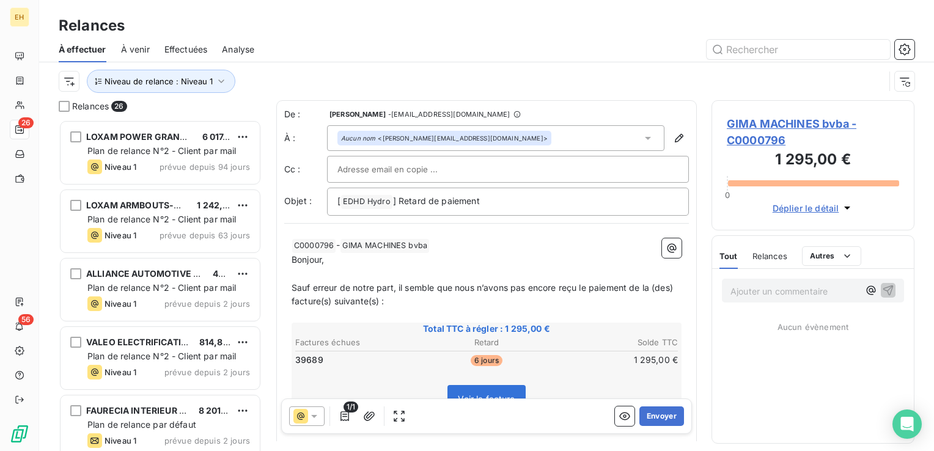
click at [820, 127] on span "GIMA MACHINES bvba - C0000796" at bounding box center [813, 132] width 172 height 33
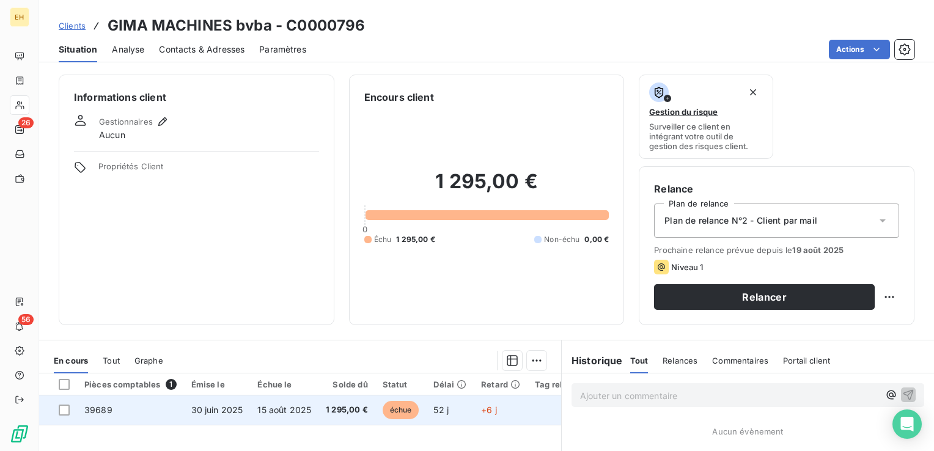
click at [223, 402] on td "30 juin 2025" at bounding box center [217, 410] width 67 height 29
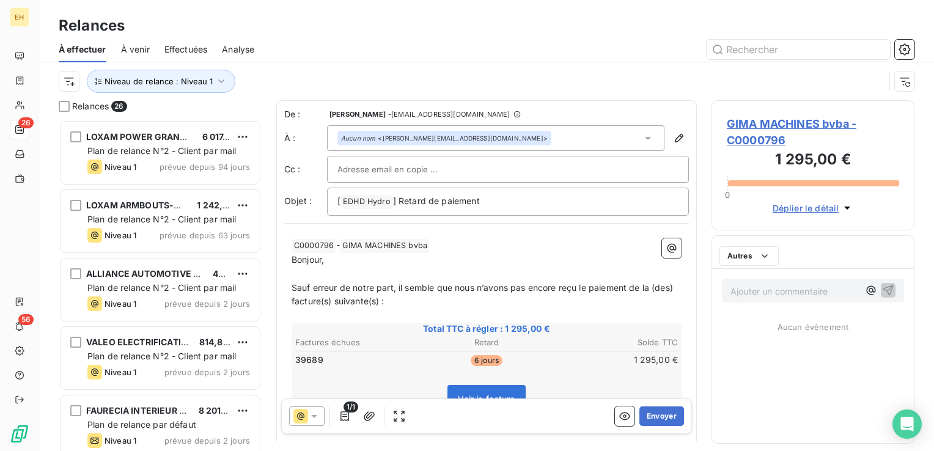
scroll to position [322, 193]
click at [648, 410] on button "Envoyer" at bounding box center [662, 417] width 45 height 20
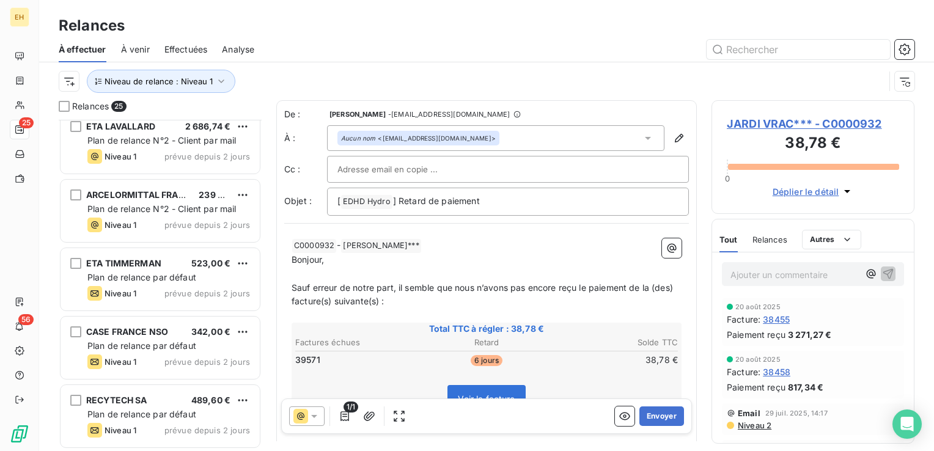
scroll to position [428, 0]
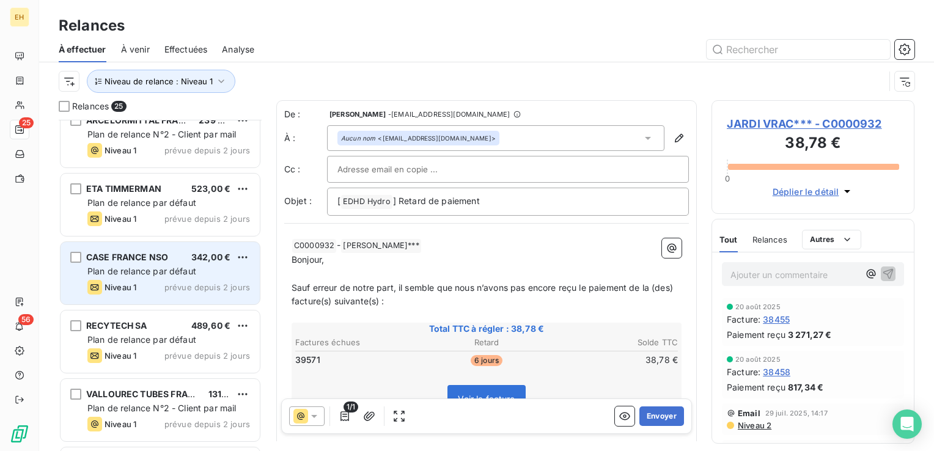
click at [195, 293] on div "Niveau 1 prévue depuis 2 jours" at bounding box center [168, 287] width 163 height 15
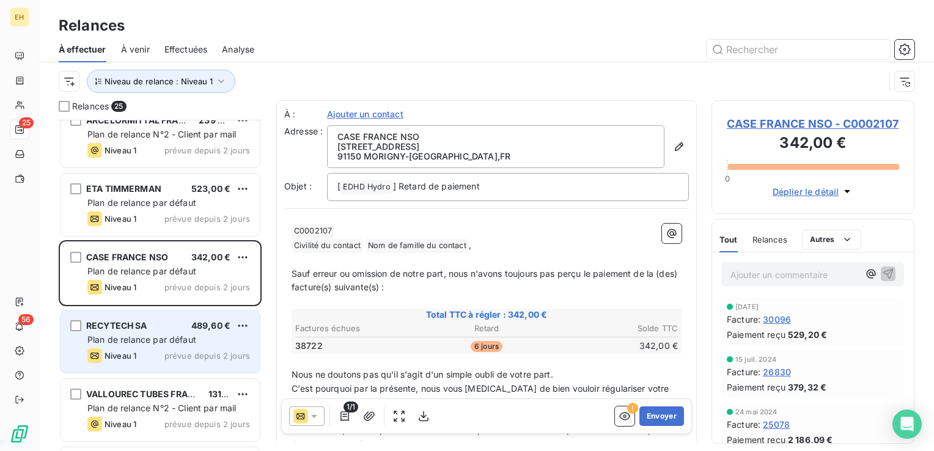
click at [193, 369] on div "RECYTECH SA 489,60 € Plan de relance par défaut Niveau 1 prévue depuis 2 jours" at bounding box center [160, 342] width 199 height 62
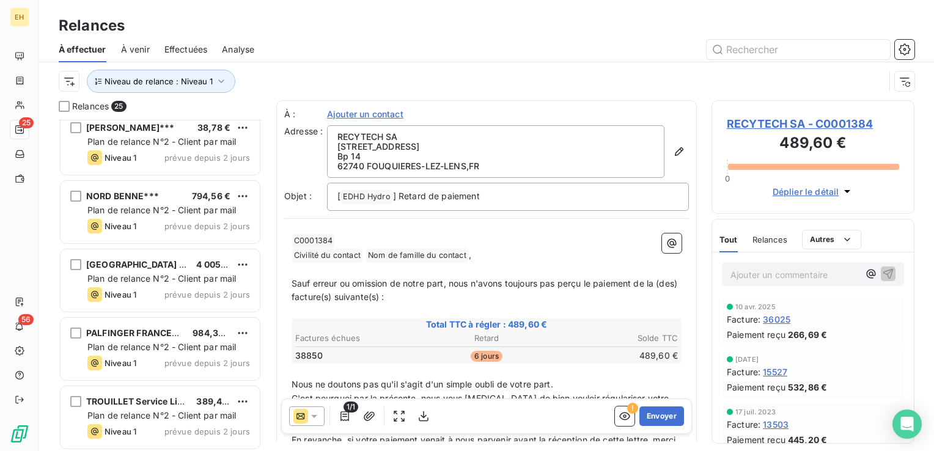
scroll to position [1040, 0]
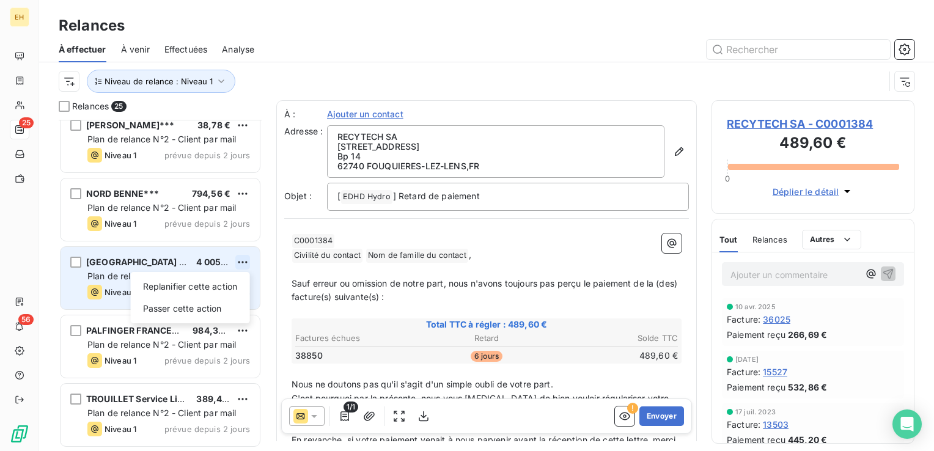
click at [238, 268] on html "EH 25 56 Relances À effectuer À venir Effectuées Analyse Niveau de relance : Ni…" at bounding box center [467, 225] width 934 height 451
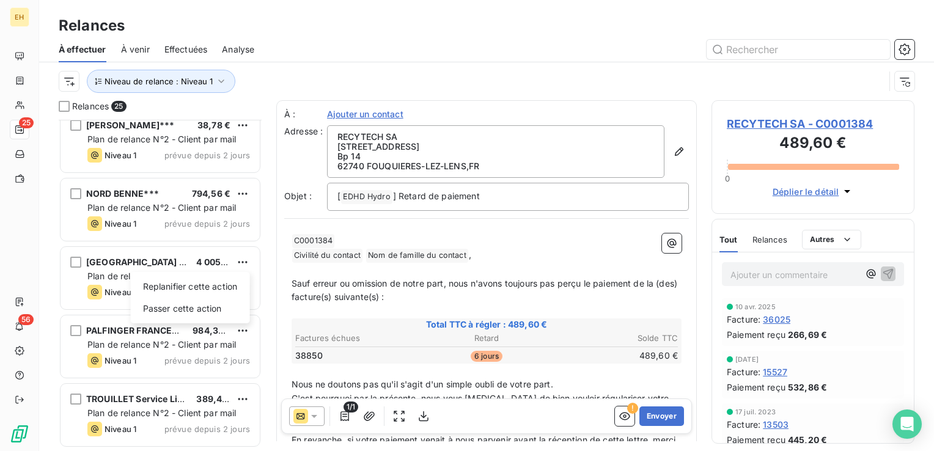
click at [111, 270] on html "EH 25 56 Relances À effectuer À venir Effectuées Analyse Niveau de relance : Ni…" at bounding box center [467, 225] width 934 height 451
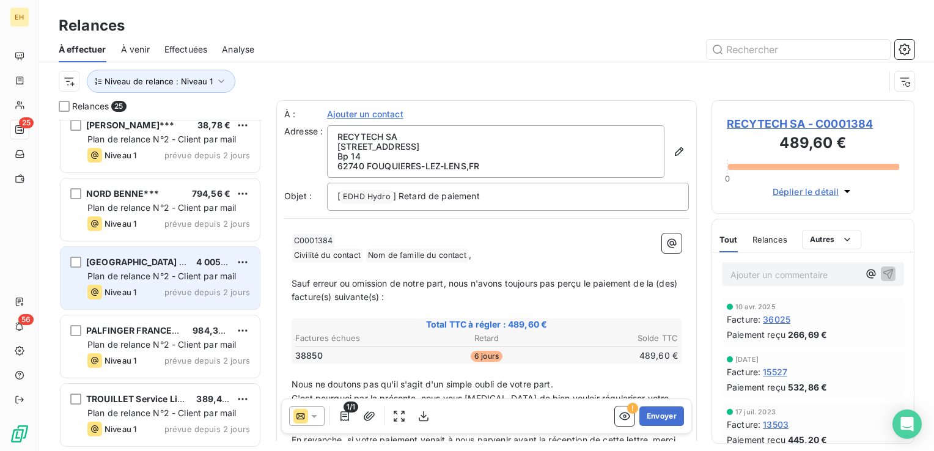
click at [147, 268] on div "DUBREU LOCATION 4 005,68 € Plan de relance N°2 - Client par mail Niveau 1 prévu…" at bounding box center [160, 278] width 199 height 62
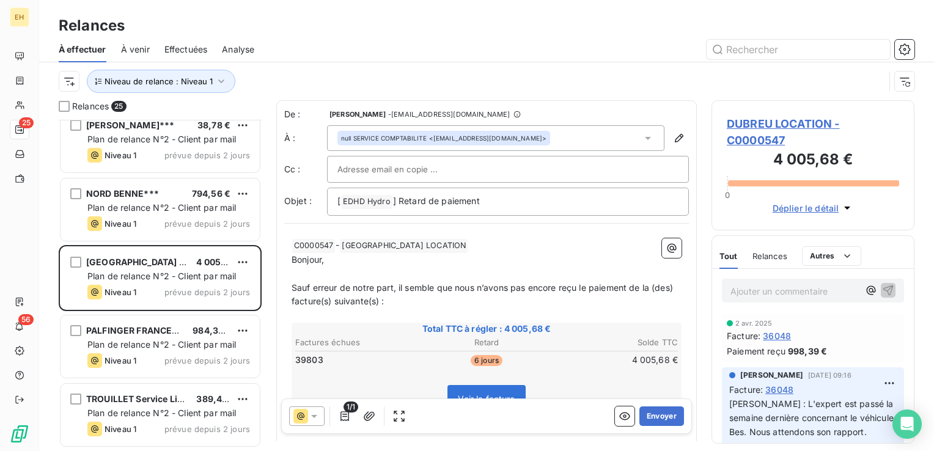
click at [807, 120] on span "DUBREU LOCATION - C0000547" at bounding box center [813, 132] width 172 height 33
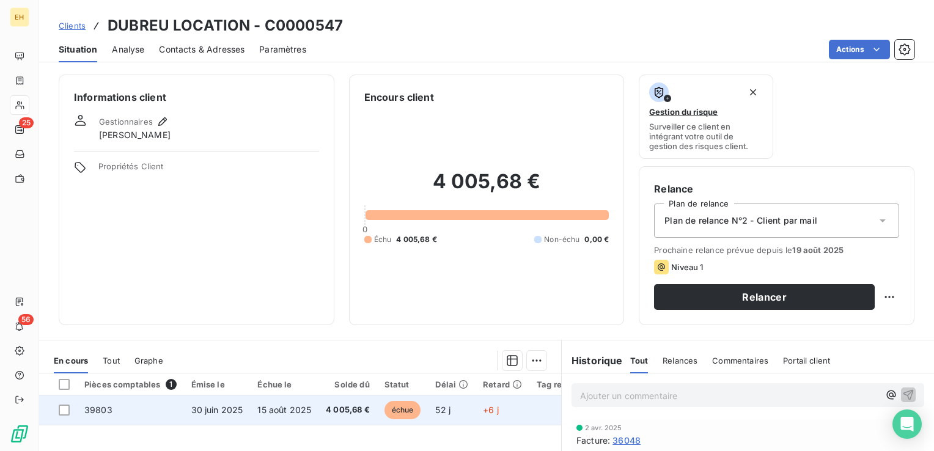
click at [326, 413] on span "4 005,68 €" at bounding box center [348, 410] width 44 height 12
click at [382, 405] on td "échue" at bounding box center [402, 410] width 51 height 29
click at [184, 399] on td "30 juin 2025" at bounding box center [217, 410] width 67 height 29
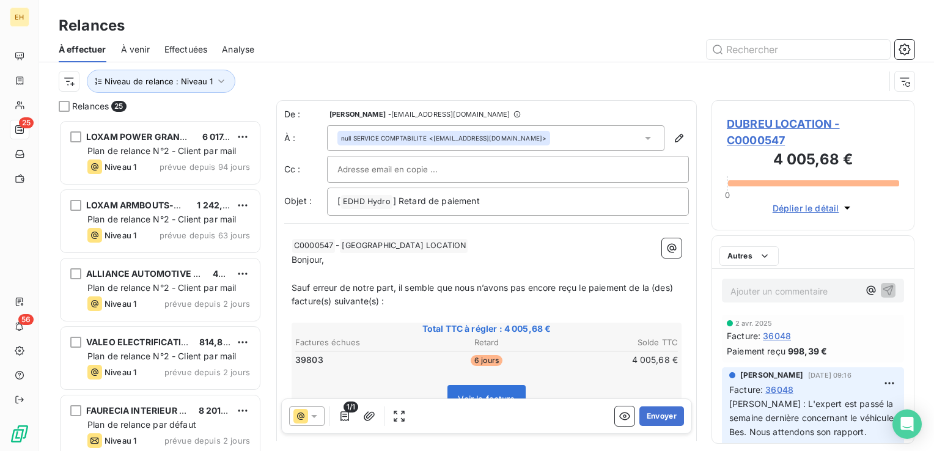
scroll to position [322, 193]
click at [653, 420] on button "Envoyer" at bounding box center [662, 417] width 45 height 20
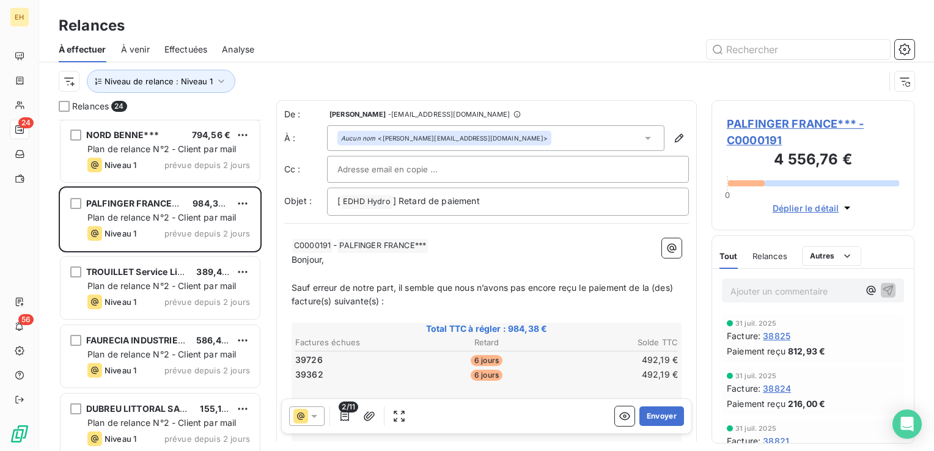
scroll to position [1101, 0]
click at [808, 124] on span "PALFINGER FRANCE*** - C0000191" at bounding box center [813, 132] width 172 height 33
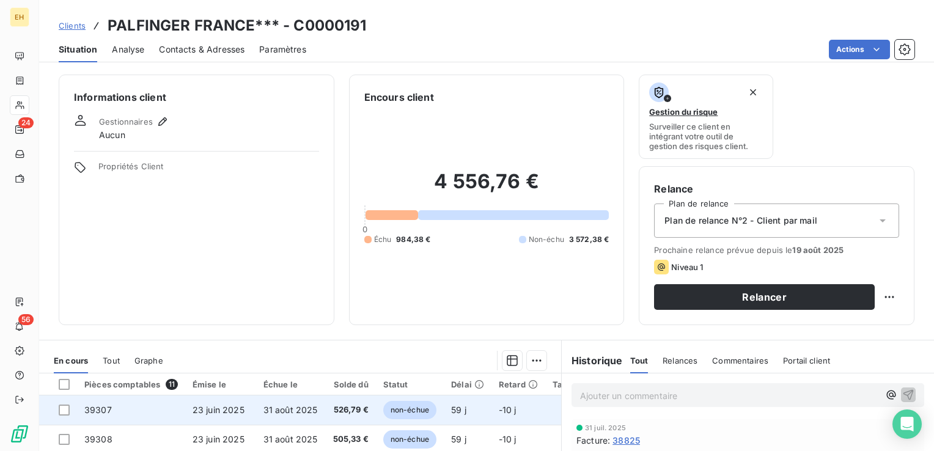
click at [284, 404] on td "31 août 2025" at bounding box center [290, 410] width 69 height 29
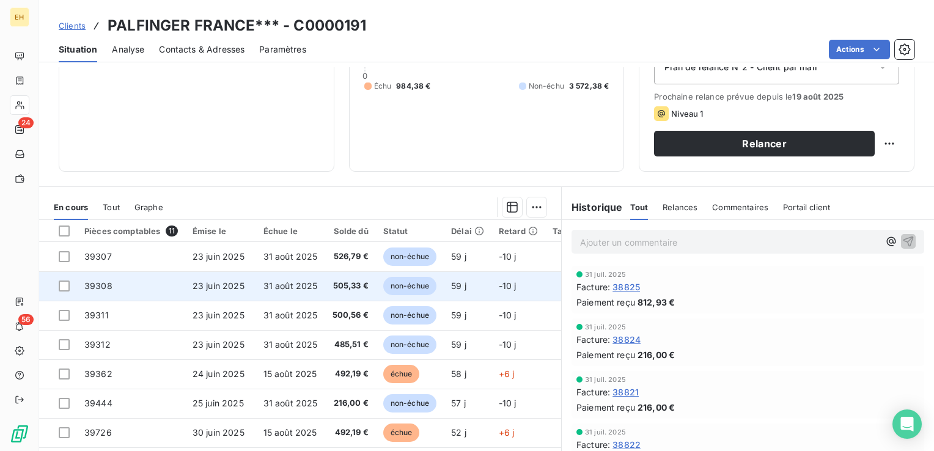
scroll to position [183, 0]
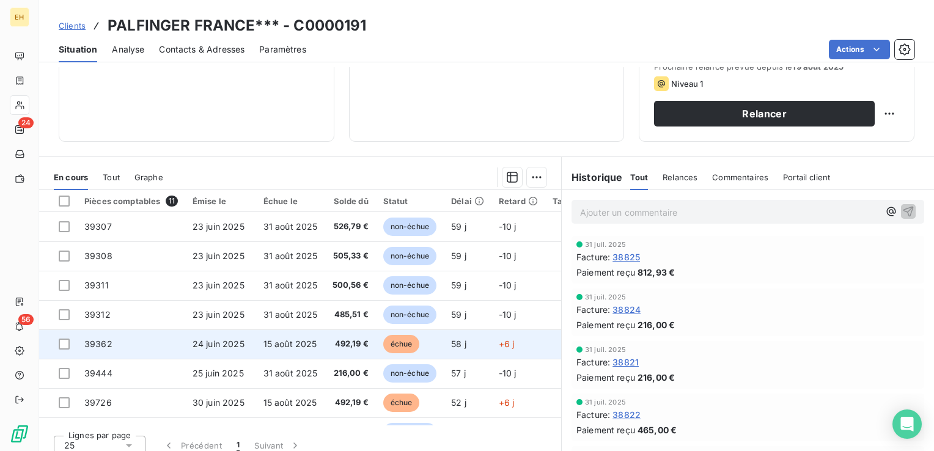
click at [314, 342] on span "15 août 2025" at bounding box center [291, 344] width 54 height 10
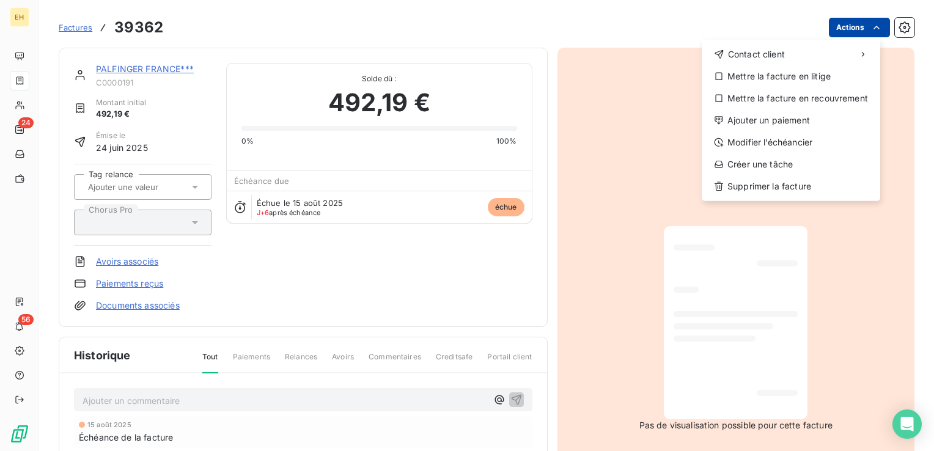
click at [856, 31] on html "EH 24 56 Factures 39362 Actions Contact client Mettre la facture en litige Mett…" at bounding box center [467, 225] width 934 height 451
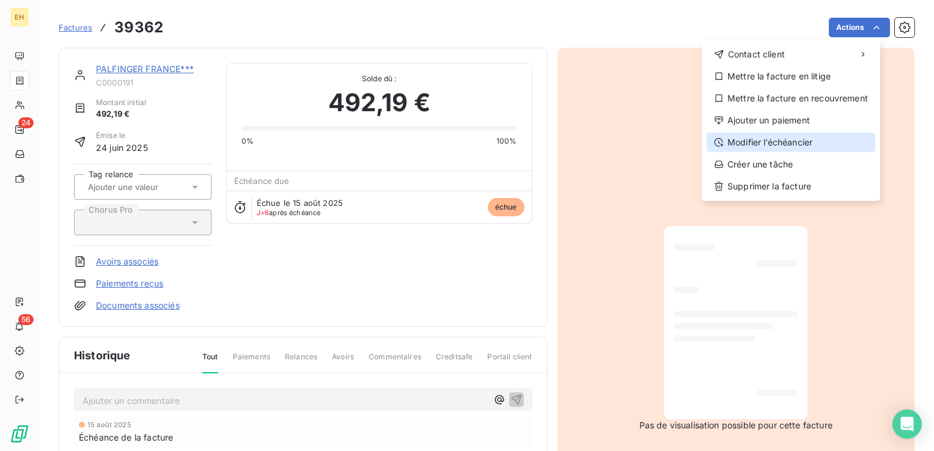
click at [807, 142] on div "Modifier l’échéancier" at bounding box center [791, 143] width 169 height 20
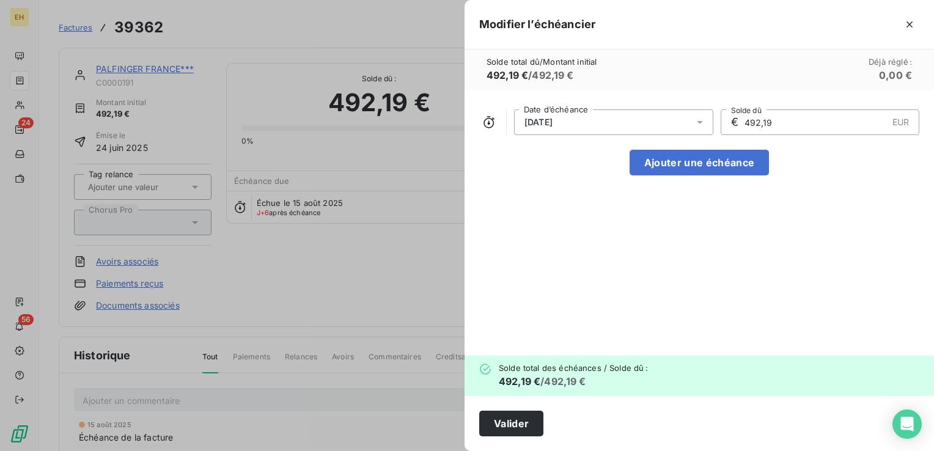
click at [697, 121] on icon at bounding box center [700, 122] width 12 height 12
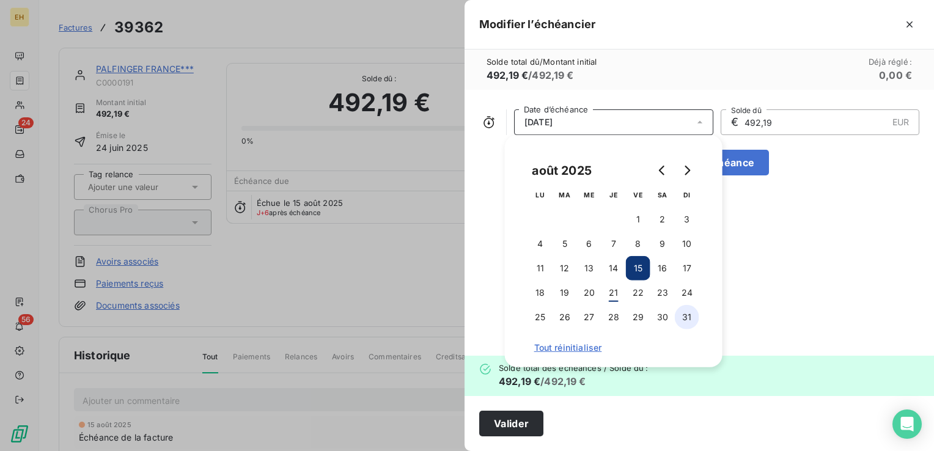
click at [690, 319] on button "31" at bounding box center [687, 317] width 24 height 24
click at [618, 408] on div "Valider" at bounding box center [700, 423] width 470 height 55
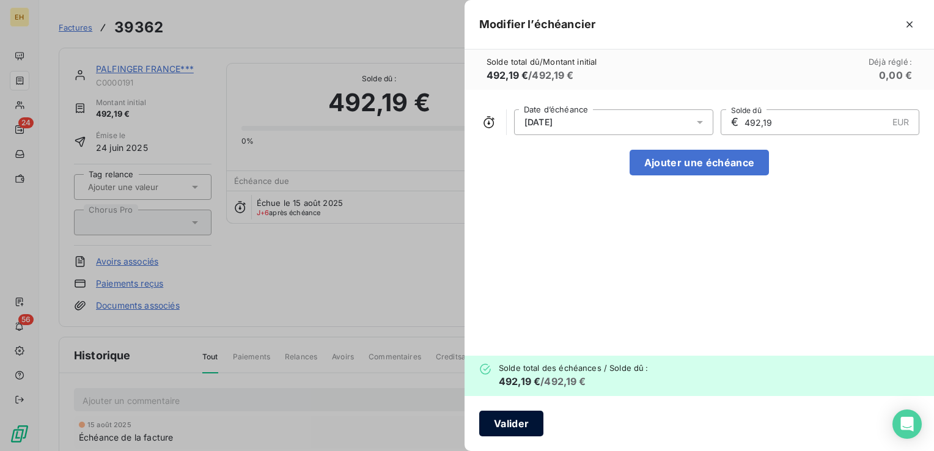
click at [516, 426] on button "Valider" at bounding box center [511, 424] width 64 height 26
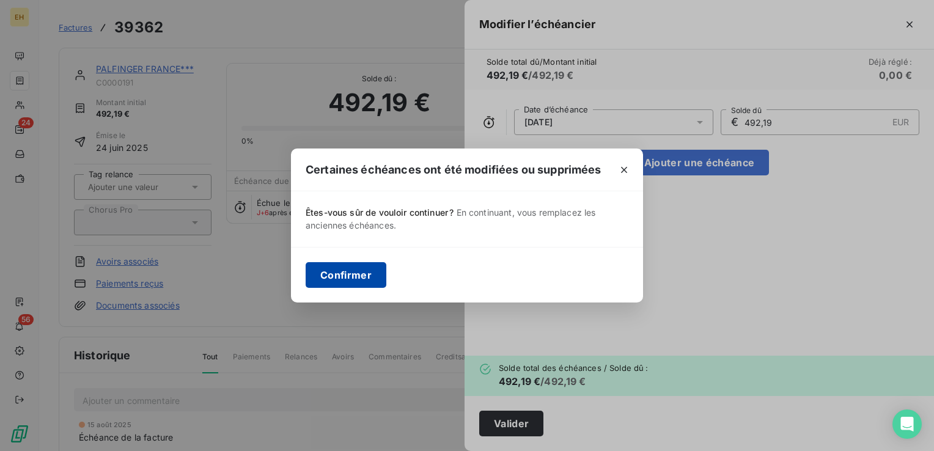
click at [361, 267] on button "Confirmer" at bounding box center [346, 275] width 81 height 26
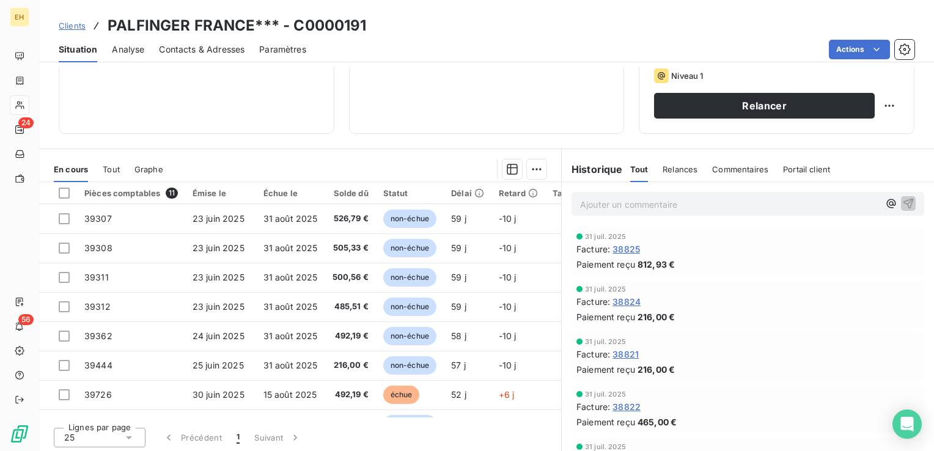
scroll to position [193, 0]
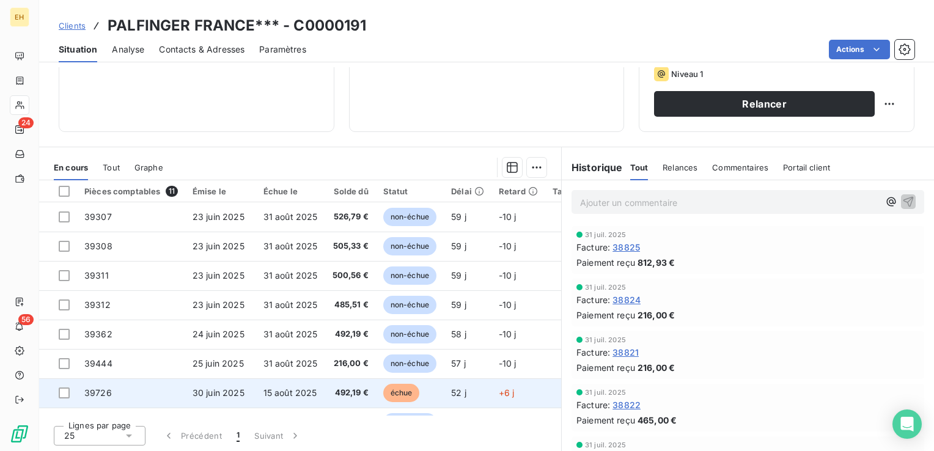
click at [297, 389] on span "15 août 2025" at bounding box center [291, 393] width 54 height 10
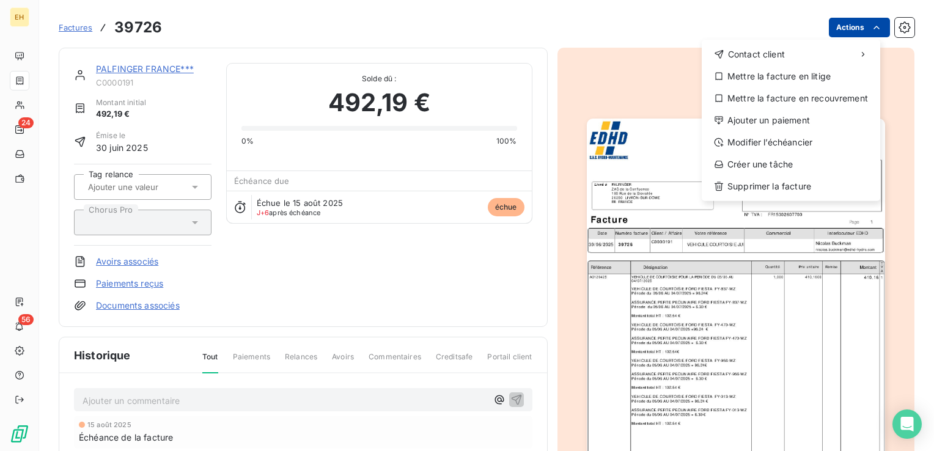
click at [835, 23] on html "EH 24 56 Factures 39726 Actions Contact client Mettre la facture en litige Mett…" at bounding box center [467, 225] width 934 height 451
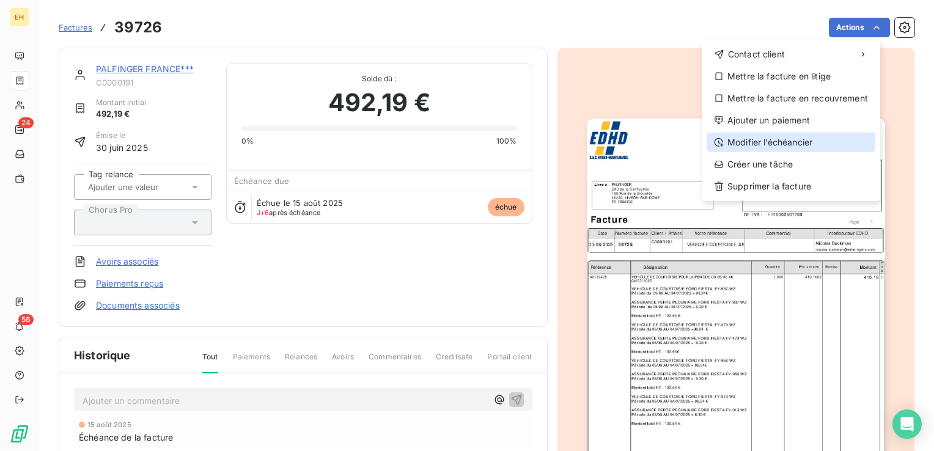
click at [815, 146] on div "Modifier l’échéancier" at bounding box center [791, 143] width 169 height 20
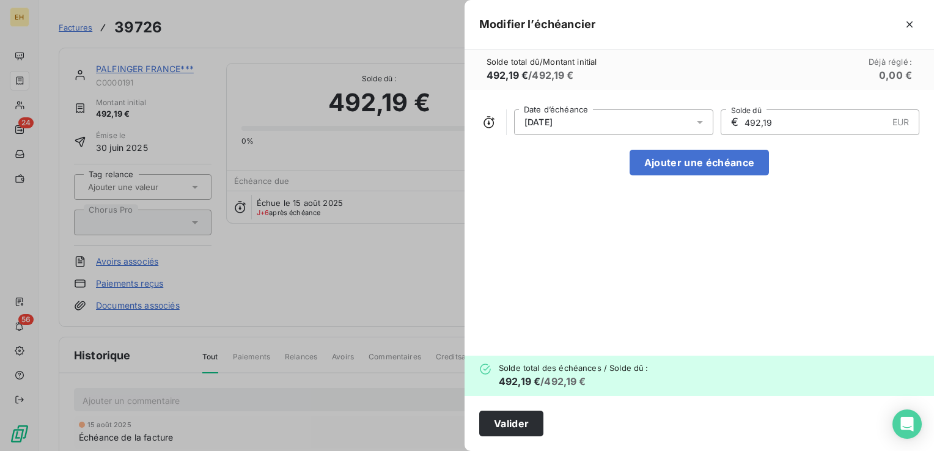
click at [699, 120] on icon at bounding box center [700, 122] width 12 height 12
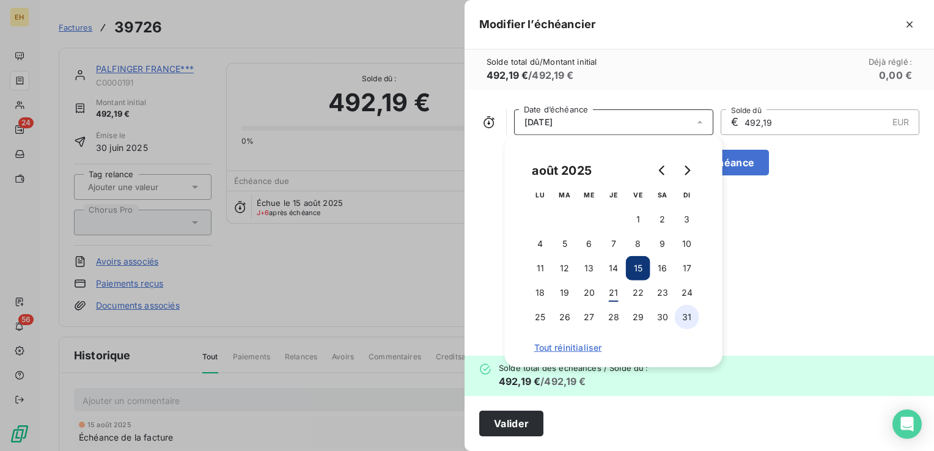
drag, startPoint x: 685, startPoint y: 319, endPoint x: 528, endPoint y: 378, distance: 167.8
click at [684, 319] on button "31" at bounding box center [687, 317] width 24 height 24
click at [484, 420] on button "Valider" at bounding box center [511, 424] width 64 height 26
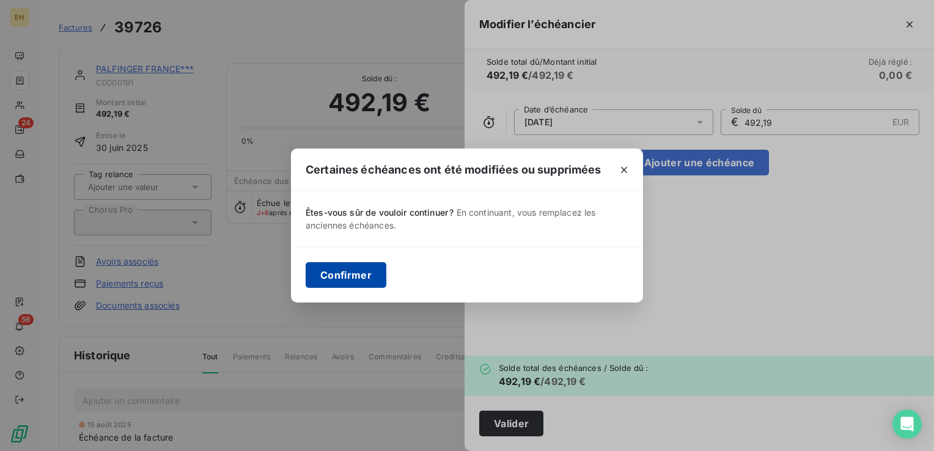
click at [378, 266] on button "Confirmer" at bounding box center [346, 275] width 81 height 26
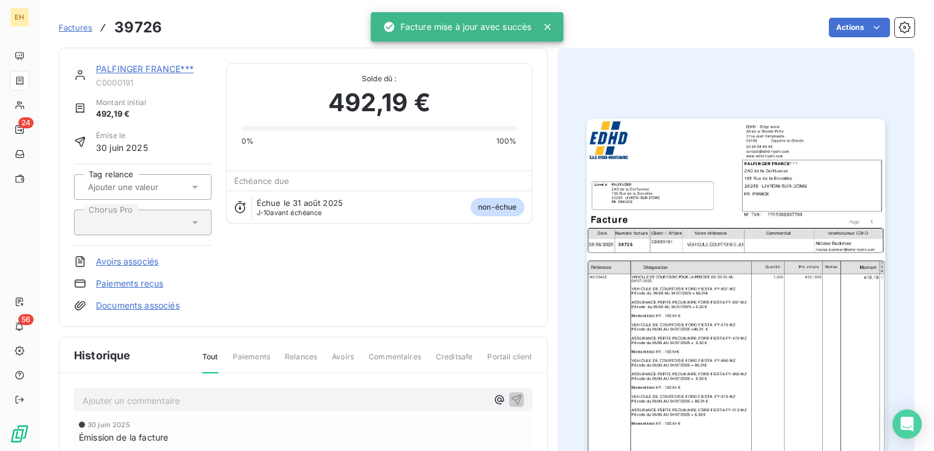
click at [123, 68] on link "PALFINGER FRANCE***" at bounding box center [145, 69] width 98 height 10
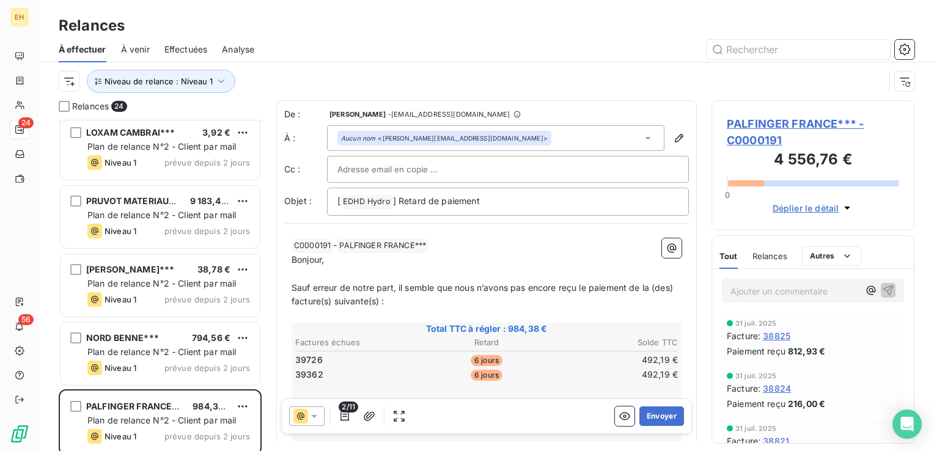
scroll to position [1040, 0]
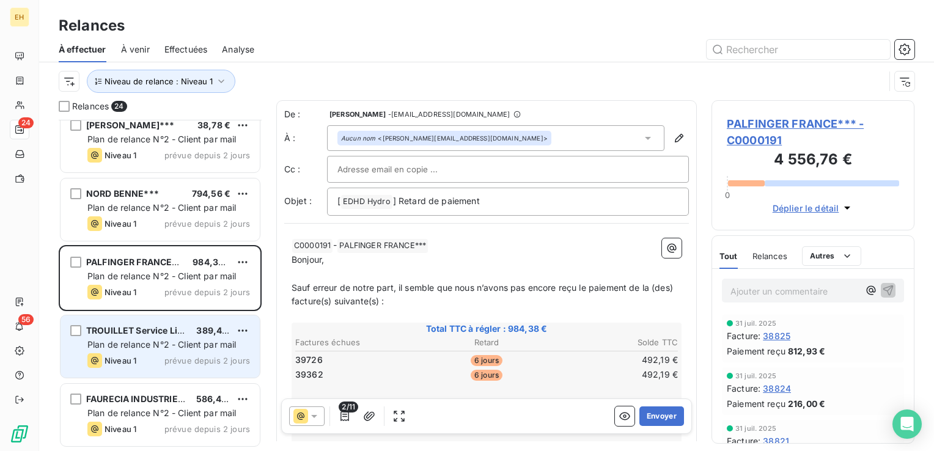
click at [119, 372] on div "TROUILLET Service Lille*** 389,40 € Plan de relance N°2 - Client par mail Nivea…" at bounding box center [160, 347] width 199 height 62
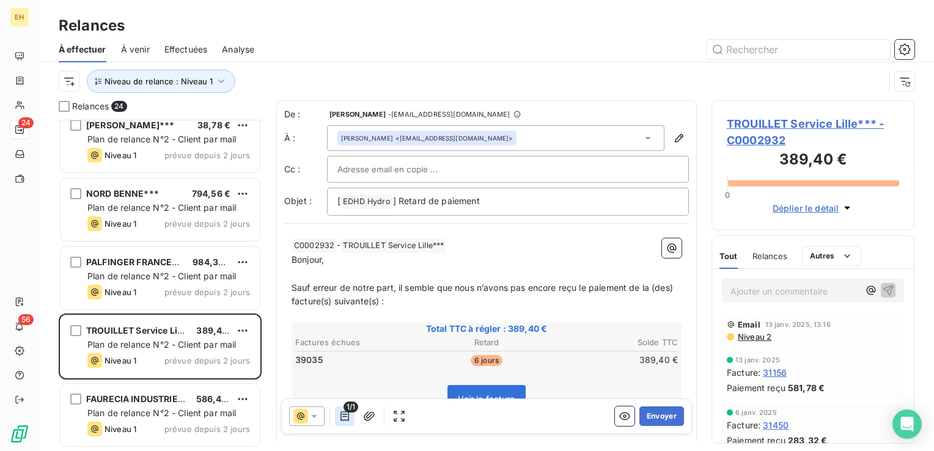
click at [347, 416] on icon "button" at bounding box center [345, 416] width 12 height 12
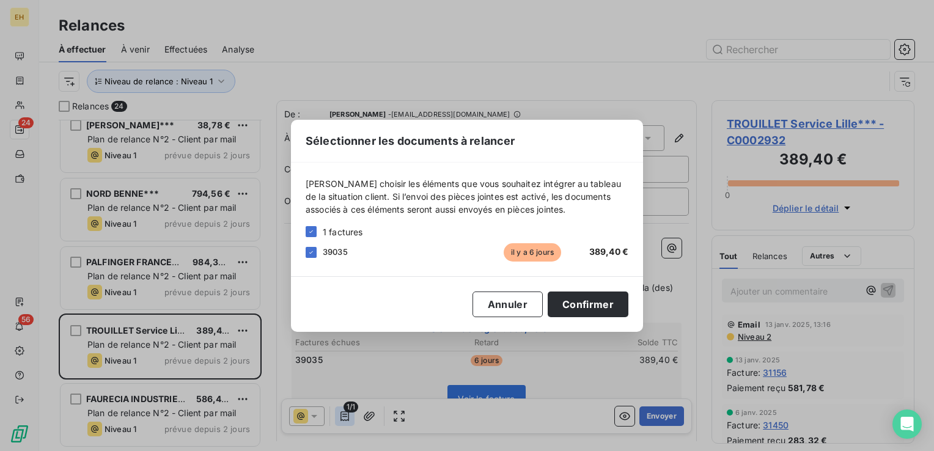
click at [347, 415] on div "Sélectionner les documents à relancer Veuillez choisir les éléments que vous so…" at bounding box center [467, 225] width 934 height 451
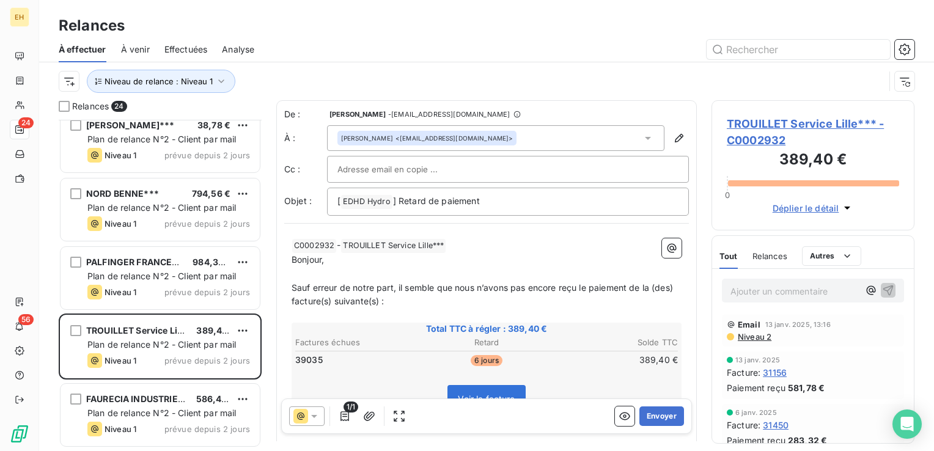
click at [824, 125] on span "TROUILLET Service Lille*** - C0002932" at bounding box center [813, 132] width 172 height 33
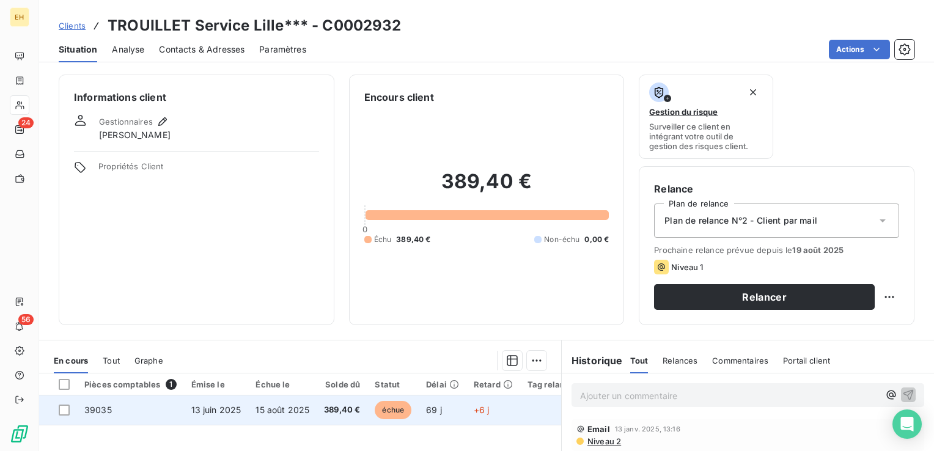
click at [340, 407] on span "389,40 €" at bounding box center [342, 410] width 36 height 12
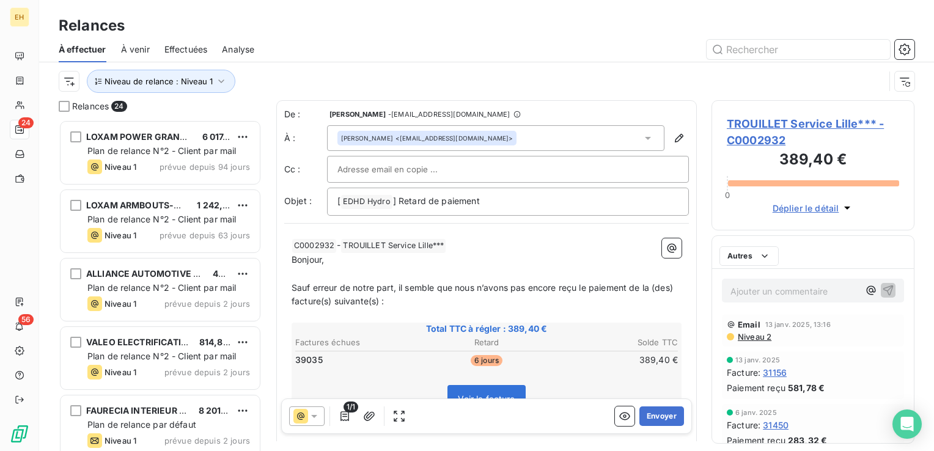
scroll to position [322, 193]
click at [643, 413] on button "Envoyer" at bounding box center [662, 417] width 45 height 20
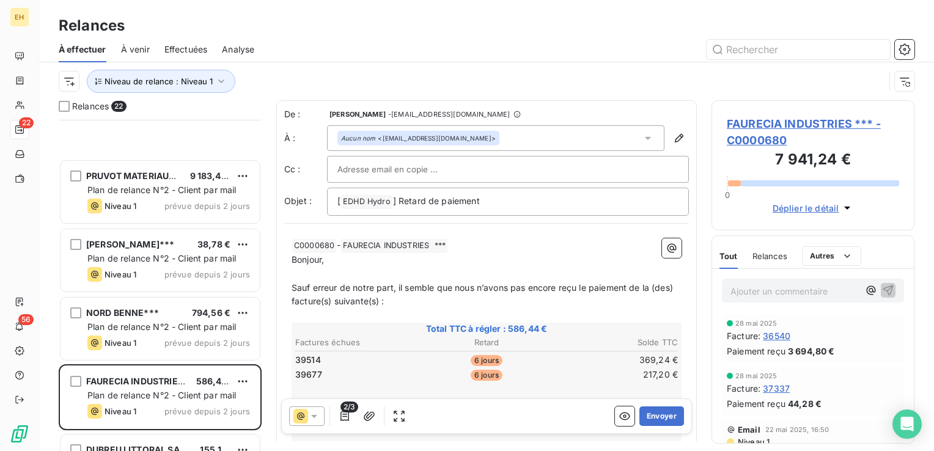
scroll to position [1040, 0]
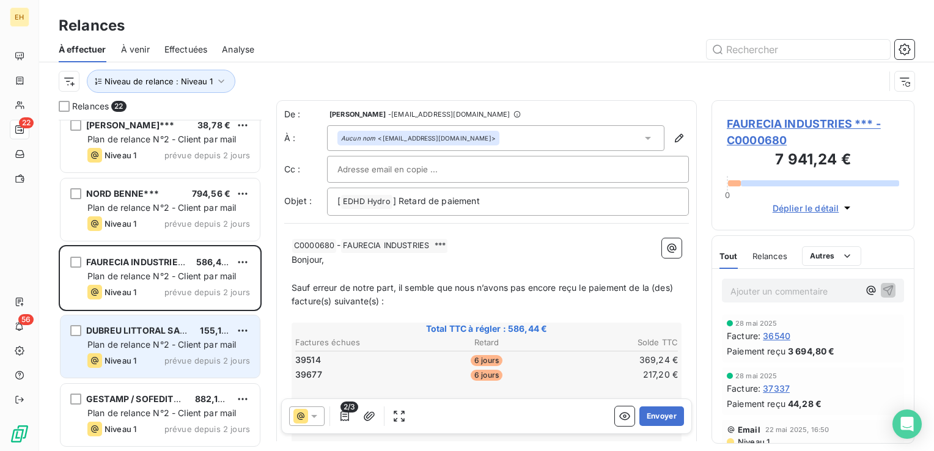
click at [220, 361] on span "prévue depuis 2 jours" at bounding box center [208, 361] width 86 height 10
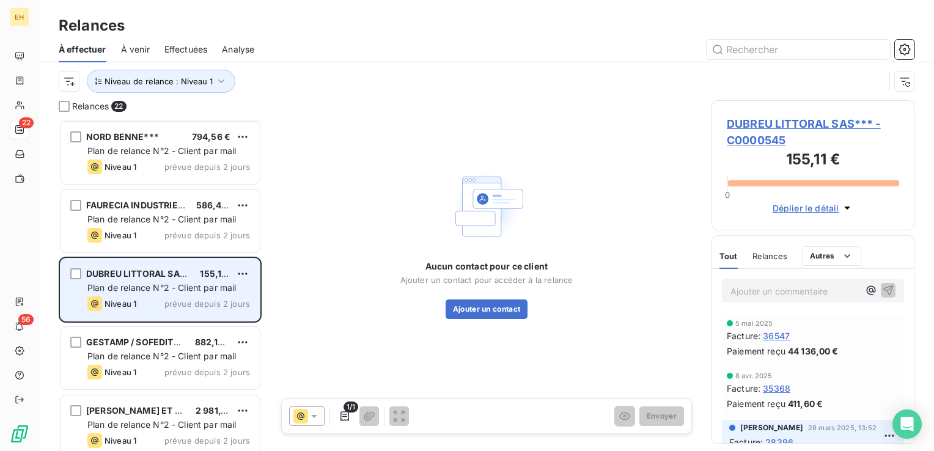
scroll to position [1162, 0]
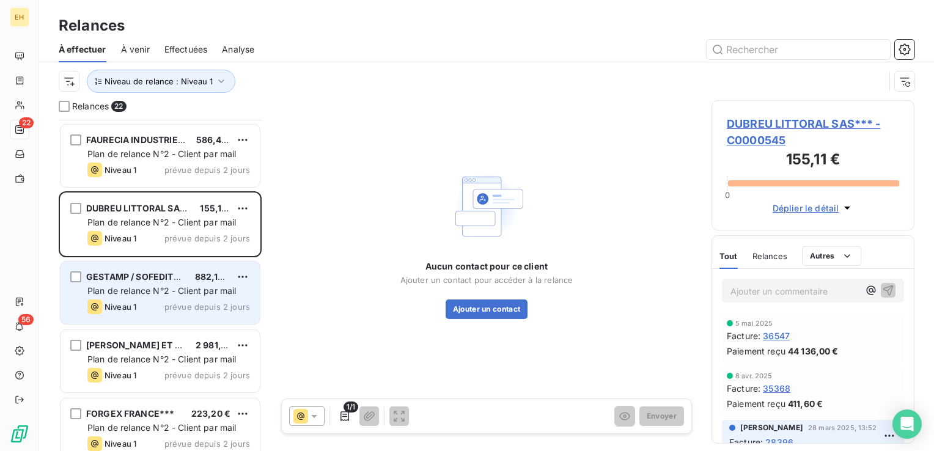
click at [213, 302] on span "prévue depuis 2 jours" at bounding box center [208, 307] width 86 height 10
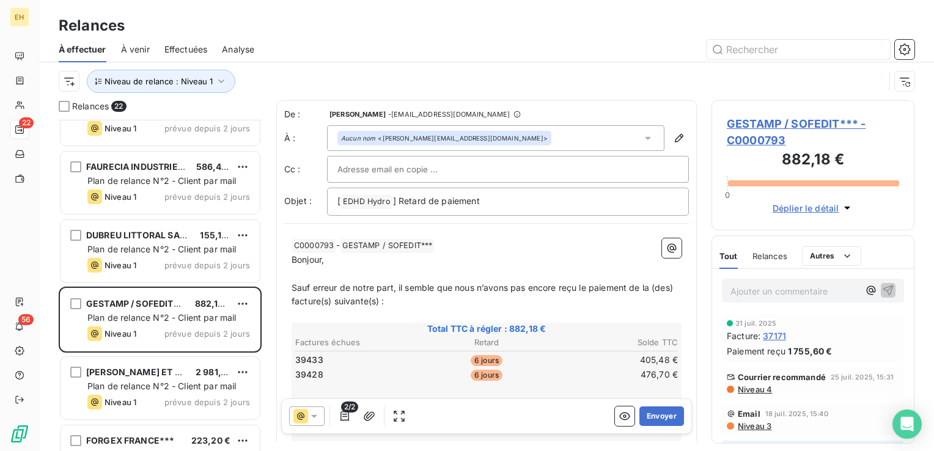
scroll to position [1114, 0]
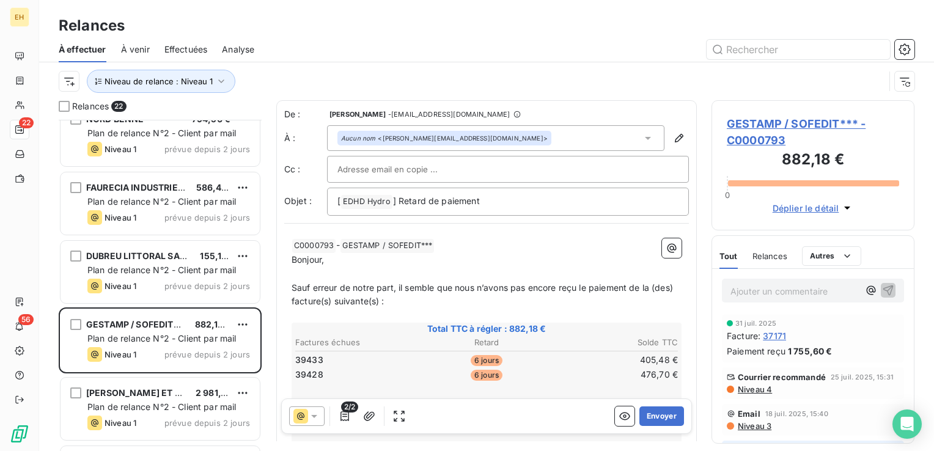
click at [834, 119] on span "GESTAMP / SOFEDIT*** - C0000793" at bounding box center [813, 132] width 172 height 33
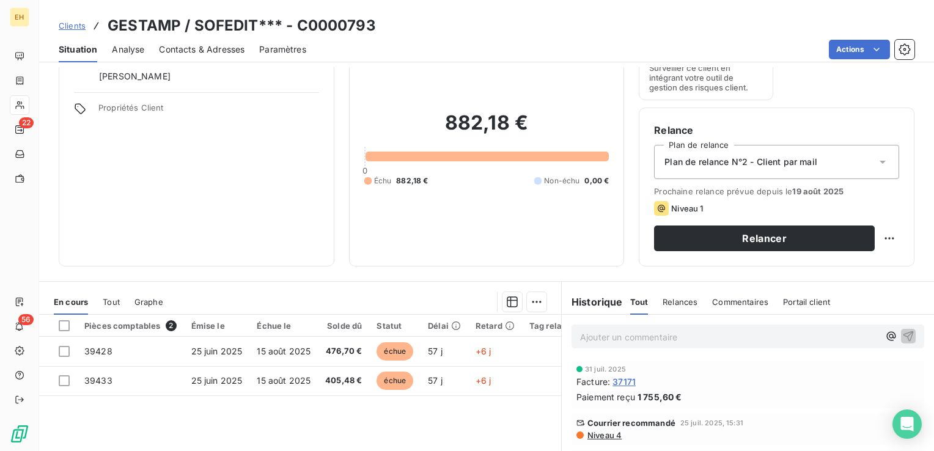
scroll to position [122, 0]
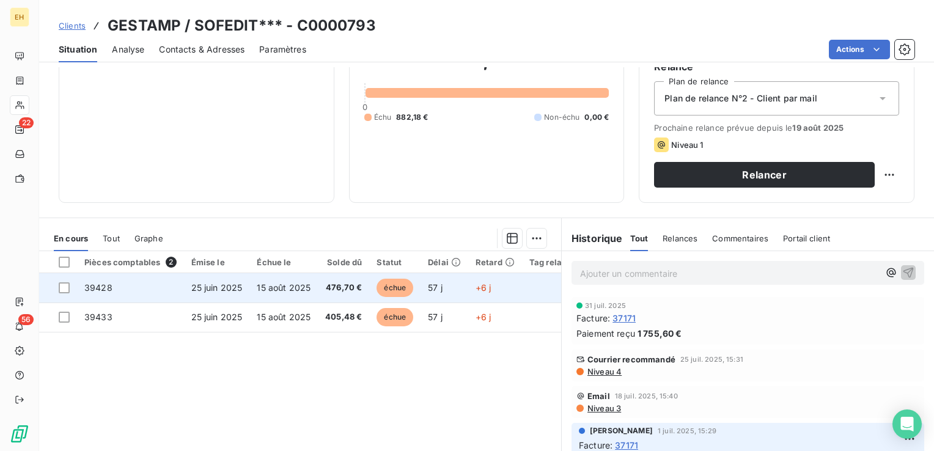
click at [298, 295] on td "15 août 2025" at bounding box center [284, 287] width 68 height 29
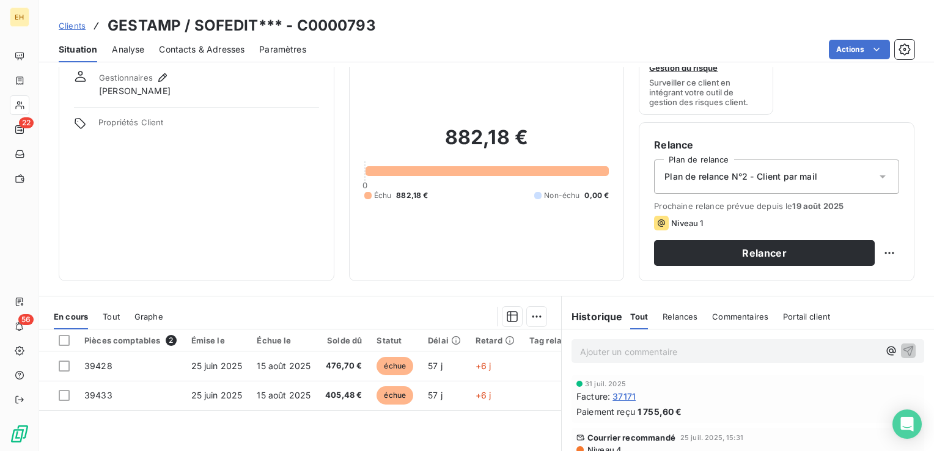
scroll to position [122, 0]
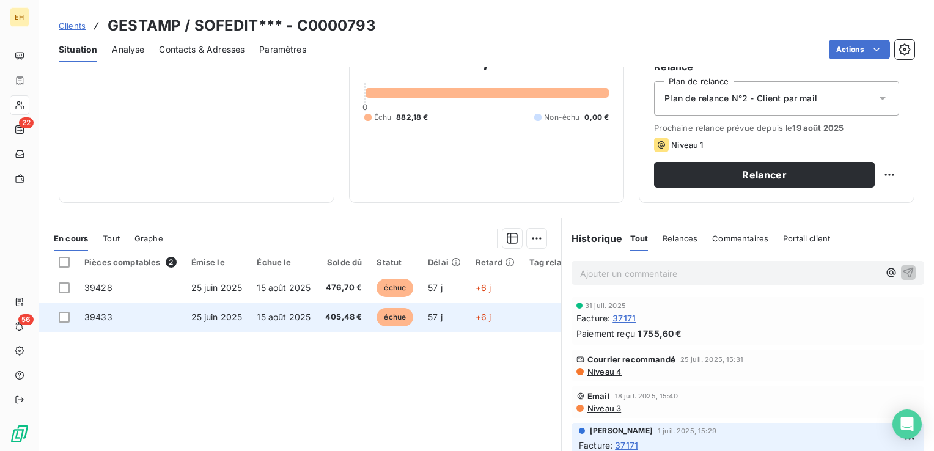
click at [312, 315] on td "15 août 2025" at bounding box center [284, 317] width 68 height 29
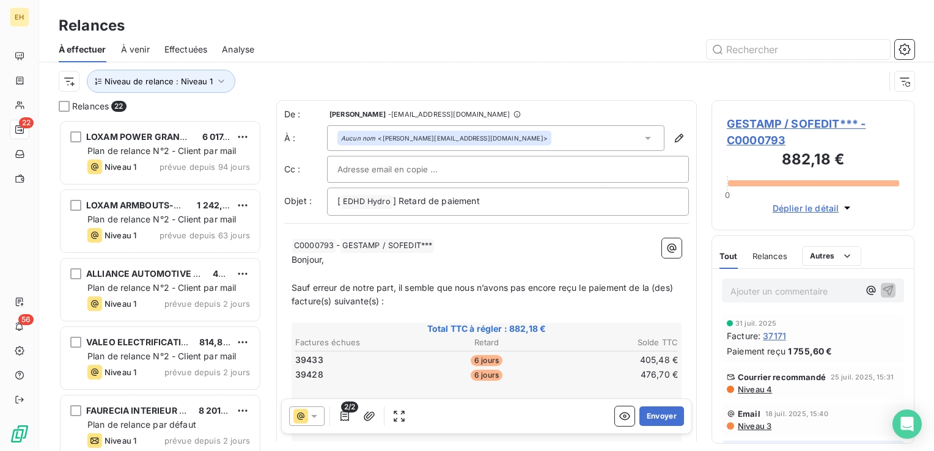
scroll to position [322, 193]
click at [668, 422] on button "Envoyer" at bounding box center [662, 417] width 45 height 20
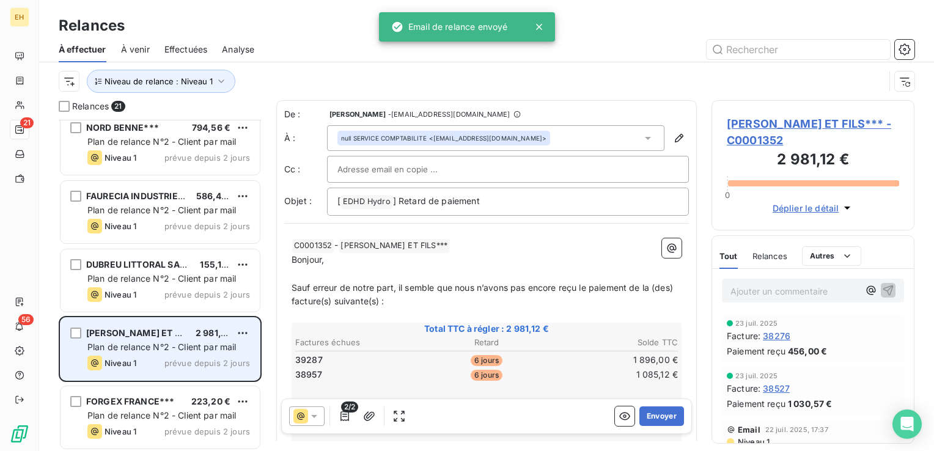
scroll to position [1107, 0]
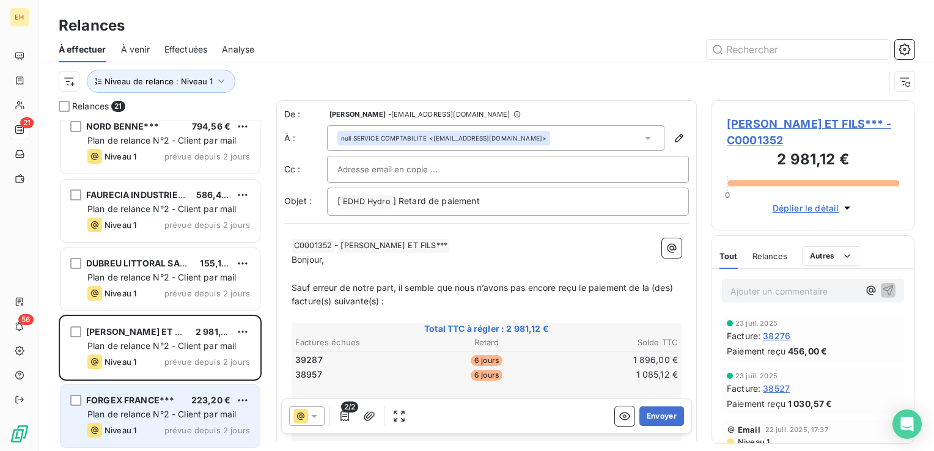
click at [212, 429] on span "prévue depuis 2 jours" at bounding box center [208, 431] width 86 height 10
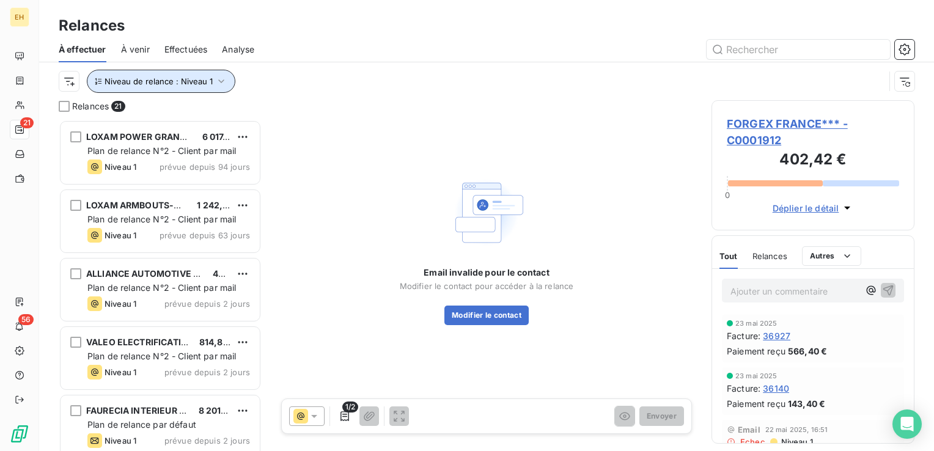
click at [224, 75] on icon "button" at bounding box center [221, 81] width 12 height 12
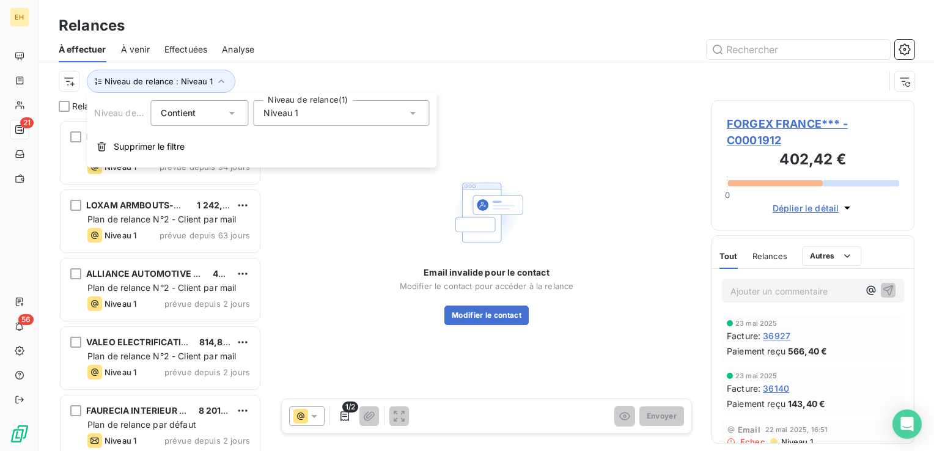
click at [303, 120] on div "Niveau 1" at bounding box center [341, 113] width 176 height 26
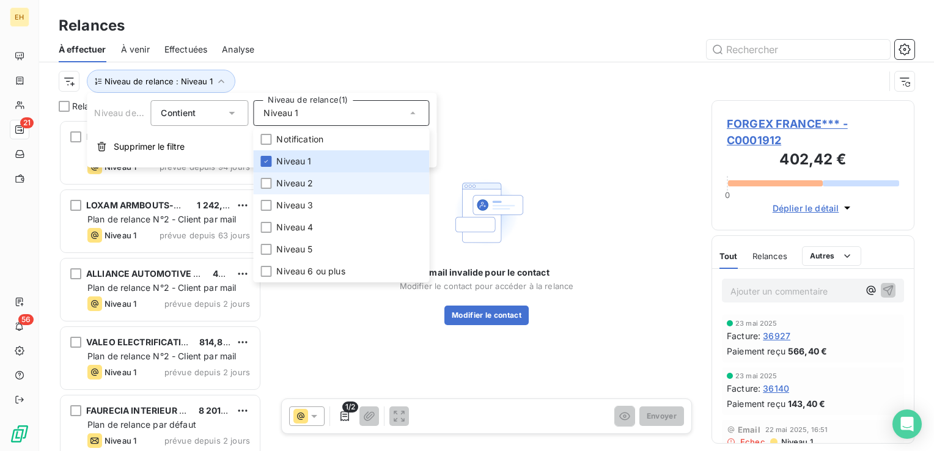
click at [294, 182] on span "Niveau 2" at bounding box center [294, 183] width 37 height 12
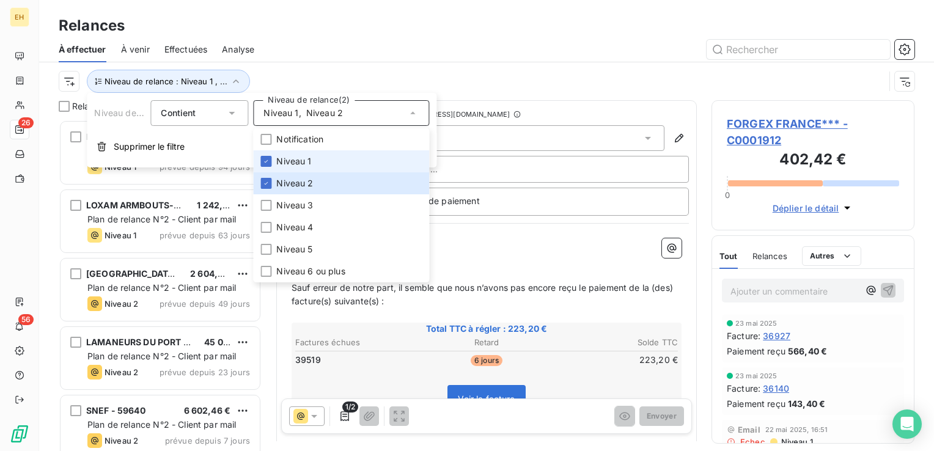
scroll to position [322, 193]
click at [291, 157] on span "Niveau 1" at bounding box center [293, 161] width 35 height 12
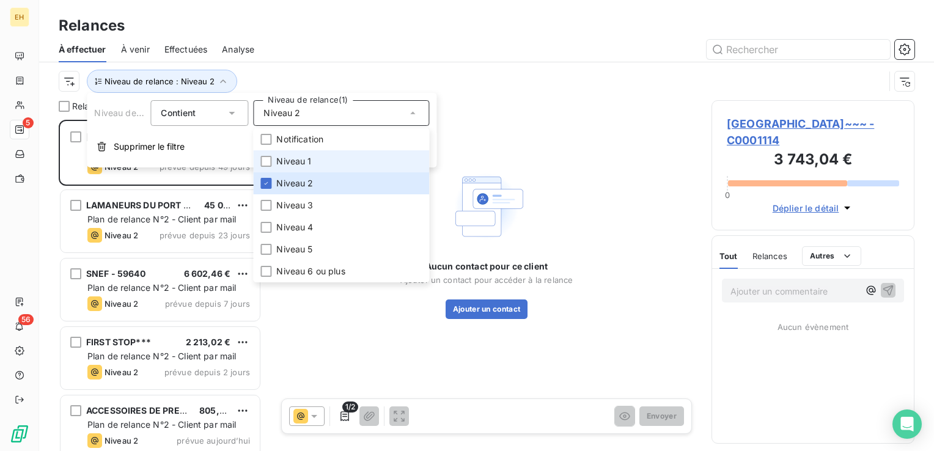
scroll to position [322, 193]
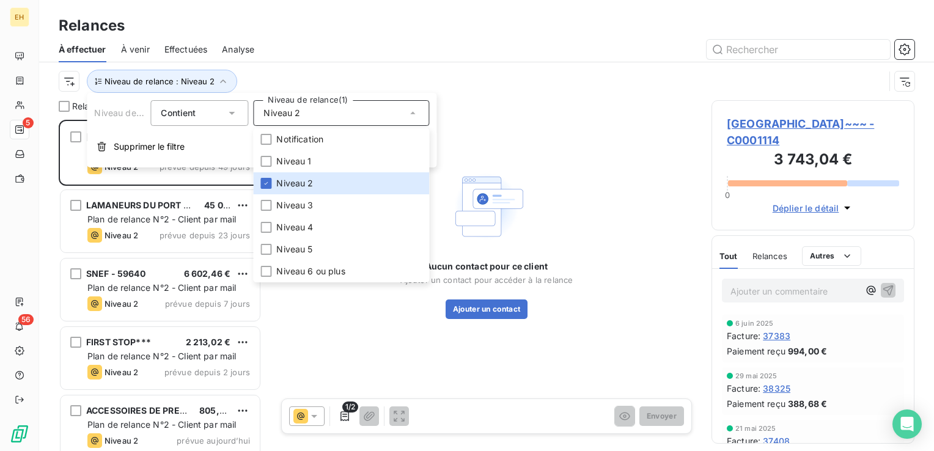
click at [276, 72] on div "Niveau de relance : Niveau 2" at bounding box center [472, 81] width 826 height 23
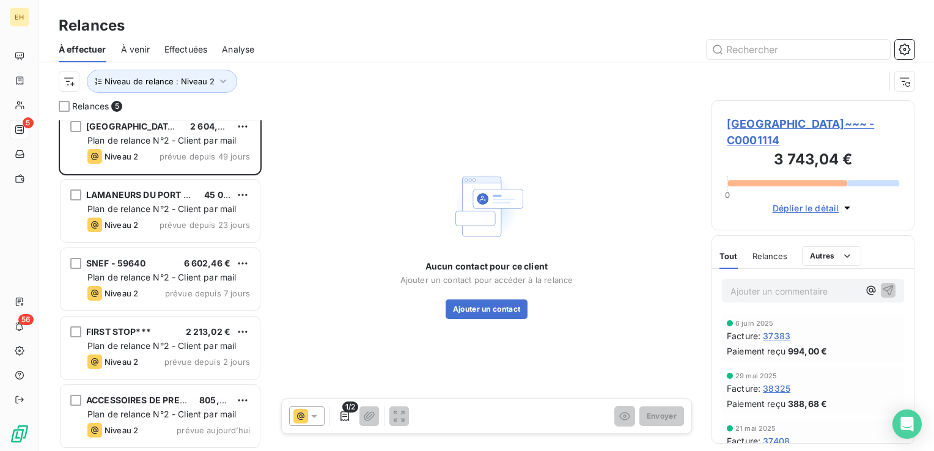
scroll to position [0, 0]
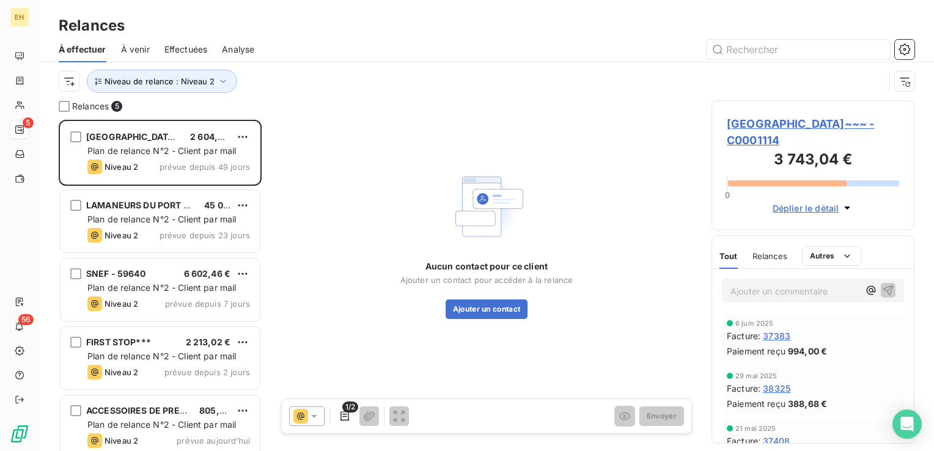
scroll to position [322, 193]
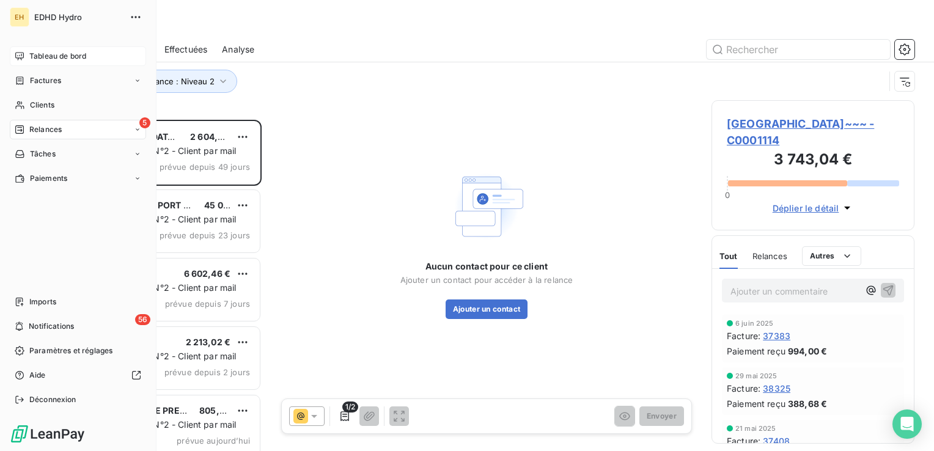
click at [43, 55] on span "Tableau de bord" at bounding box center [57, 56] width 57 height 11
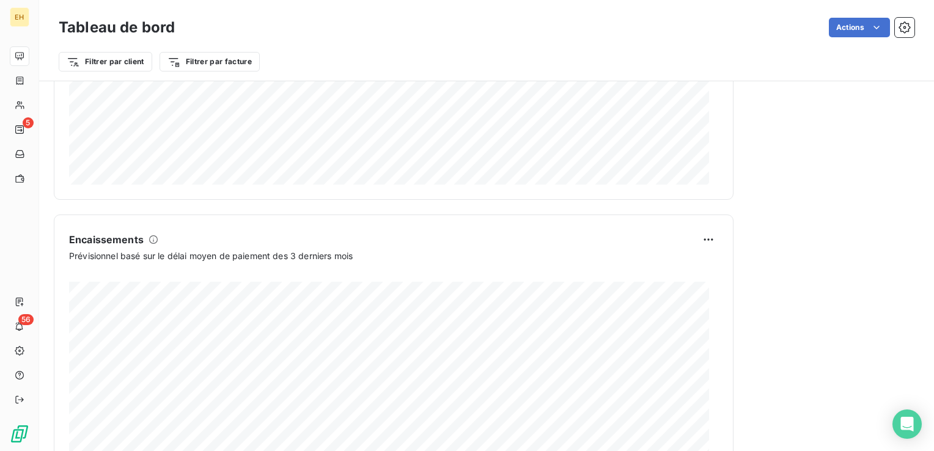
scroll to position [740, 0]
